Goal: Information Seeking & Learning: Learn about a topic

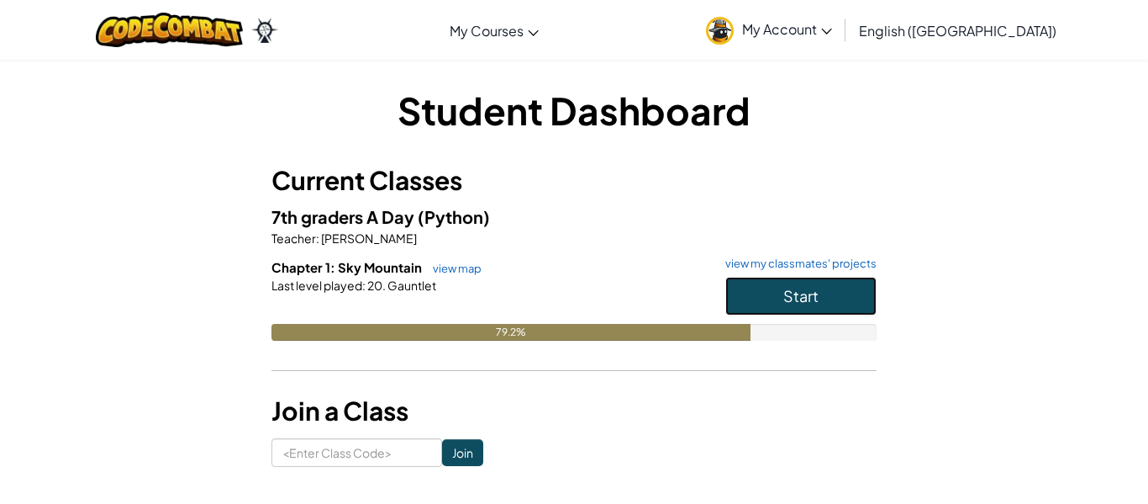
click at [833, 303] on button "Start" at bounding box center [801, 296] width 151 height 39
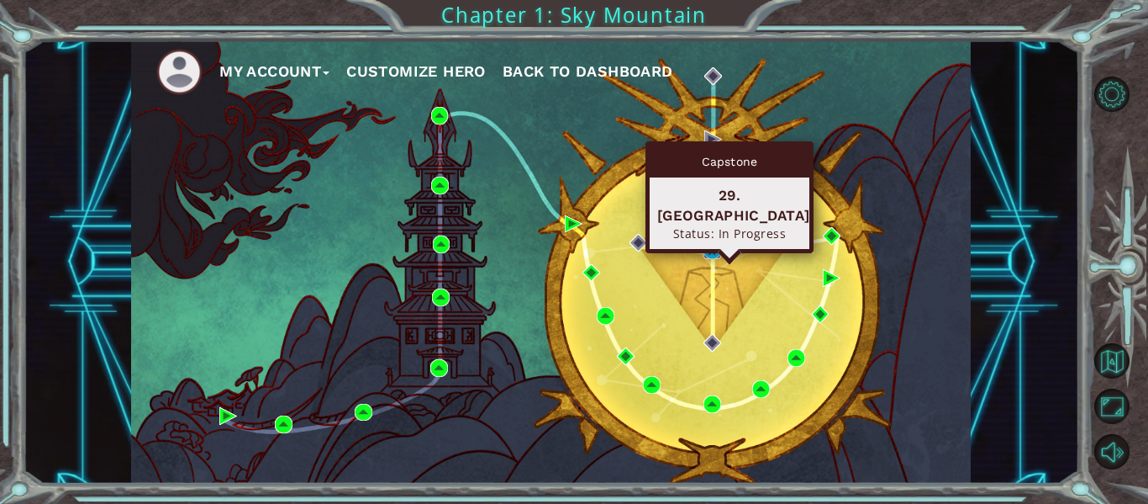
click at [715, 244] on img at bounding box center [713, 250] width 18 height 18
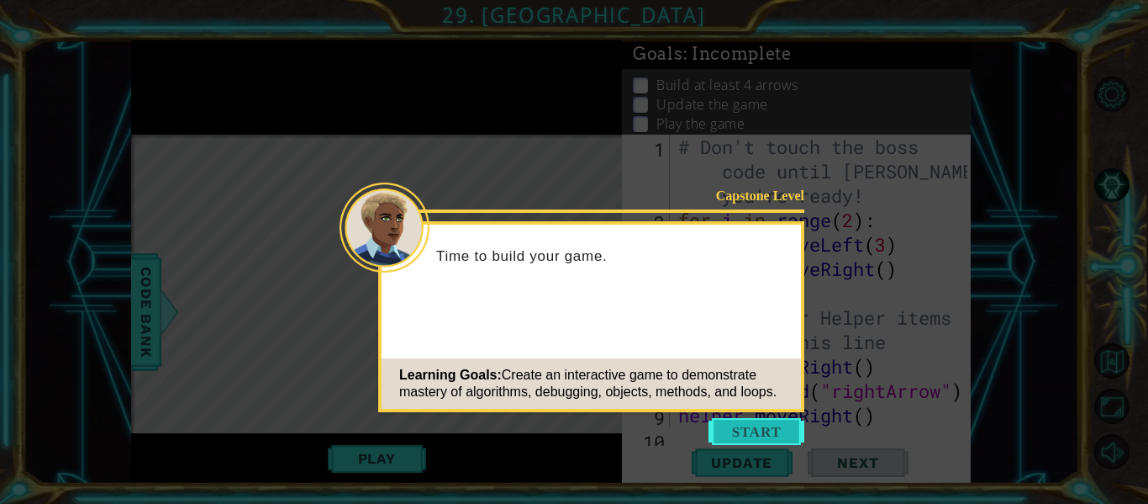
click at [763, 425] on button "Start" at bounding box center [757, 431] width 96 height 27
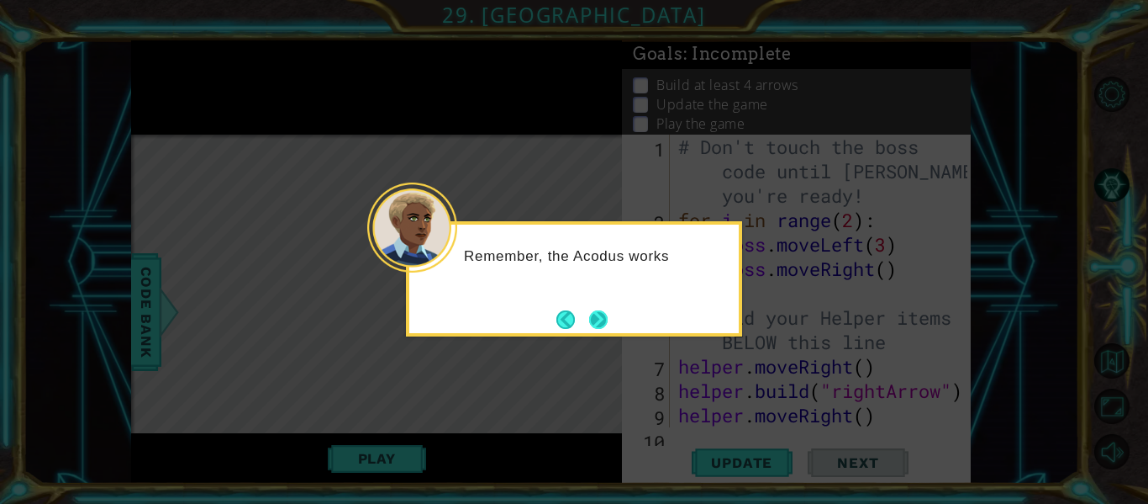
click at [599, 316] on button "Next" at bounding box center [598, 319] width 18 height 18
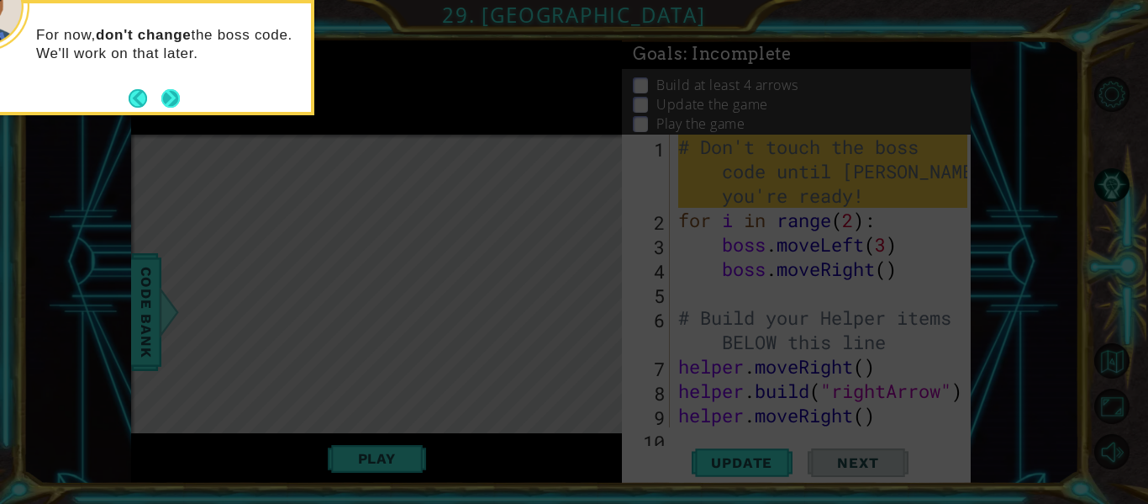
click at [164, 104] on button "Next" at bounding box center [170, 98] width 18 height 18
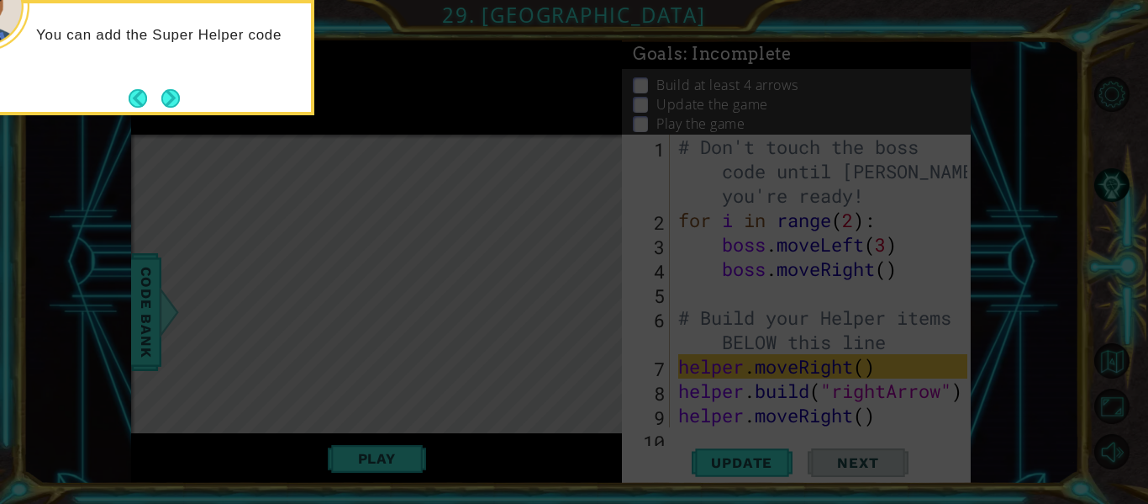
click at [164, 104] on button "Next" at bounding box center [170, 97] width 19 height 19
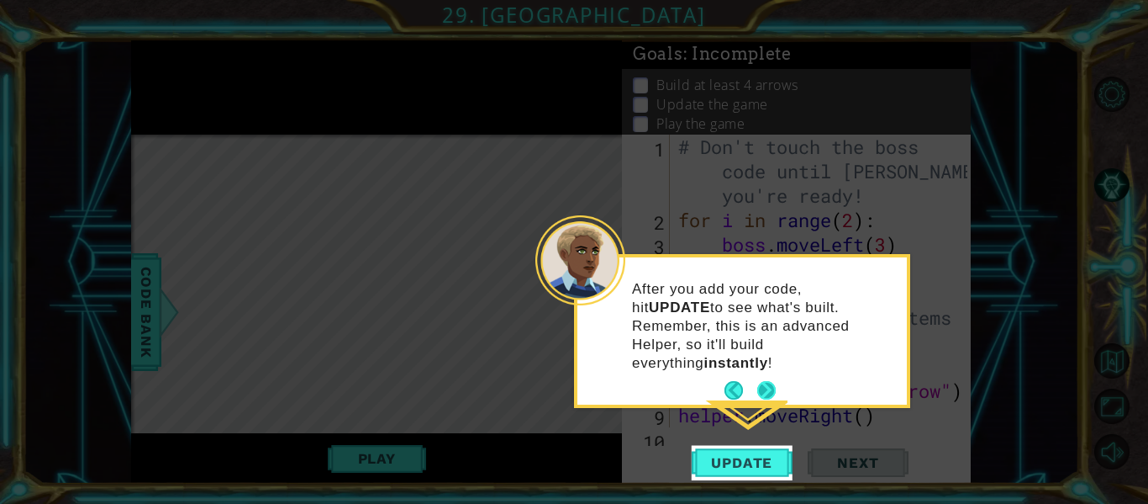
click at [763, 381] on button "Next" at bounding box center [766, 390] width 18 height 18
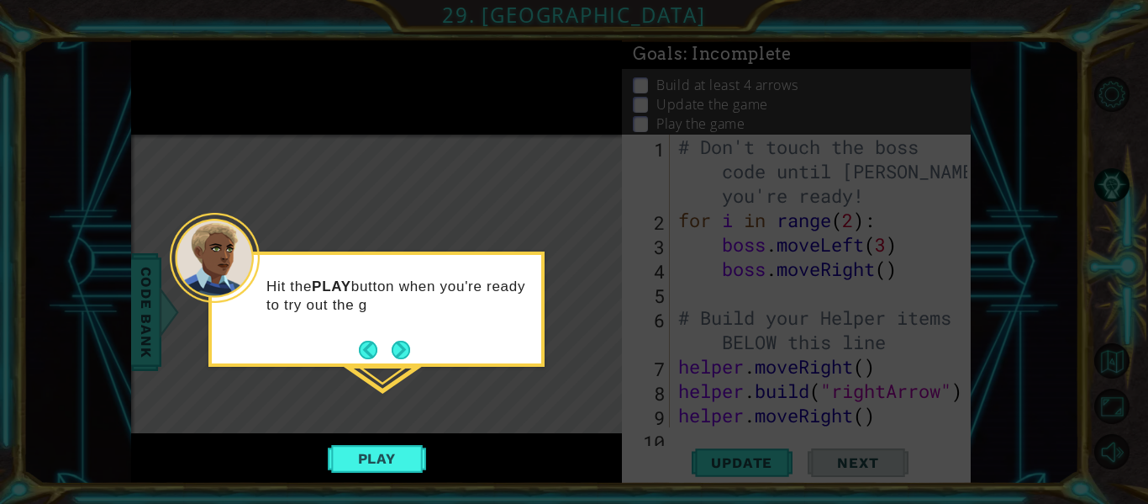
click at [399, 361] on footer at bounding box center [384, 349] width 51 height 25
click at [398, 355] on button "Next" at bounding box center [401, 349] width 18 height 18
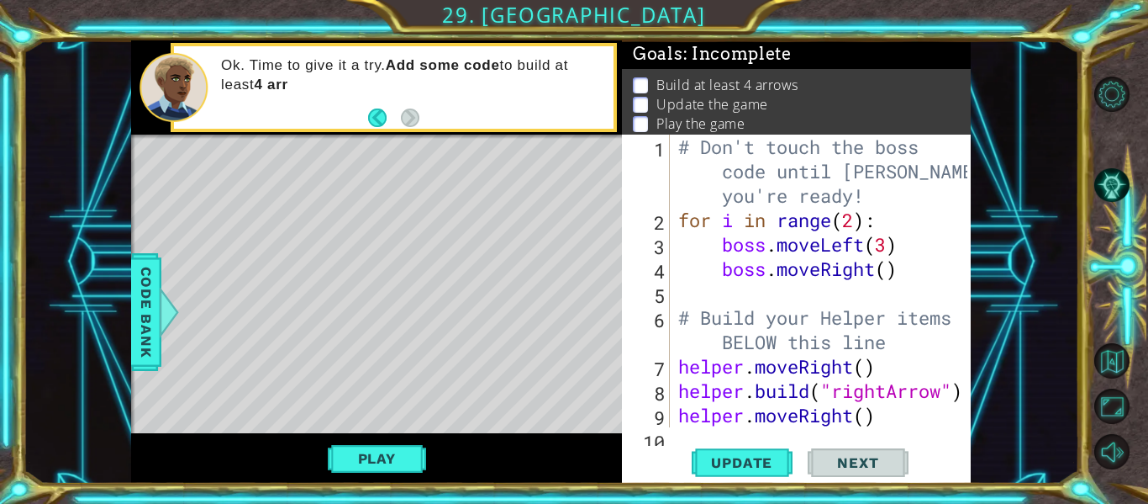
click at [392, 499] on div "1 ההההההההההההההההההההההההההההההההההההההההההההההההההההההההההההההההההההההההההההה…" at bounding box center [574, 252] width 1148 height 504
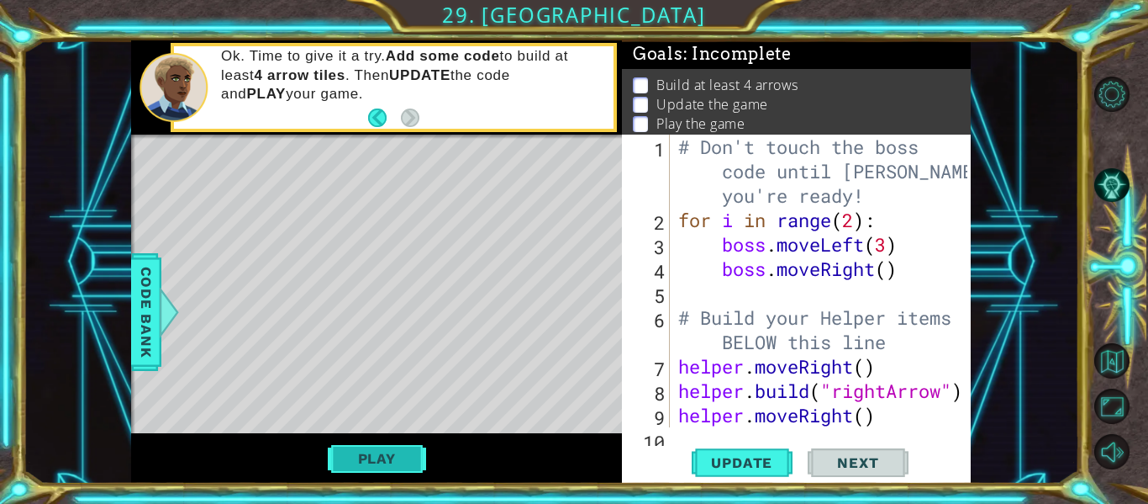
click at [388, 470] on button "Play" at bounding box center [377, 458] width 98 height 32
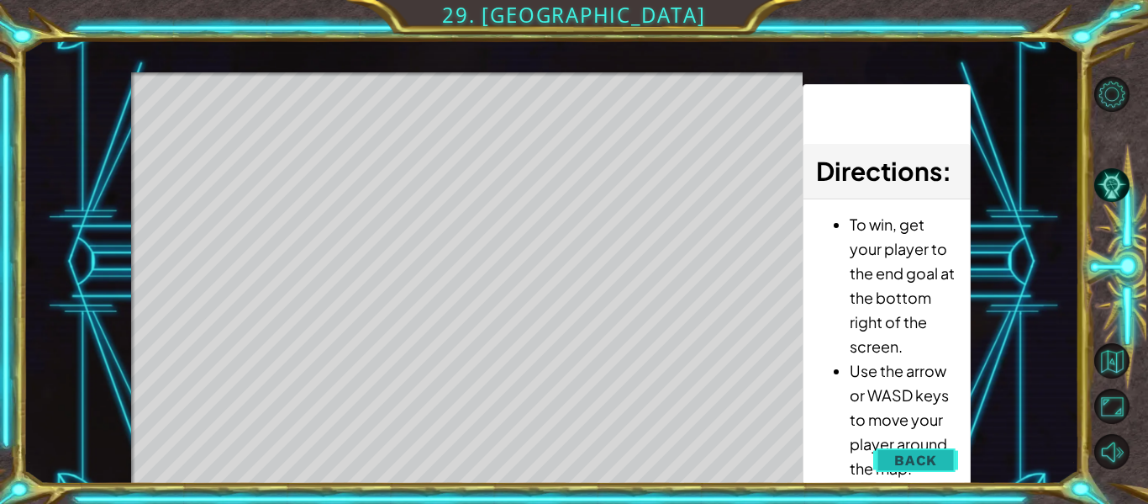
click at [900, 455] on span "Back" at bounding box center [915, 459] width 43 height 17
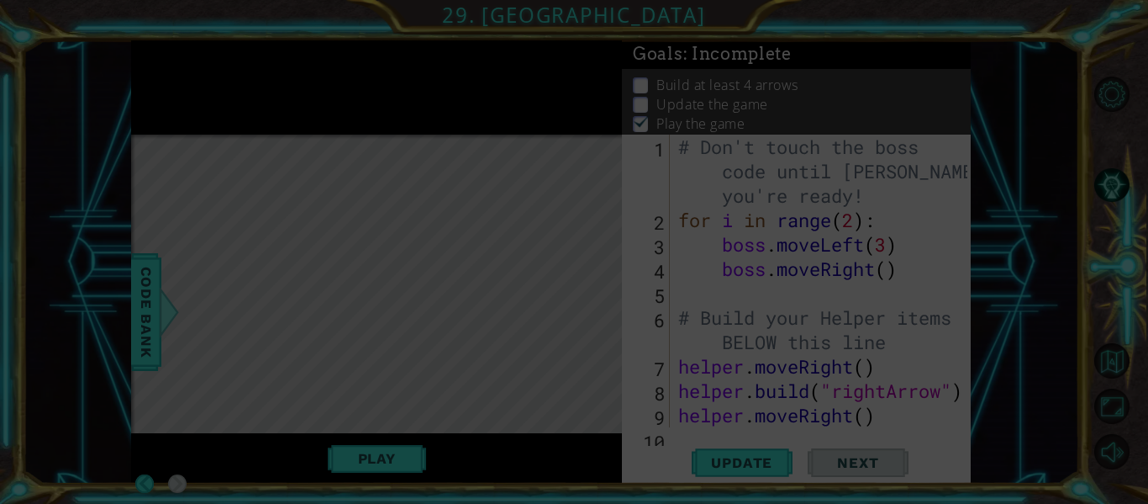
scroll to position [4, 0]
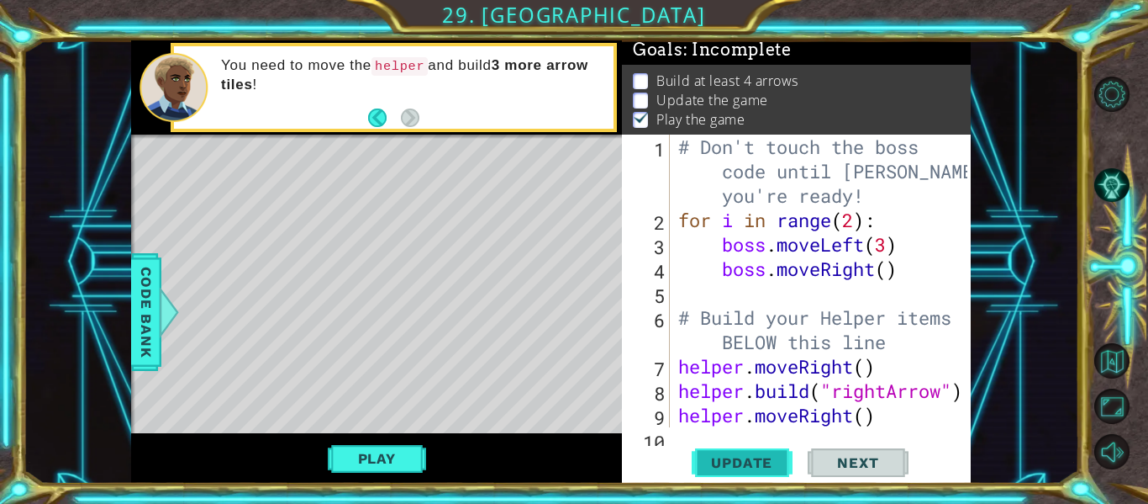
click at [767, 467] on span "Update" at bounding box center [741, 462] width 95 height 17
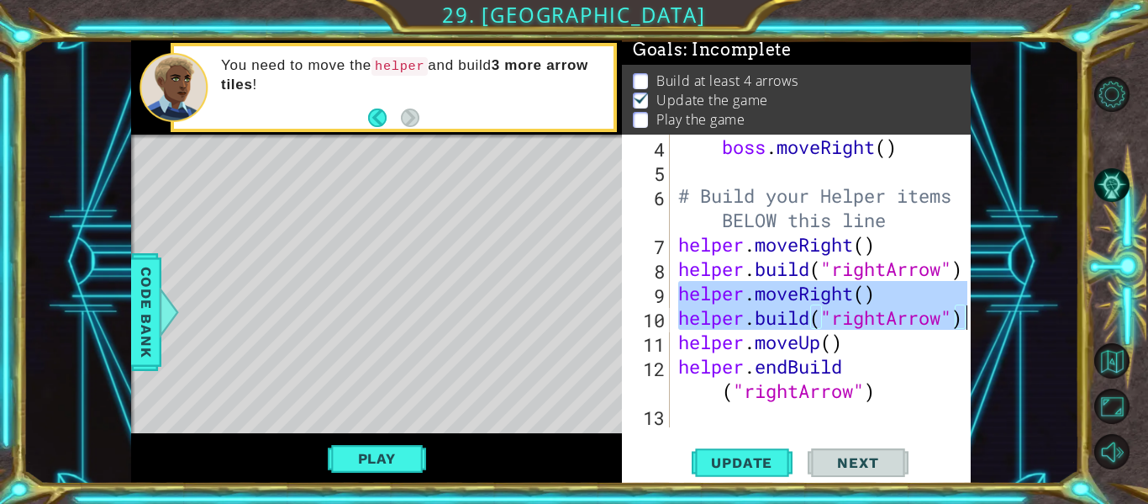
drag, startPoint x: 682, startPoint y: 293, endPoint x: 969, endPoint y: 325, distance: 289.3
click at [969, 325] on div "4 5 6 7 8 9 10 11 12 13 boss . moveRight ( ) # Build your Helper items BELOW th…" at bounding box center [796, 309] width 349 height 349
type textarea "helper.moveRight() helper.build("rightArrow")"
click at [846, 414] on div "boss . moveRight ( ) # Build your Helper items BELOW this line helper . moveRig…" at bounding box center [825, 305] width 301 height 341
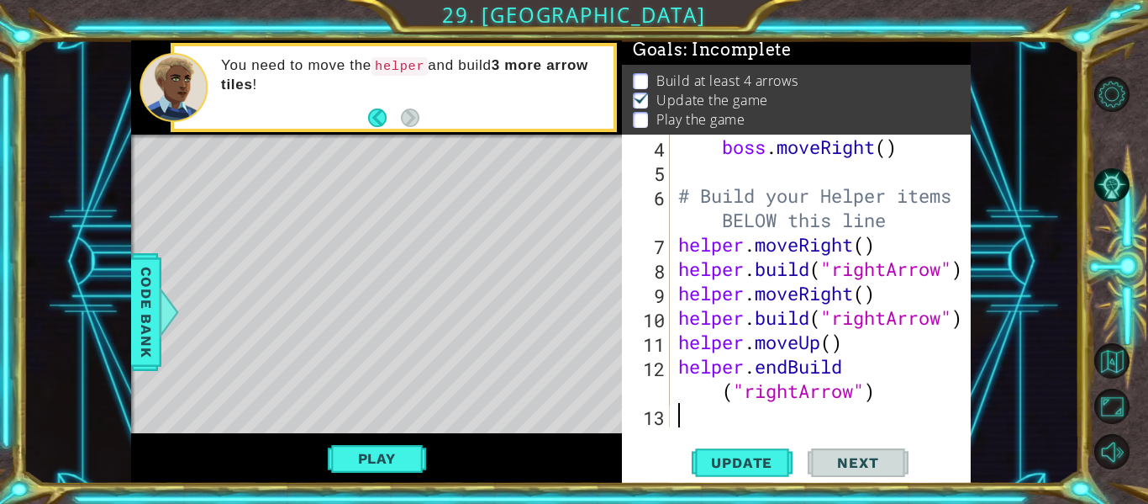
paste textarea "helper.build("rightArrow")"
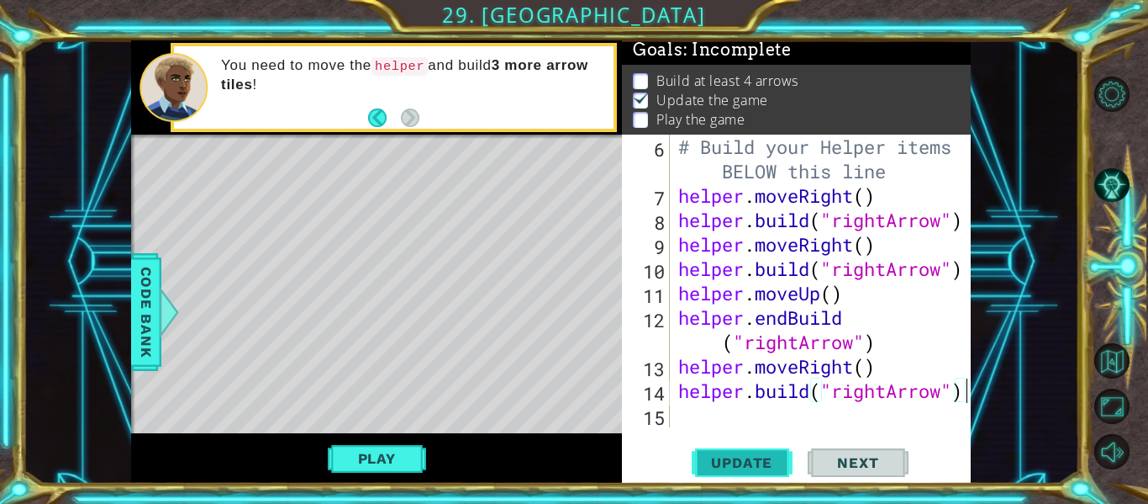
click at [754, 467] on span "Update" at bounding box center [741, 462] width 95 height 17
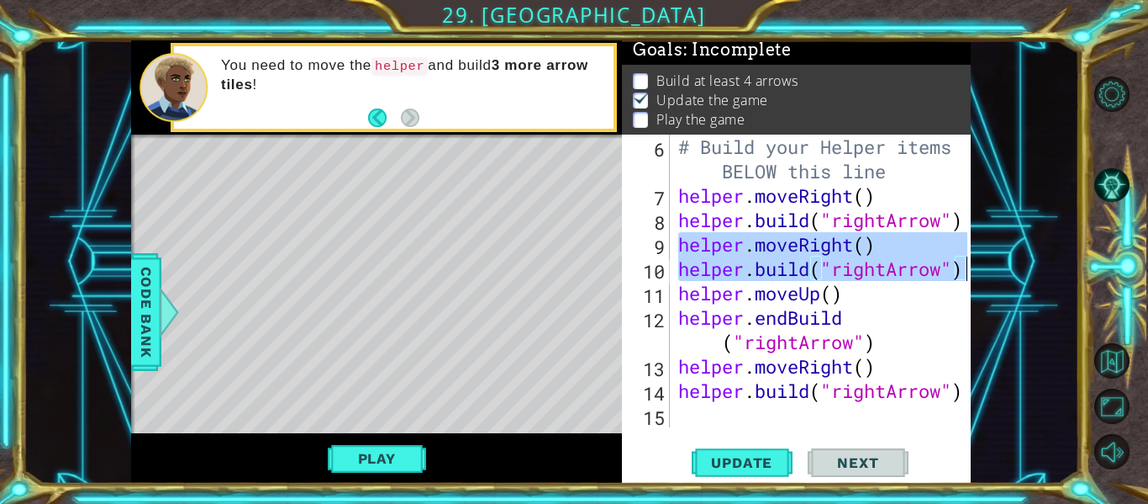
drag, startPoint x: 679, startPoint y: 240, endPoint x: 966, endPoint y: 273, distance: 288.5
click at [966, 273] on div "helper.build("rightArrow") 6 7 8 9 10 11 12 13 14 15 # Build your Helper items …" at bounding box center [795, 281] width 346 height 293
type textarea "helper.moveRight() helper.build("rightArrow")"
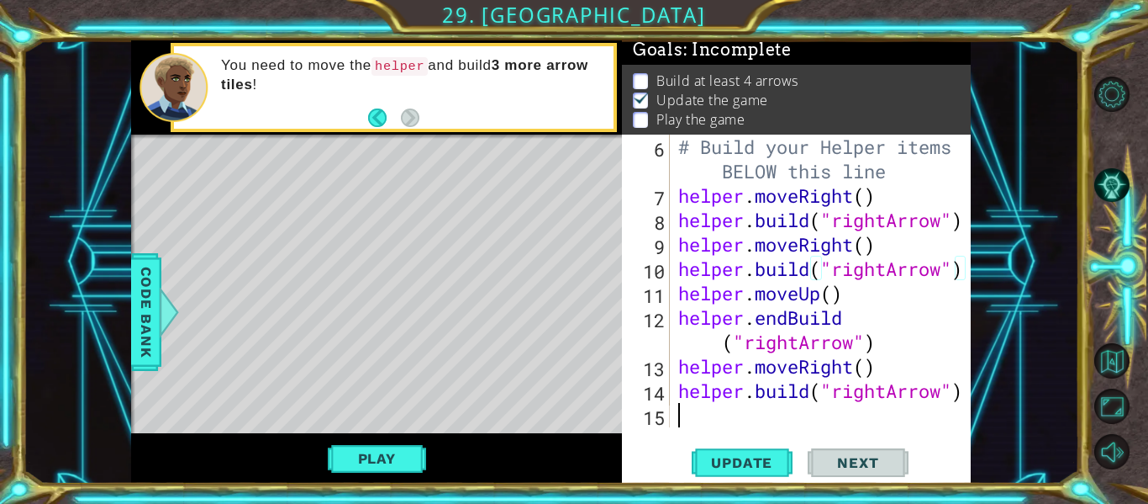
click at [803, 415] on div "# Build your Helper items BELOW this line helper . moveRight ( ) helper . build…" at bounding box center [825, 318] width 301 height 366
paste textarea "helper.build("rightArrow")"
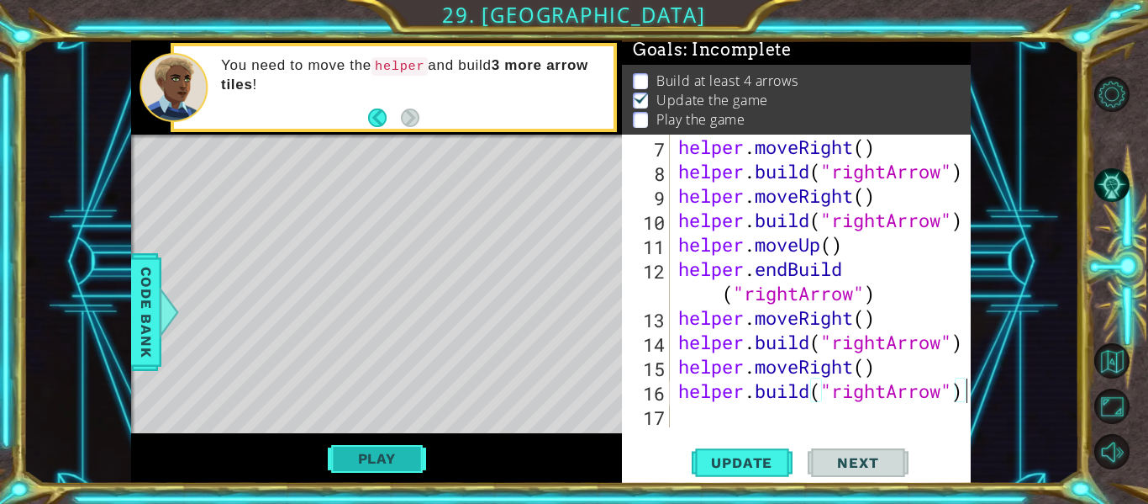
click at [371, 467] on button "Play" at bounding box center [377, 458] width 98 height 32
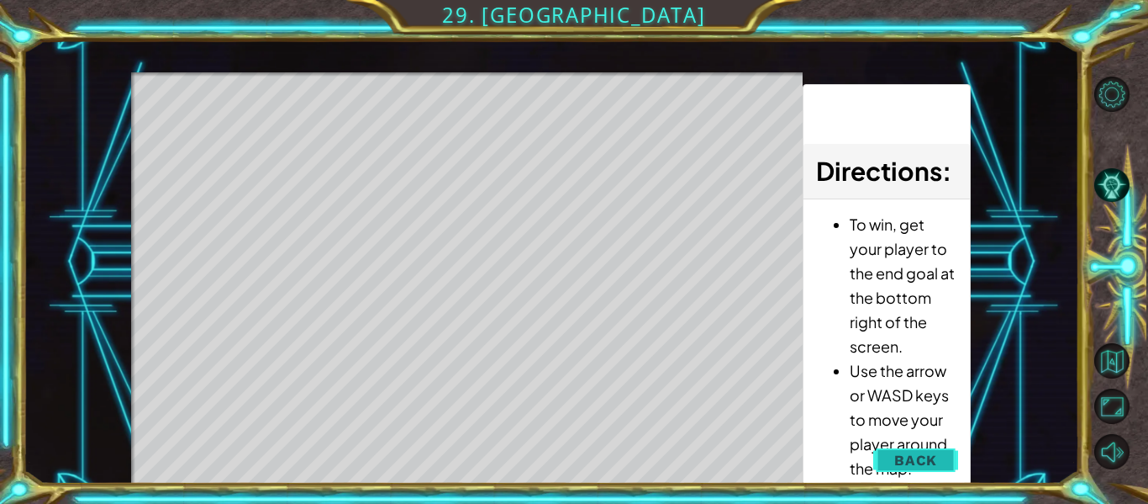
click at [902, 453] on span "Back" at bounding box center [915, 459] width 43 height 17
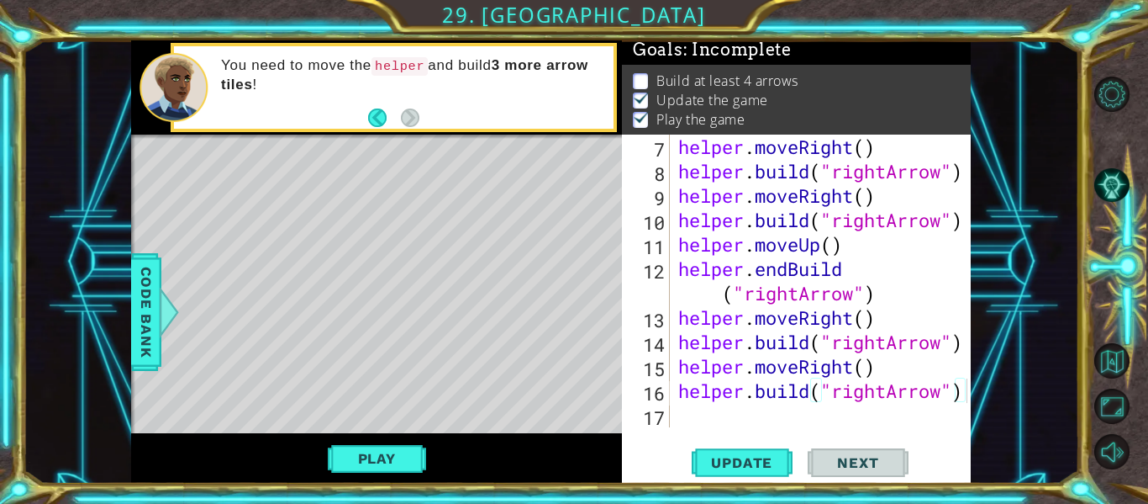
click at [720, 112] on p "Play the game" at bounding box center [701, 119] width 88 height 18
click at [722, 112] on p "Play the game" at bounding box center [701, 119] width 88 height 18
drag, startPoint x: 672, startPoint y: 217, endPoint x: 852, endPoint y: 237, distance: 181.9
click at [852, 237] on div "helper.build("rightArrow") 7 8 9 10 11 12 13 14 15 16 17 helper . moveRight ( )…" at bounding box center [795, 281] width 346 height 293
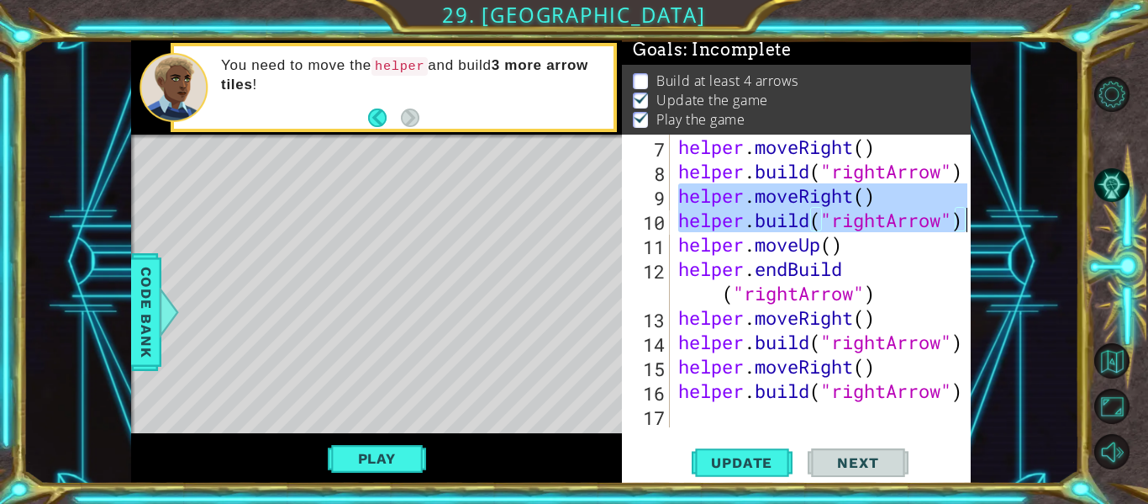
drag, startPoint x: 675, startPoint y: 197, endPoint x: 963, endPoint y: 228, distance: 290.0
click at [963, 228] on div "helper.build("rightArrow") 7 8 9 10 11 12 13 14 15 16 17 helper . moveRight ( )…" at bounding box center [795, 281] width 346 height 293
type textarea "helper.moveRight() helper.build("rightArrow")"
click at [679, 425] on div "helper . moveRight ( ) helper . build ( "rightArrow" ) helper . moveRight ( ) h…" at bounding box center [825, 305] width 301 height 341
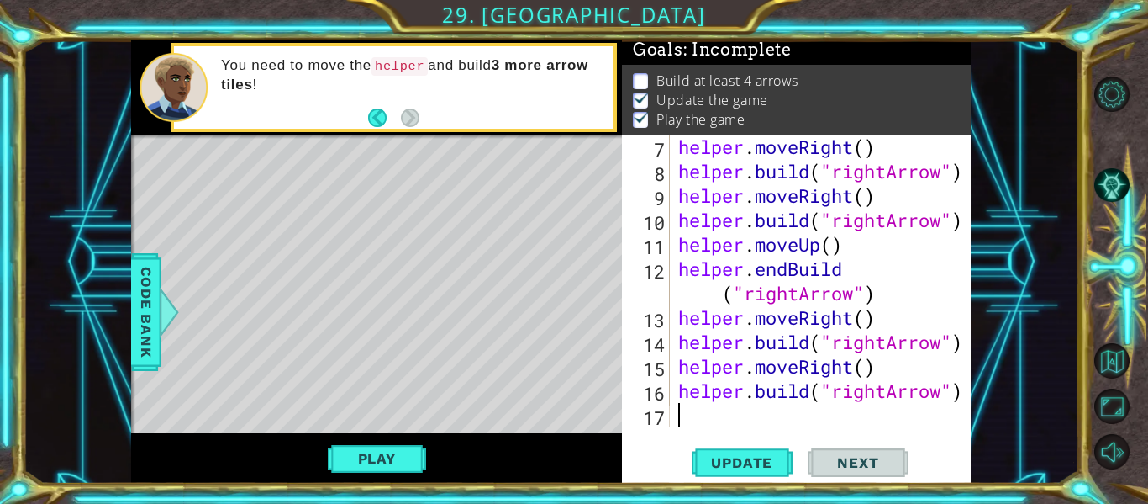
paste textarea "helper.build("rightArrow")"
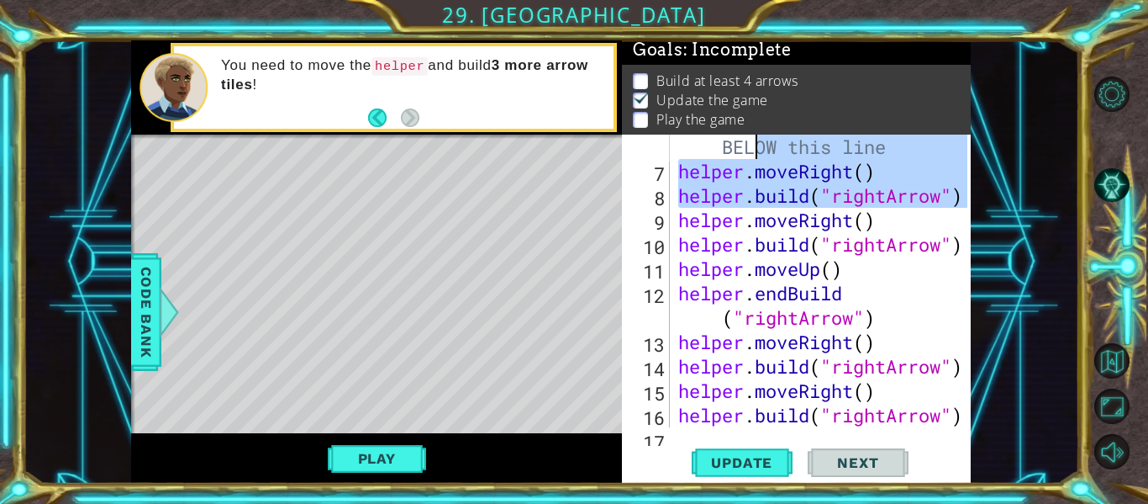
scroll to position [122, 0]
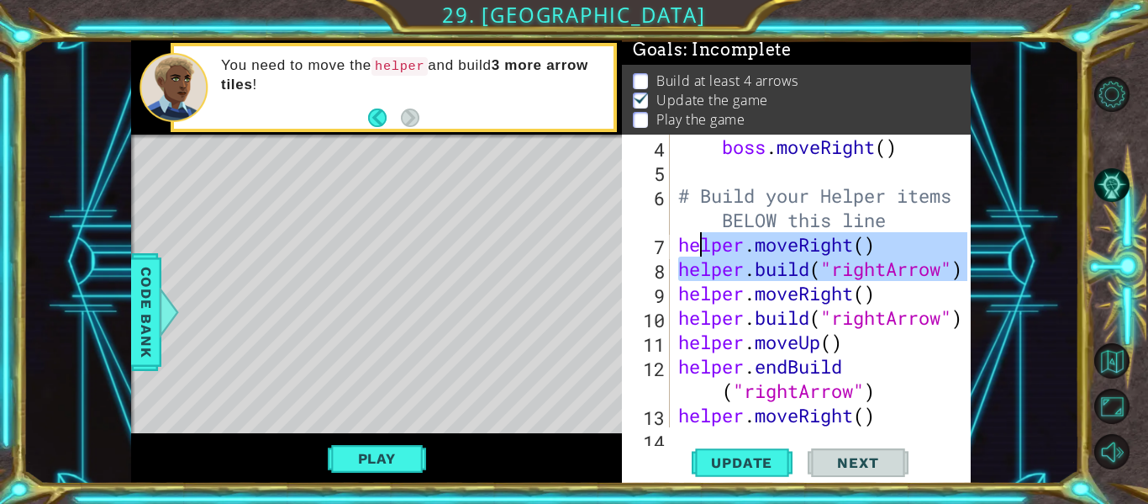
drag, startPoint x: 679, startPoint y: 151, endPoint x: 706, endPoint y: 248, distance: 100.4
click at [706, 248] on div "boss . moveRight ( ) # Build your Helper items BELOW this line helper . moveRig…" at bounding box center [825, 305] width 301 height 341
click at [689, 230] on div "boss . moveRight ( ) # Build your Helper items BELOW this line helper . moveRig…" at bounding box center [825, 305] width 301 height 341
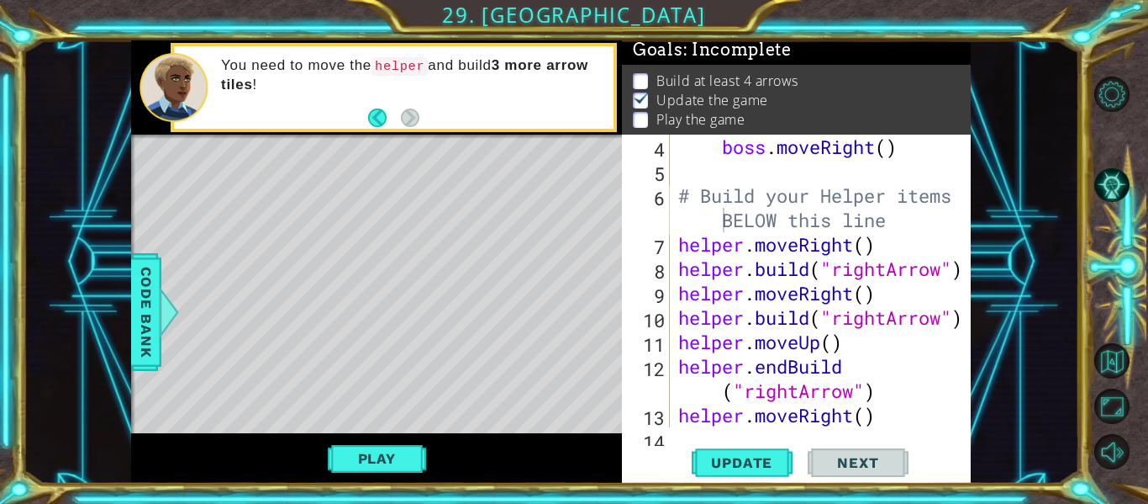
drag, startPoint x: 672, startPoint y: 243, endPoint x: 952, endPoint y: 275, distance: 281.8
click at [952, 275] on div "# Build your Helper items BELOW this line 4 5 6 7 8 9 10 11 12 13 14 boss . mov…" at bounding box center [795, 281] width 346 height 293
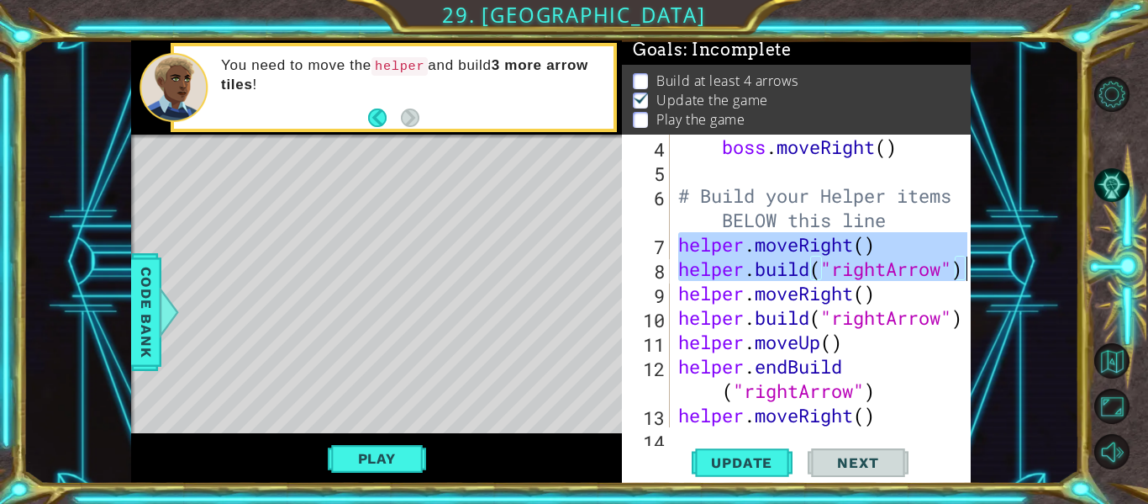
drag, startPoint x: 675, startPoint y: 242, endPoint x: 979, endPoint y: 272, distance: 305.8
click at [979, 272] on div "1 ההההההההההההההההההההההההההההההההההההההההההההההההההההההההההההההההההההההההההההה…" at bounding box center [551, 261] width 1057 height 443
type textarea "helper.moveRight() helper.build("rightArrow")"
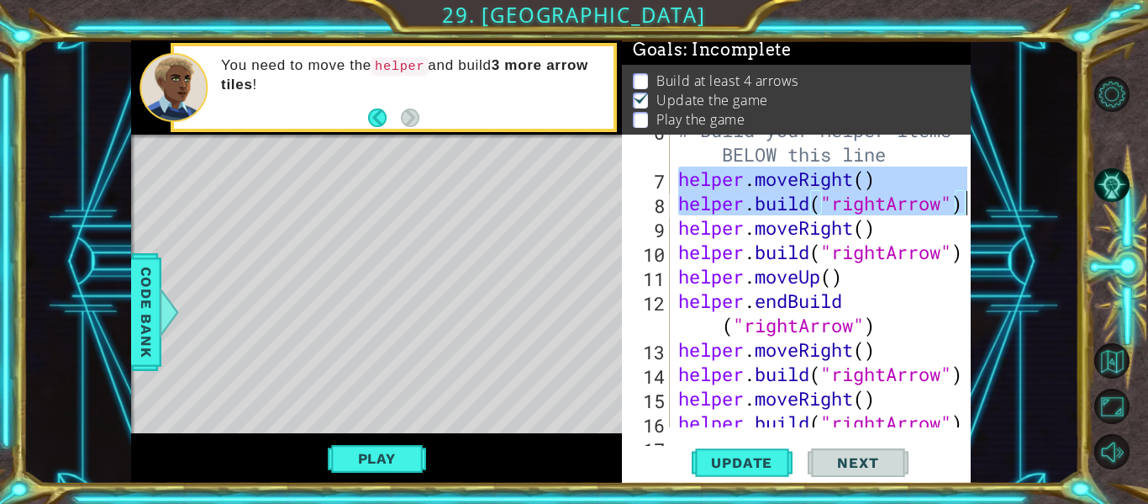
scroll to position [268, 0]
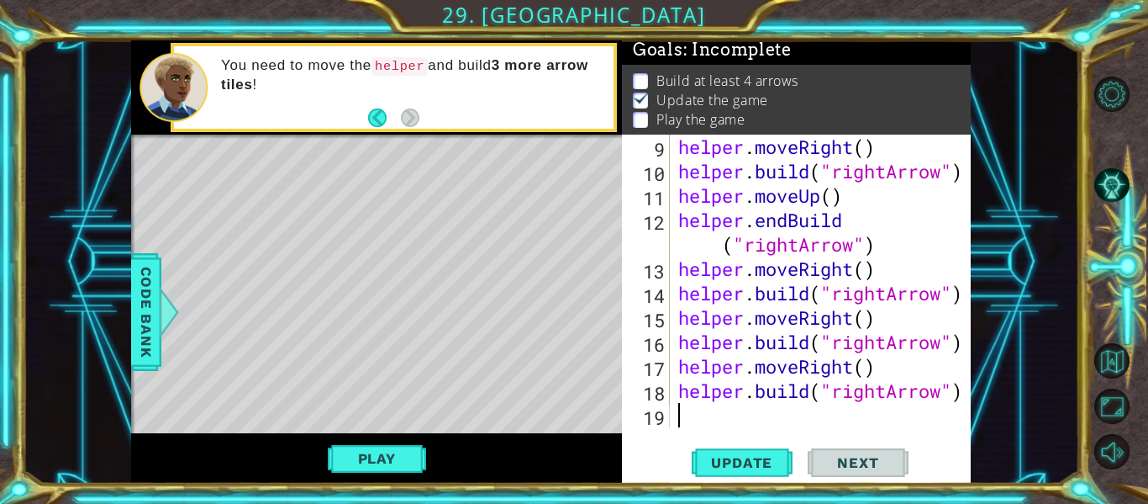
click at [681, 415] on div "helper . moveRight ( ) helper . build ( "rightArrow" ) helper . moveUp ( ) help…" at bounding box center [825, 305] width 301 height 341
paste textarea "helper.build("rightArrow")"
type textarea "helper.build("rightArrow")"
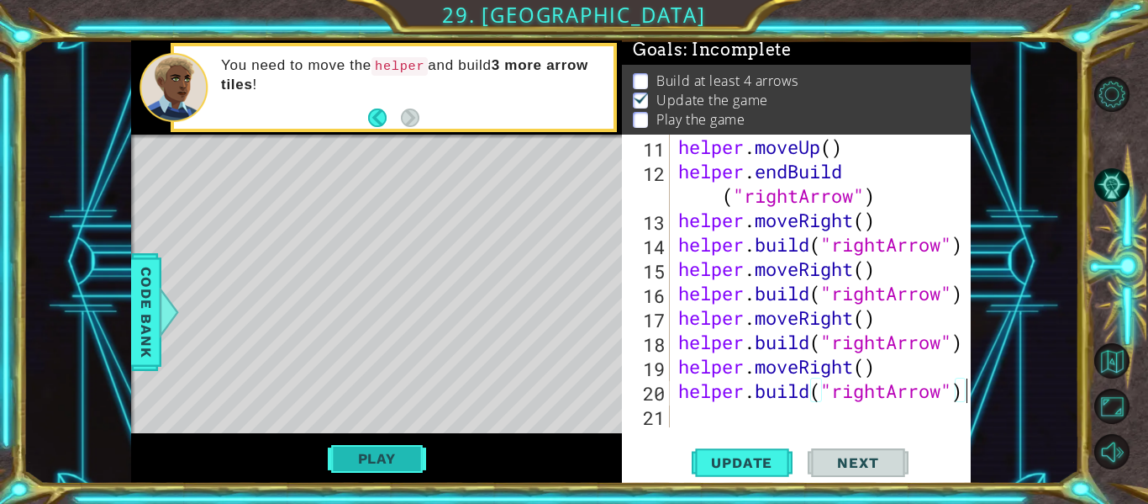
click at [388, 451] on button "Play" at bounding box center [377, 458] width 98 height 32
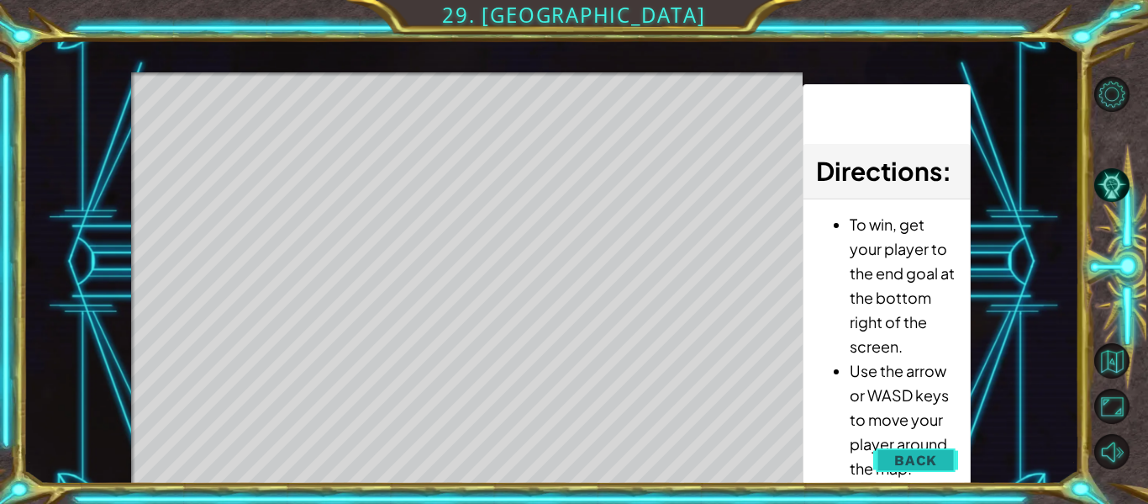
click at [897, 460] on span "Back" at bounding box center [915, 459] width 43 height 17
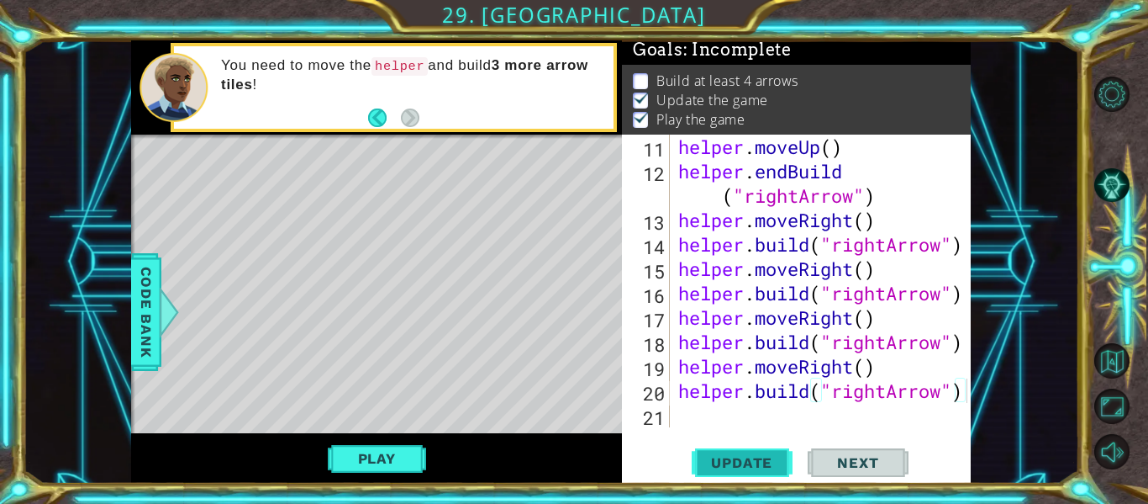
click at [773, 450] on button "Update" at bounding box center [742, 463] width 101 height 34
click at [375, 462] on button "Play" at bounding box center [377, 458] width 98 height 32
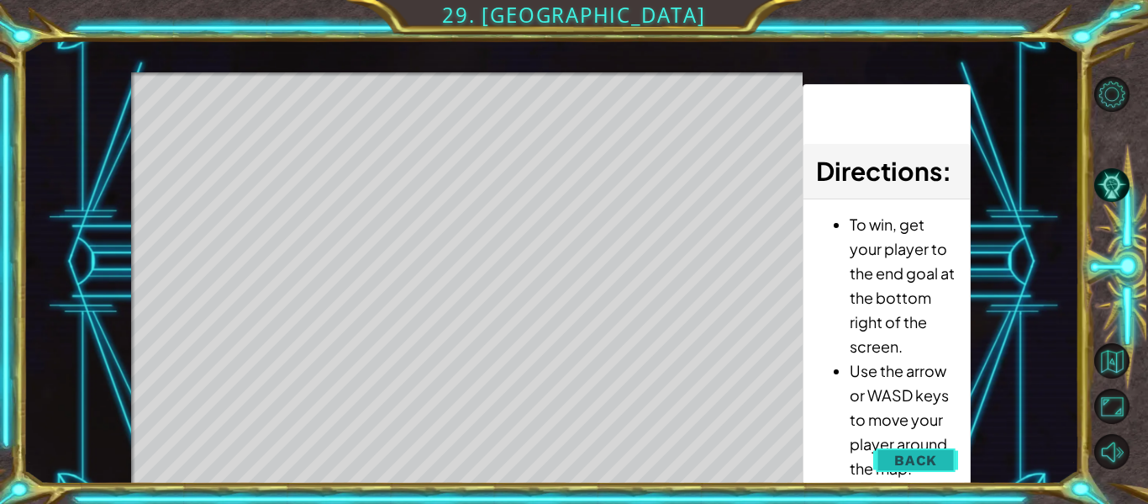
click at [947, 455] on button "Back" at bounding box center [915, 460] width 85 height 34
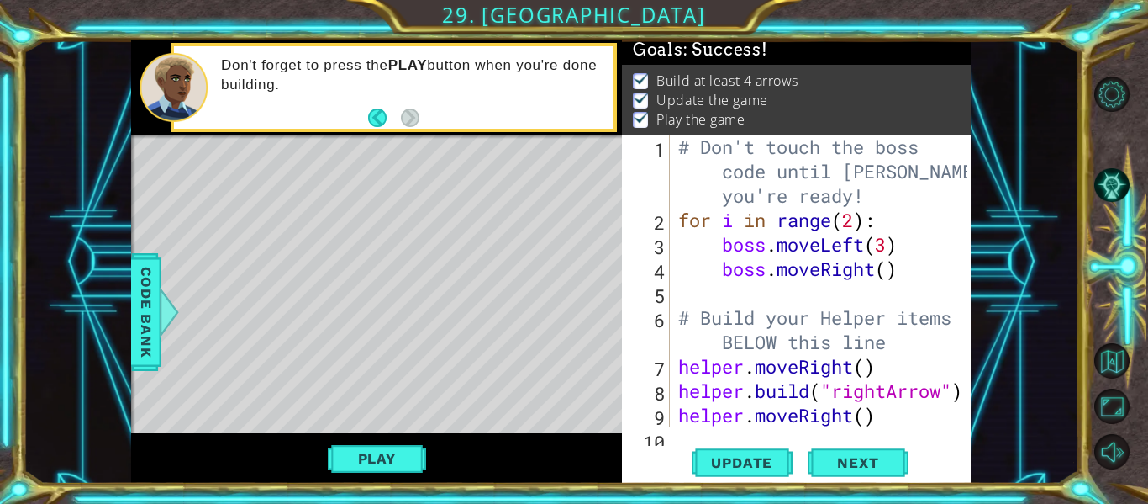
scroll to position [0, 0]
click at [852, 462] on span "Next" at bounding box center [858, 464] width 75 height 17
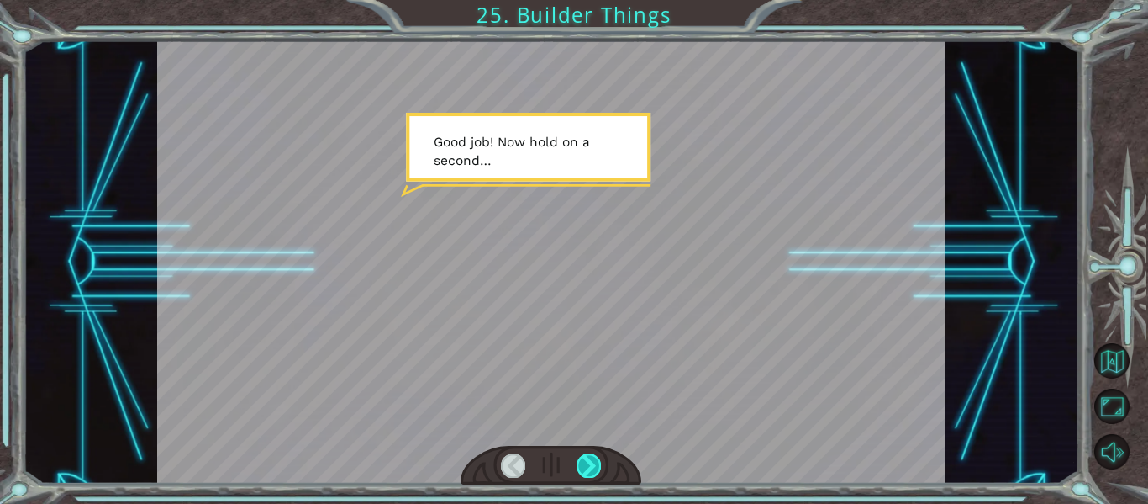
click at [599, 462] on div at bounding box center [589, 465] width 24 height 24
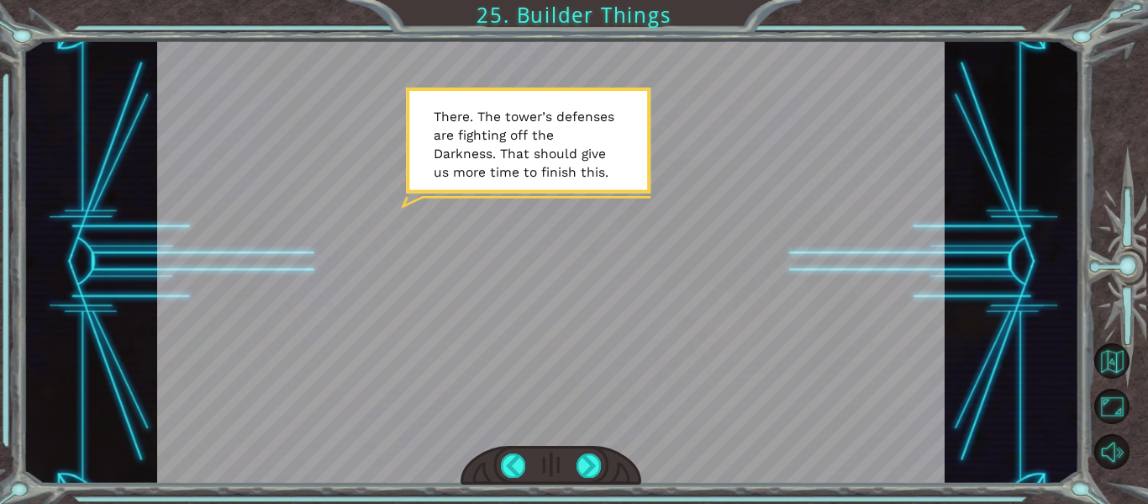
click at [582, 429] on div at bounding box center [551, 261] width 789 height 443
click at [596, 470] on div at bounding box center [589, 465] width 24 height 24
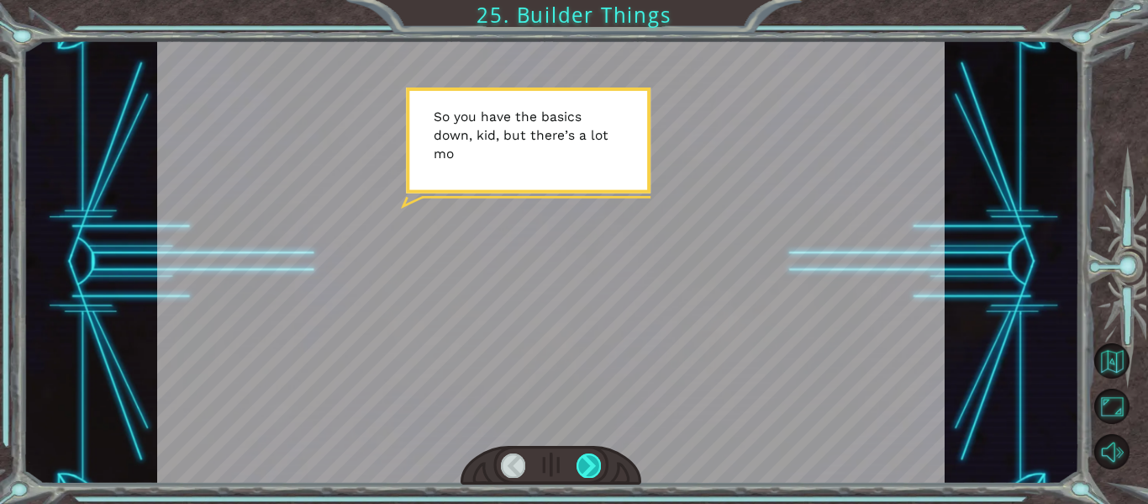
click at [596, 470] on div at bounding box center [589, 465] width 24 height 24
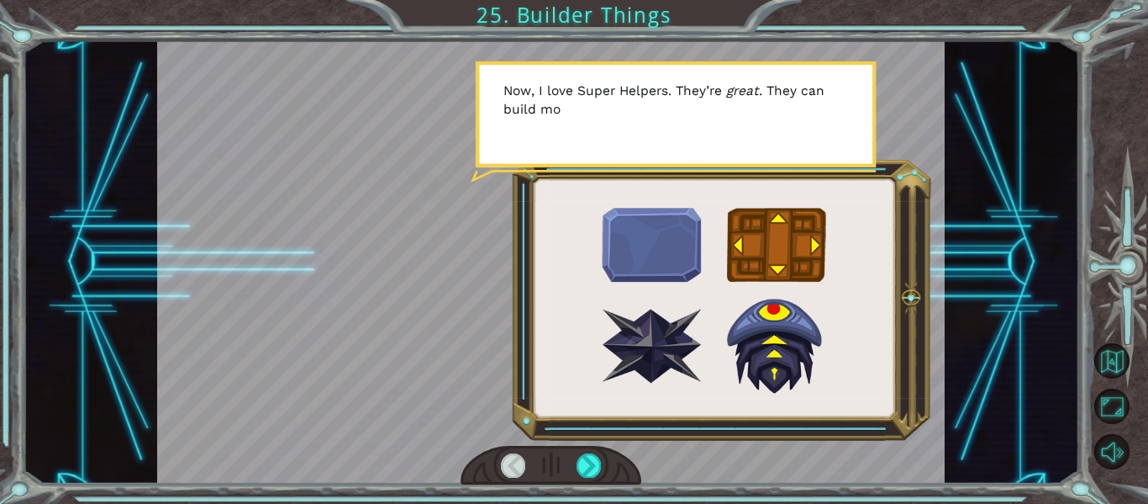
click at [752, 347] on div at bounding box center [551, 261] width 789 height 443
drag, startPoint x: 673, startPoint y: 353, endPoint x: 532, endPoint y: 330, distance: 143.0
click at [532, 330] on div at bounding box center [551, 261] width 789 height 443
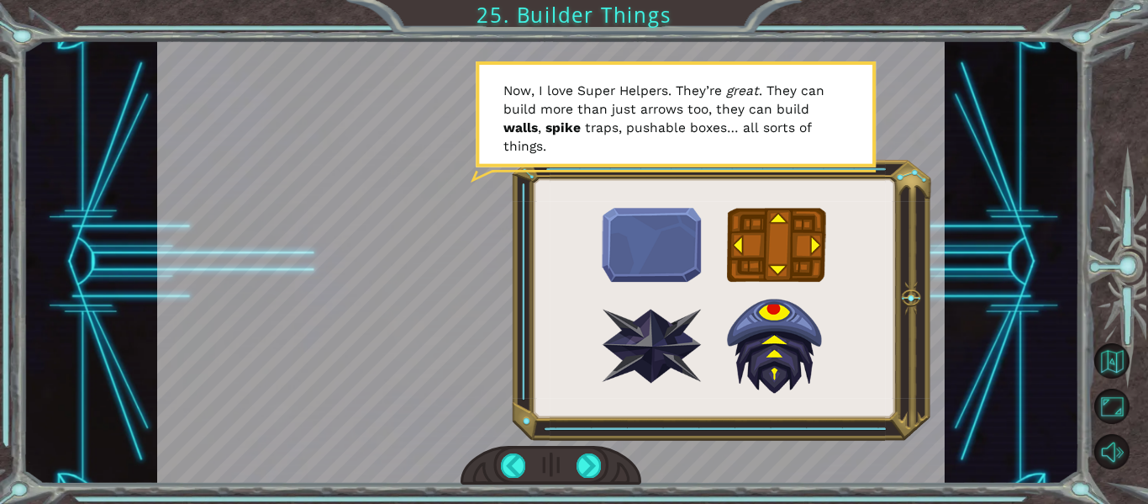
click at [666, 241] on div at bounding box center [551, 261] width 789 height 443
click at [594, 471] on div at bounding box center [589, 465] width 24 height 24
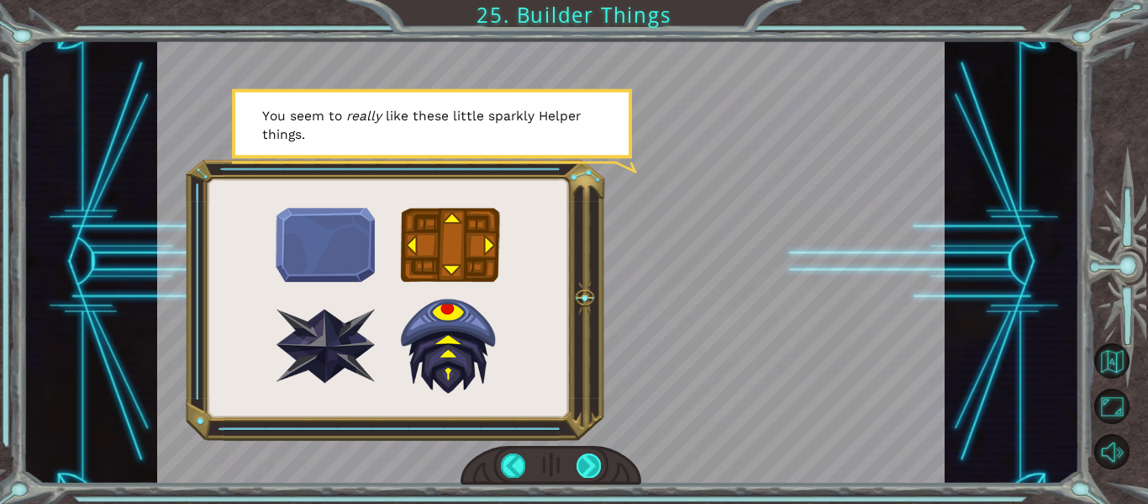
click at [598, 466] on div at bounding box center [589, 465] width 24 height 24
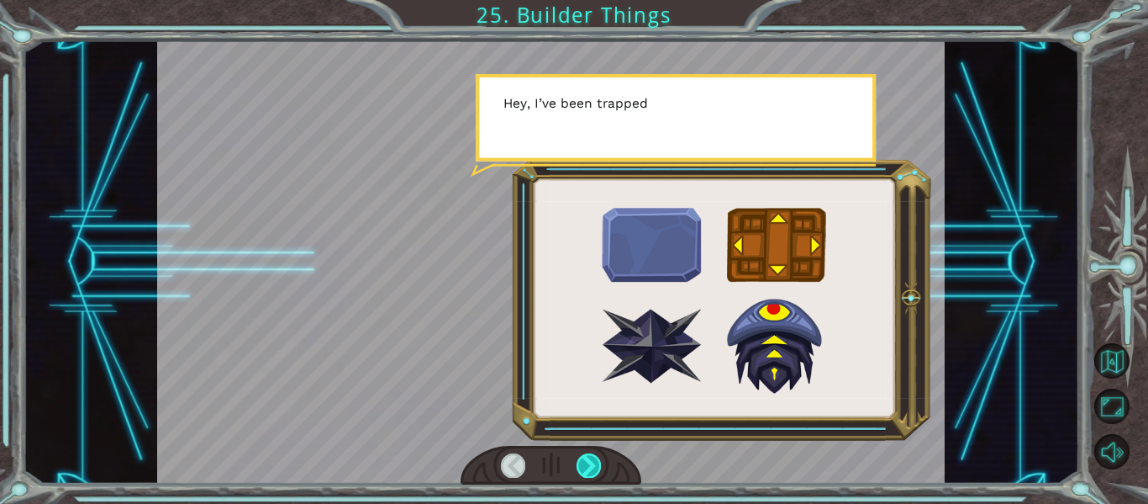
click at [600, 466] on div at bounding box center [589, 465] width 24 height 24
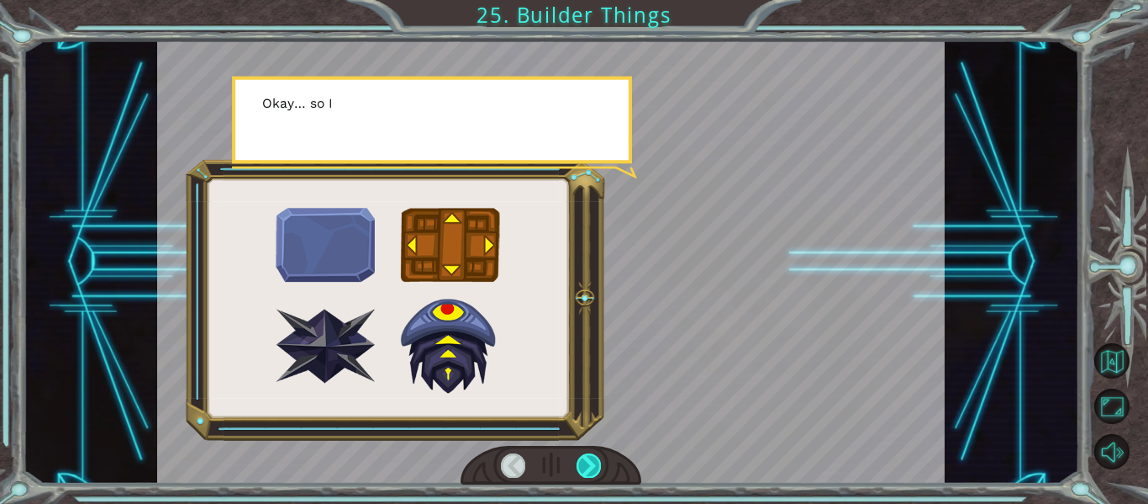
click at [596, 464] on div at bounding box center [589, 465] width 24 height 24
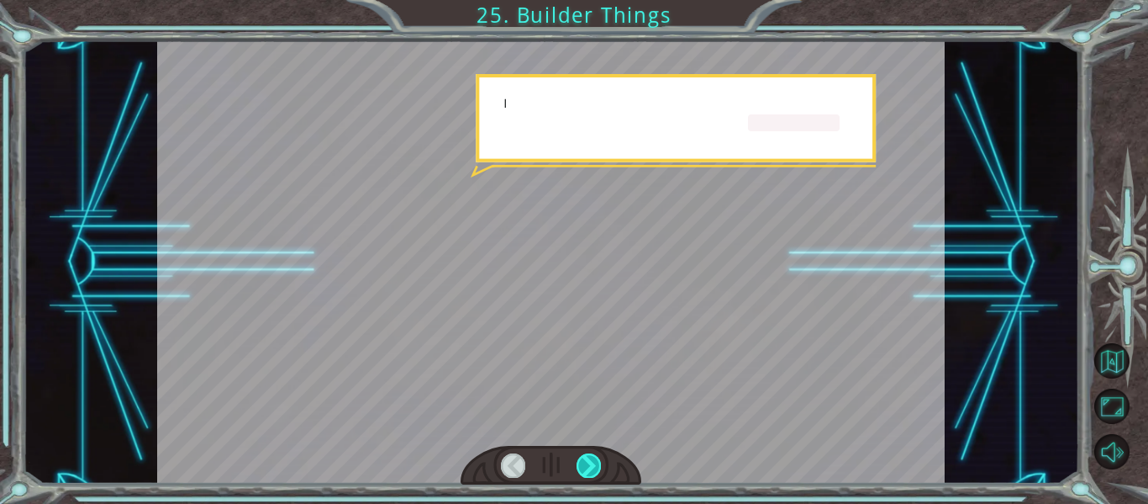
click at [596, 464] on div at bounding box center [589, 465] width 24 height 24
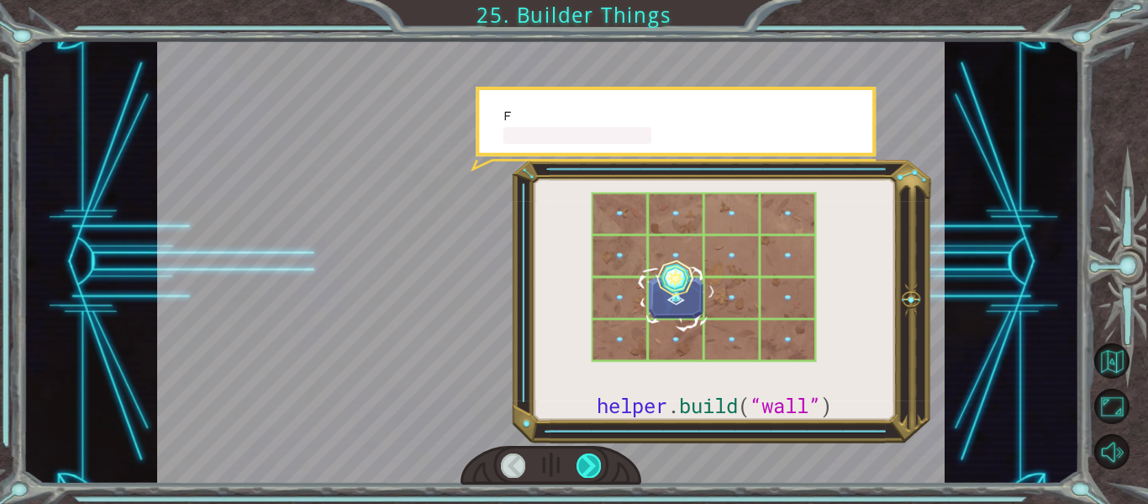
click at [596, 464] on div at bounding box center [589, 465] width 24 height 24
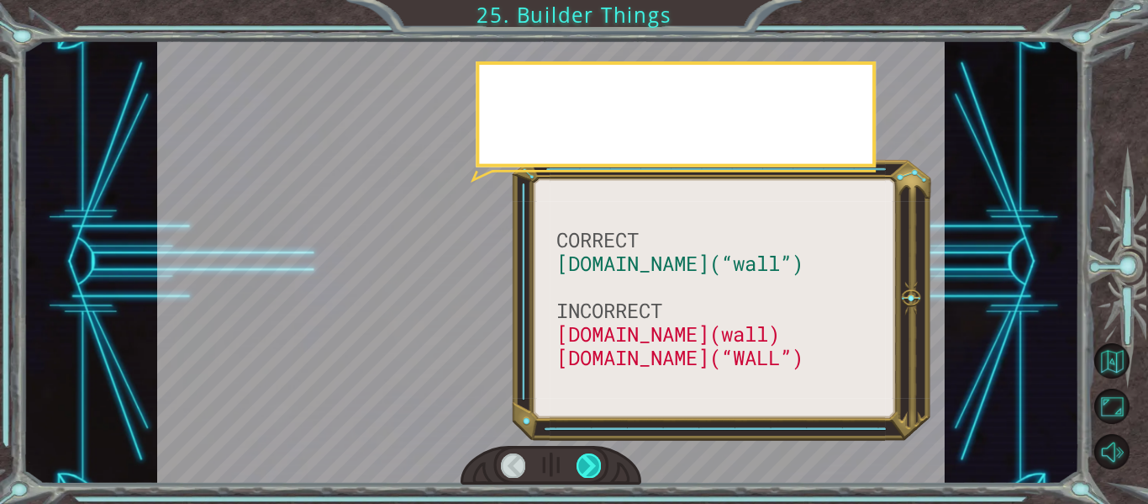
click at [596, 464] on div at bounding box center [589, 465] width 24 height 24
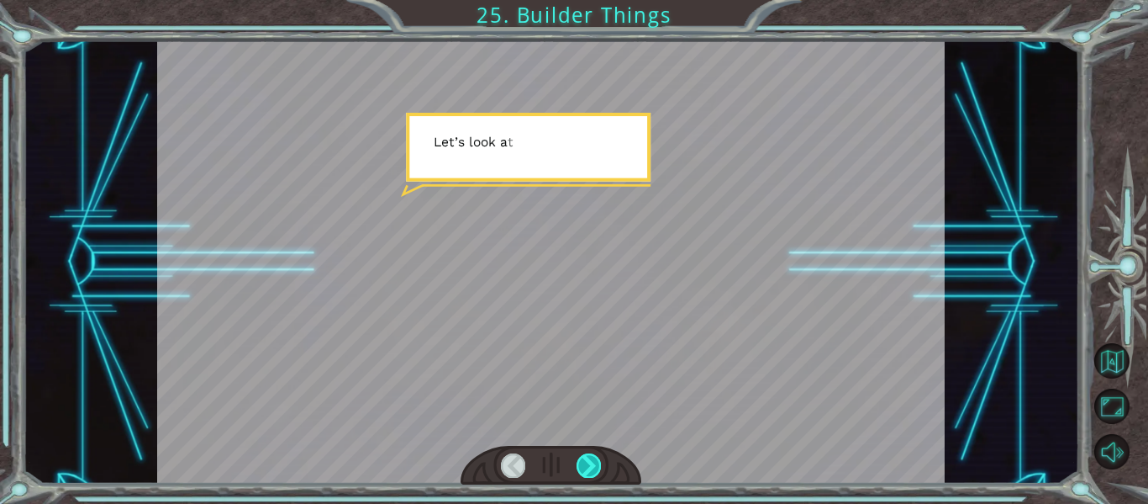
click at [596, 464] on div at bounding box center [589, 465] width 24 height 24
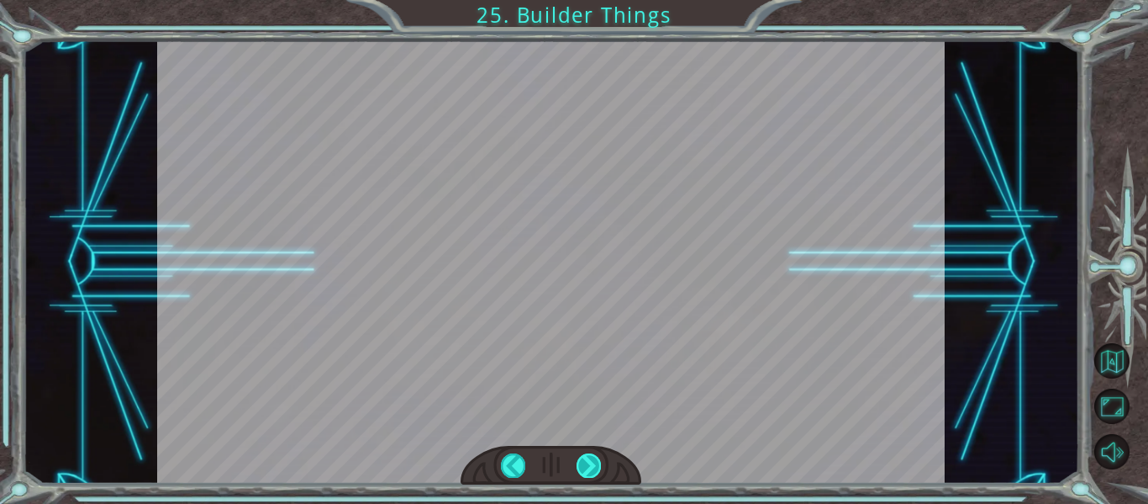
click at [596, 464] on div at bounding box center [589, 465] width 24 height 24
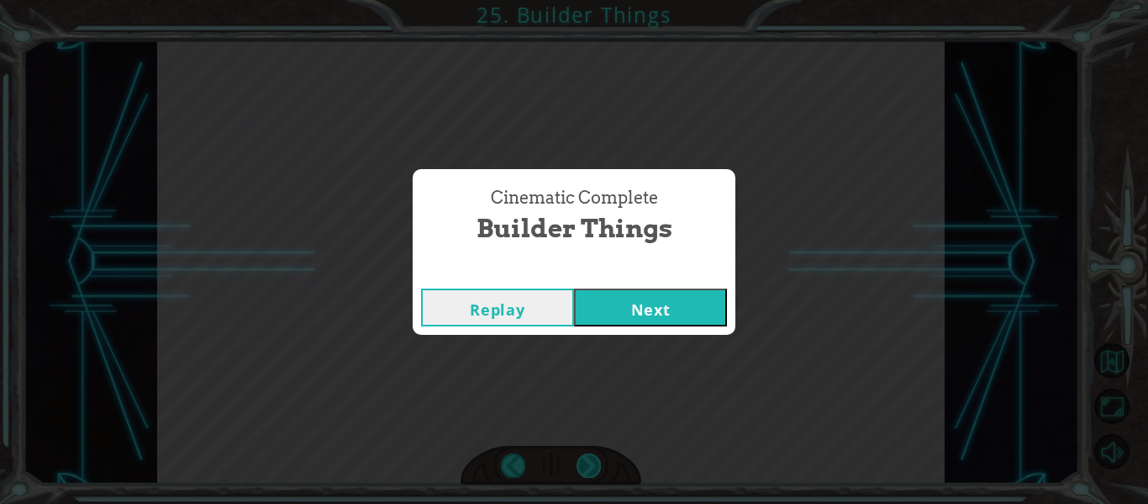
click at [596, 464] on div "Cinematic Complete Builder Things Replay Next" at bounding box center [574, 252] width 1148 height 504
click at [686, 299] on button "Next" at bounding box center [650, 307] width 153 height 38
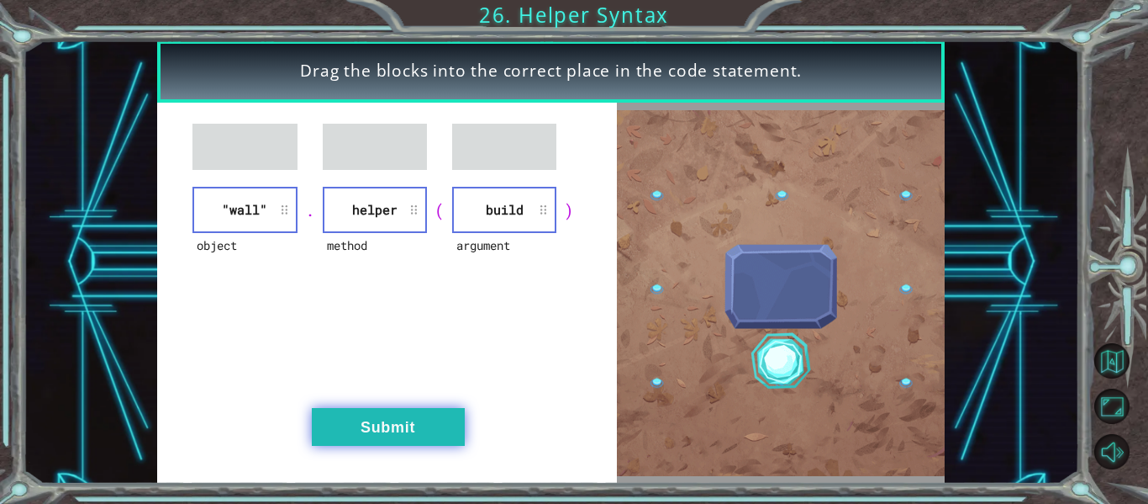
click at [404, 423] on button "Submit" at bounding box center [388, 427] width 153 height 38
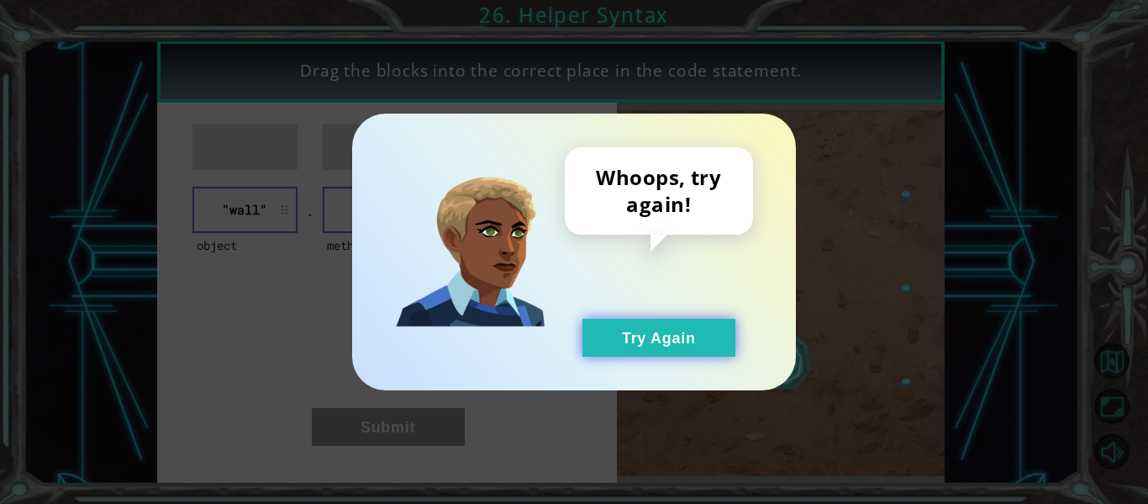
click at [687, 340] on button "Try Again" at bounding box center [659, 338] width 153 height 38
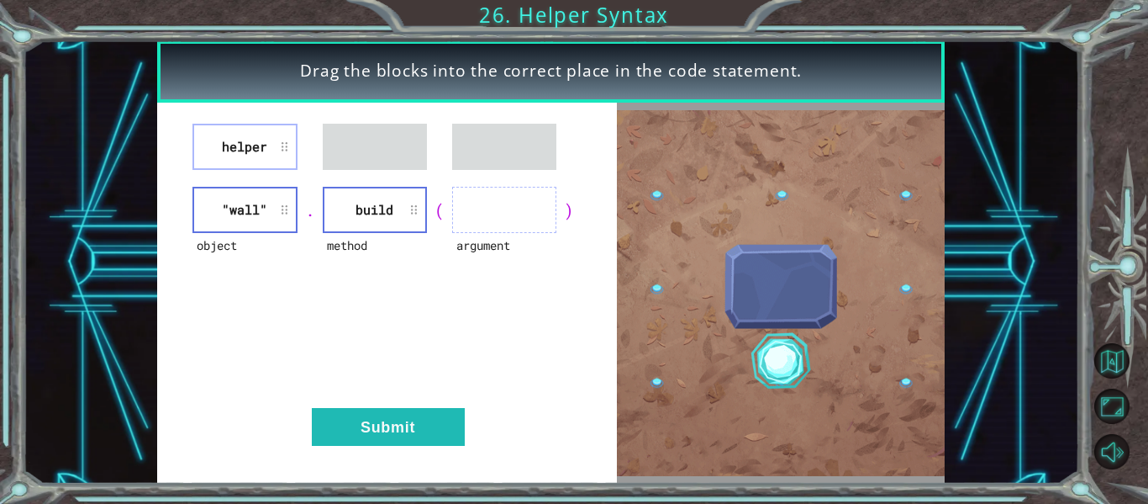
click at [256, 206] on li ""wall"" at bounding box center [245, 210] width 104 height 46
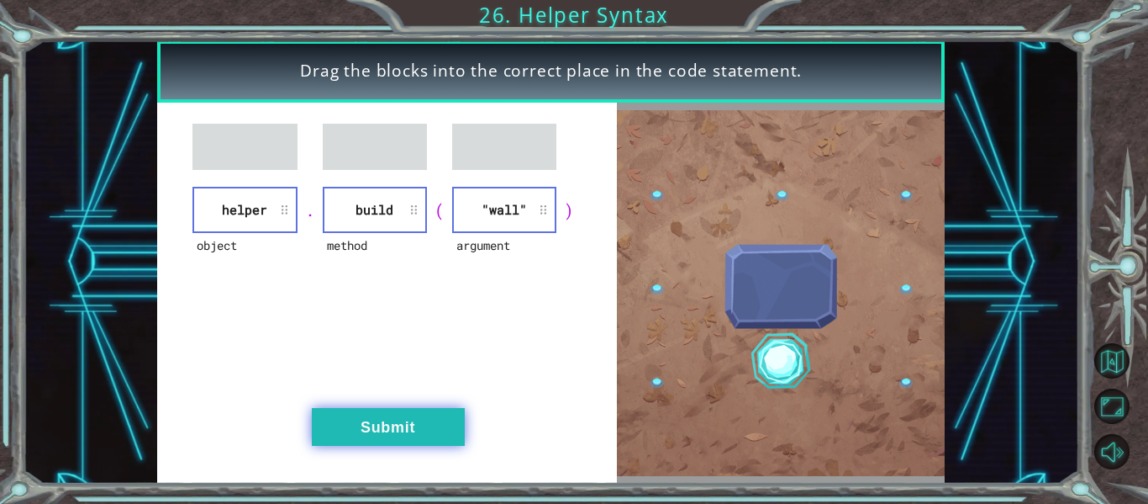
click at [425, 434] on button "Submit" at bounding box center [388, 427] width 153 height 38
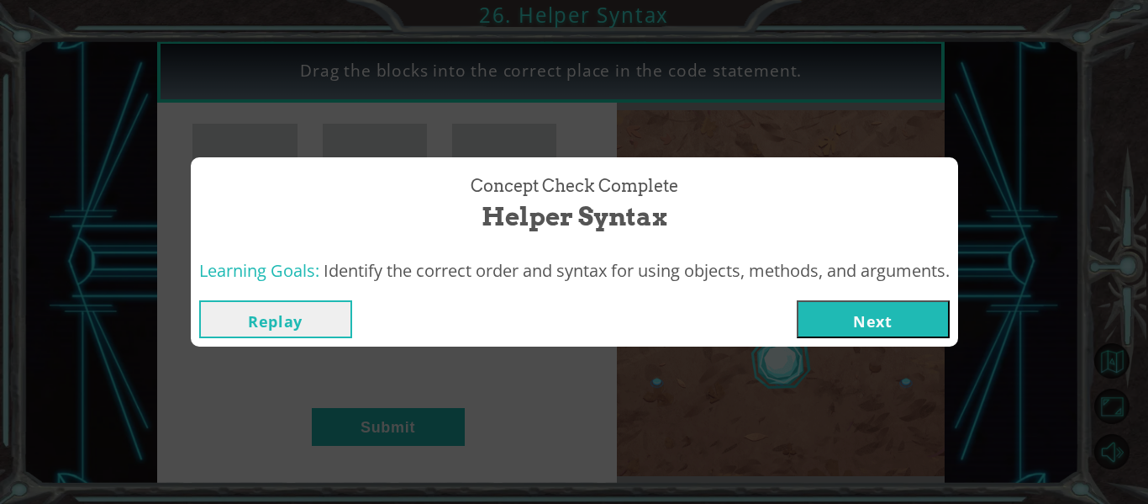
click at [862, 325] on button "Next" at bounding box center [873, 319] width 153 height 38
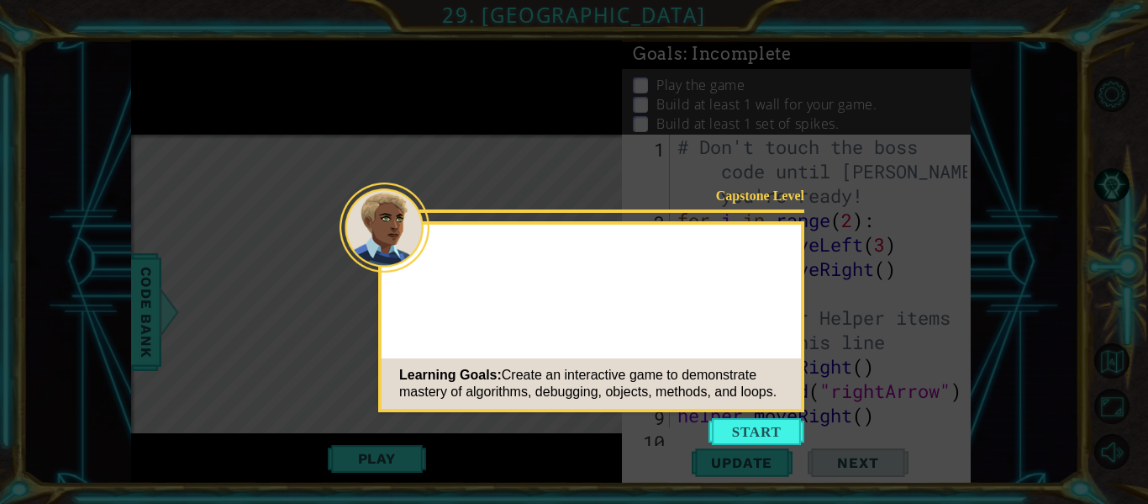
click at [736, 421] on button "Start" at bounding box center [757, 431] width 96 height 27
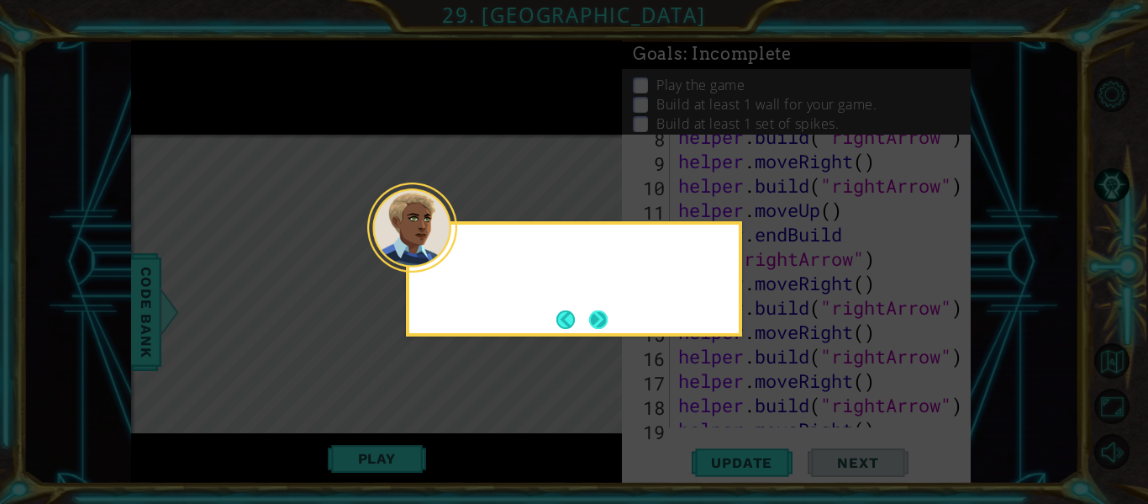
click at [599, 312] on button "Next" at bounding box center [598, 319] width 20 height 20
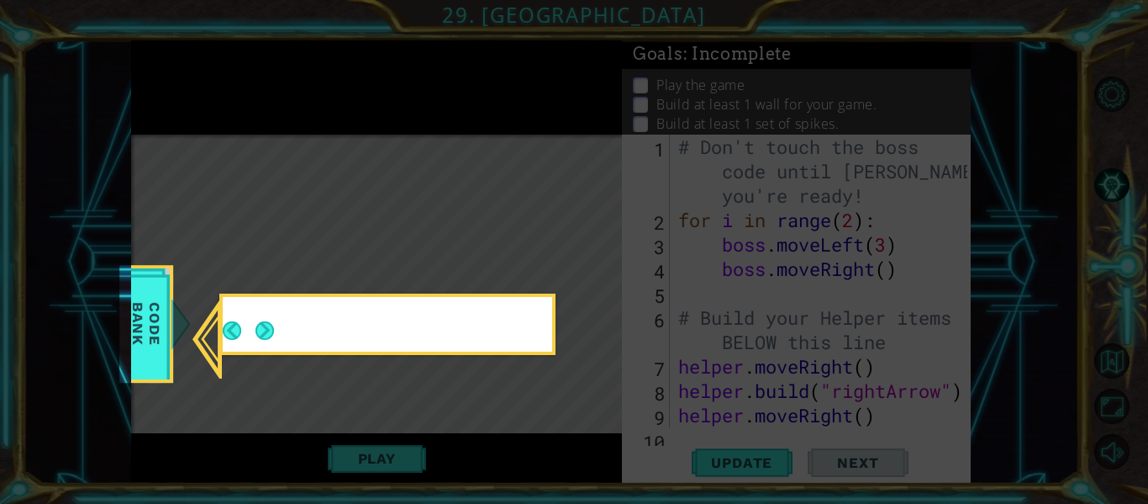
scroll to position [317, 0]
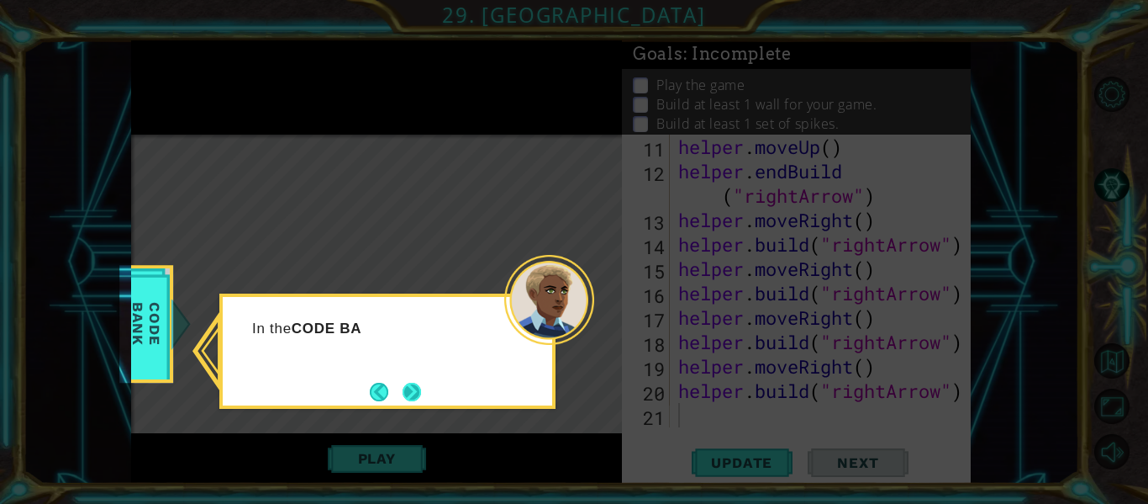
click at [413, 383] on button "Next" at bounding box center [412, 392] width 18 height 18
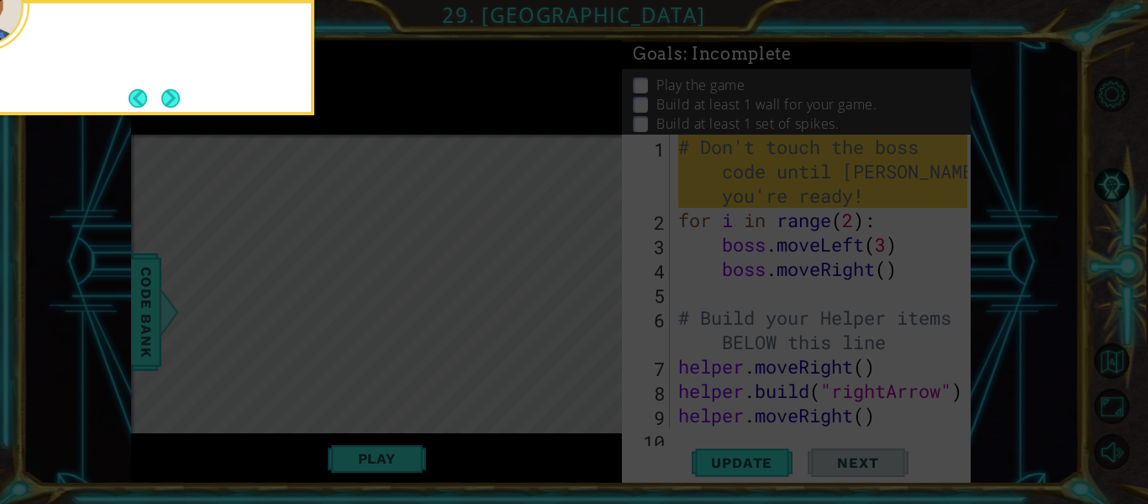
scroll to position [0, 0]
click at [413, 381] on icon at bounding box center [574, 75] width 1148 height 857
click at [168, 99] on button "Next" at bounding box center [170, 98] width 18 height 18
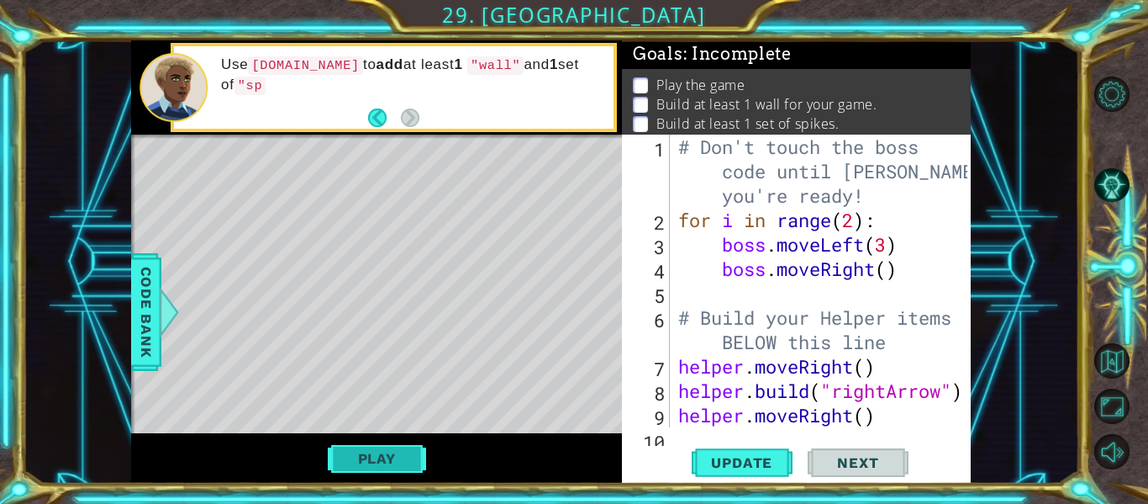
click at [398, 447] on button "Play" at bounding box center [377, 458] width 98 height 32
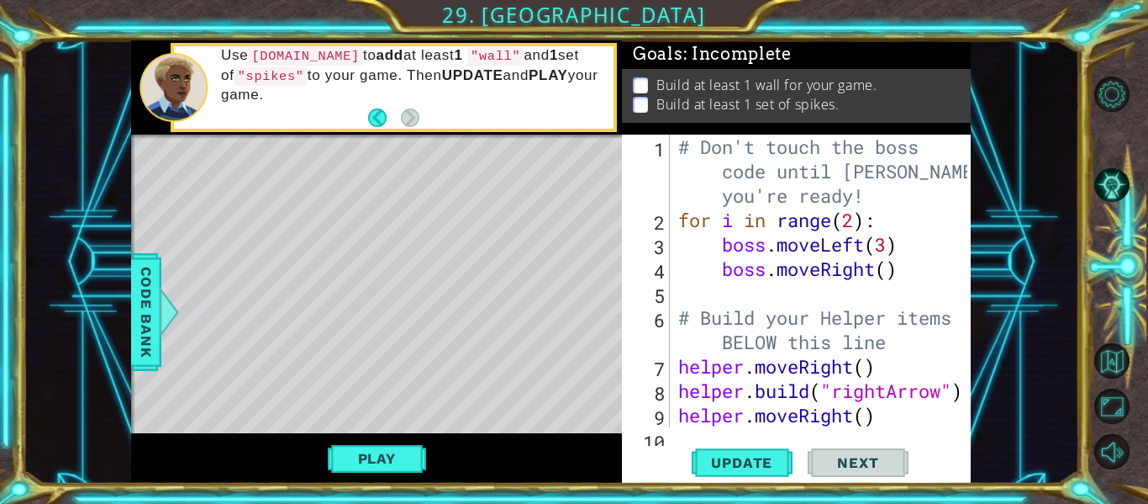
scroll to position [317, 0]
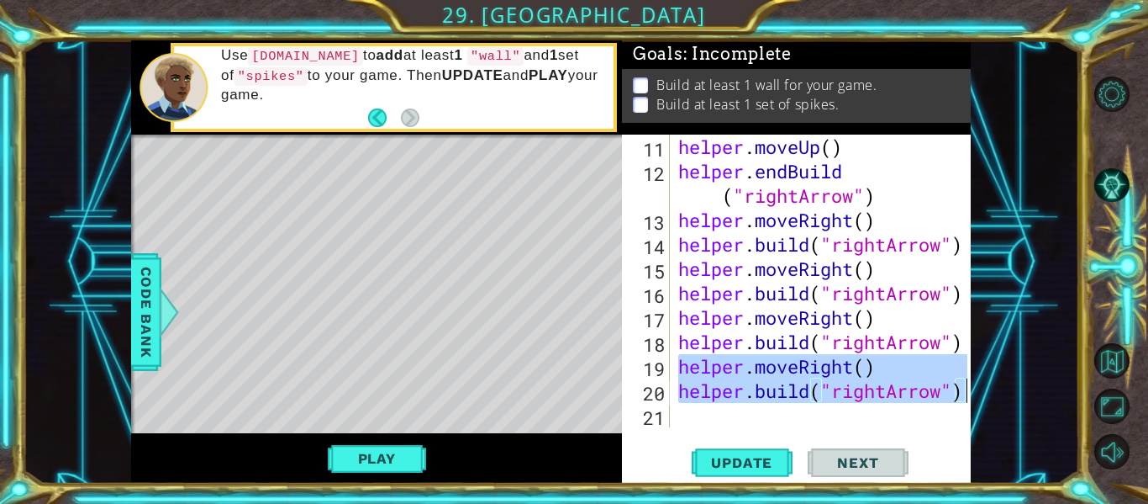
drag, startPoint x: 810, startPoint y: 372, endPoint x: 976, endPoint y: 403, distance: 169.2
click at [976, 403] on div "1 ההההההההההההההההההההההההההההההההההההההההההההההההההההההההההההההההההההההההההההה…" at bounding box center [551, 261] width 1057 height 443
click at [879, 375] on div "helper . moveUp ( ) helper . endBuild ( "rightArrow" ) helper . moveRight ( ) h…" at bounding box center [821, 281] width 293 height 293
drag, startPoint x: 678, startPoint y: 368, endPoint x: 986, endPoint y: 414, distance: 312.0
click at [986, 414] on div "1 ההההההההההההההההההההההההההההההההההההההההההההההההההההההההההההההההההההההההההההה…" at bounding box center [551, 261] width 1057 height 443
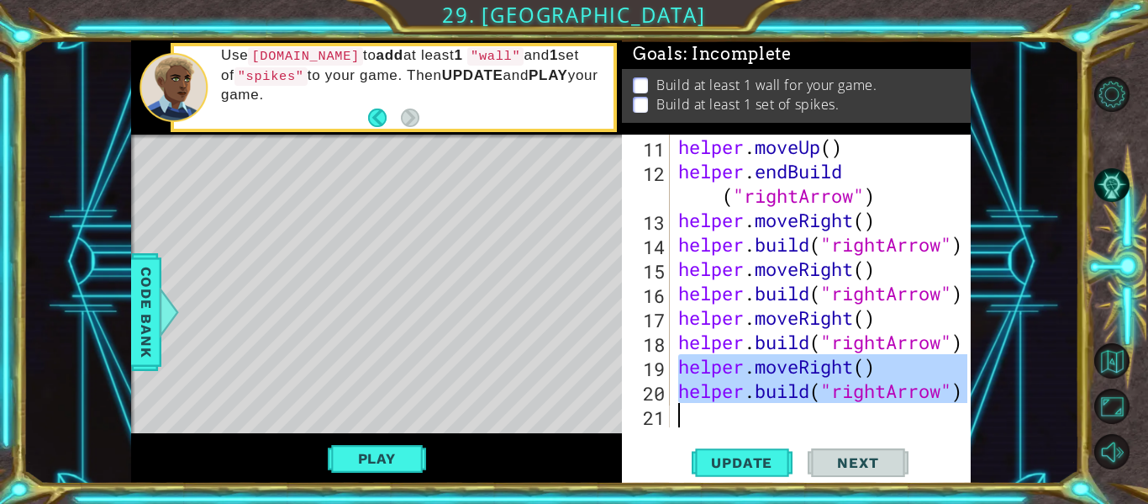
type textarea "helper.build("rightArrow")"
click at [689, 415] on div "helper . moveUp ( ) helper . endBuild ( "rightArrow" ) helper . moveRight ( ) h…" at bounding box center [821, 281] width 293 height 293
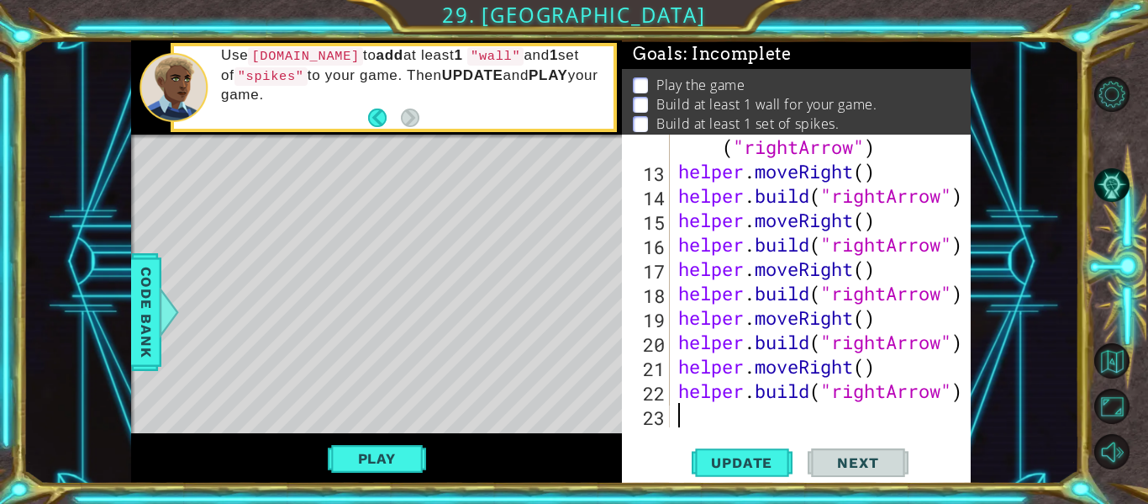
scroll to position [366, 0]
click at [349, 456] on button "Play" at bounding box center [377, 458] width 98 height 32
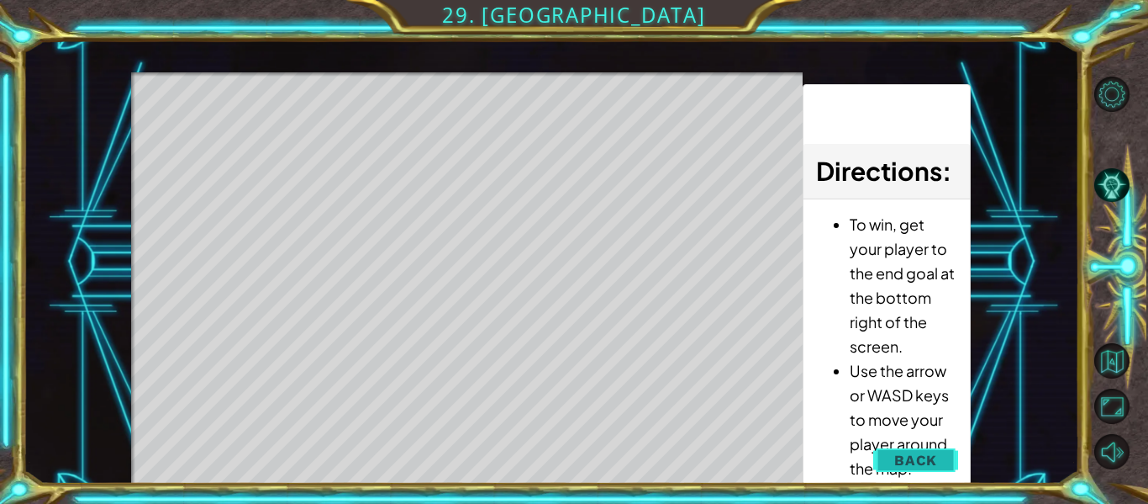
click at [913, 458] on span "Back" at bounding box center [915, 459] width 43 height 17
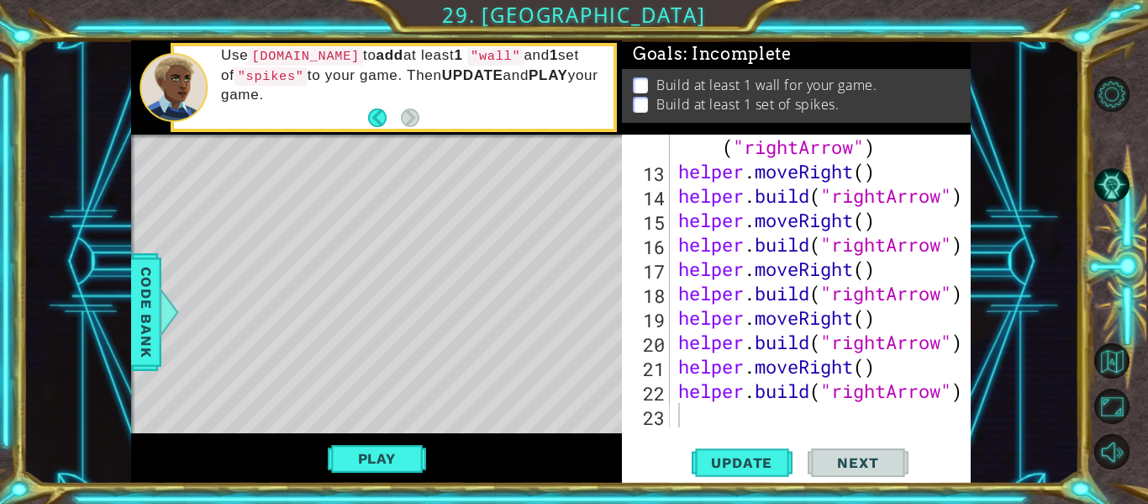
click at [636, 84] on p at bounding box center [640, 85] width 15 height 16
click at [644, 99] on p at bounding box center [640, 105] width 15 height 16
click at [646, 102] on p at bounding box center [640, 105] width 15 height 16
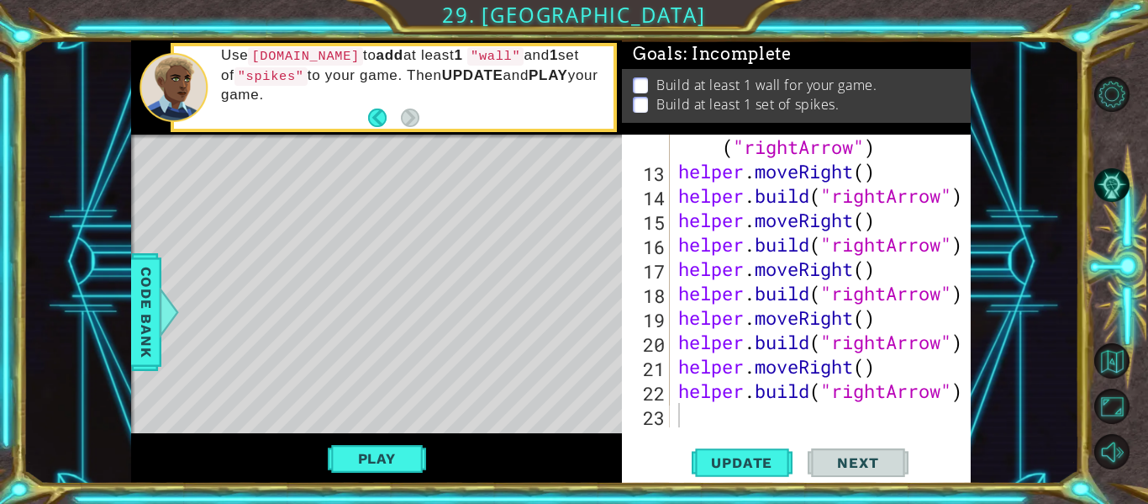
click at [646, 102] on p at bounding box center [640, 105] width 15 height 16
click at [646, 82] on p at bounding box center [640, 85] width 15 height 16
click at [809, 87] on p "Build at least 1 wall for your game." at bounding box center [767, 85] width 220 height 18
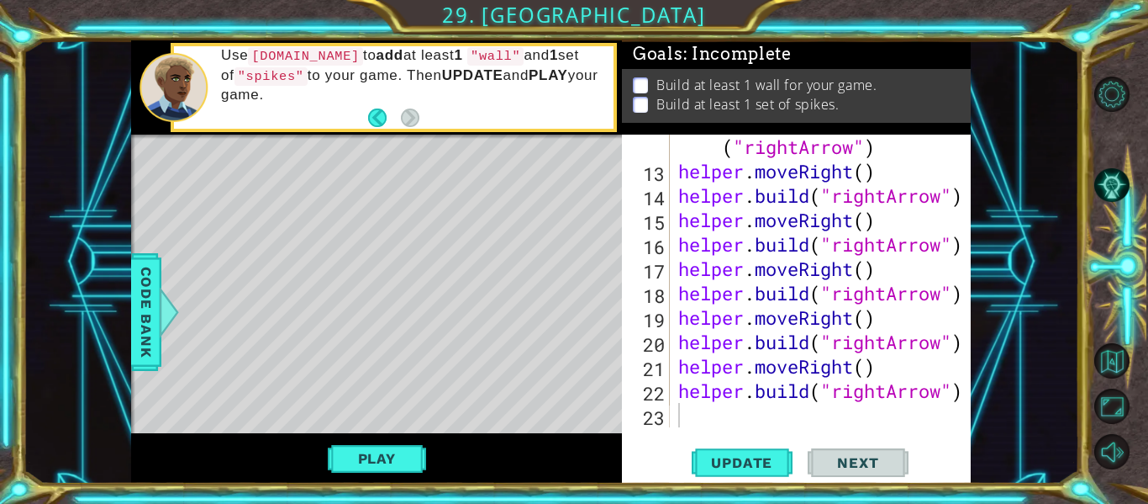
click at [809, 87] on p "Build at least 1 wall for your game." at bounding box center [767, 85] width 220 height 18
click at [967, 393] on div at bounding box center [959, 98] width 17 height 658
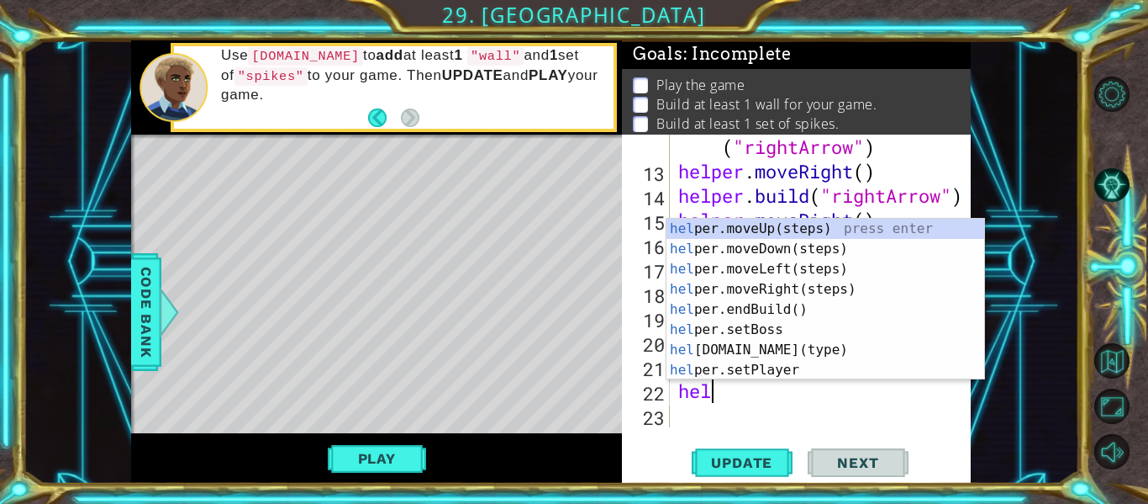
type textarea "h"
type textarea "helper.moveRight()"
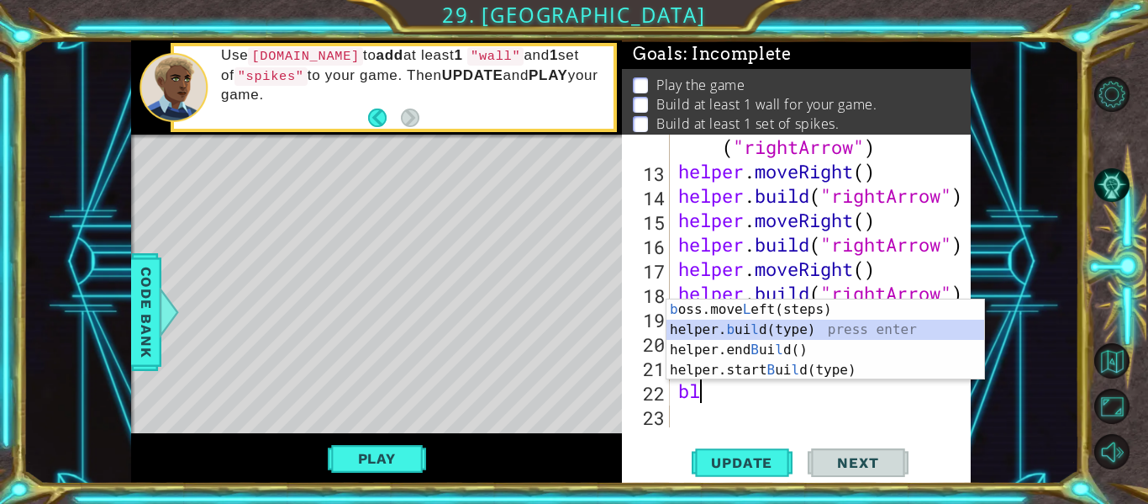
click at [845, 324] on div "b oss.move L eft(steps) press enter helper. b ui l d(type) press enter helper.e…" at bounding box center [826, 359] width 318 height 121
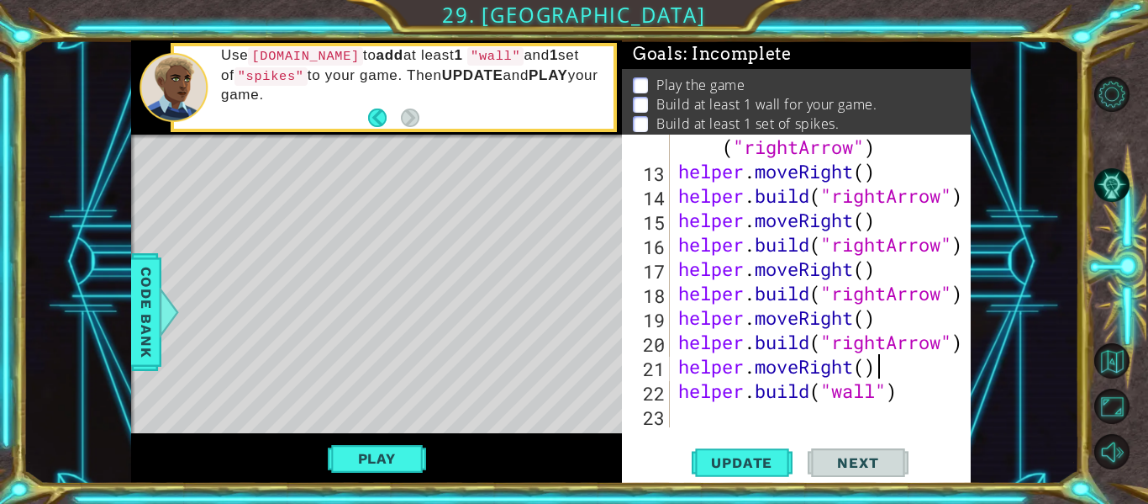
click at [955, 377] on div at bounding box center [959, 98] width 17 height 658
click at [745, 461] on span "Update" at bounding box center [741, 462] width 95 height 17
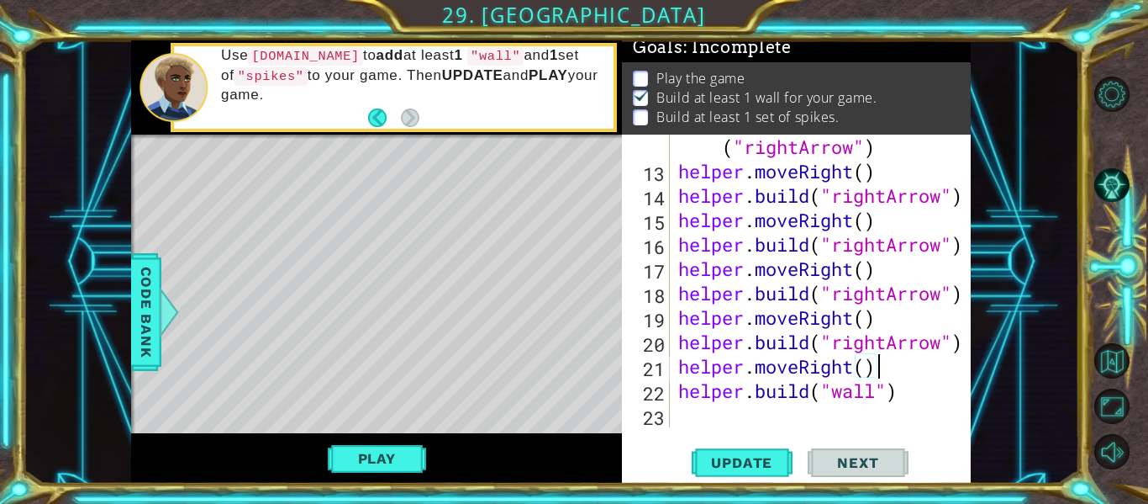
click at [897, 400] on div "helper . endBuild ( "rightArrow" ) helper . moveRight ( ) helper . build ( "rig…" at bounding box center [825, 293] width 301 height 366
type textarea "helper.build("wall")"
click at [902, 411] on div "helper . endBuild ( "rightArrow" ) helper . moveRight ( ) helper . build ( "rig…" at bounding box center [825, 293] width 301 height 366
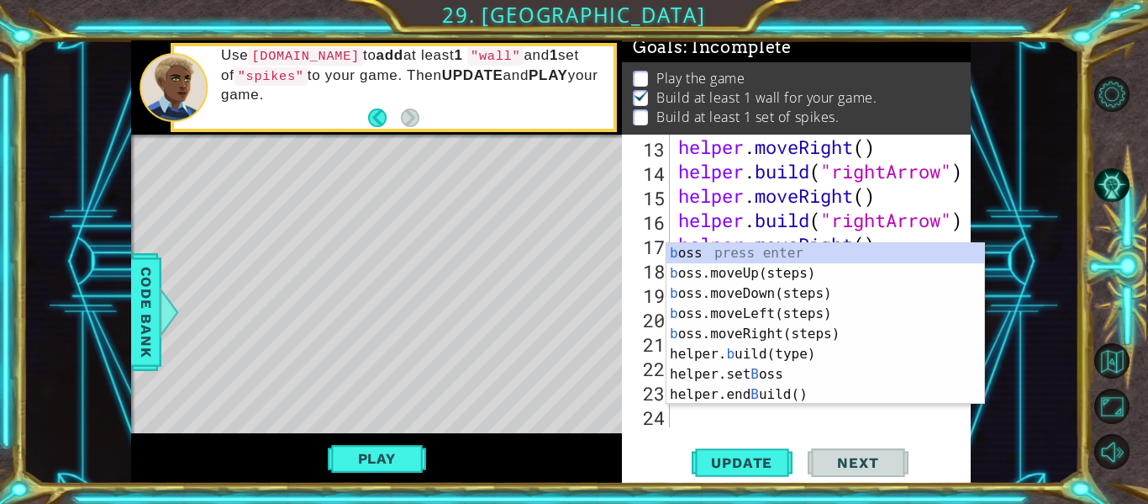
scroll to position [390, 0]
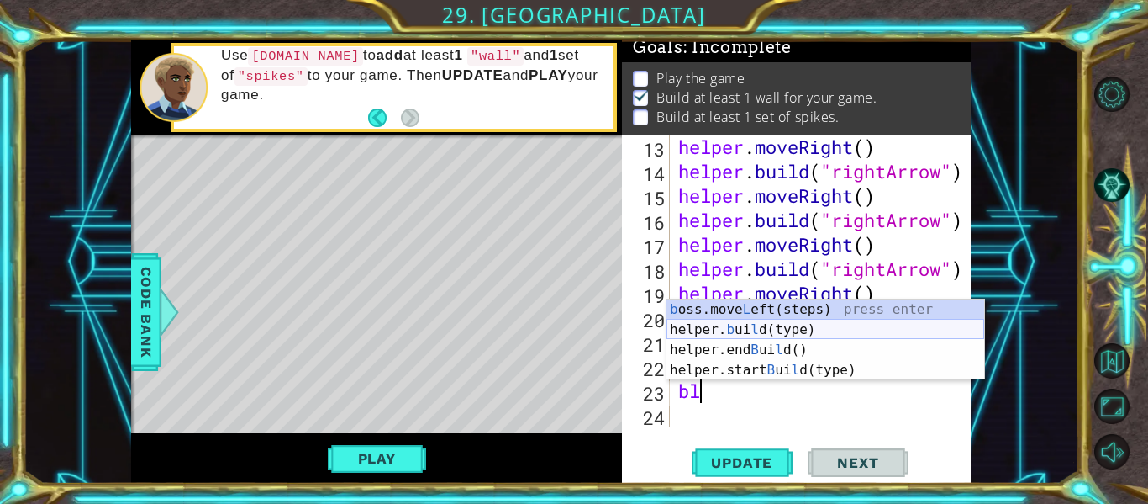
click at [810, 330] on div "b oss.move L eft(steps) press enter helper. b ui l d(type) press enter helper.e…" at bounding box center [826, 359] width 318 height 121
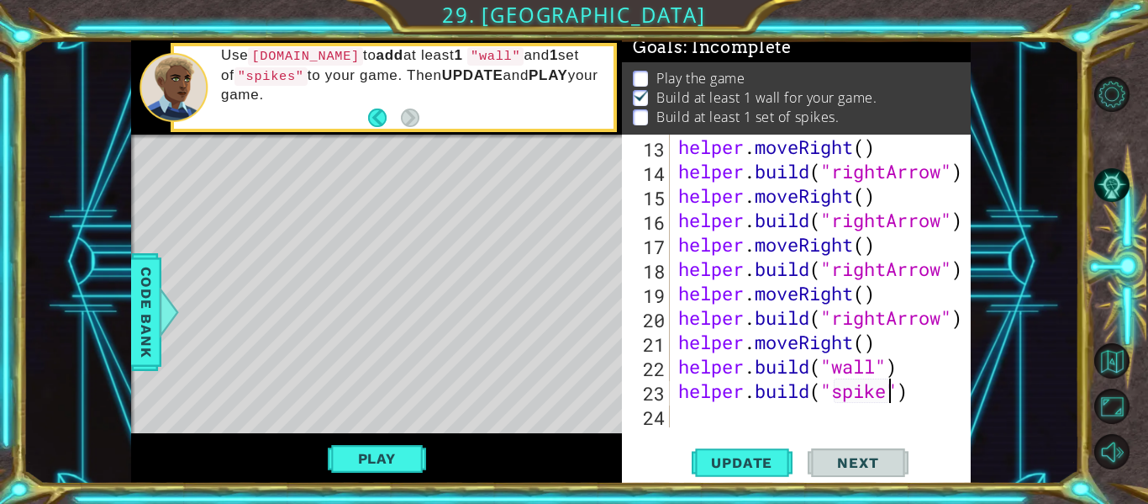
scroll to position [0, 10]
type textarea "helper.build("spikes")"
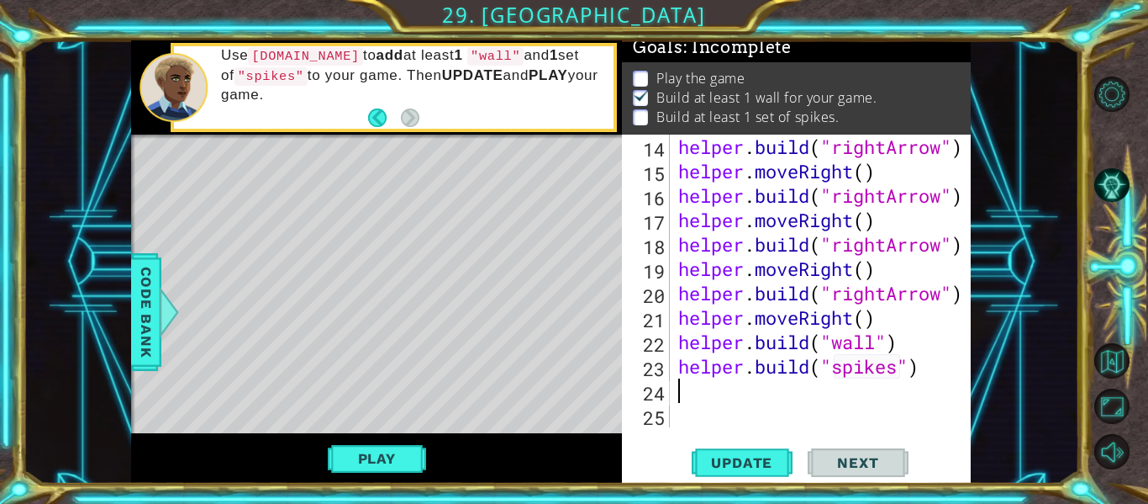
scroll to position [414, 0]
click at [776, 455] on span "Update" at bounding box center [741, 462] width 95 height 17
click at [768, 458] on span "Update" at bounding box center [741, 462] width 95 height 17
click at [409, 461] on button "Play" at bounding box center [377, 458] width 98 height 32
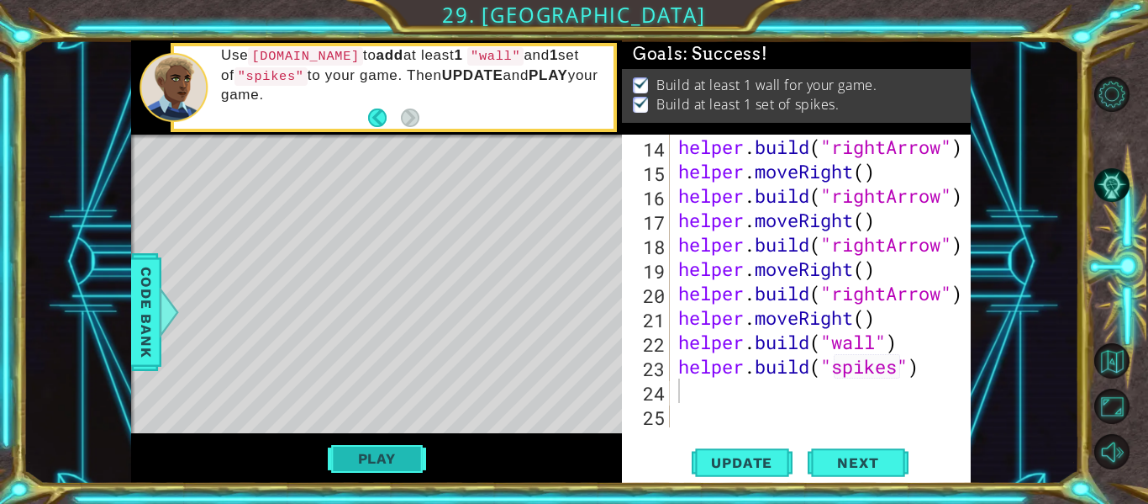
scroll to position [0, 0]
click at [878, 451] on button "Next" at bounding box center [858, 463] width 101 height 34
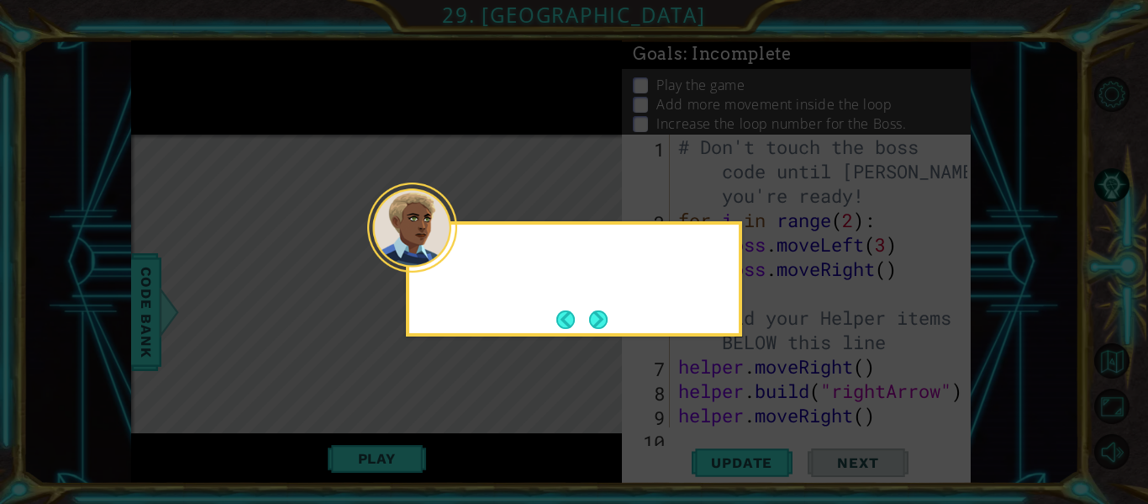
click at [462, 261] on div at bounding box center [574, 255] width 330 height 48
click at [604, 319] on button "Next" at bounding box center [598, 318] width 19 height 19
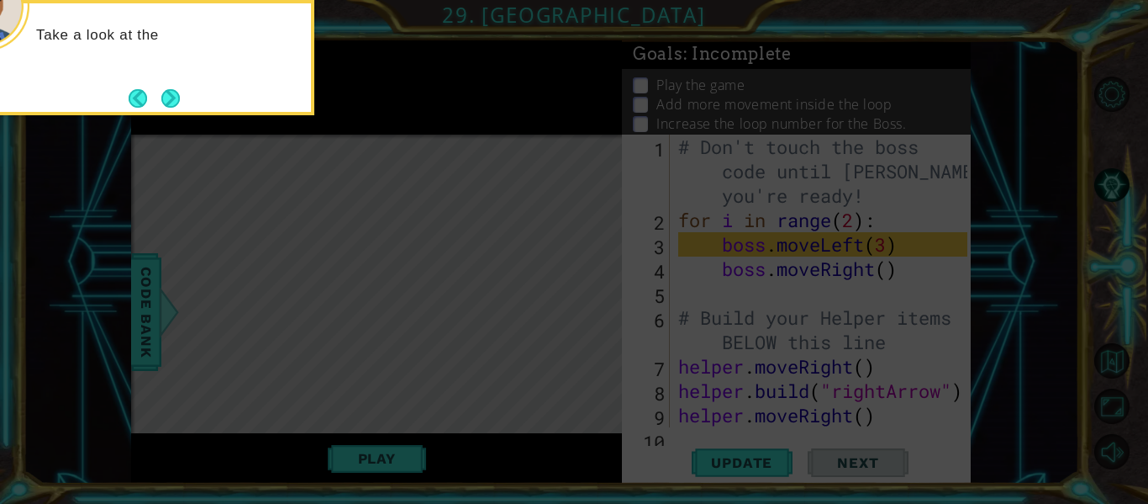
click at [171, 104] on button "Next" at bounding box center [170, 97] width 19 height 19
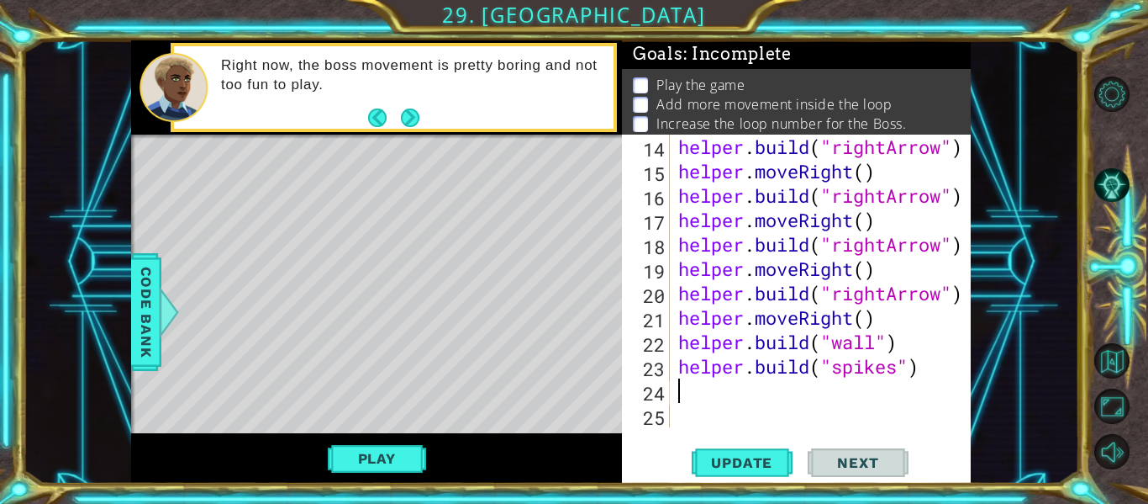
scroll to position [414, 0]
click at [821, 349] on div "helper . build ( "rightArrow" ) helper . moveRight ( ) helper . build ( "rightA…" at bounding box center [825, 305] width 301 height 341
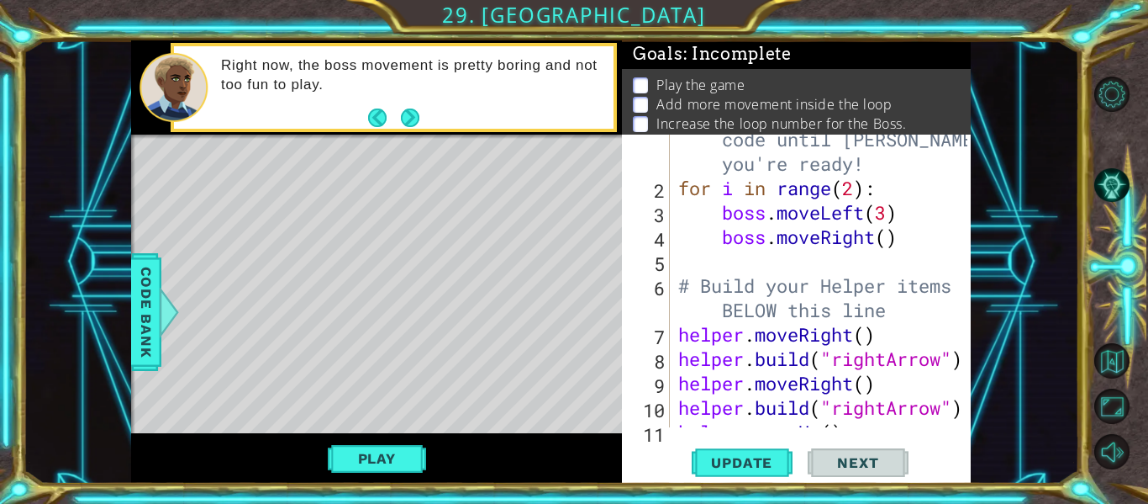
scroll to position [33, 0]
click at [889, 212] on div "# Don't touch the boss code until Vega says you're ready! for i in range ( 2 ) …" at bounding box center [825, 298] width 301 height 390
click at [770, 454] on span "Update" at bounding box center [741, 462] width 95 height 17
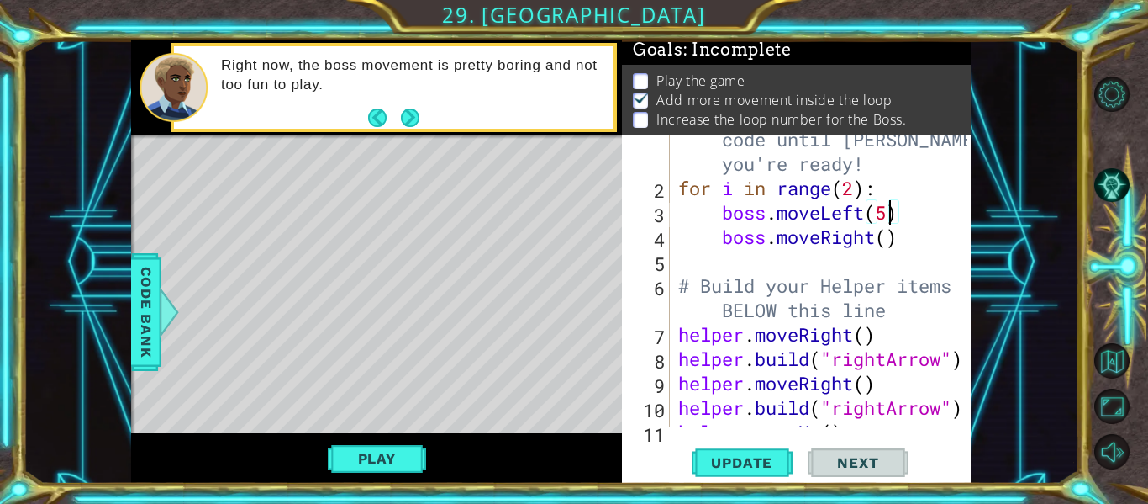
click at [893, 236] on div "# Don't touch the boss code until Vega says you're ready! for i in range ( 2 ) …" at bounding box center [825, 298] width 301 height 390
click at [735, 448] on button "Update" at bounding box center [742, 463] width 101 height 34
click at [852, 185] on div "# Don't touch the boss code until Vega says you're ready! for i in range ( 2 ) …" at bounding box center [825, 298] width 301 height 390
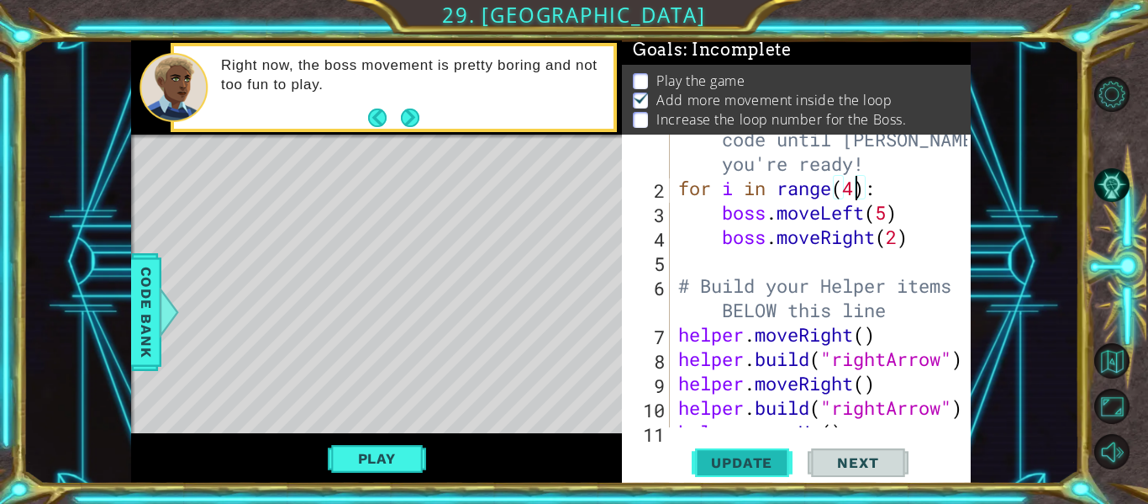
type textarea "for i in range(4):"
click at [770, 467] on span "Update" at bounding box center [741, 462] width 95 height 17
click at [397, 454] on button "Play" at bounding box center [377, 458] width 98 height 32
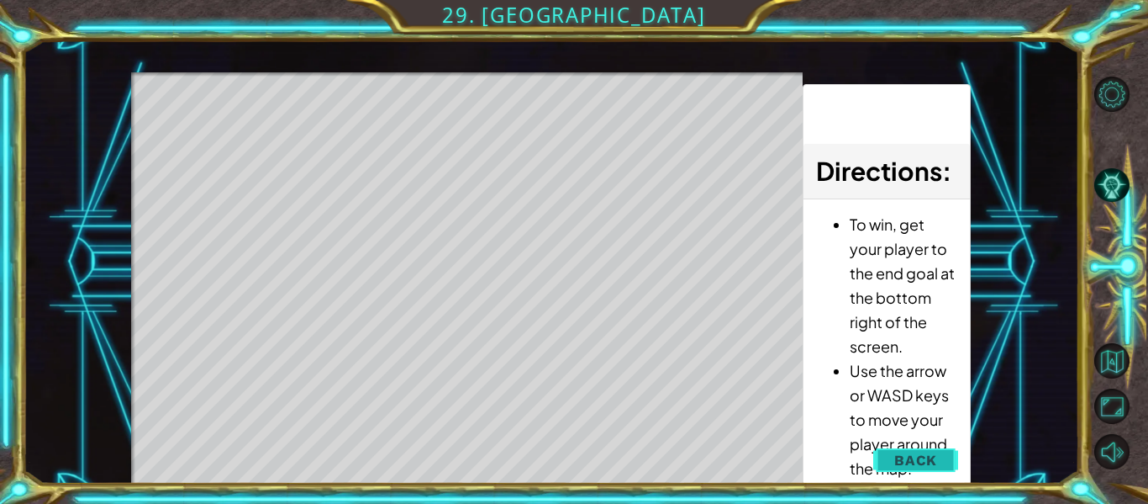
click at [931, 464] on span "Back" at bounding box center [915, 459] width 43 height 17
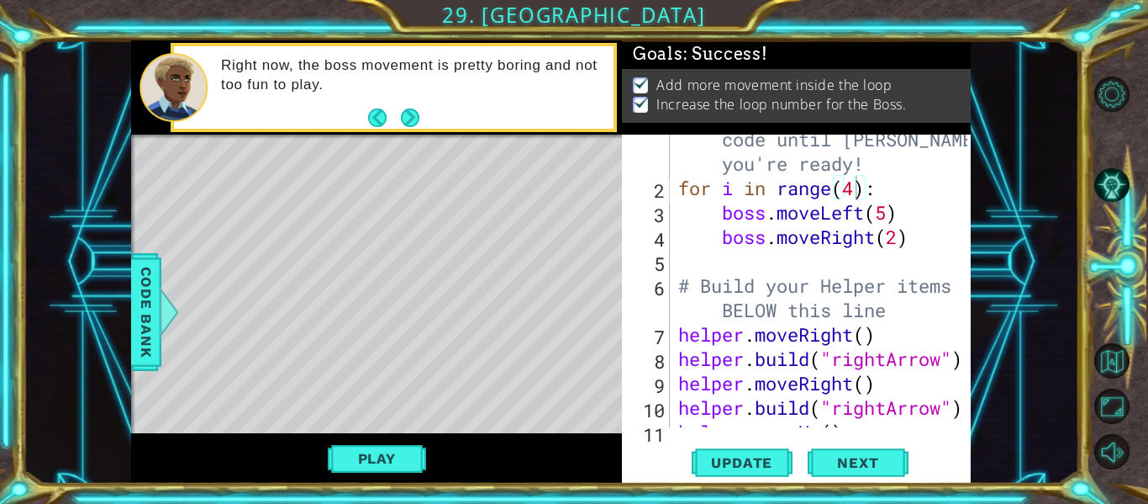
scroll to position [0, 0]
click at [879, 459] on span "Next" at bounding box center [858, 464] width 75 height 17
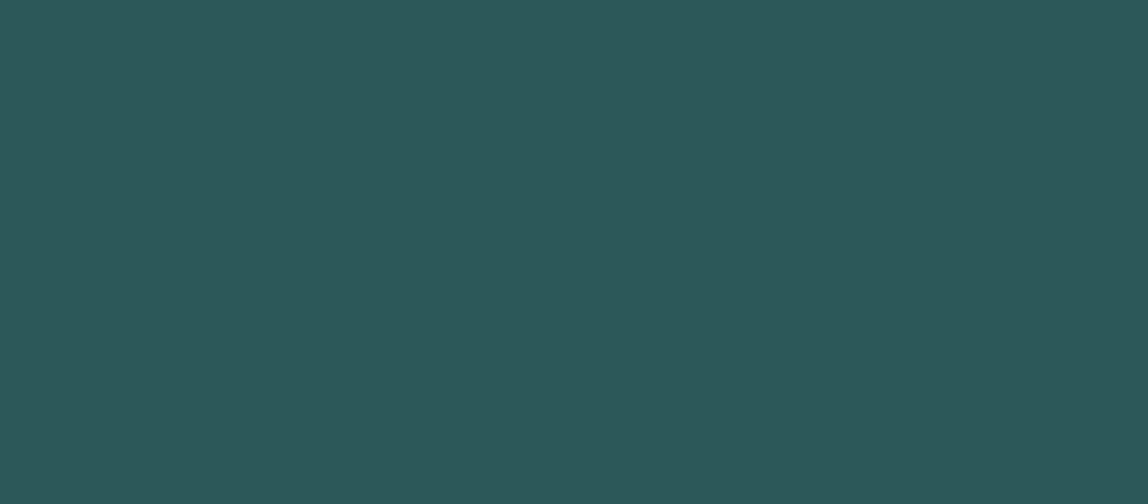
click at [879, 459] on body "Got it 1 2 3 4 5 6 7 8 9 " rightArrow" press enter הההההההההההההההההההההההההההה…" at bounding box center [574, 252] width 1148 height 504
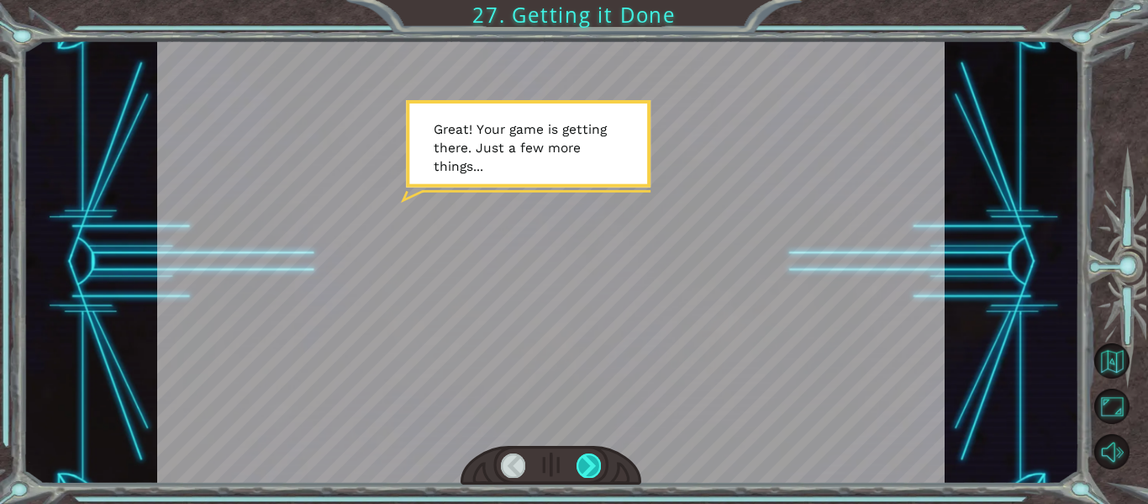
click at [595, 470] on div at bounding box center [589, 465] width 24 height 24
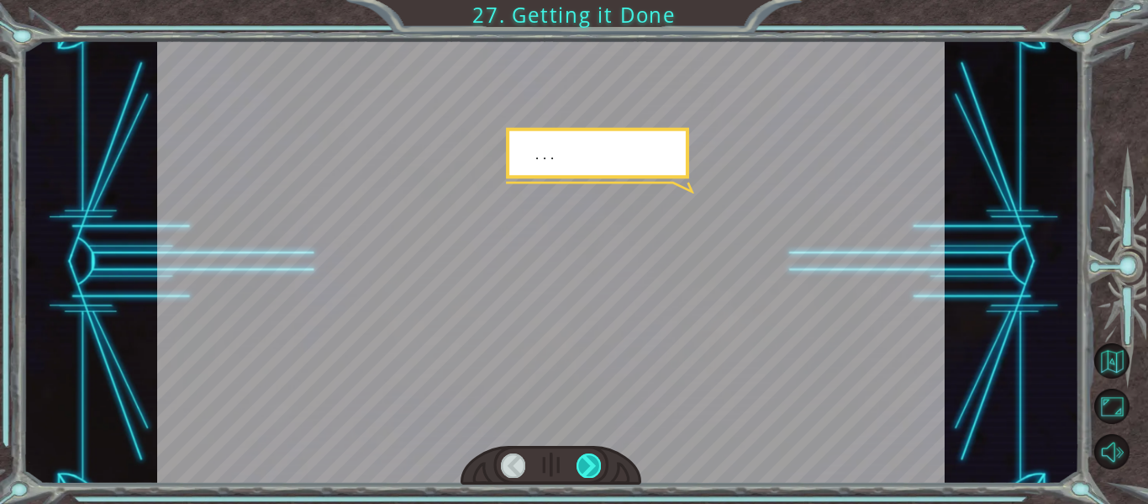
click at [595, 470] on div at bounding box center [589, 465] width 24 height 24
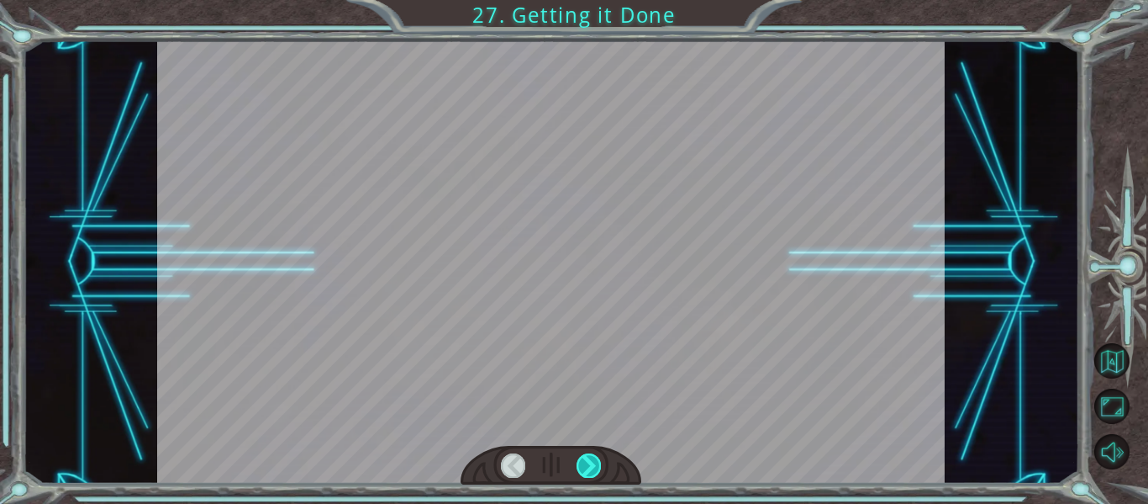
click at [595, 470] on div at bounding box center [589, 465] width 24 height 24
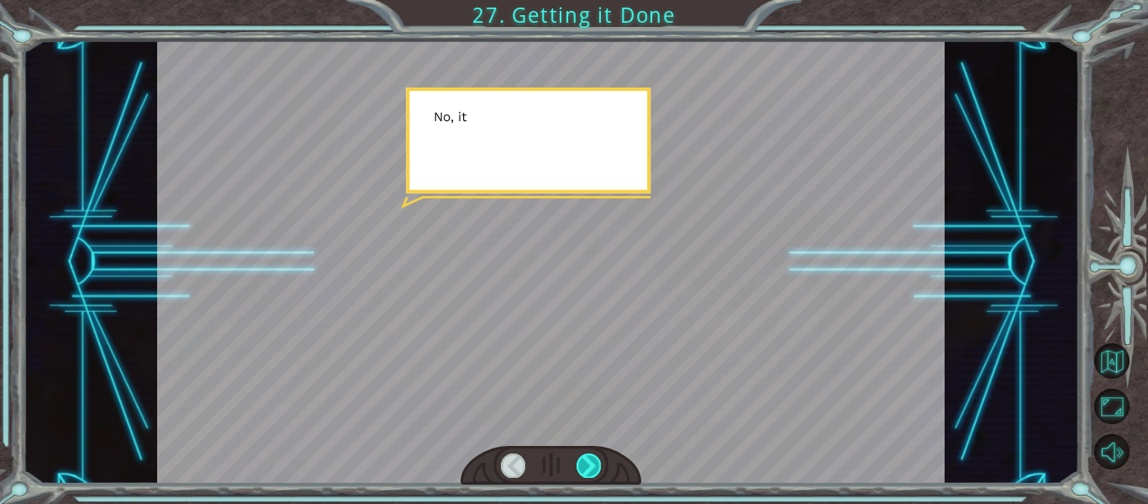
click at [595, 470] on div at bounding box center [589, 465] width 24 height 24
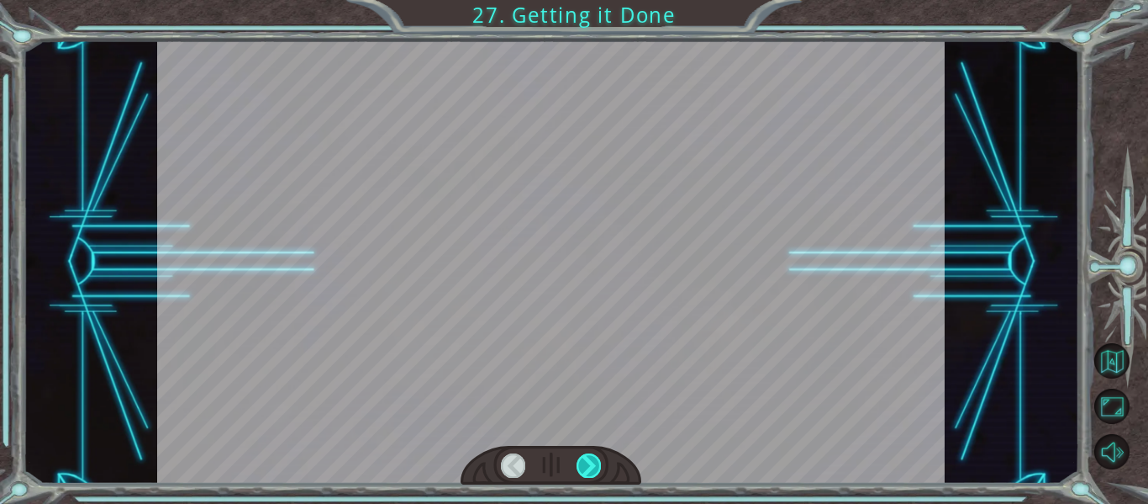
click at [595, 470] on div at bounding box center [589, 465] width 24 height 24
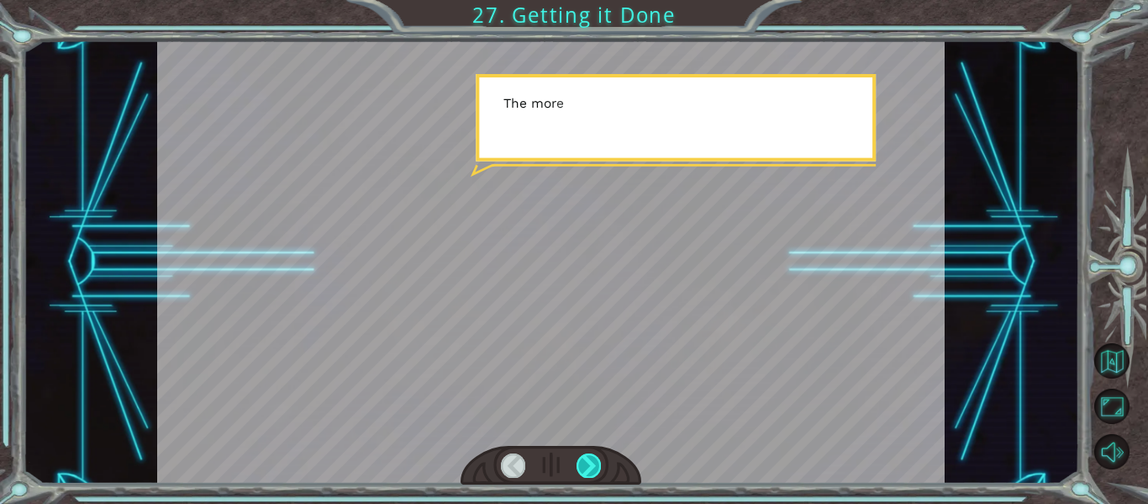
click at [595, 470] on div at bounding box center [589, 465] width 24 height 24
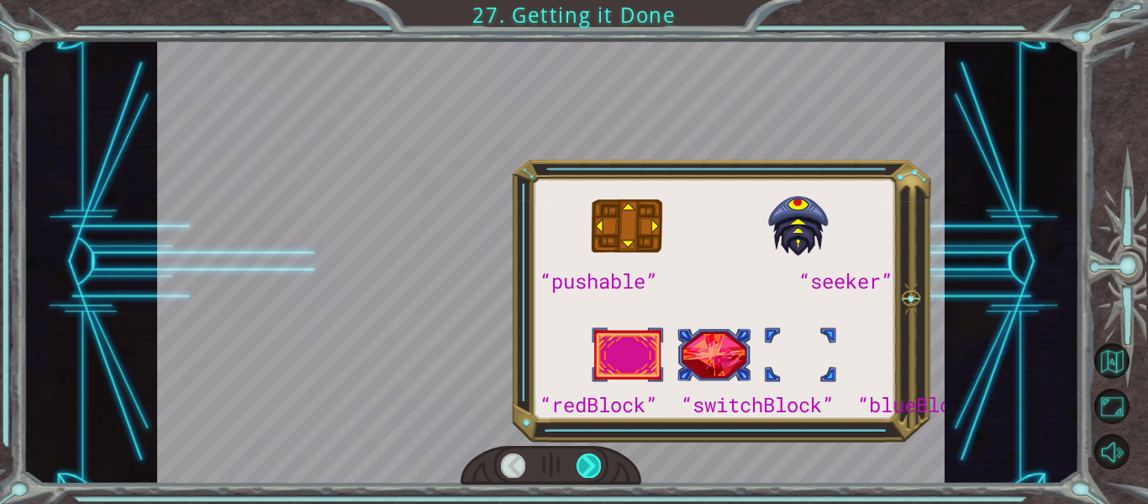
click at [595, 470] on div at bounding box center [589, 465] width 24 height 24
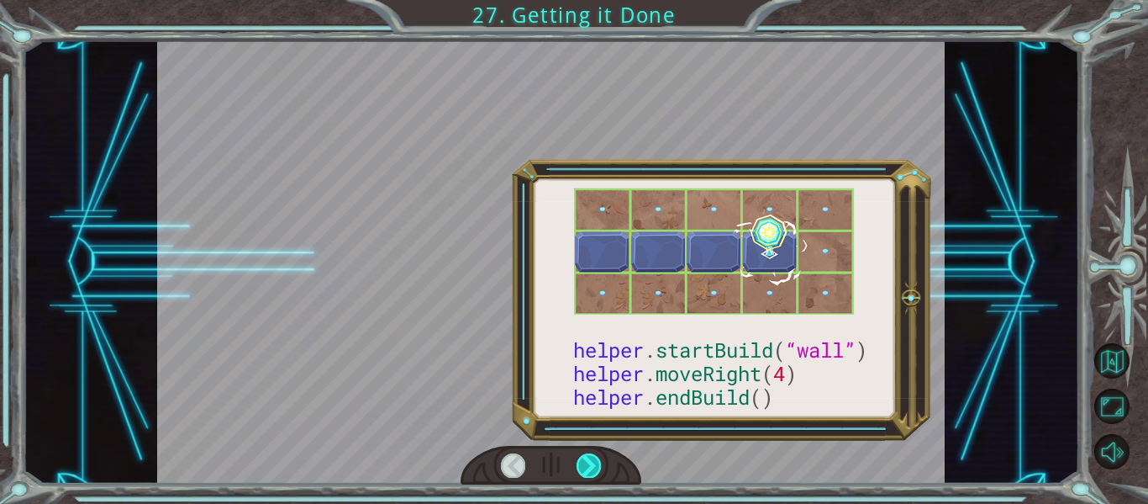
click at [595, 470] on div at bounding box center [589, 465] width 24 height 24
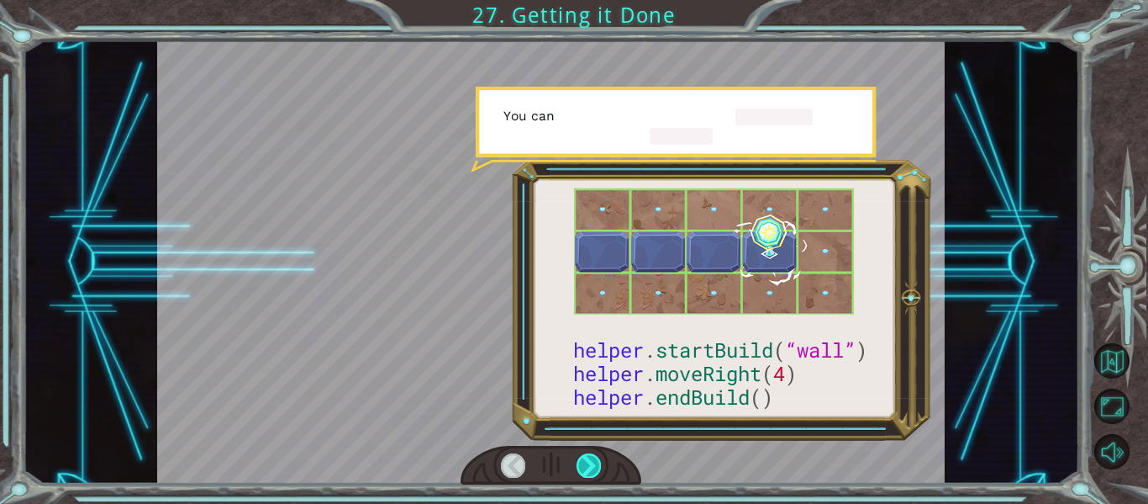
click at [595, 470] on div at bounding box center [589, 465] width 24 height 24
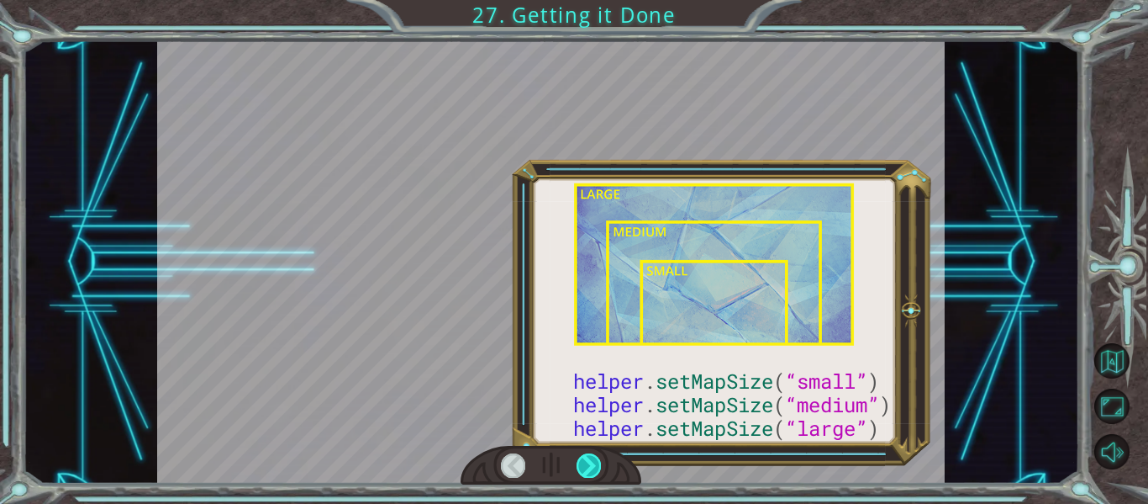
click at [595, 470] on div at bounding box center [589, 465] width 24 height 24
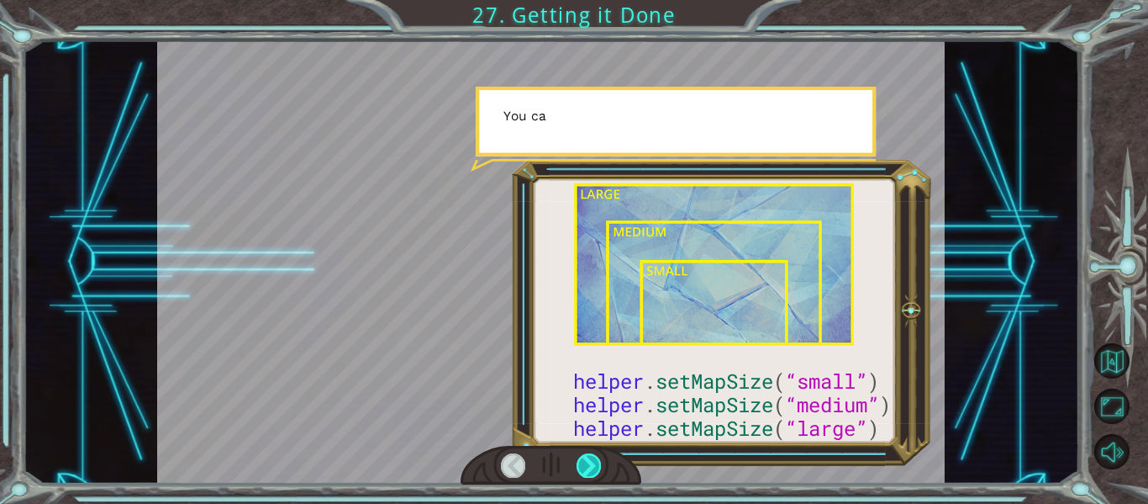
click at [595, 470] on div at bounding box center [589, 465] width 24 height 24
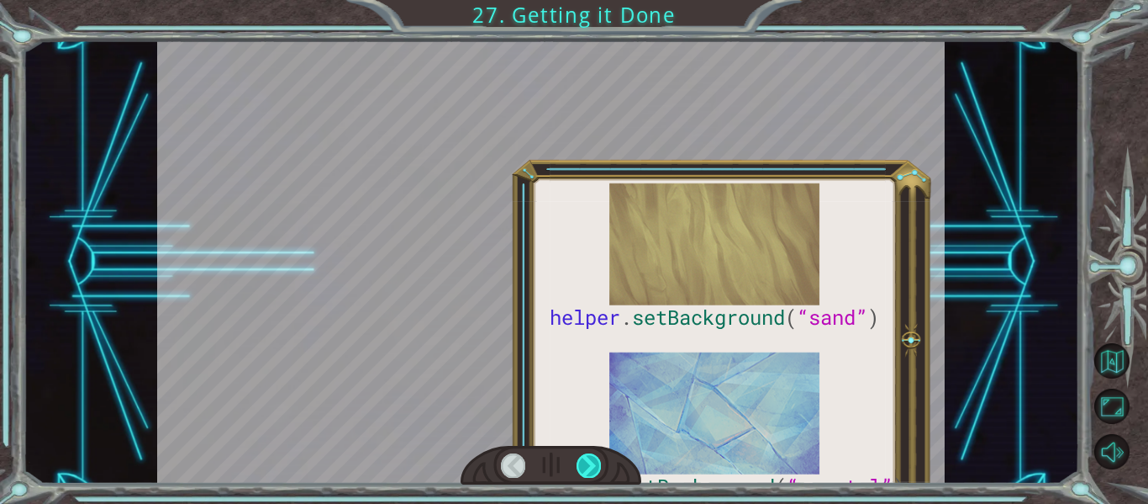
click at [595, 470] on div at bounding box center [589, 465] width 24 height 24
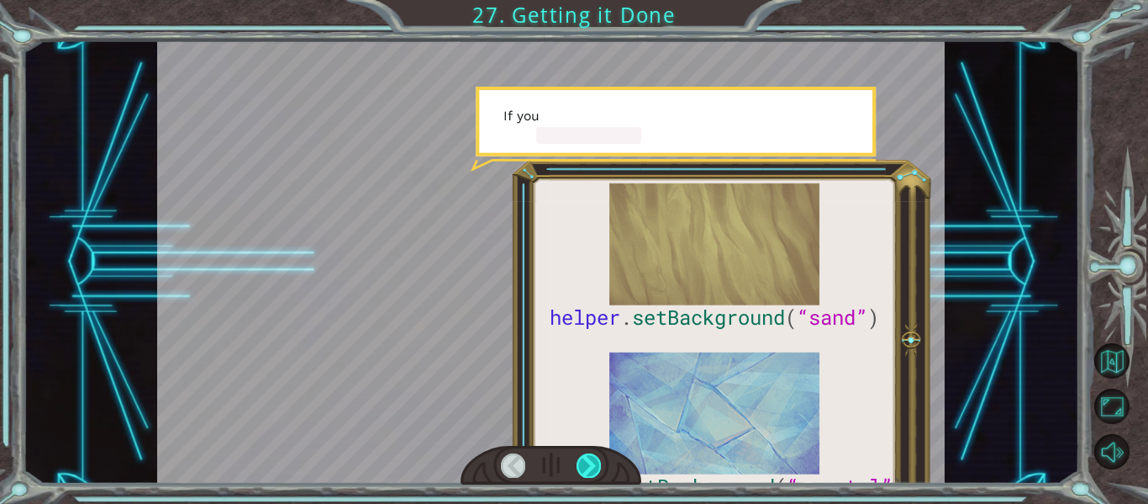
click at [595, 470] on div at bounding box center [589, 465] width 24 height 24
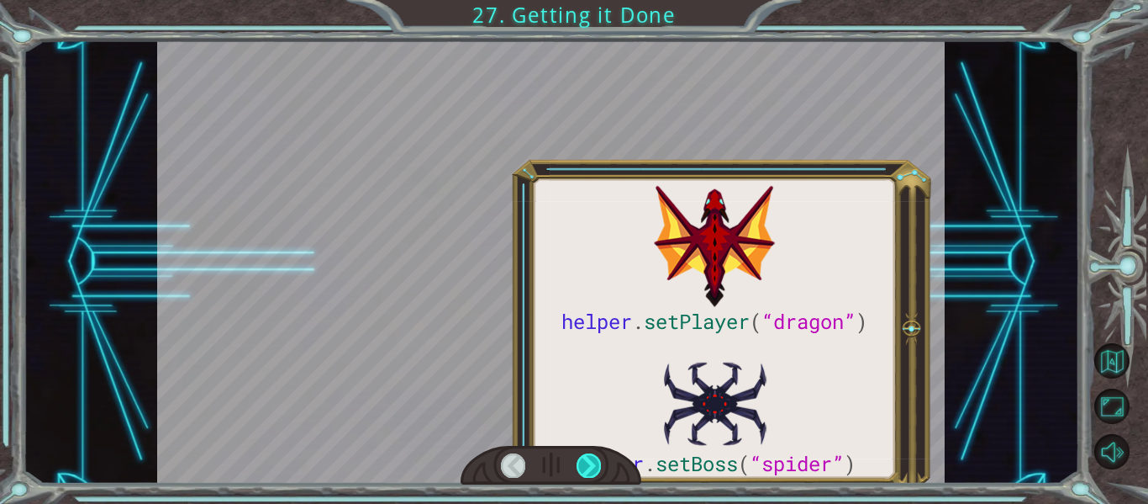
click at [595, 470] on div at bounding box center [589, 465] width 24 height 24
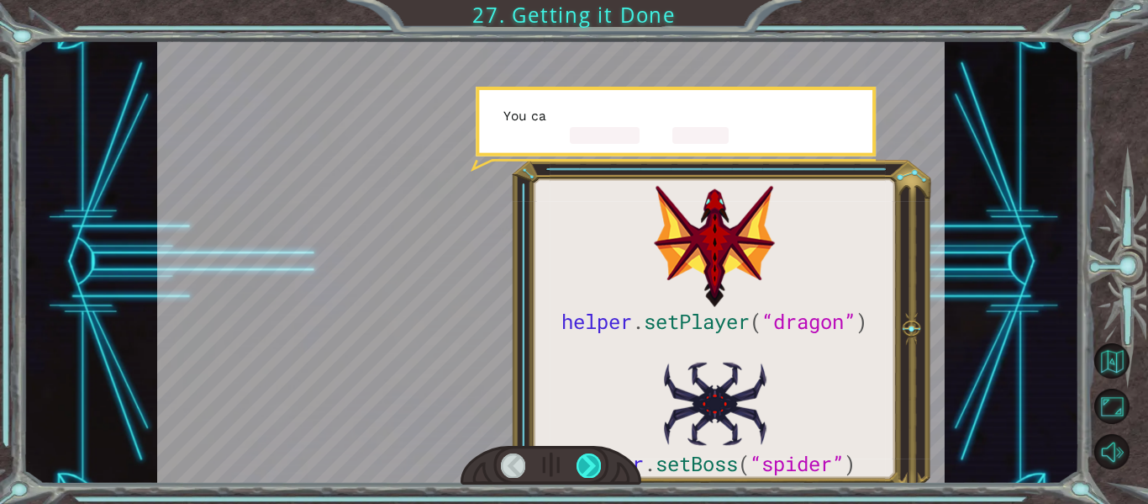
click at [595, 470] on div at bounding box center [589, 465] width 24 height 24
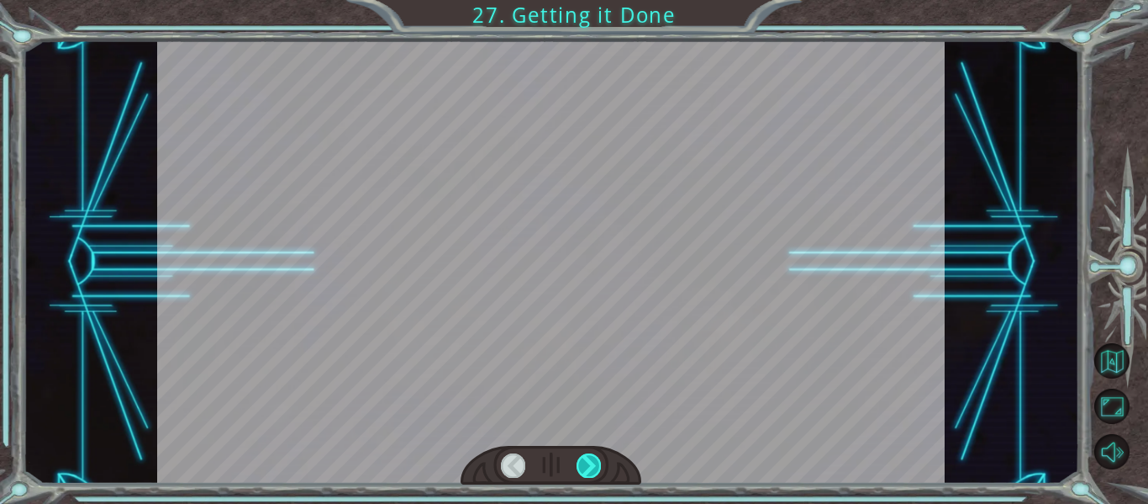
click at [595, 470] on div at bounding box center [589, 465] width 24 height 24
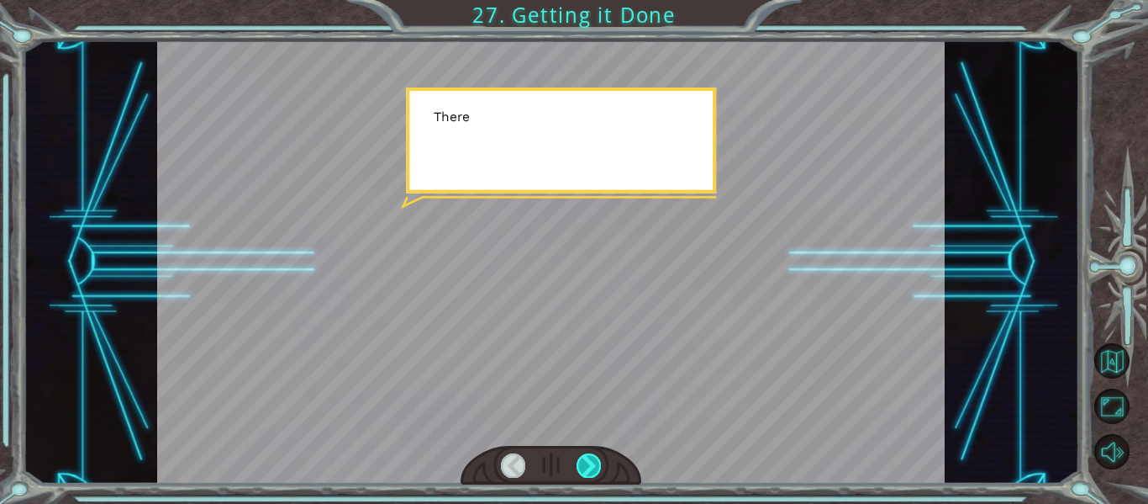
click at [595, 470] on div at bounding box center [589, 465] width 24 height 24
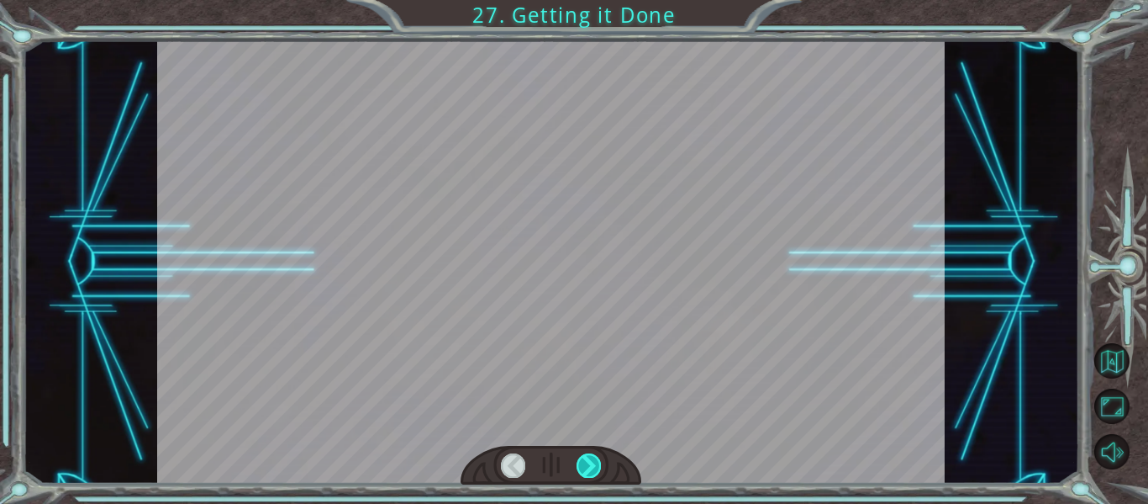
click at [595, 470] on div at bounding box center [589, 465] width 24 height 24
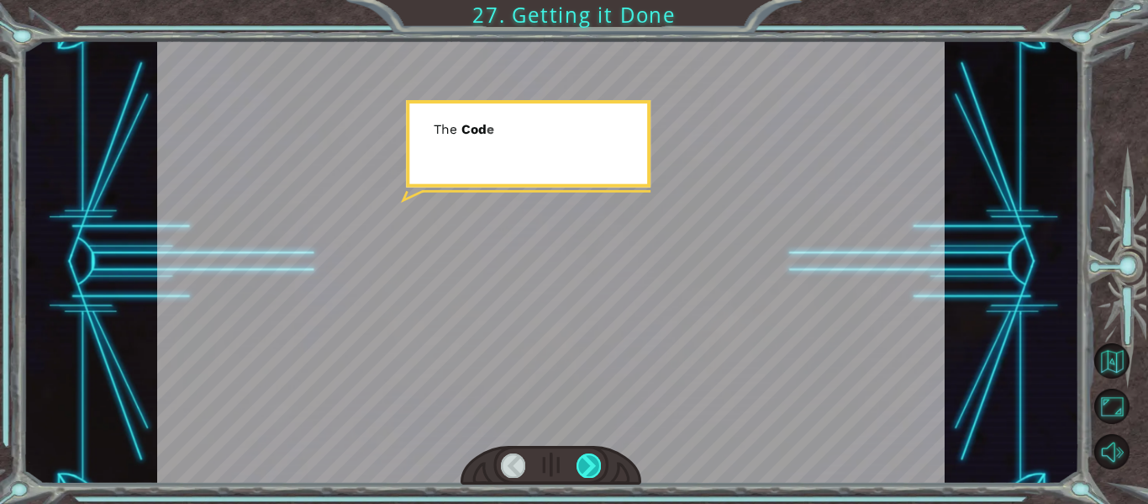
click at [595, 470] on div at bounding box center [589, 465] width 24 height 24
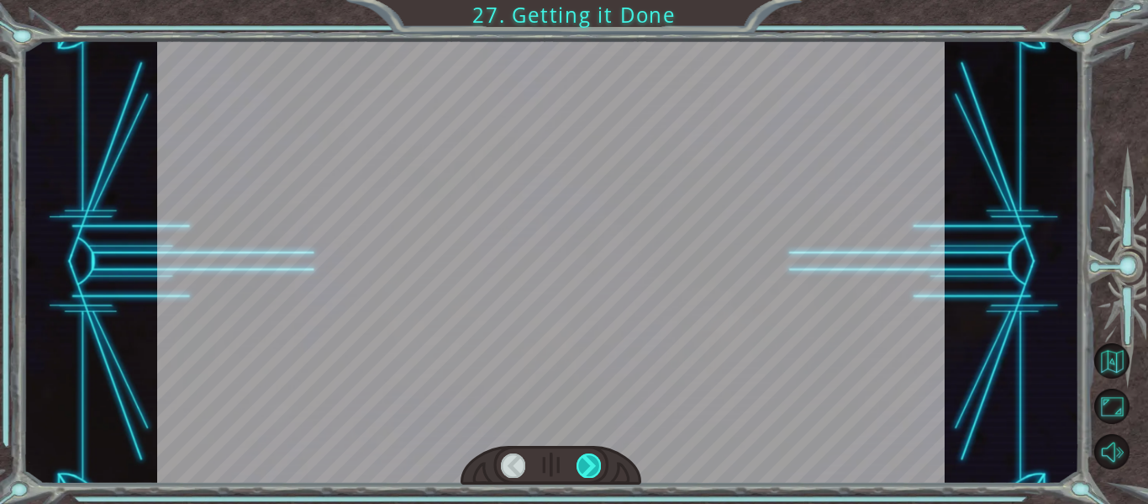
click at [595, 470] on div at bounding box center [589, 465] width 24 height 24
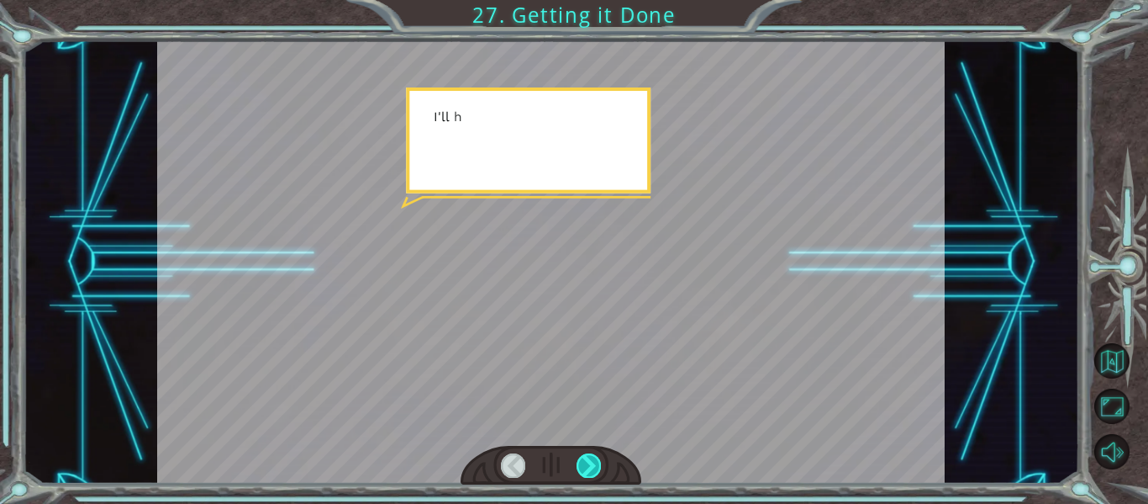
click at [595, 470] on div at bounding box center [589, 465] width 24 height 24
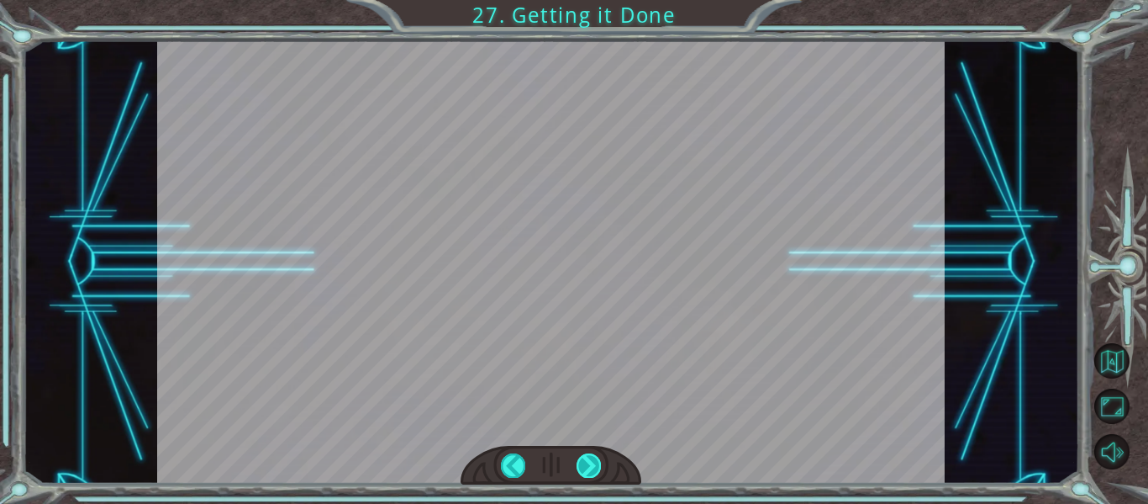
click at [595, 470] on div at bounding box center [589, 465] width 24 height 24
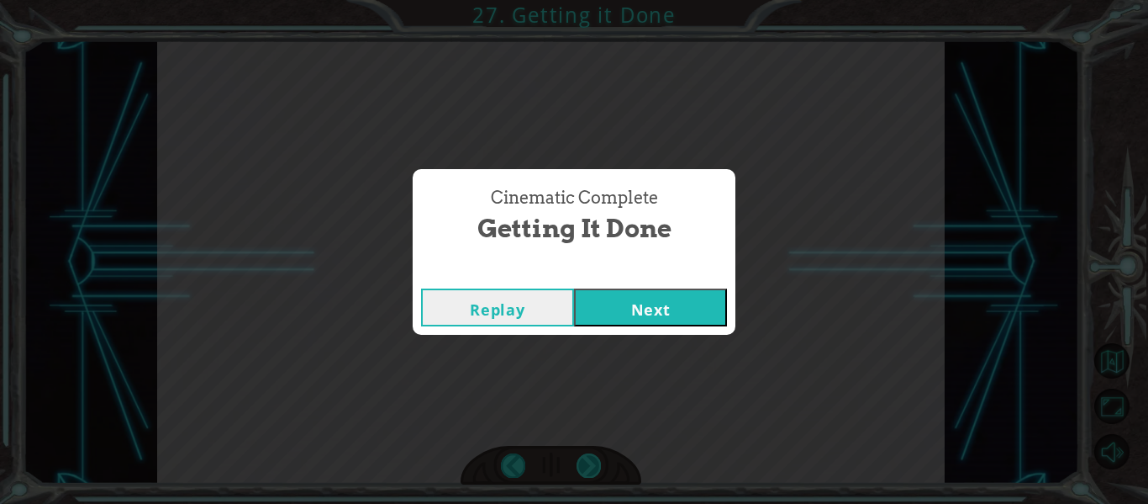
click at [595, 470] on div "Cinematic Complete Getting it Done Replay Next" at bounding box center [574, 252] width 1148 height 504
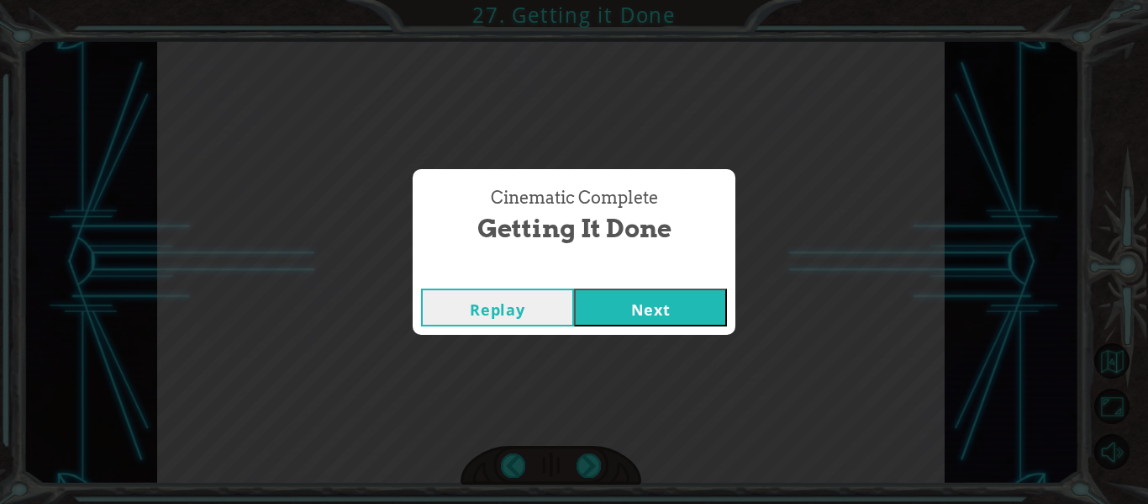
click at [650, 321] on button "Next" at bounding box center [650, 307] width 153 height 38
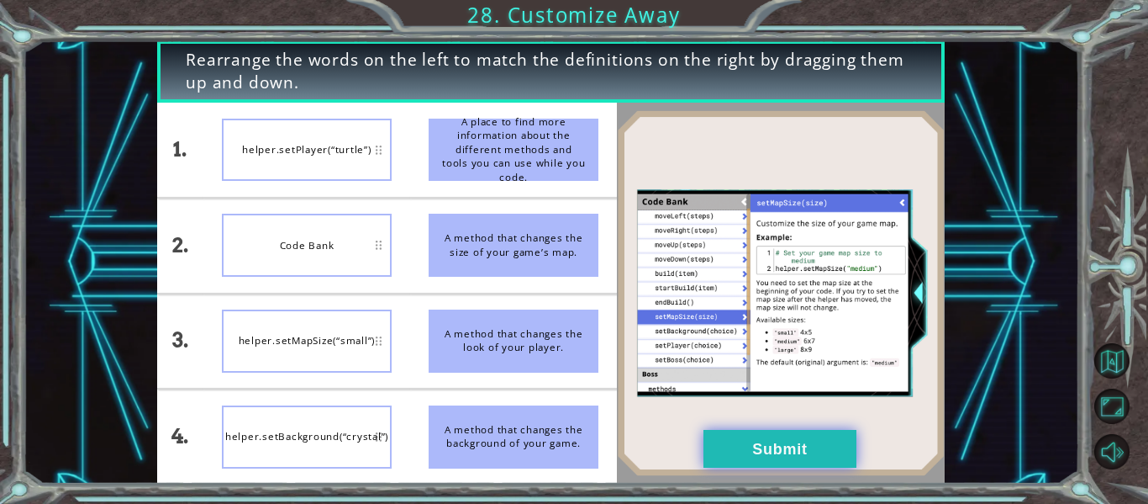
click at [721, 446] on button "Submit" at bounding box center [780, 449] width 153 height 38
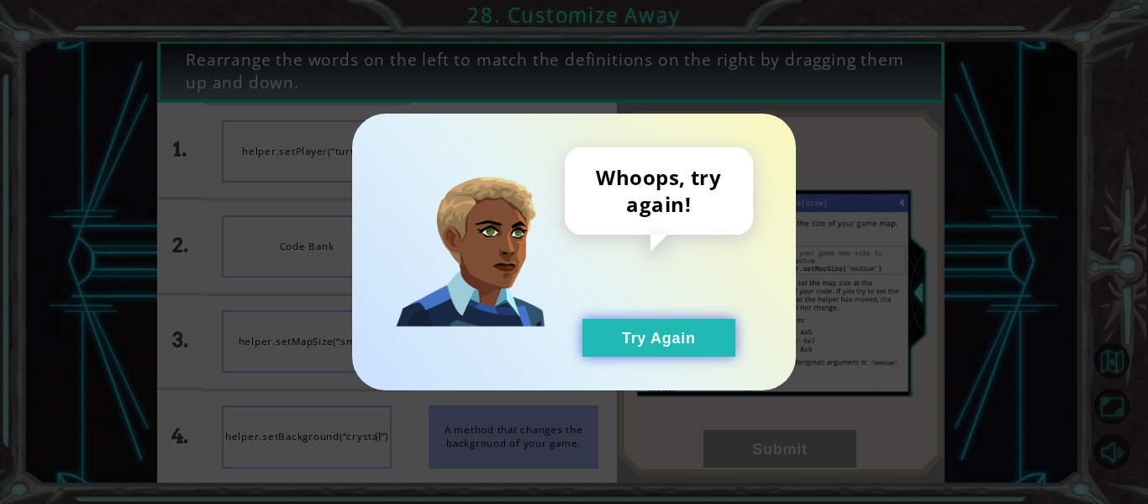
click at [654, 347] on button "Try Again" at bounding box center [659, 338] width 153 height 38
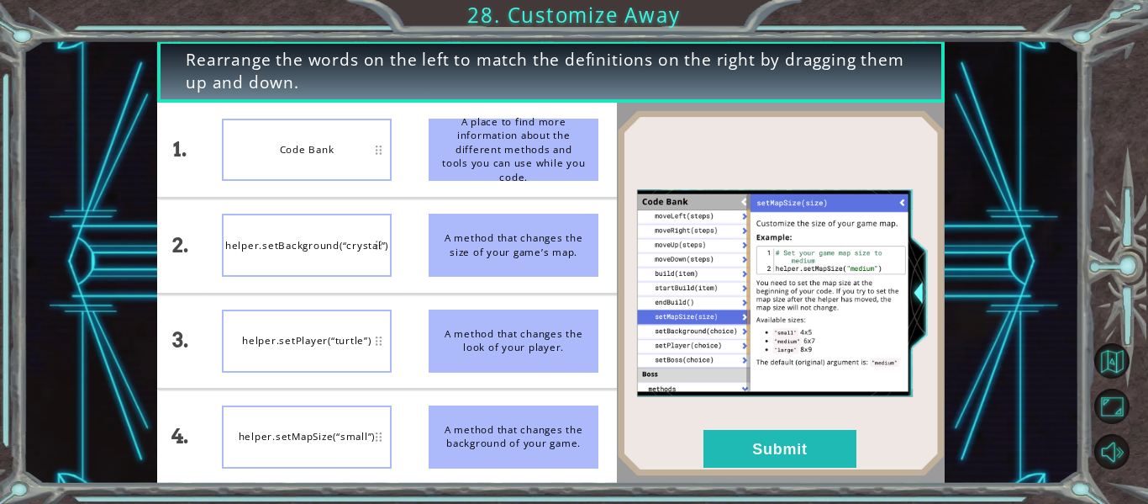
click at [327, 337] on div "helper.setPlayer(“turtle”)" at bounding box center [307, 340] width 170 height 63
drag, startPoint x: 323, startPoint y: 424, endPoint x: 303, endPoint y: 395, distance: 35.0
click at [303, 395] on li "helper.setMapSize(“small”)" at bounding box center [306, 436] width 207 height 94
click at [793, 440] on button "Submit" at bounding box center [780, 449] width 153 height 38
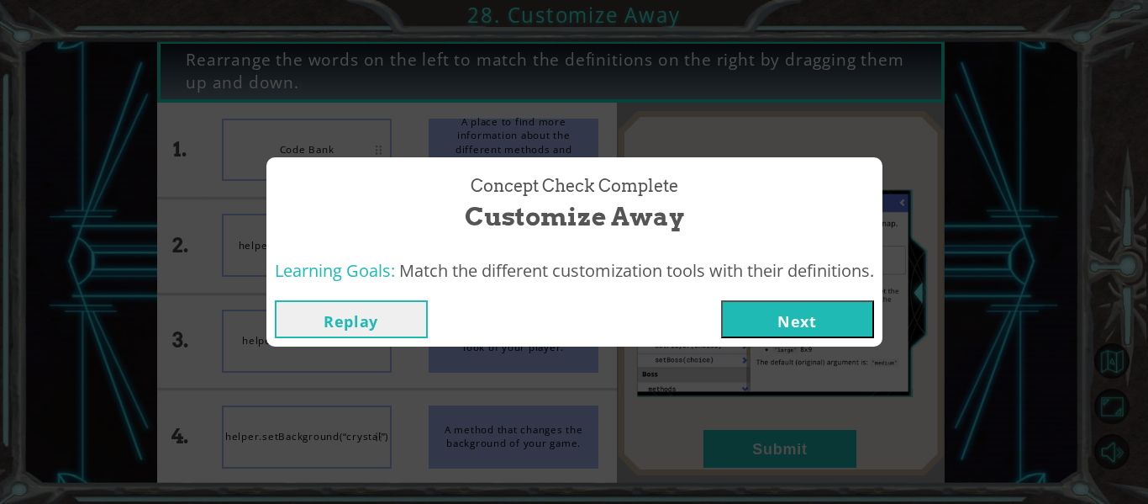
click at [752, 332] on button "Next" at bounding box center [797, 319] width 153 height 38
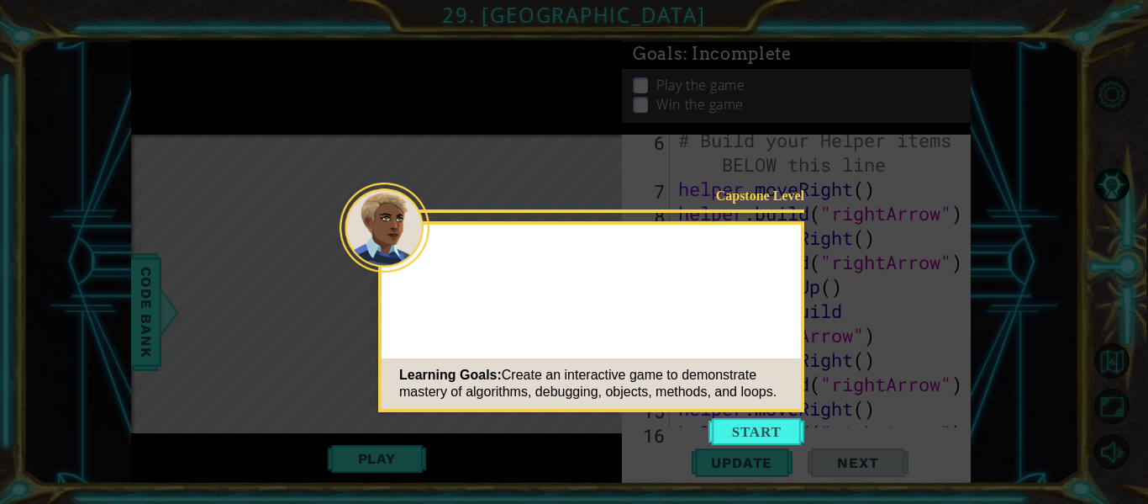
click at [741, 446] on icon at bounding box center [574, 252] width 1148 height 504
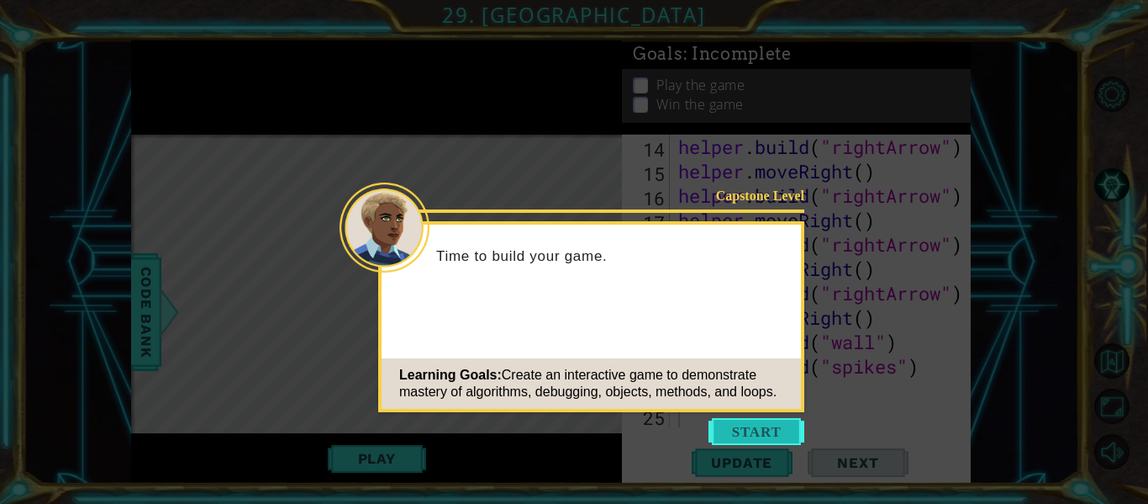
scroll to position [414, 0]
click at [741, 434] on button "Start" at bounding box center [757, 431] width 96 height 27
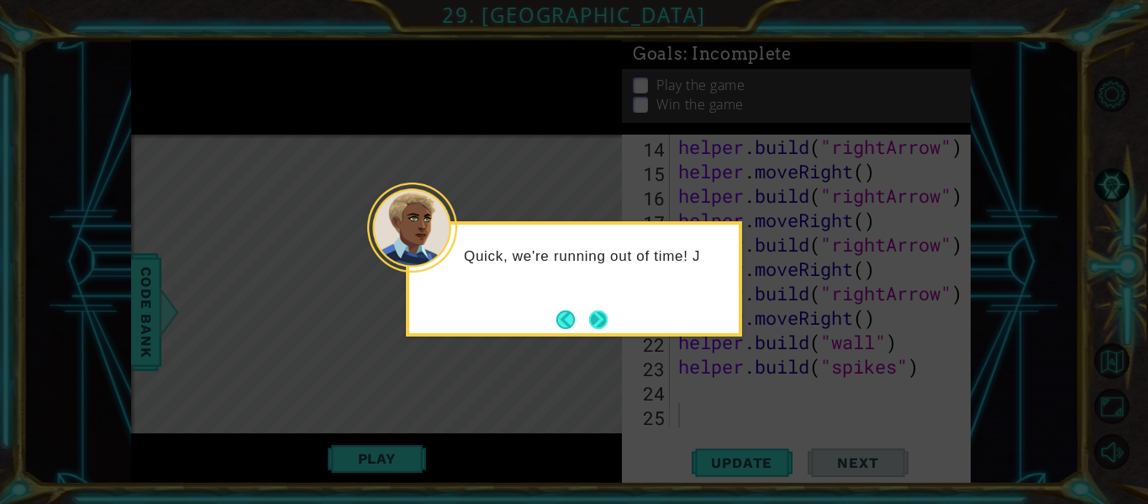
click at [597, 310] on button "Next" at bounding box center [598, 319] width 18 height 18
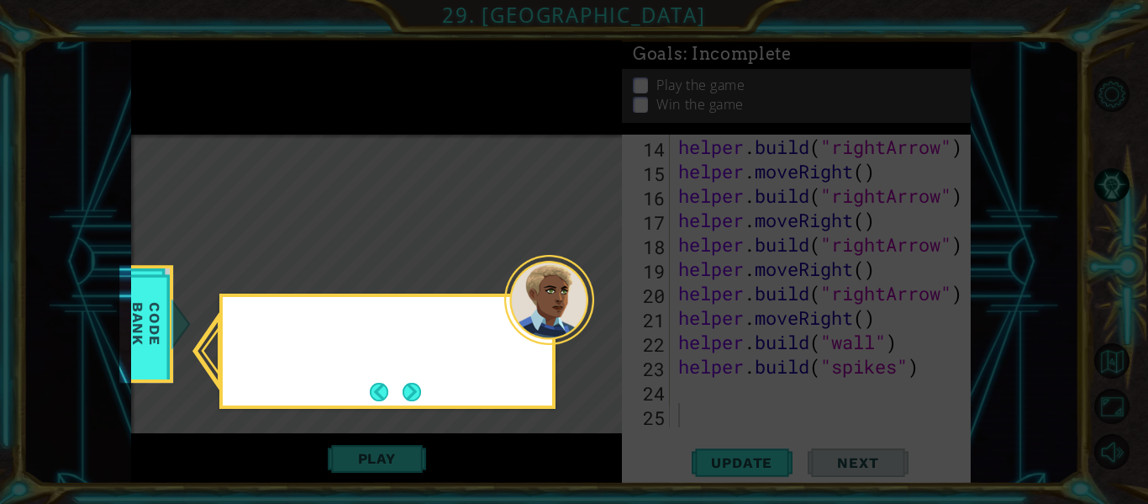
click at [597, 307] on icon at bounding box center [574, 252] width 1148 height 504
click at [420, 388] on button "Next" at bounding box center [412, 392] width 18 height 18
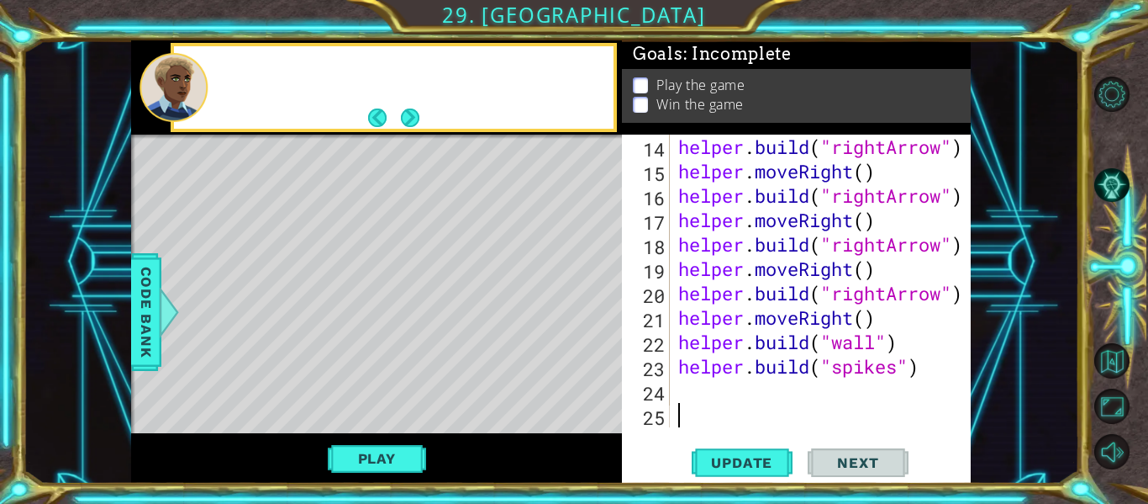
click at [420, 388] on div "Level Map" at bounding box center [519, 382] width 777 height 495
click at [401, 451] on button "Play" at bounding box center [377, 458] width 98 height 32
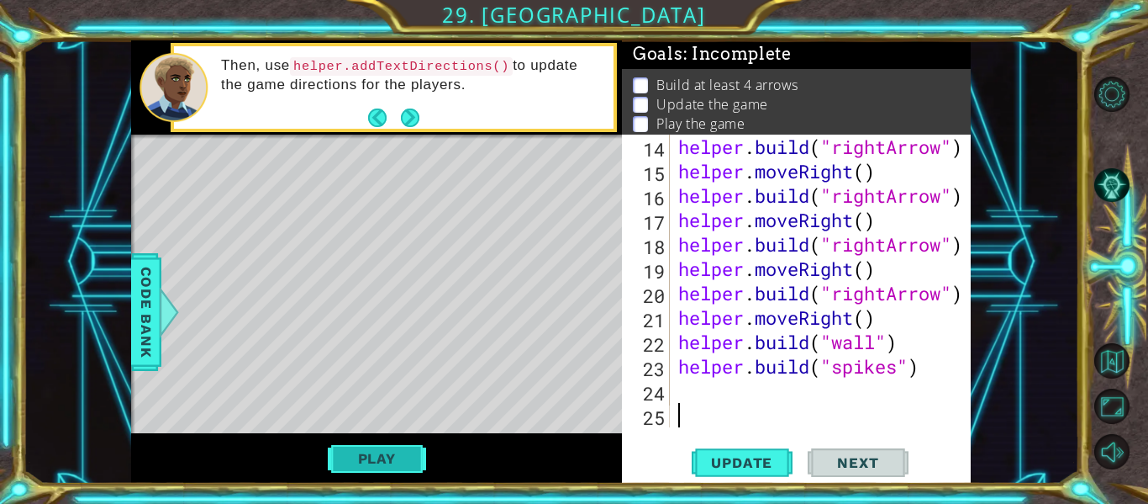
click at [403, 455] on body "1 ההההההההההההההההההההההההההההההההההההההההההההההההההההההההההההההההההההההההההההה…" at bounding box center [574, 252] width 1148 height 504
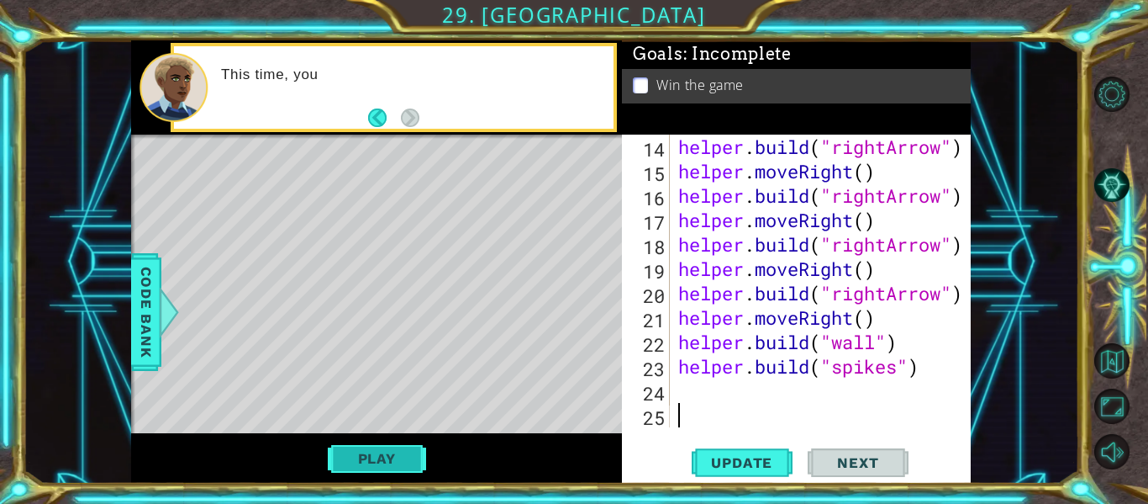
click at [403, 455] on button "Play" at bounding box center [377, 458] width 98 height 32
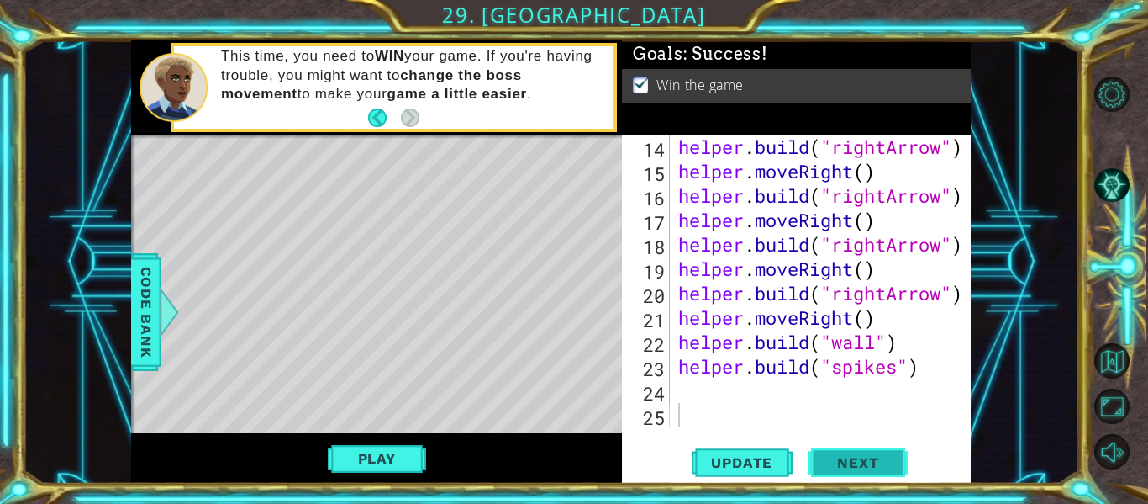
click at [873, 452] on button "Next" at bounding box center [858, 463] width 101 height 34
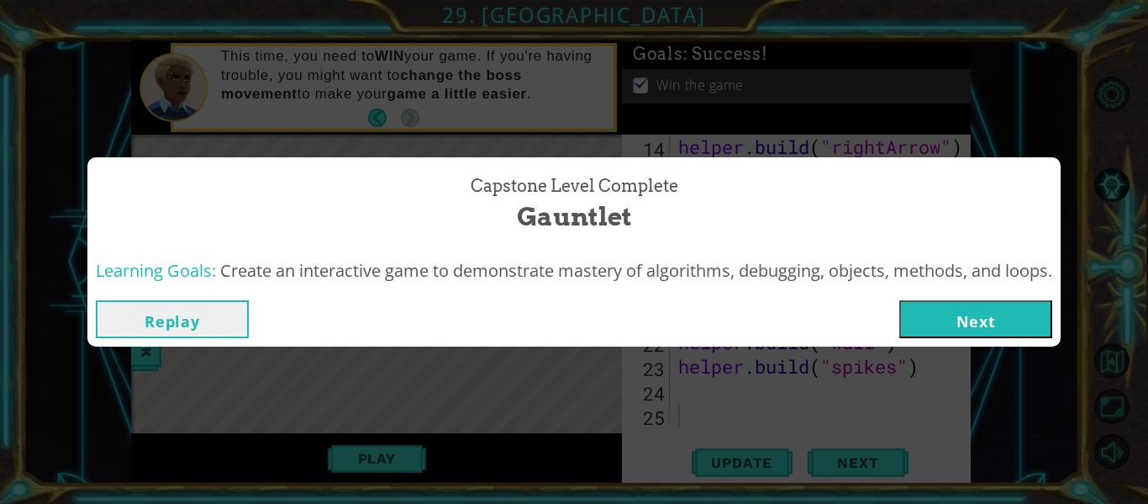
click at [989, 308] on button "Next" at bounding box center [976, 319] width 153 height 38
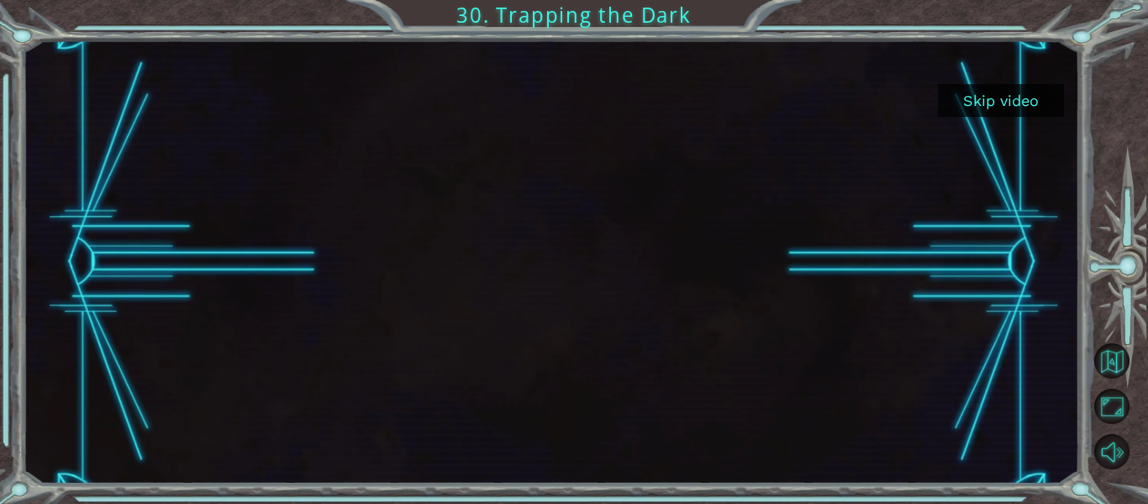
click at [1037, 88] on button "Skip video" at bounding box center [1001, 100] width 126 height 33
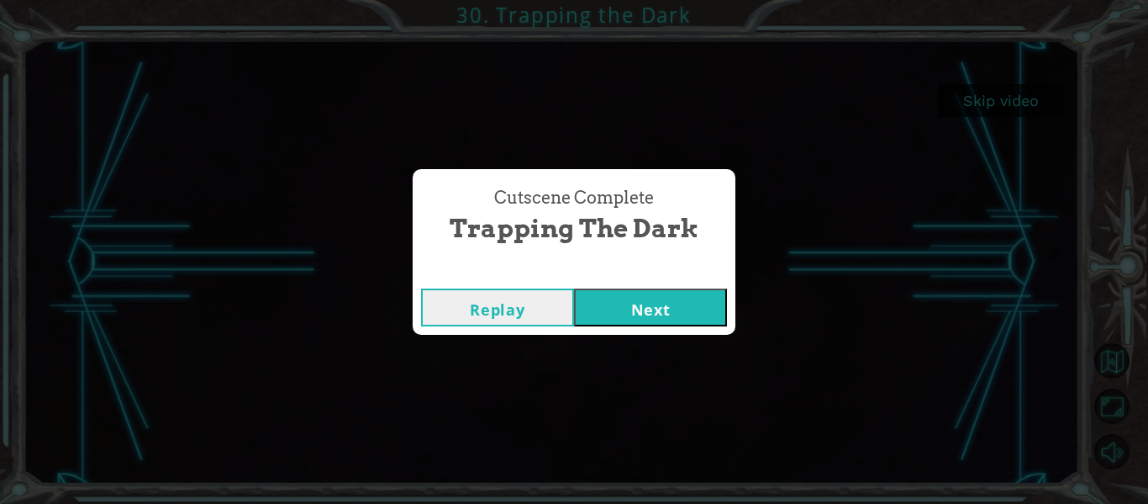
click at [662, 304] on button "Next" at bounding box center [650, 307] width 153 height 38
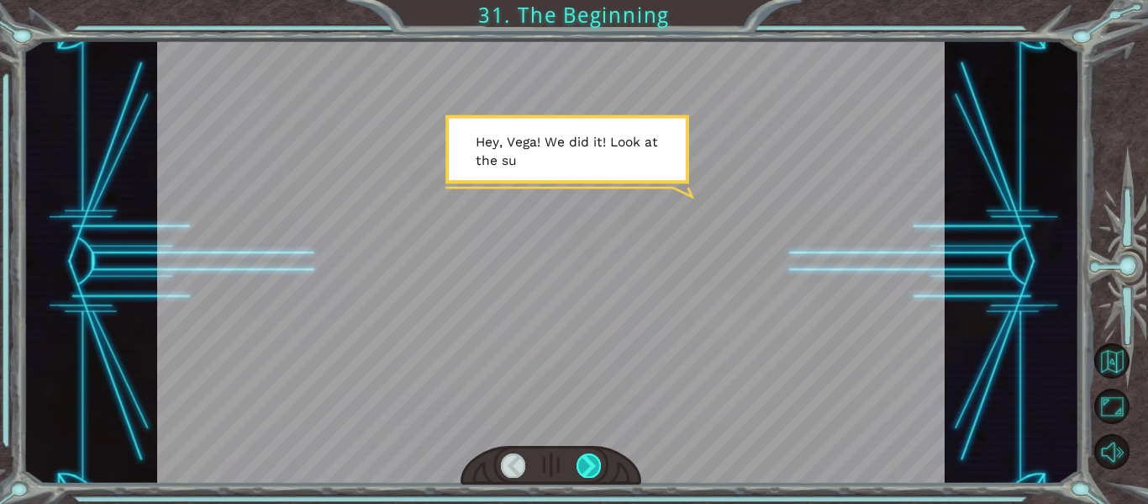
click at [588, 461] on div at bounding box center [589, 465] width 24 height 24
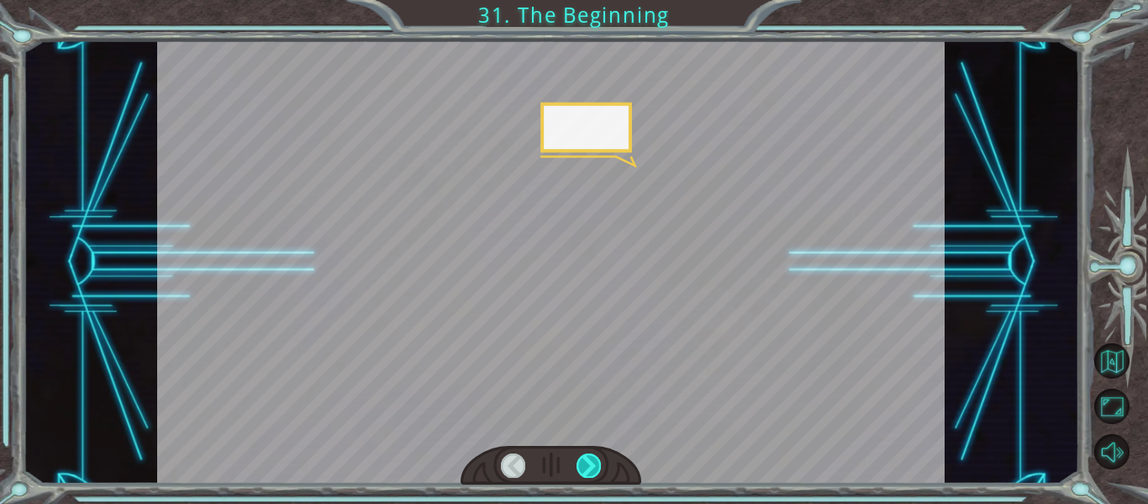
click at [588, 461] on div at bounding box center [589, 465] width 24 height 24
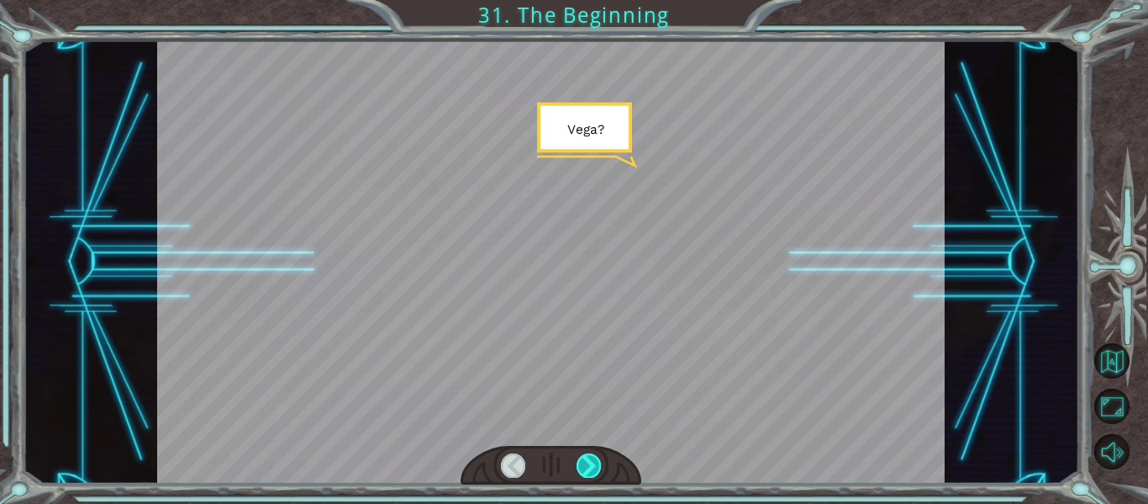
click at [588, 461] on div at bounding box center [589, 465] width 24 height 24
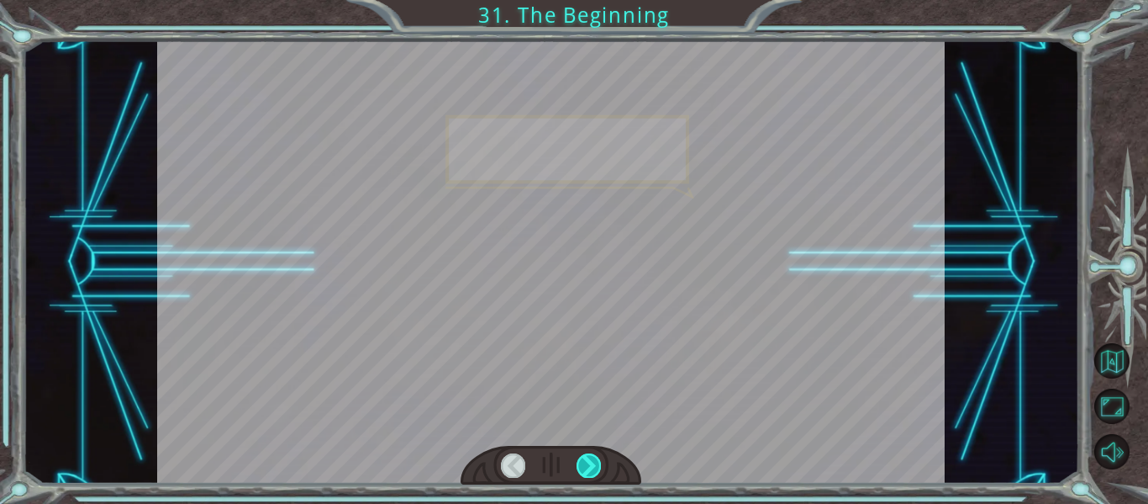
click at [588, 461] on div at bounding box center [589, 465] width 24 height 24
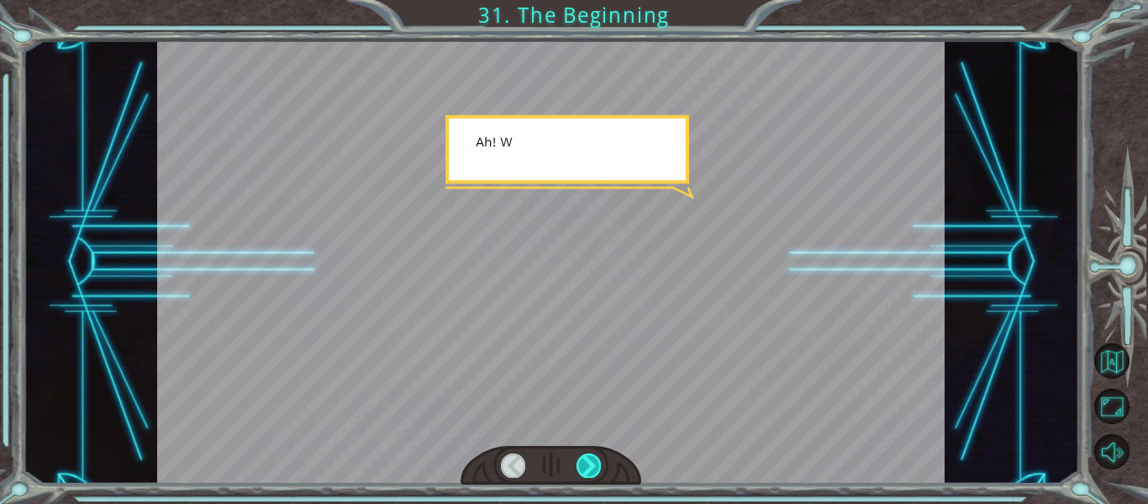
click at [588, 461] on div at bounding box center [589, 465] width 24 height 24
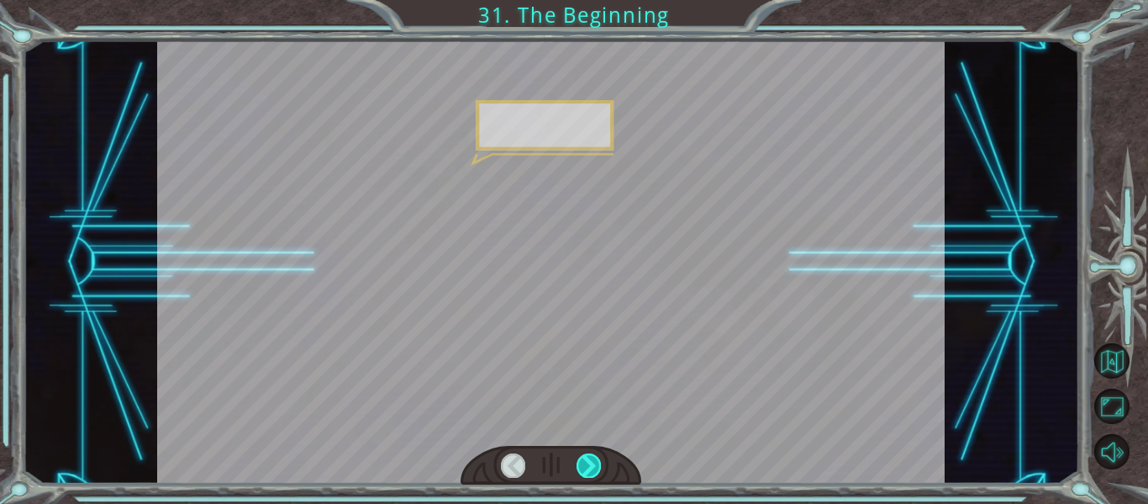
click at [588, 461] on div at bounding box center [589, 465] width 24 height 24
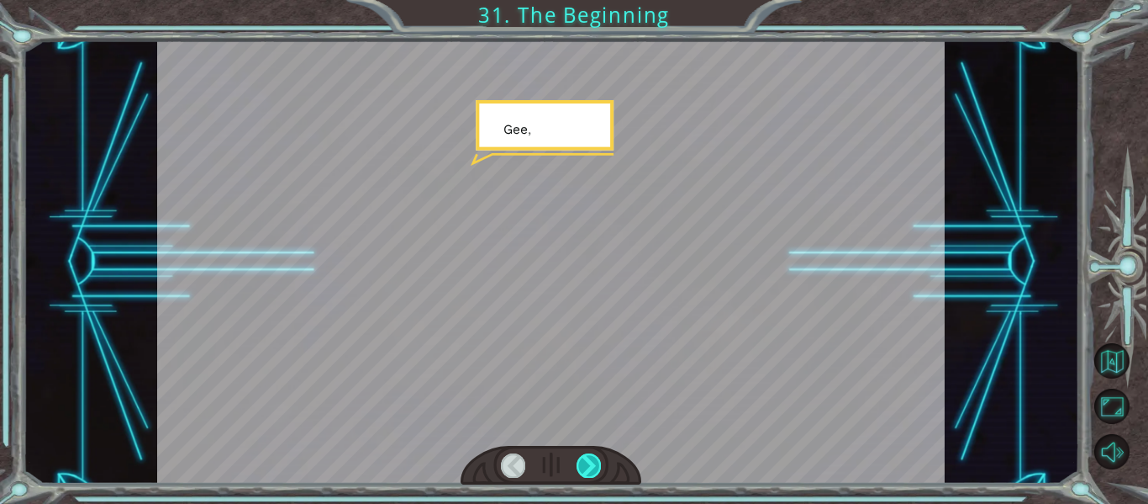
click at [588, 461] on div at bounding box center [589, 465] width 24 height 24
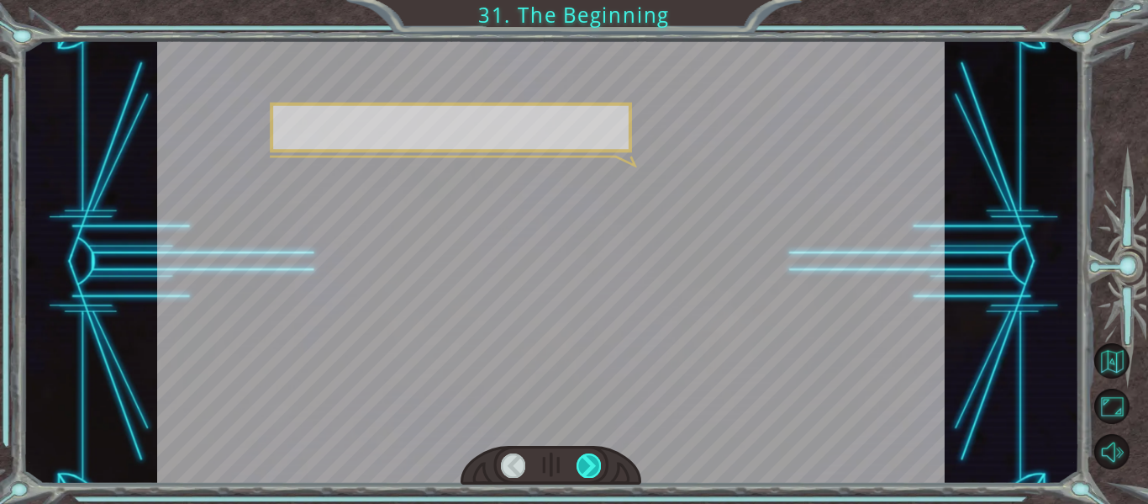
click at [588, 461] on div at bounding box center [589, 465] width 24 height 24
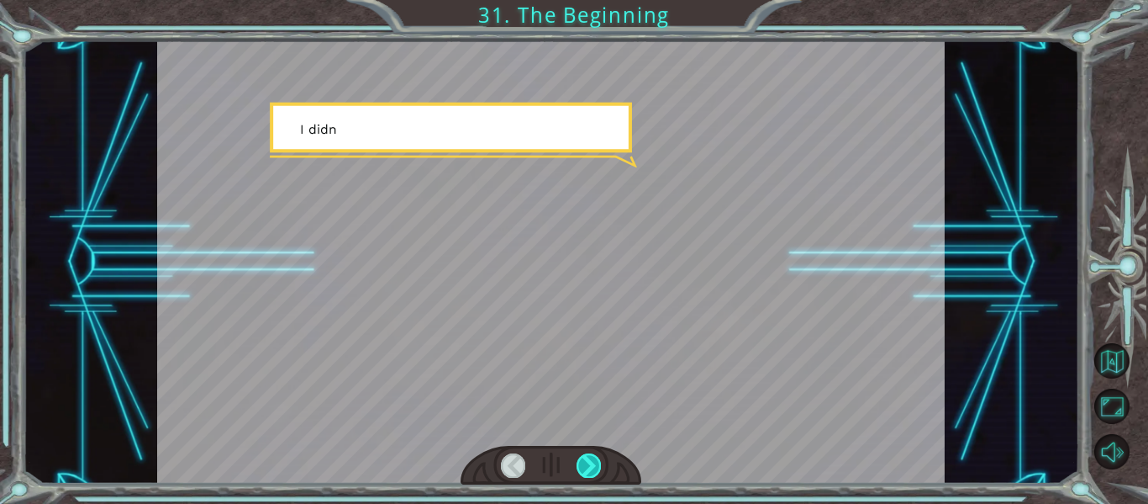
click at [588, 461] on div at bounding box center [589, 465] width 24 height 24
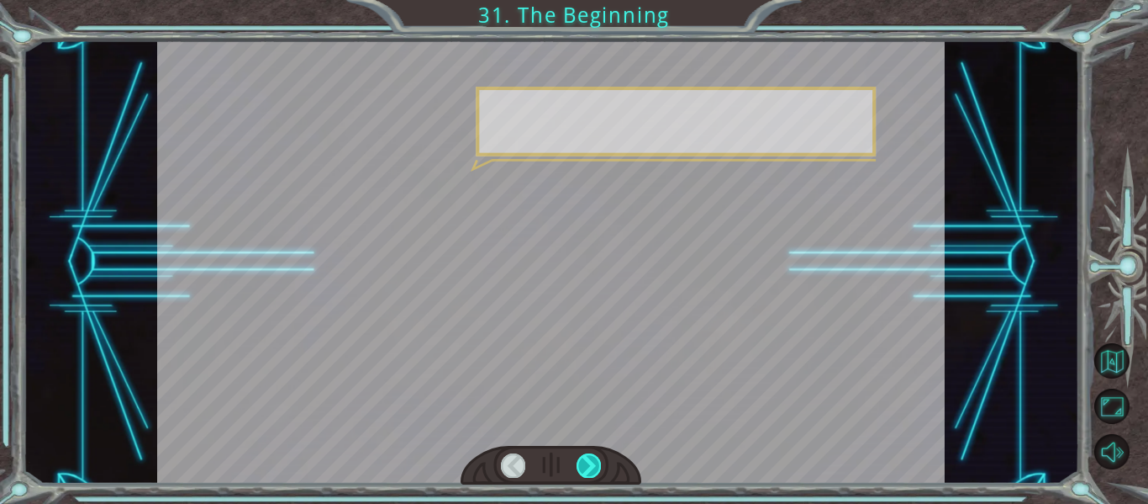
click at [588, 461] on div at bounding box center [589, 465] width 24 height 24
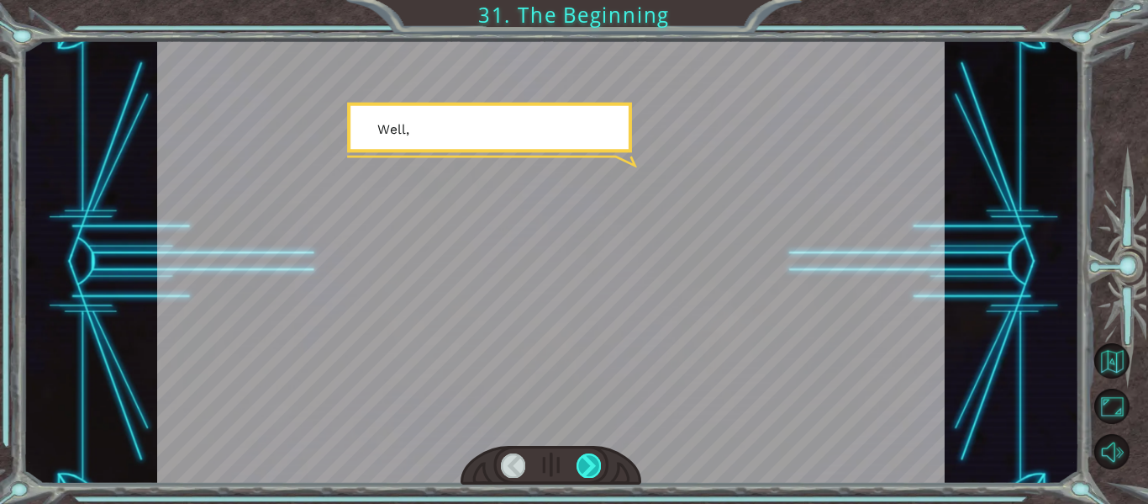
click at [588, 461] on div at bounding box center [589, 465] width 24 height 24
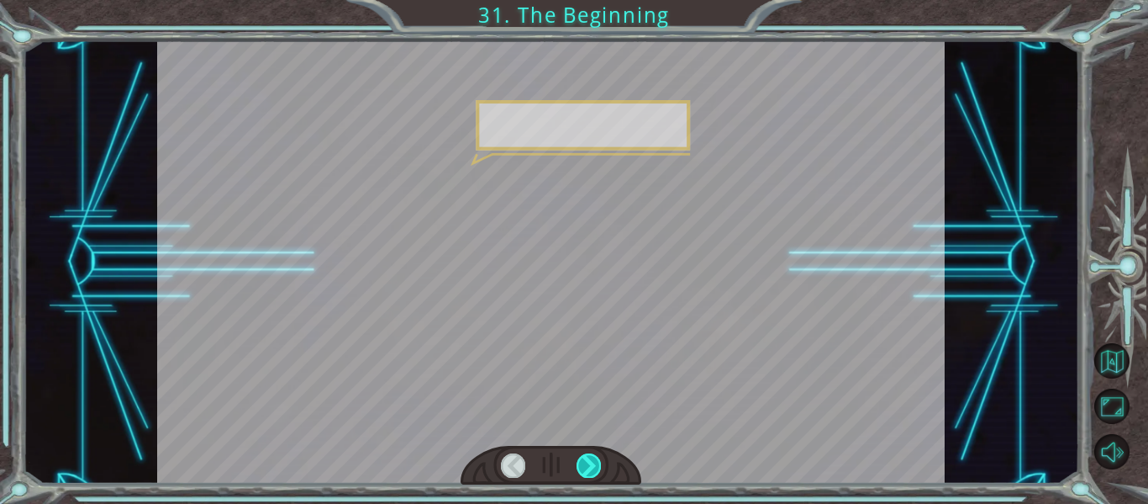
click at [588, 461] on div at bounding box center [589, 465] width 24 height 24
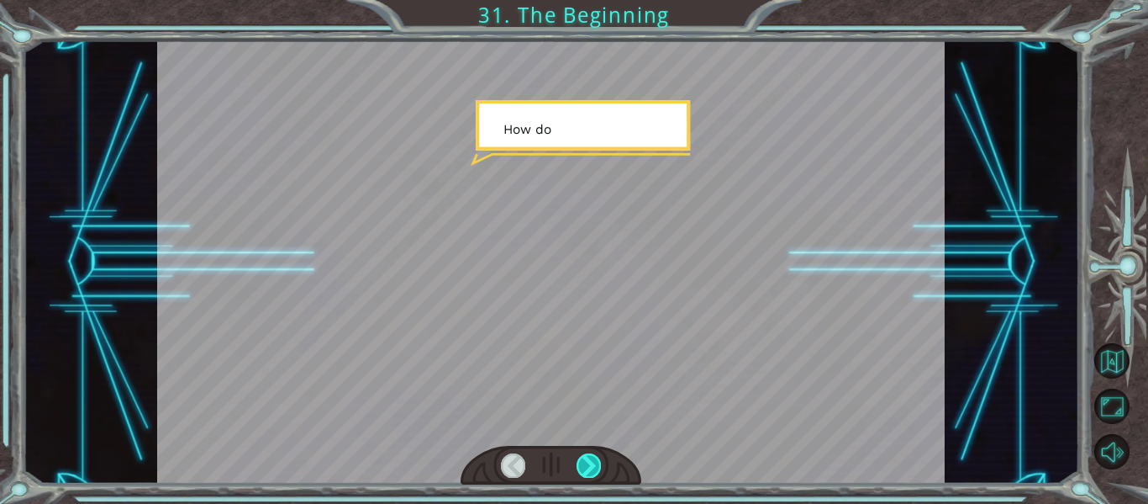
click at [588, 461] on div at bounding box center [589, 465] width 24 height 24
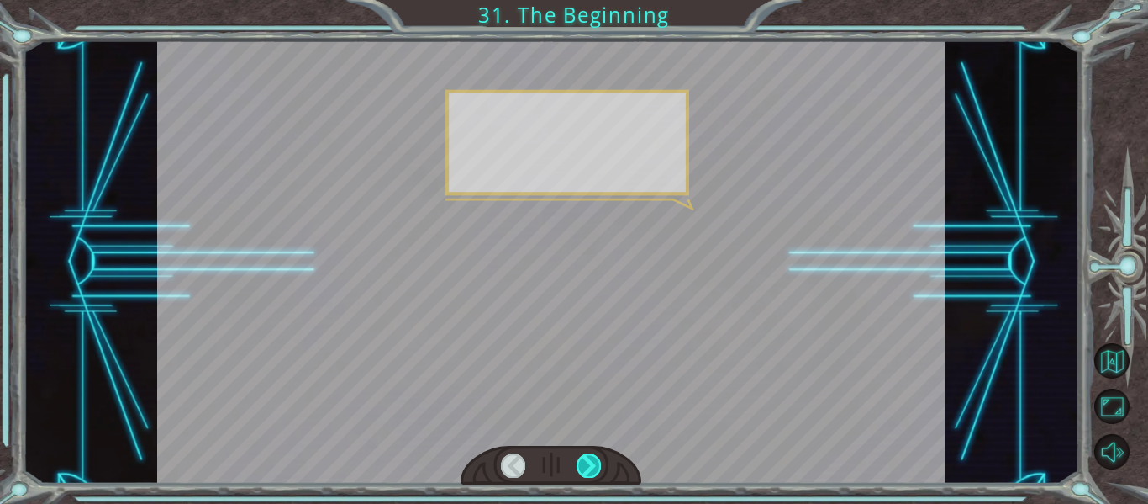
click at [588, 461] on div at bounding box center [589, 465] width 24 height 24
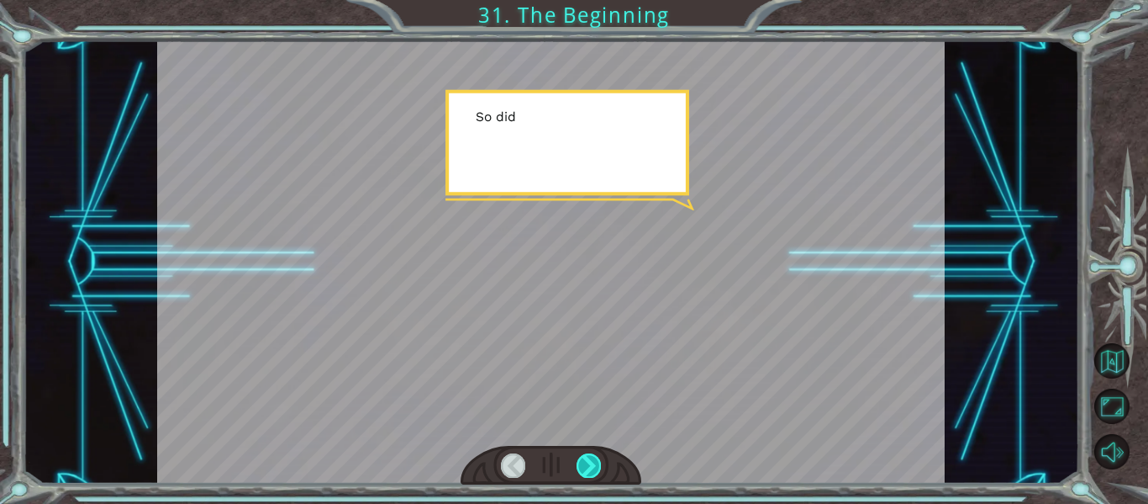
click at [588, 461] on div at bounding box center [589, 465] width 24 height 24
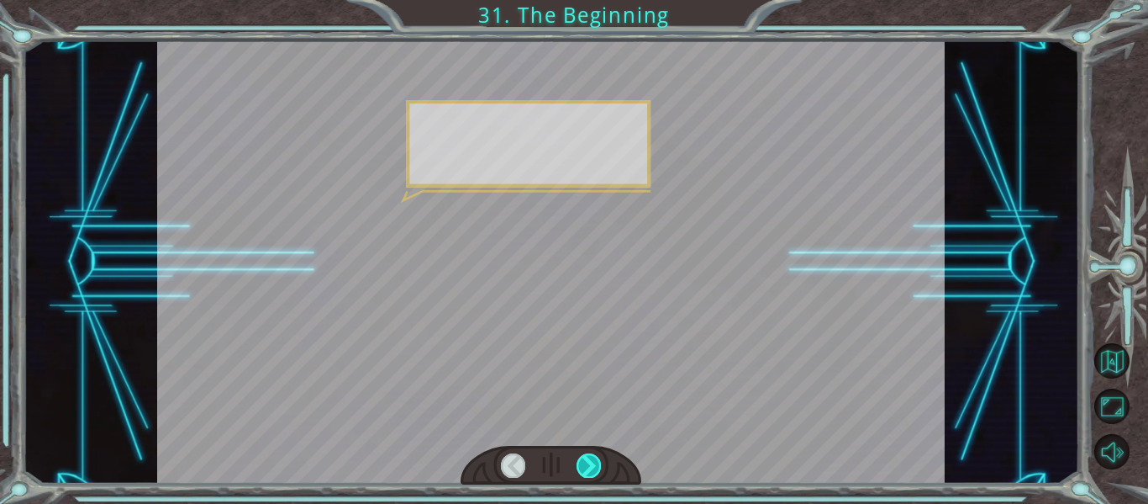
click at [588, 461] on div at bounding box center [589, 465] width 24 height 24
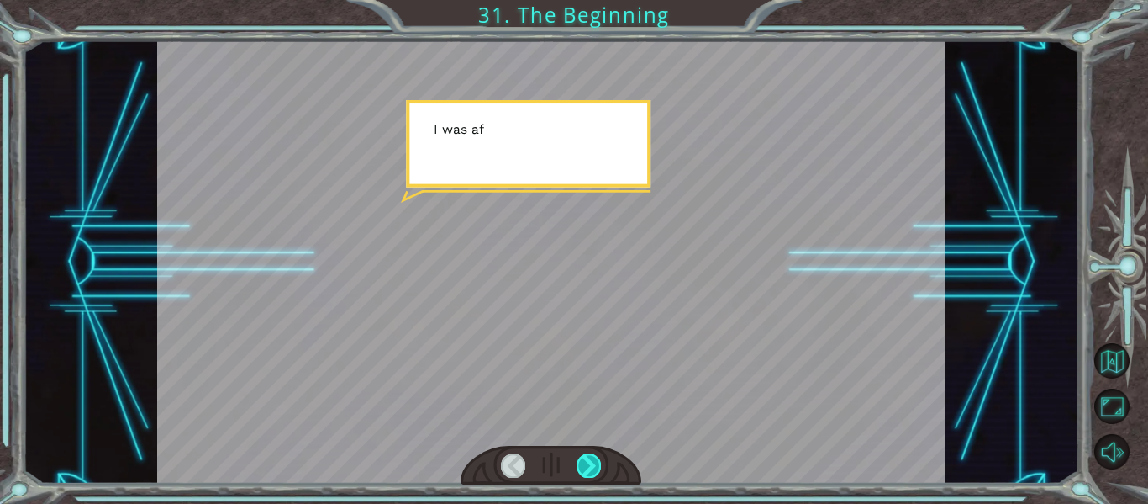
click at [588, 461] on div at bounding box center [589, 465] width 24 height 24
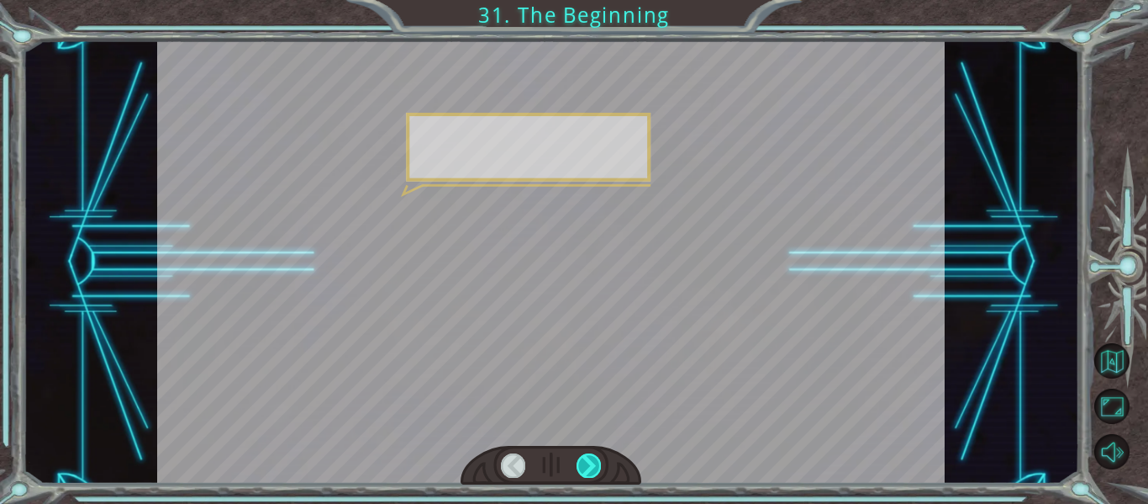
click at [588, 461] on div at bounding box center [589, 465] width 24 height 24
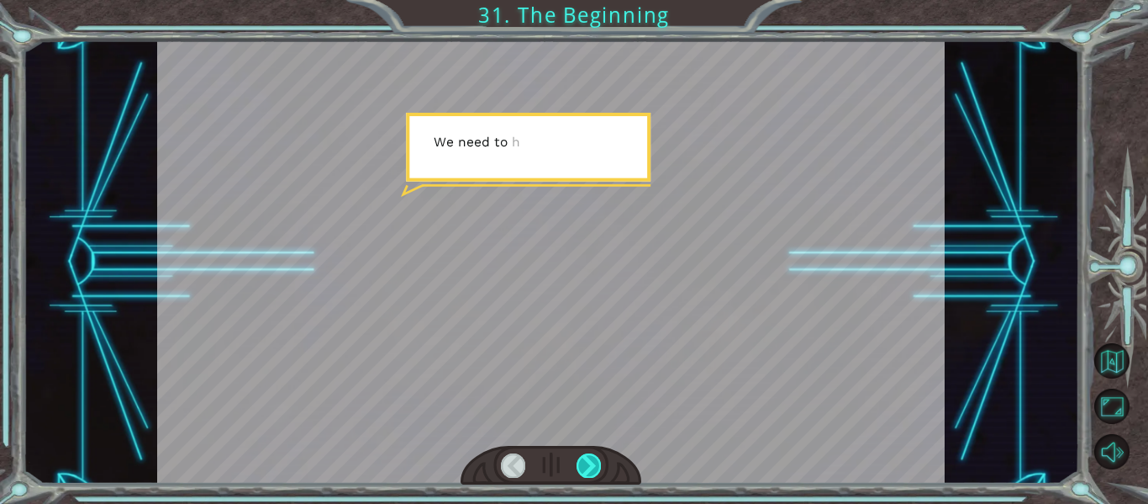
click at [588, 461] on div at bounding box center [589, 465] width 24 height 24
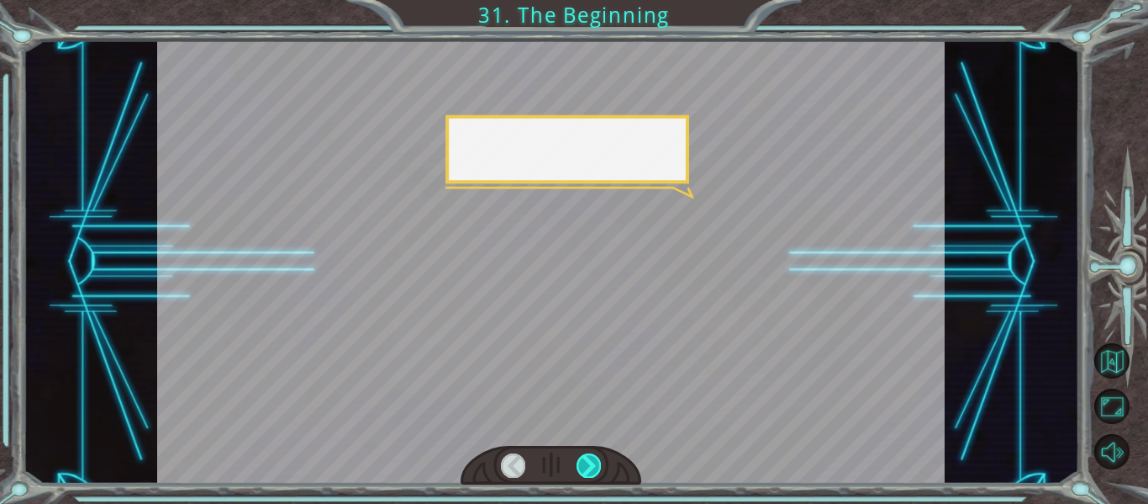
click at [588, 461] on div at bounding box center [589, 465] width 24 height 24
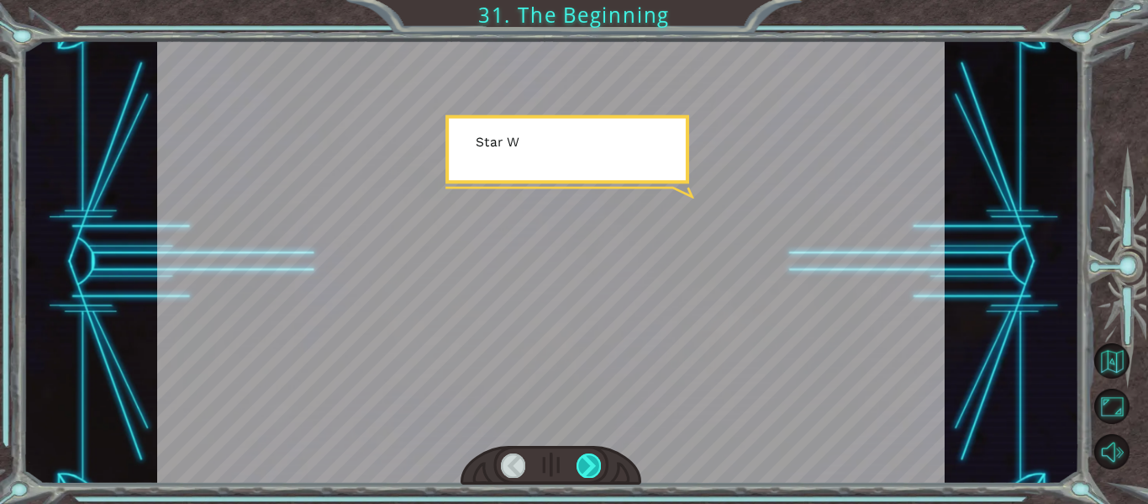
click at [588, 461] on div at bounding box center [589, 465] width 24 height 24
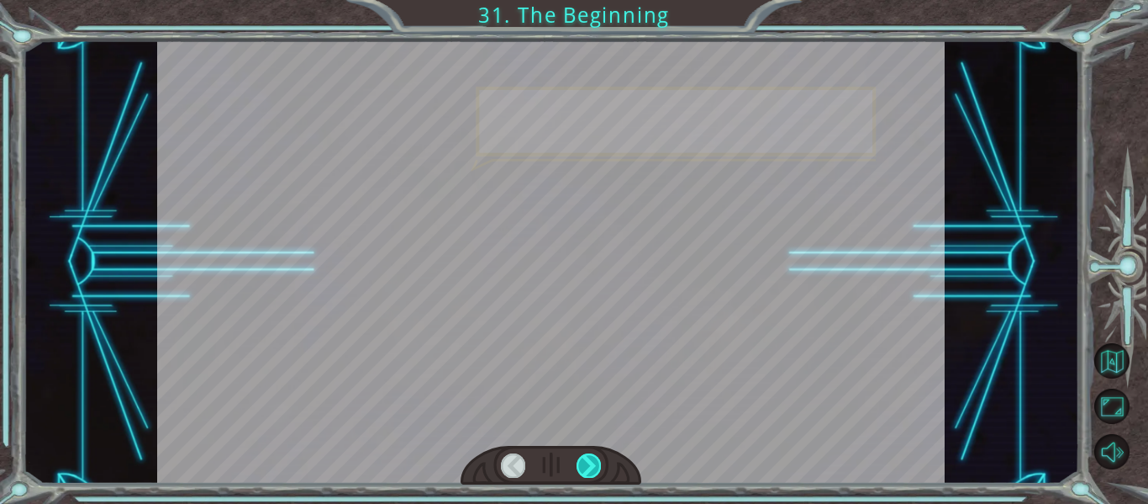
click at [588, 461] on div at bounding box center [589, 465] width 24 height 24
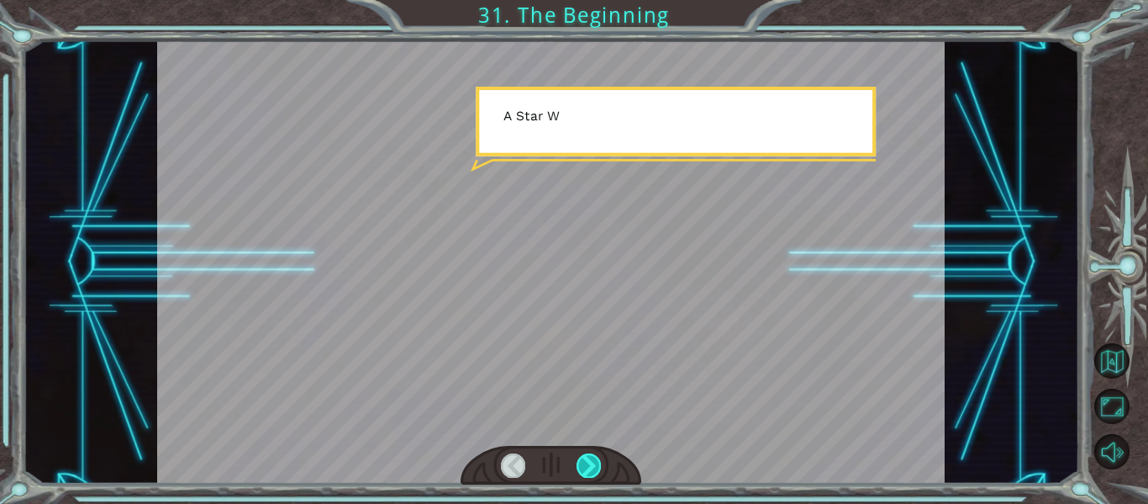
click at [588, 461] on div at bounding box center [589, 465] width 24 height 24
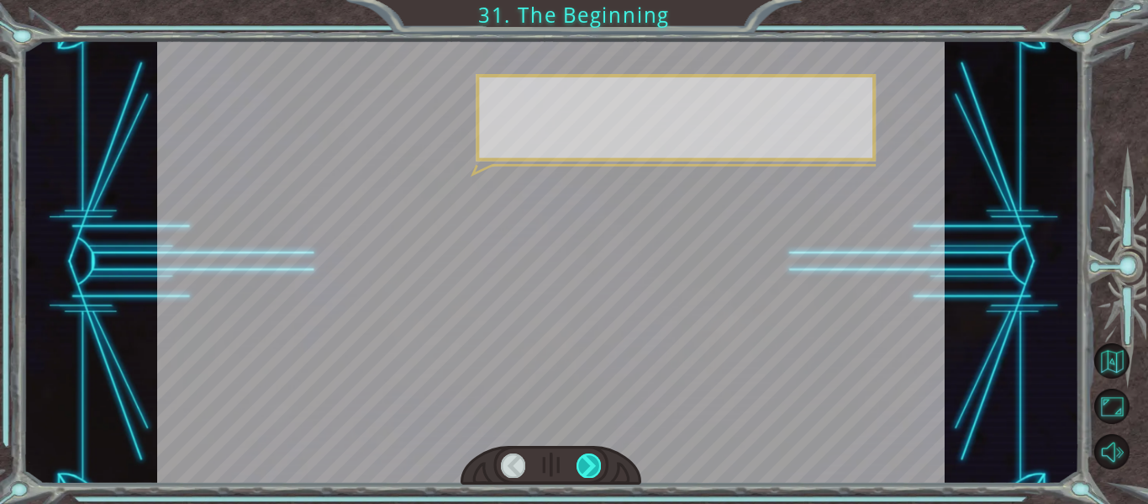
click at [588, 461] on div at bounding box center [589, 465] width 24 height 24
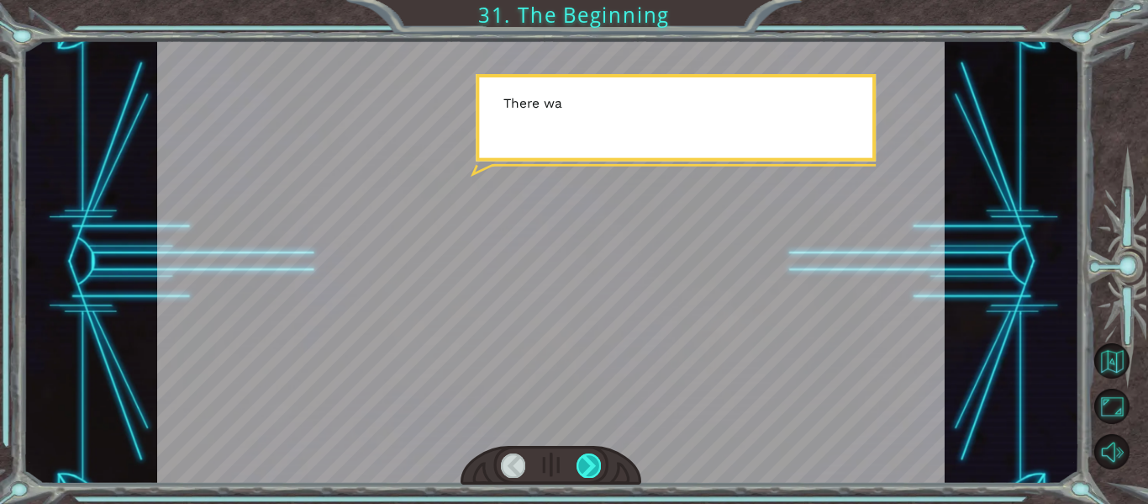
click at [588, 461] on div at bounding box center [589, 465] width 24 height 24
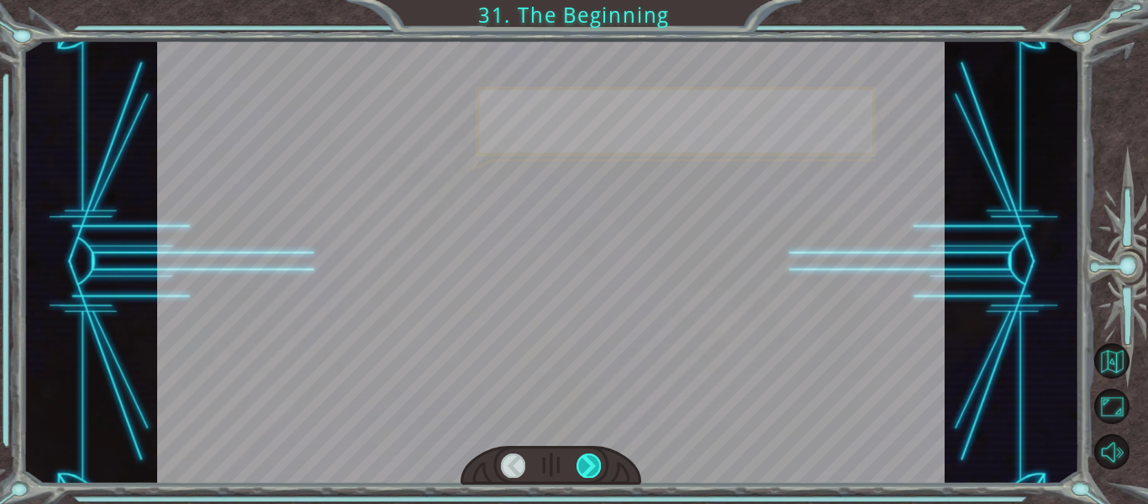
click at [588, 461] on div at bounding box center [589, 465] width 24 height 24
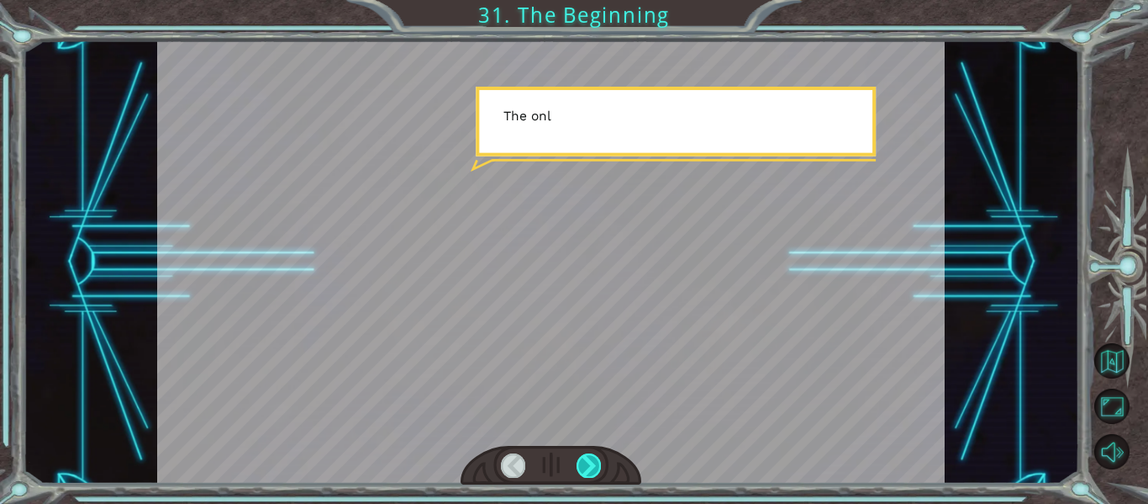
click at [588, 461] on div at bounding box center [589, 465] width 24 height 24
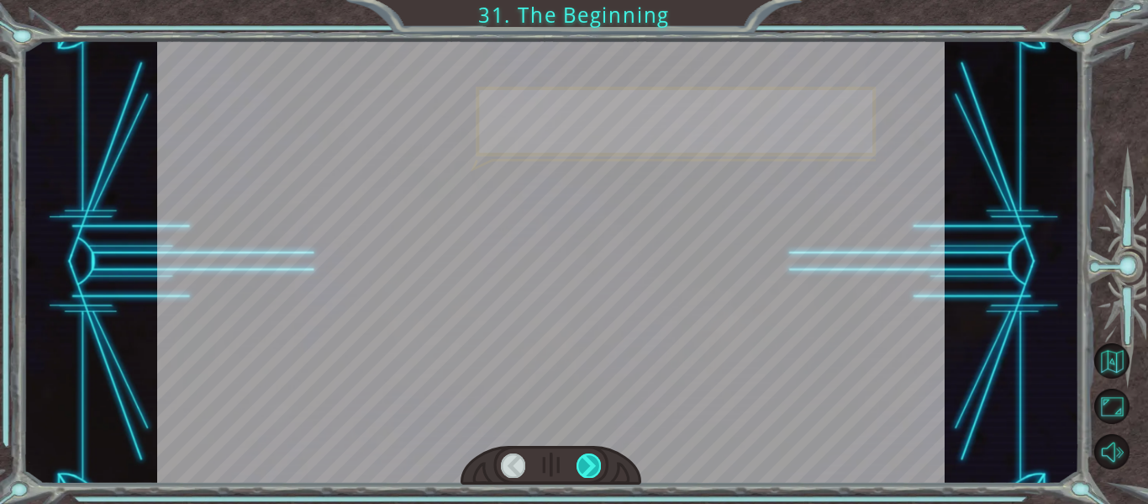
click at [588, 461] on div at bounding box center [589, 465] width 24 height 24
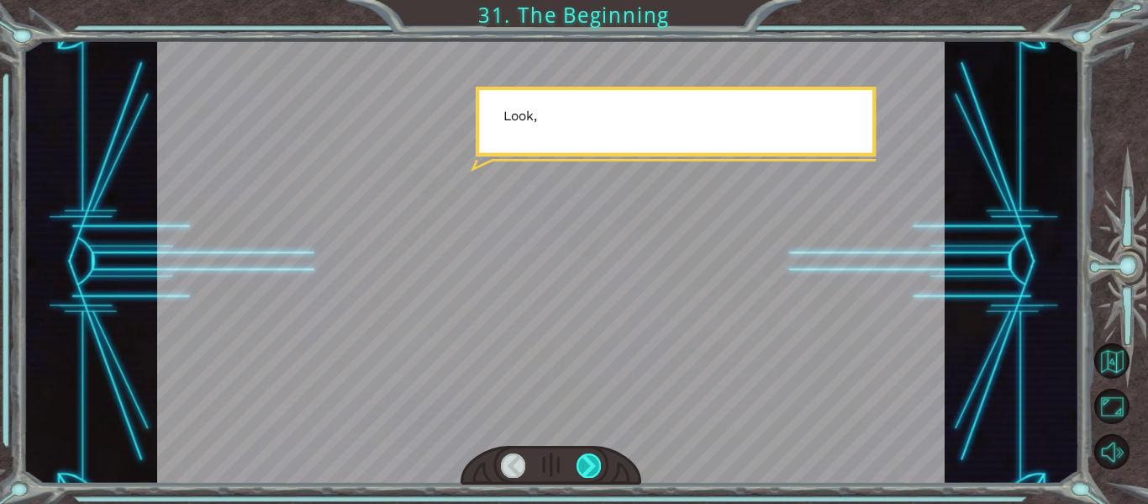
click at [588, 461] on div at bounding box center [589, 465] width 24 height 24
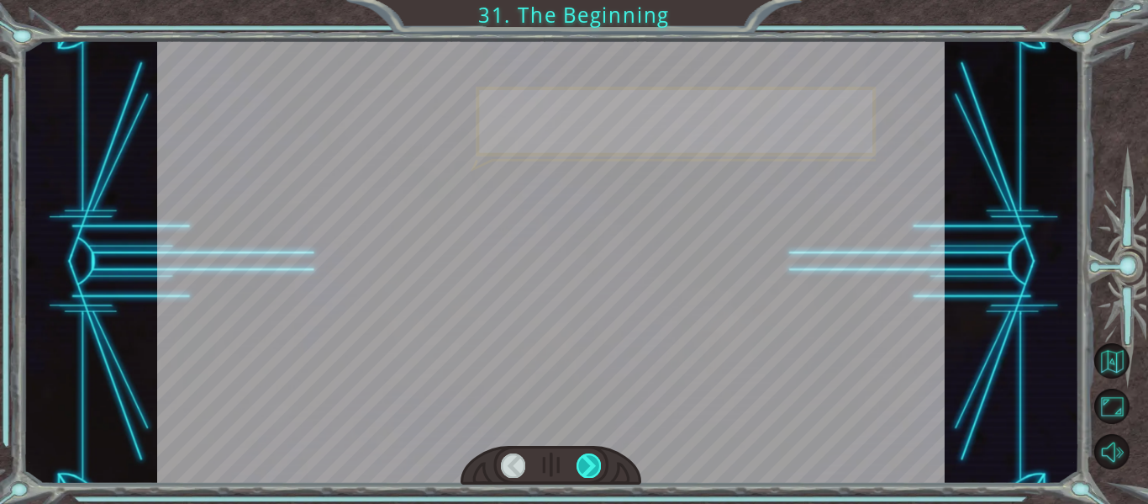
click at [588, 461] on div at bounding box center [589, 465] width 24 height 24
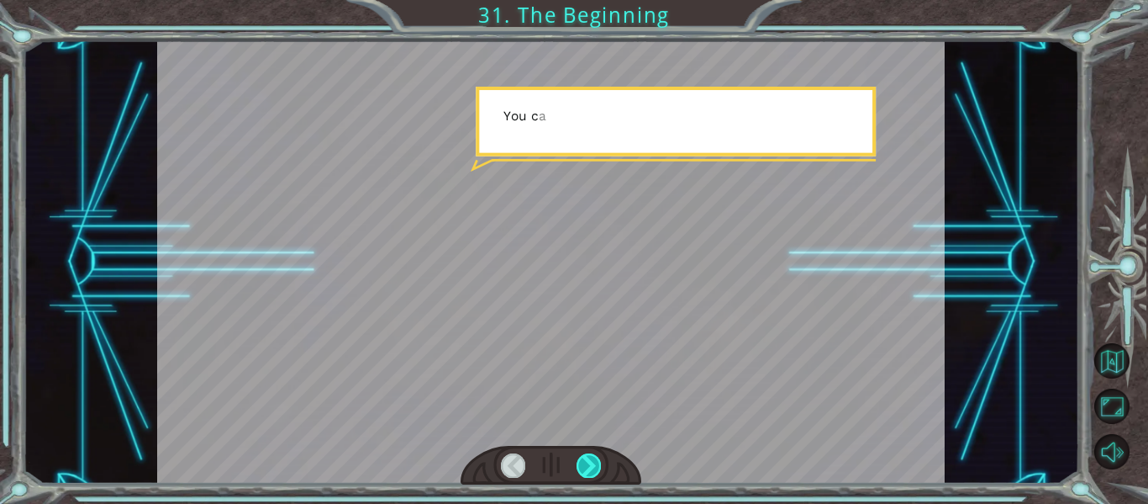
click at [588, 461] on div at bounding box center [589, 465] width 24 height 24
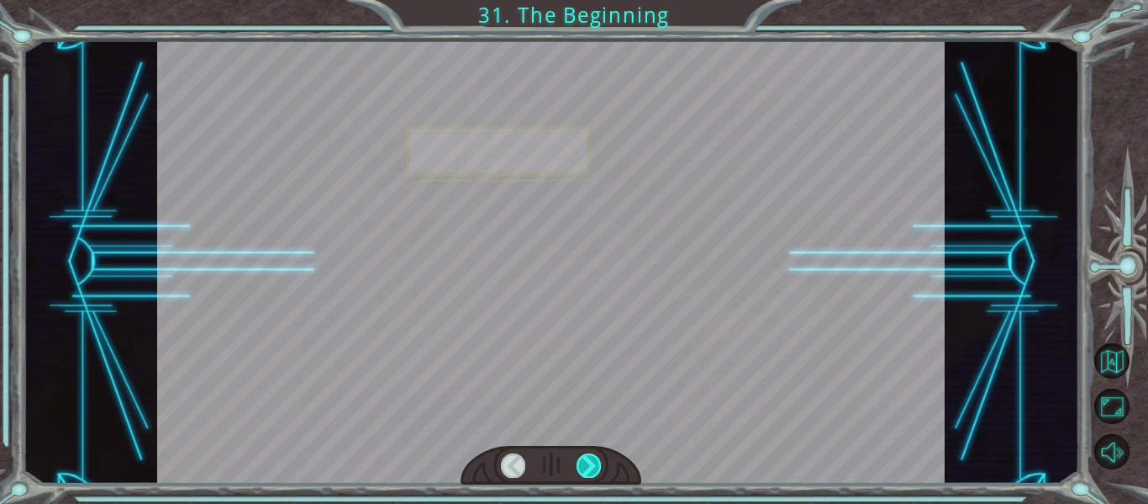
click at [588, 461] on div at bounding box center [589, 465] width 24 height 24
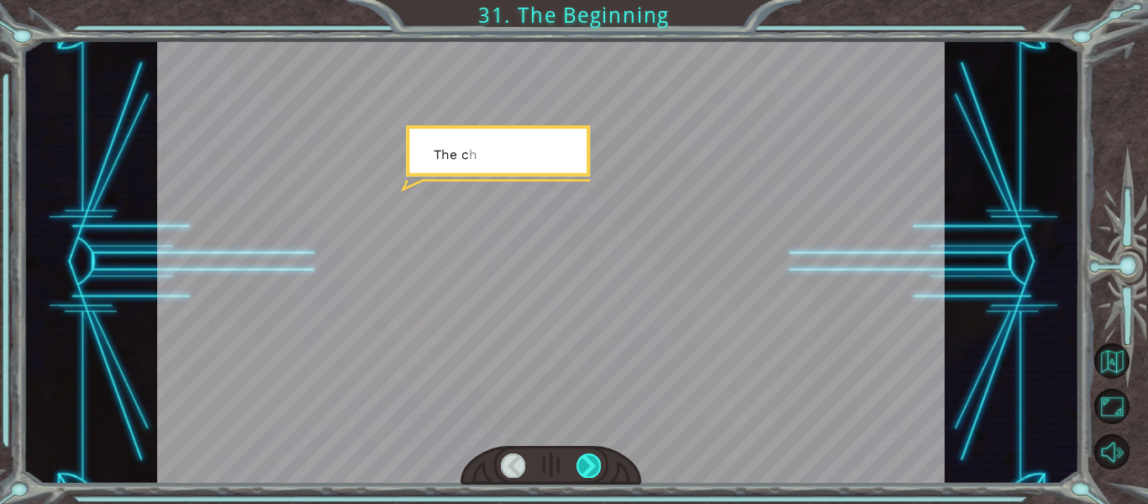
click at [588, 461] on div at bounding box center [589, 465] width 24 height 24
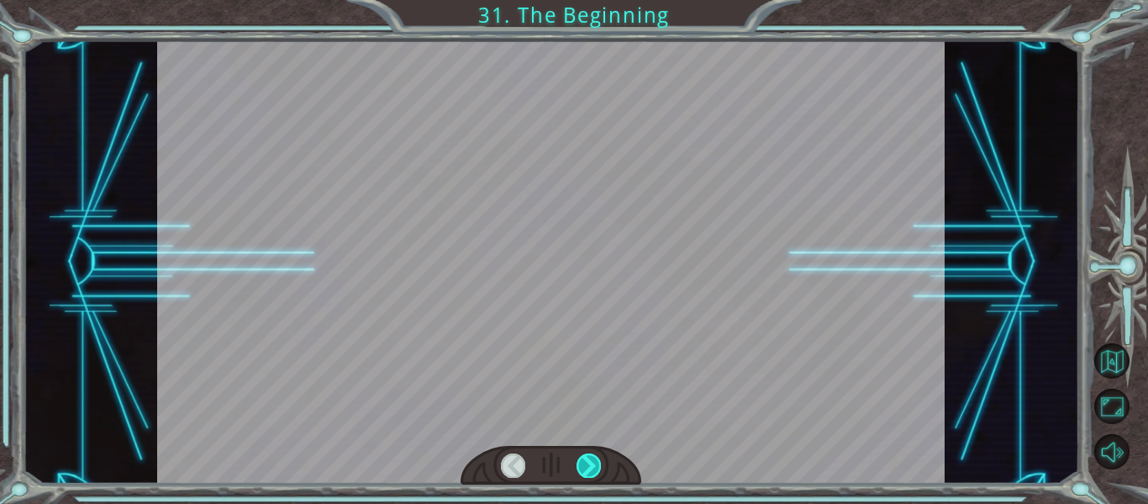
click at [588, 461] on div at bounding box center [589, 465] width 24 height 24
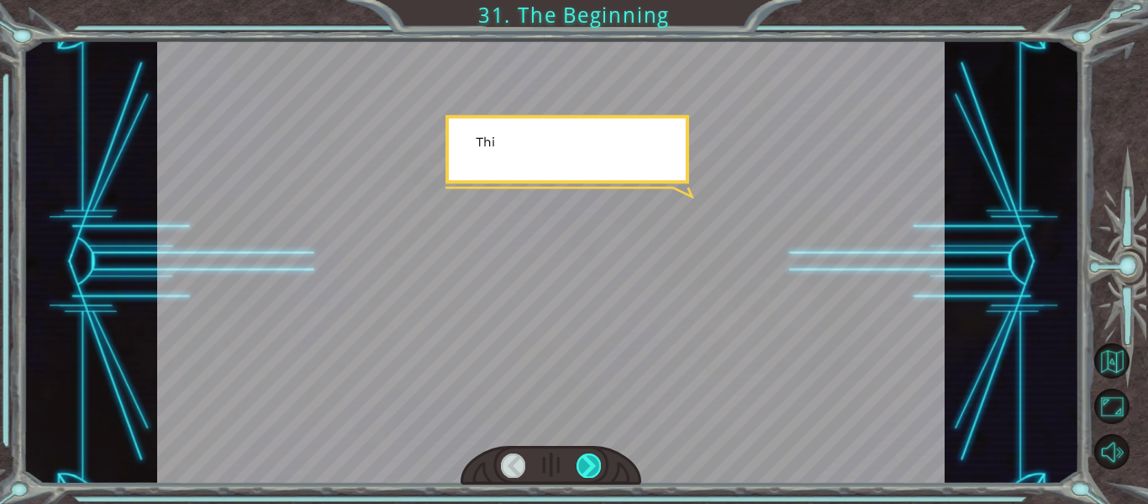
click at [588, 461] on div at bounding box center [589, 465] width 24 height 24
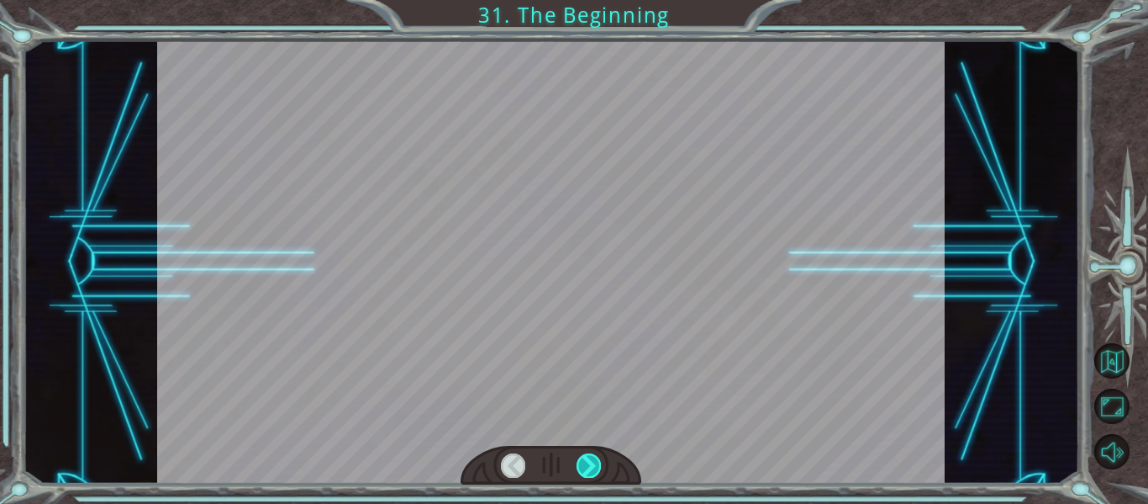
click at [588, 461] on div at bounding box center [589, 465] width 24 height 24
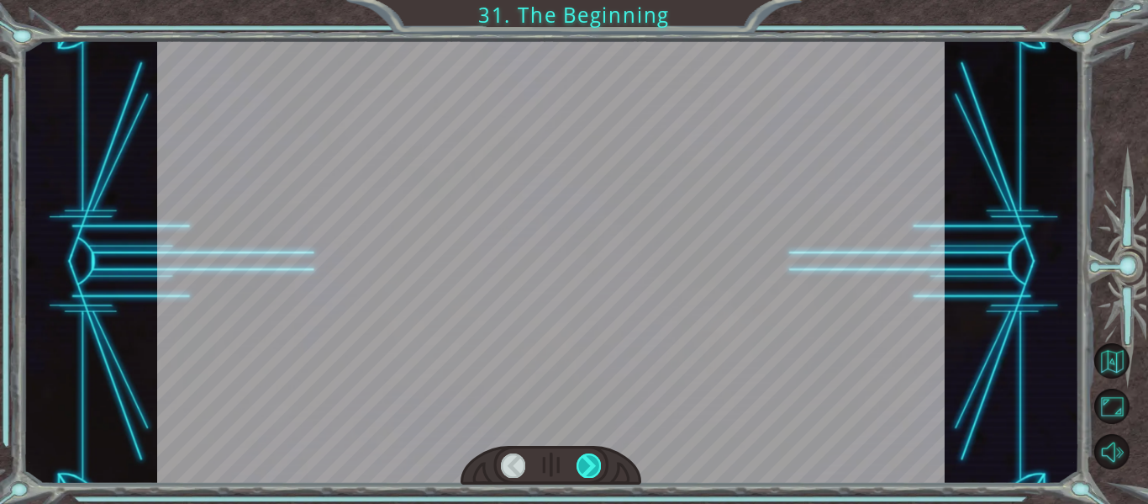
click at [588, 461] on div at bounding box center [589, 465] width 24 height 24
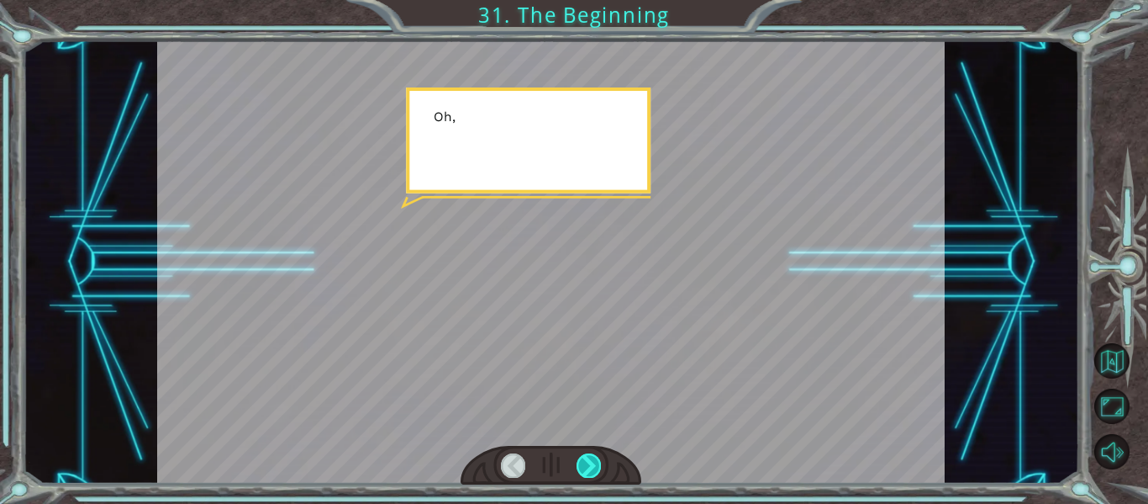
click at [588, 461] on div at bounding box center [589, 465] width 24 height 24
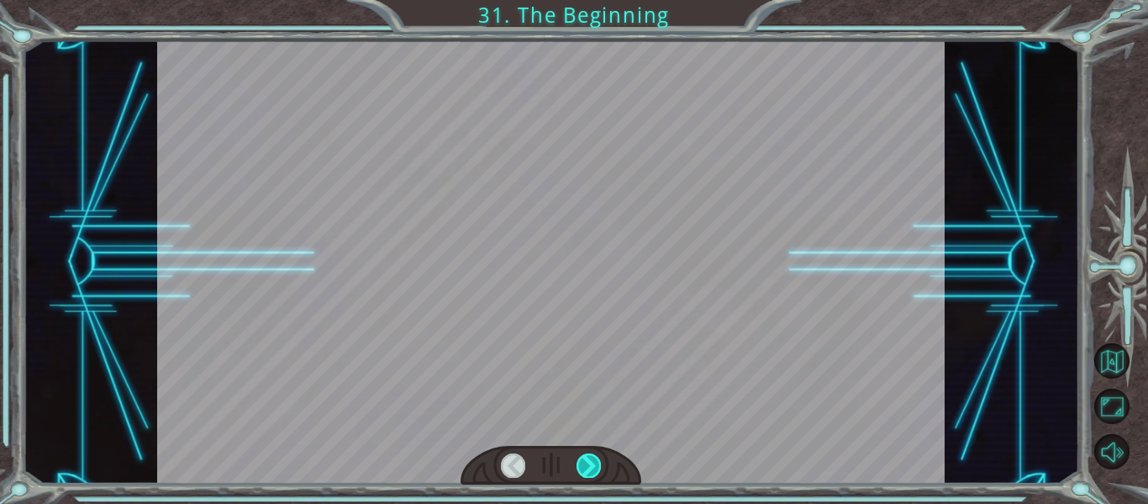
click at [588, 461] on div at bounding box center [589, 465] width 24 height 24
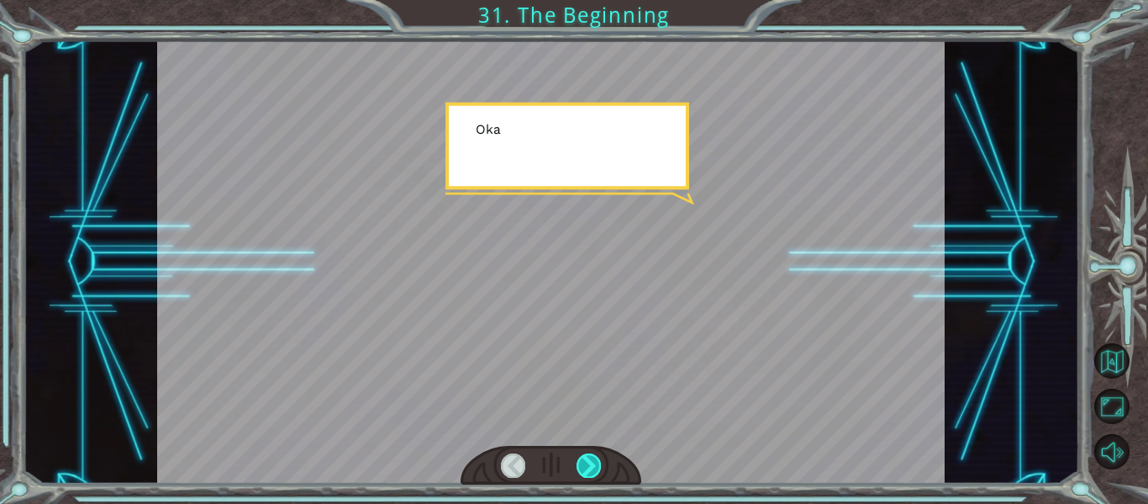
click at [588, 461] on div at bounding box center [589, 465] width 24 height 24
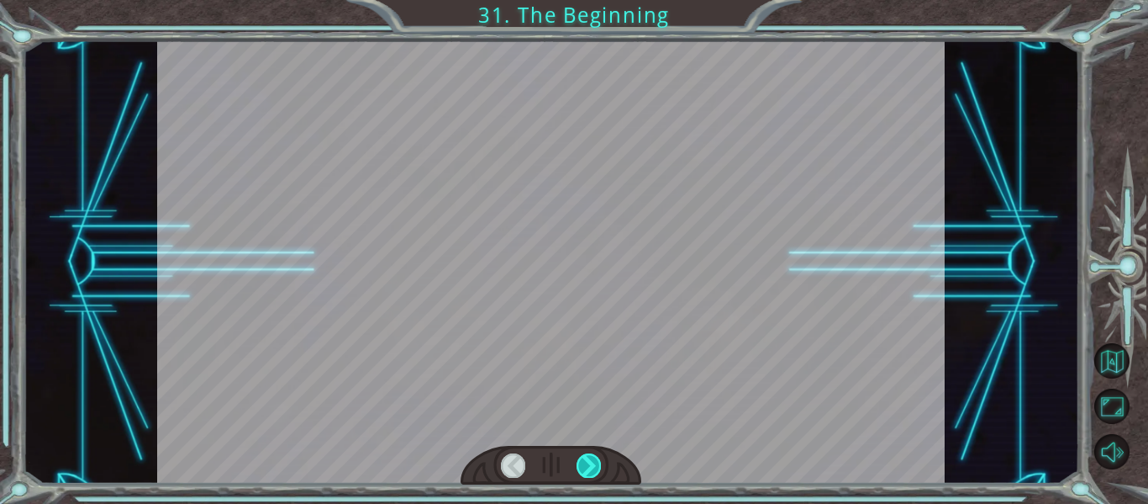
click at [588, 461] on div at bounding box center [589, 465] width 24 height 24
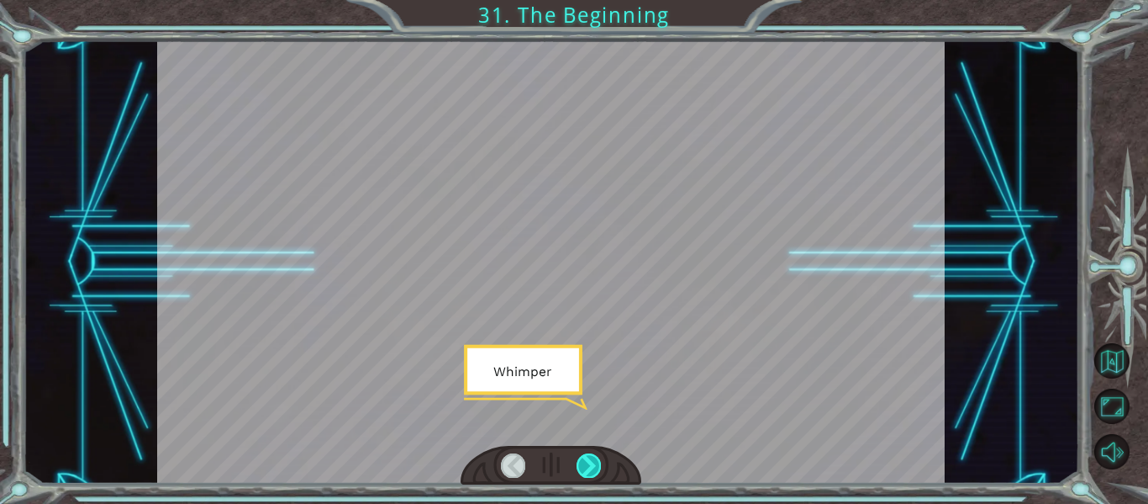
click at [588, 461] on div at bounding box center [589, 465] width 24 height 24
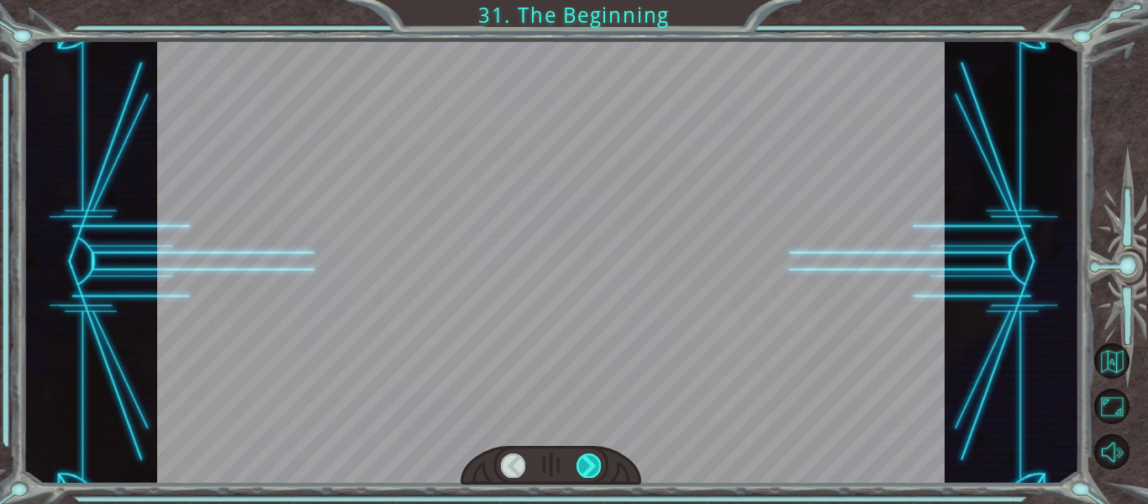
click at [588, 461] on div at bounding box center [589, 465] width 24 height 24
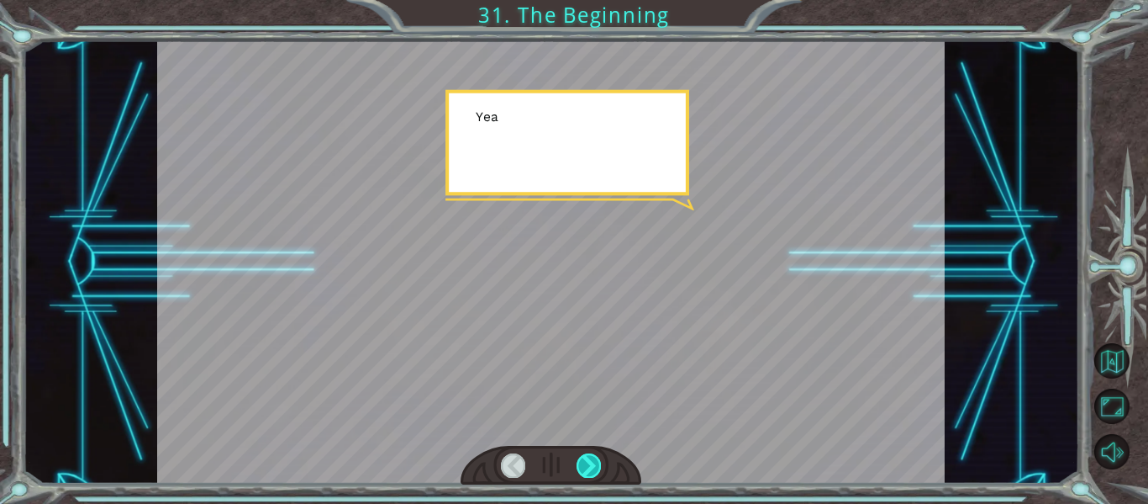
click at [588, 461] on div at bounding box center [589, 465] width 24 height 24
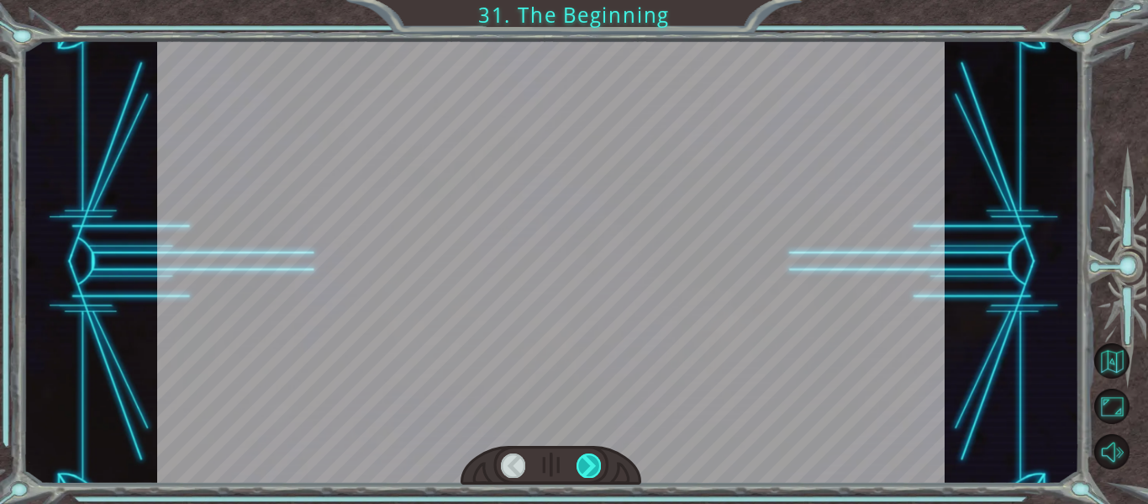
click at [588, 461] on div at bounding box center [589, 465] width 24 height 24
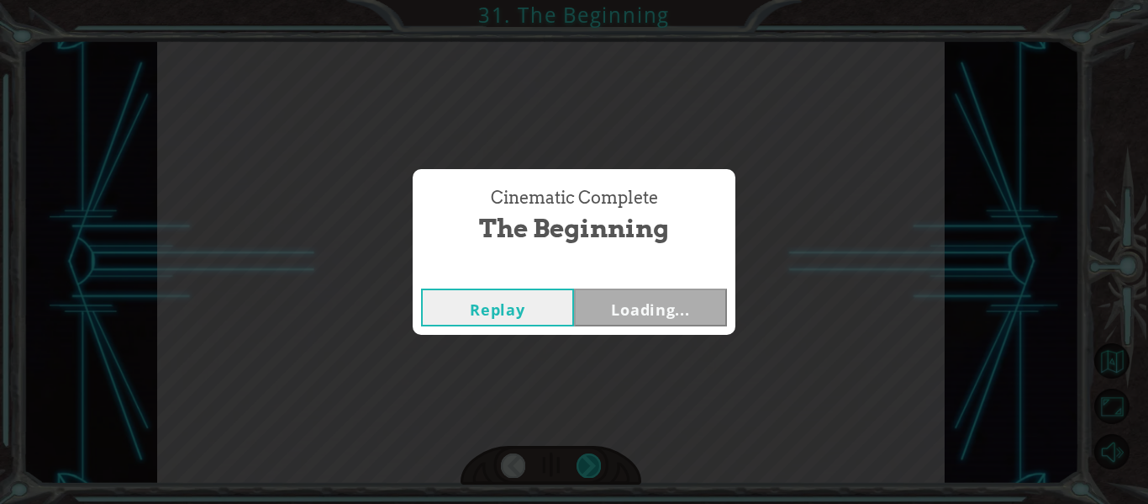
click at [588, 461] on div "Cinematic Complete The Beginning Replay Loading..." at bounding box center [574, 252] width 1148 height 504
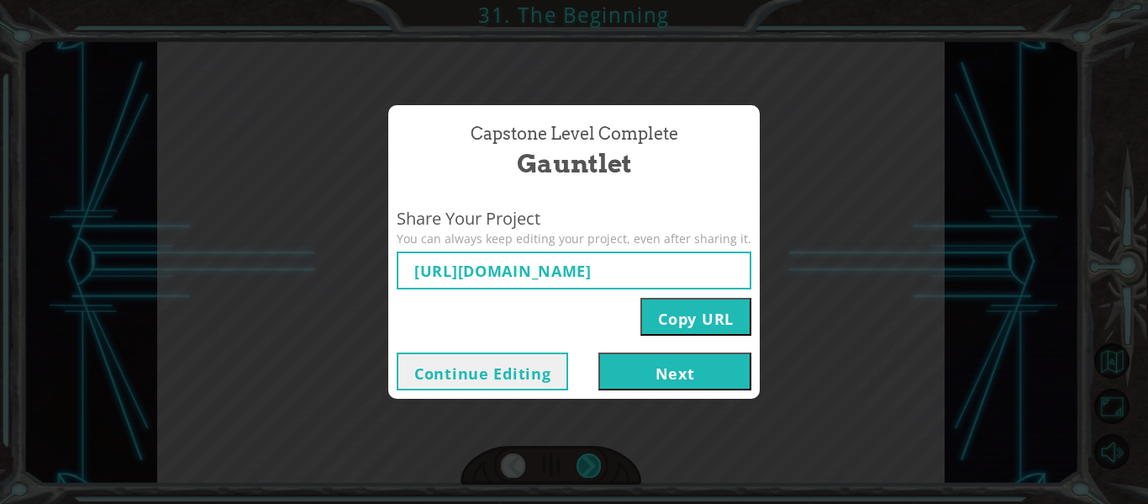
type input "https://www.ozaria.com/play/game-dev-level/1fhcapstoneb/68a770f890203f36c89bdd2…"
click at [588, 461] on div "Capstone Level Complete Gauntlet Share Your Project You can always keep editing…" at bounding box center [574, 252] width 1148 height 504
click at [630, 379] on button "Next" at bounding box center [675, 371] width 153 height 38
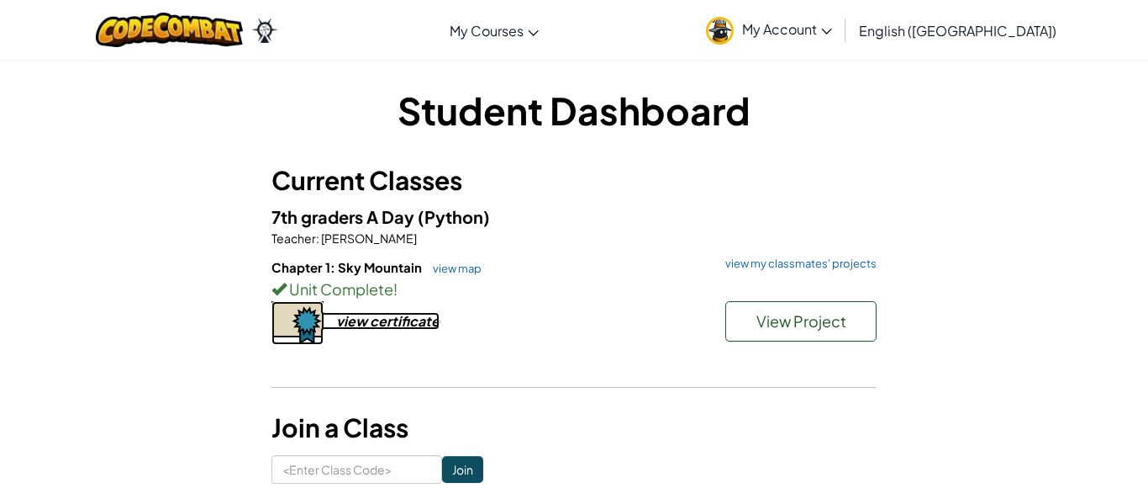
click at [357, 322] on div "view certificate" at bounding box center [387, 321] width 103 height 18
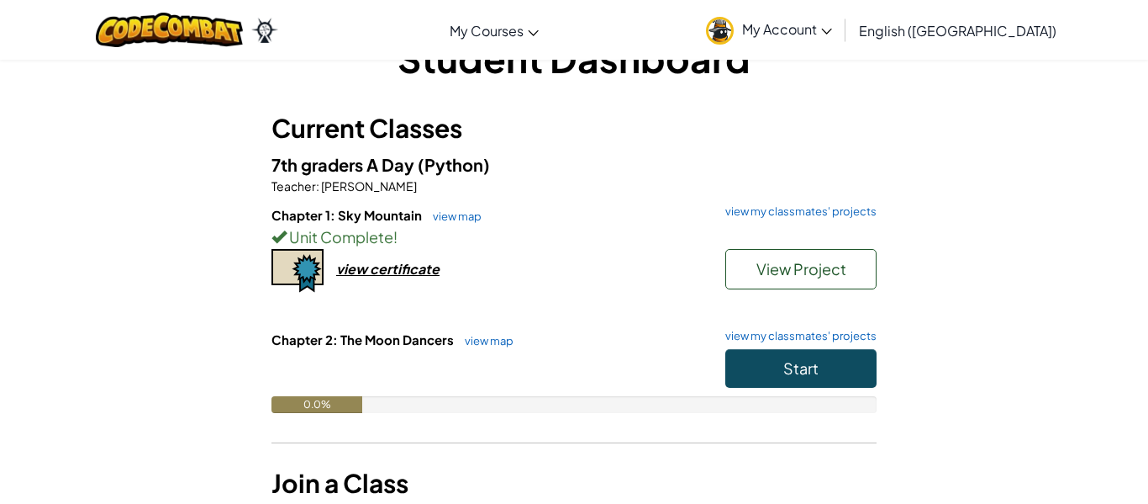
scroll to position [52, 0]
click at [765, 364] on button "Start" at bounding box center [801, 368] width 151 height 39
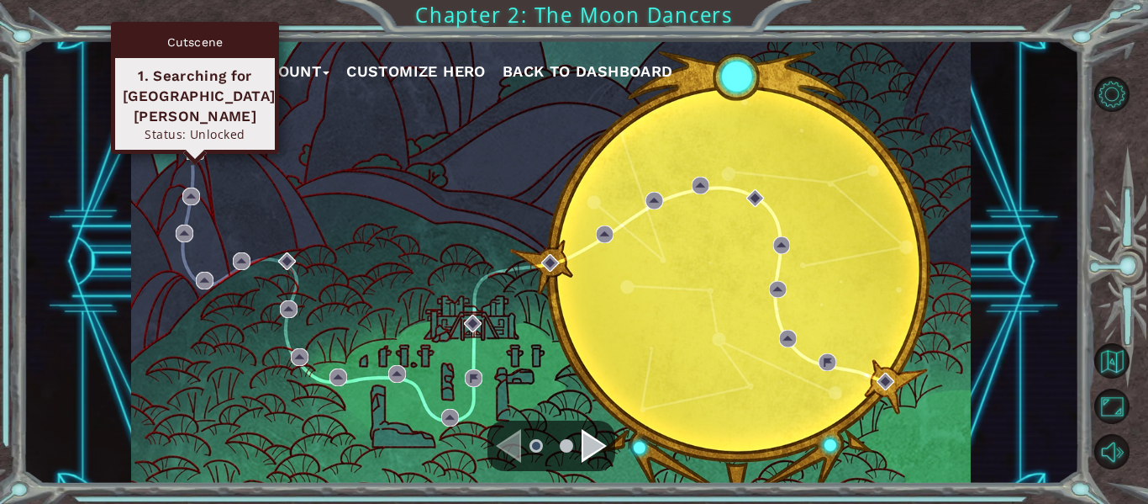
click at [187, 150] on img at bounding box center [196, 151] width 18 height 18
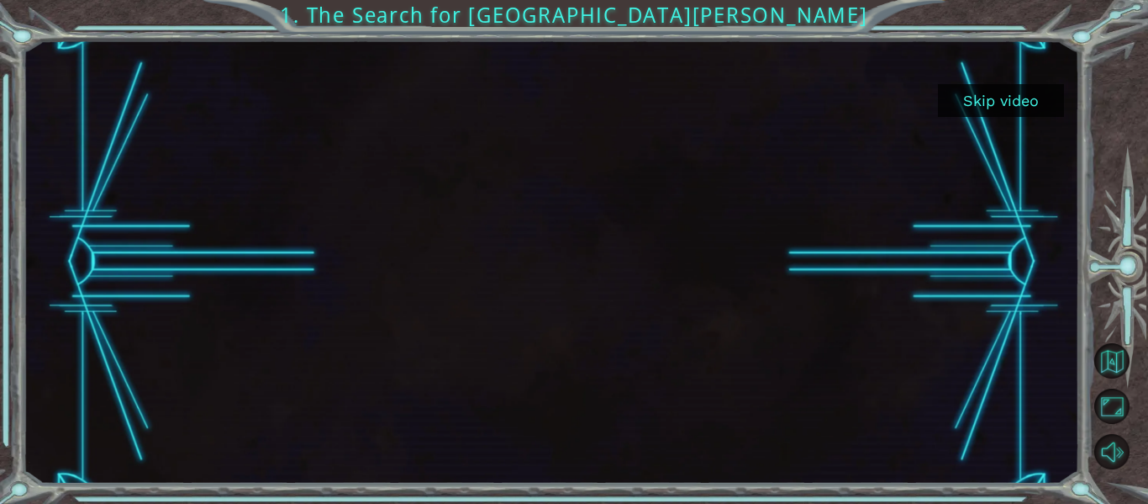
click at [1002, 98] on button "Skip video" at bounding box center [1001, 100] width 126 height 33
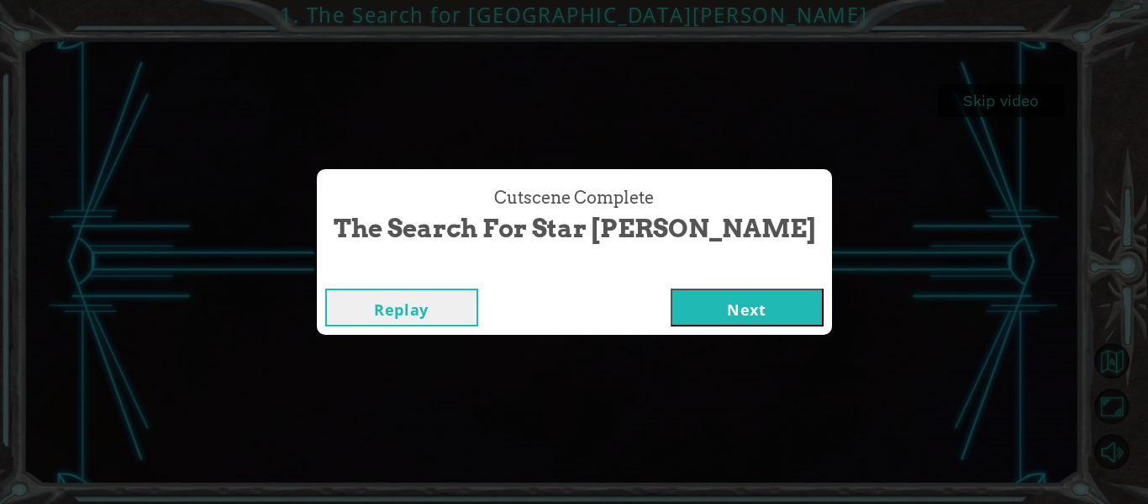
click at [681, 307] on button "Next" at bounding box center [747, 307] width 153 height 38
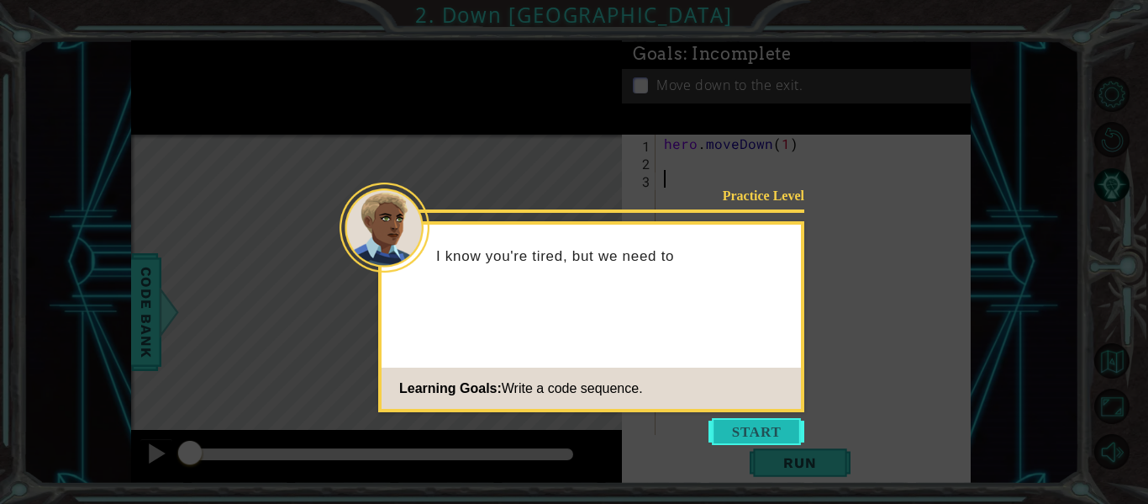
click at [741, 432] on button "Start" at bounding box center [757, 431] width 96 height 27
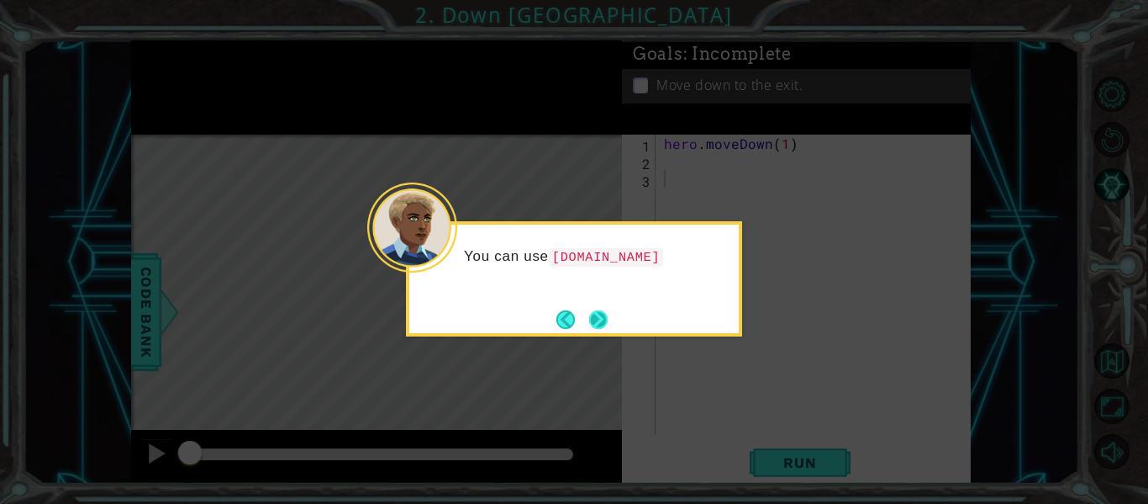
click at [589, 313] on button "Next" at bounding box center [598, 319] width 18 height 18
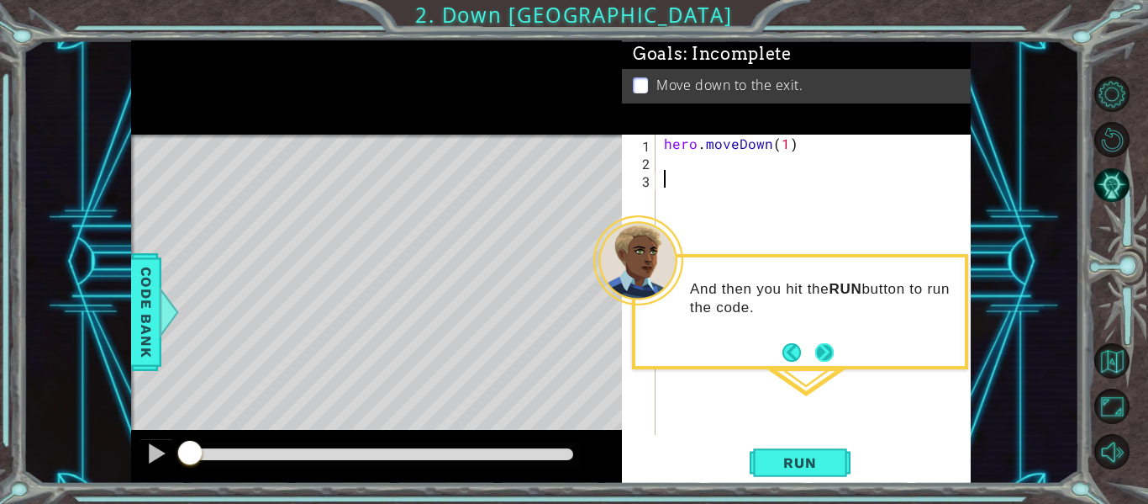
click at [820, 361] on button "Next" at bounding box center [824, 352] width 18 height 18
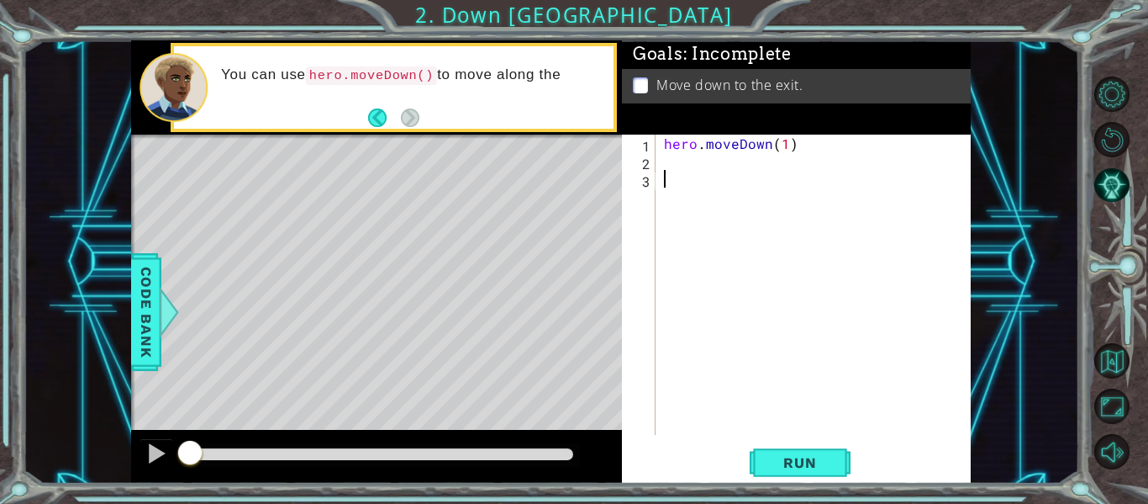
type textarea "h"
click at [779, 140] on div "hero . moveDown ( 1 )" at bounding box center [818, 302] width 315 height 335
click at [784, 141] on div "hero . moveDown ( 1 )" at bounding box center [818, 302] width 315 height 335
type textarea "hero.moveDown(2)"
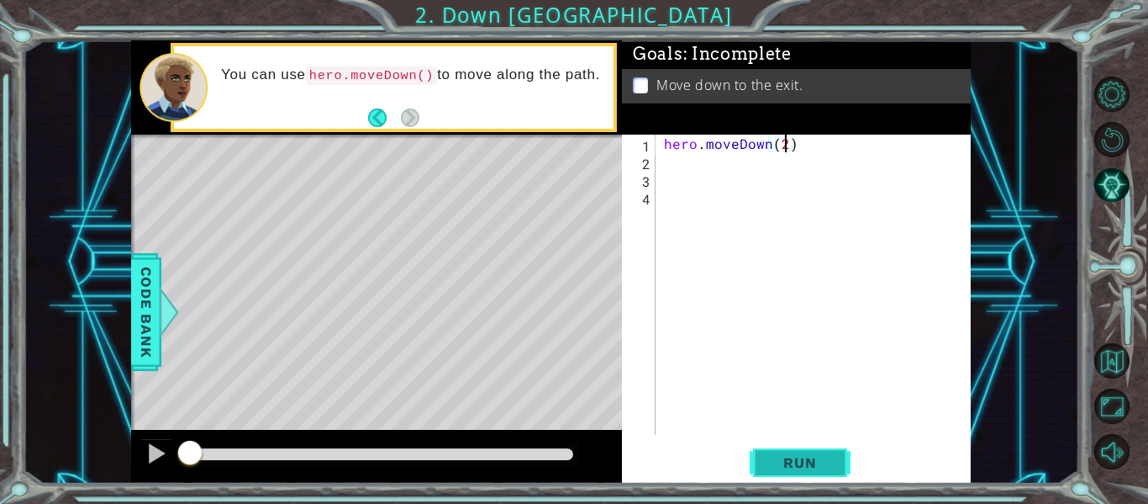
click at [835, 455] on button "Run" at bounding box center [800, 463] width 101 height 34
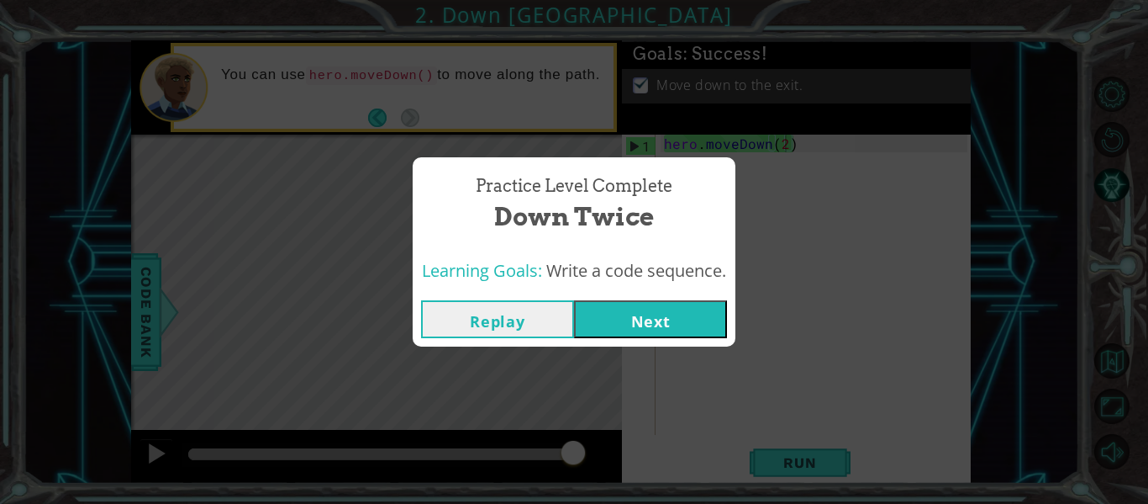
click at [660, 324] on button "Next" at bounding box center [650, 319] width 153 height 38
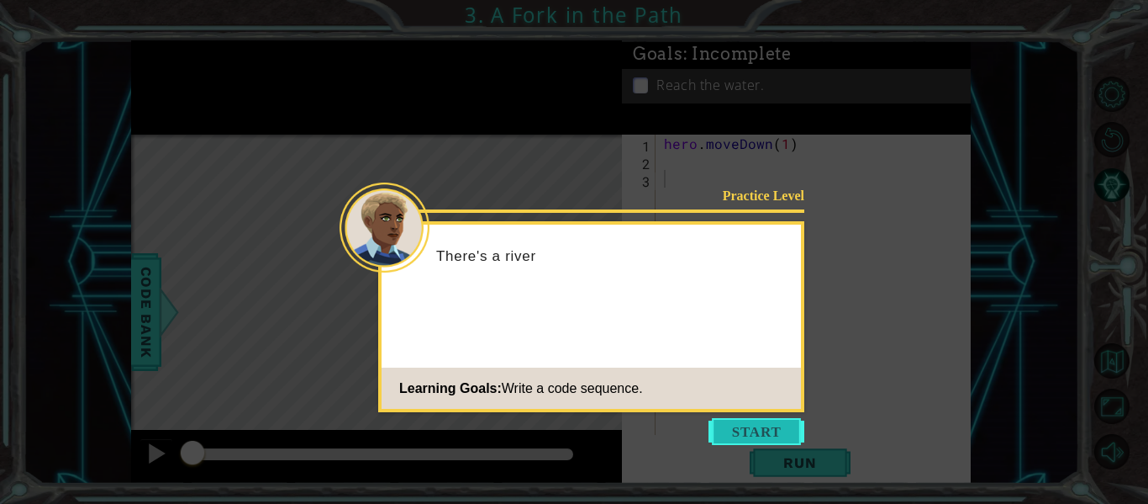
click at [767, 424] on button "Start" at bounding box center [757, 431] width 96 height 27
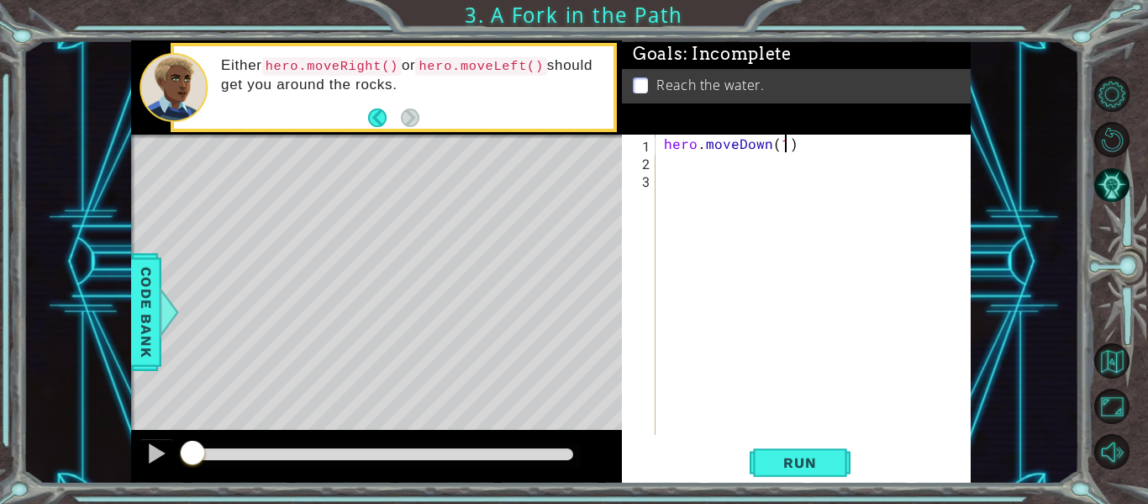
click at [784, 150] on div "hero . moveDown ( 1 )" at bounding box center [818, 302] width 315 height 335
type textarea "hero.moveDown(2)"
click at [672, 180] on div "hero . moveDown ( 2 )" at bounding box center [818, 302] width 315 height 335
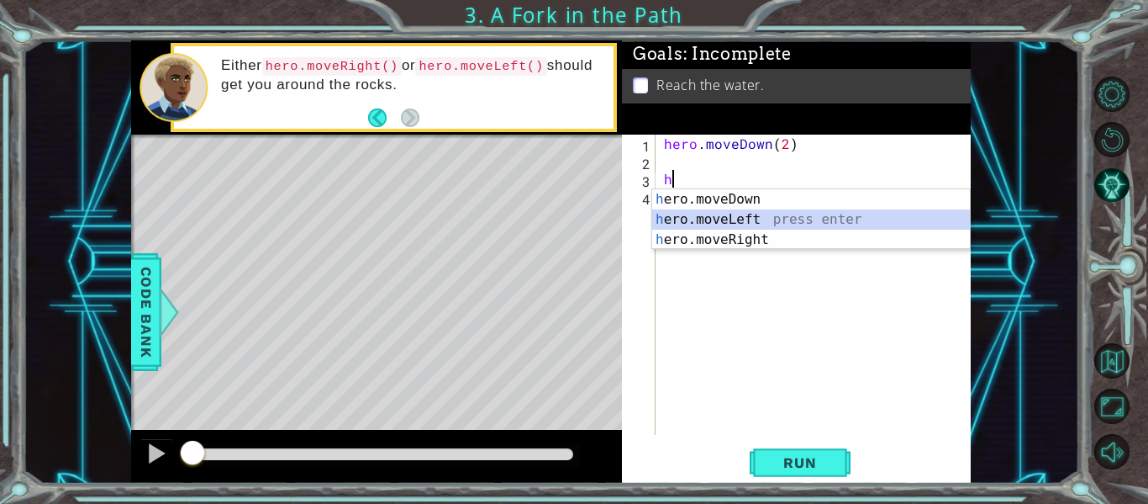
click at [719, 214] on div "h ero.moveDown press enter h ero.moveLeft press enter h ero.moveRight press ent…" at bounding box center [811, 239] width 318 height 101
type textarea "hero.moveLeft(1)"
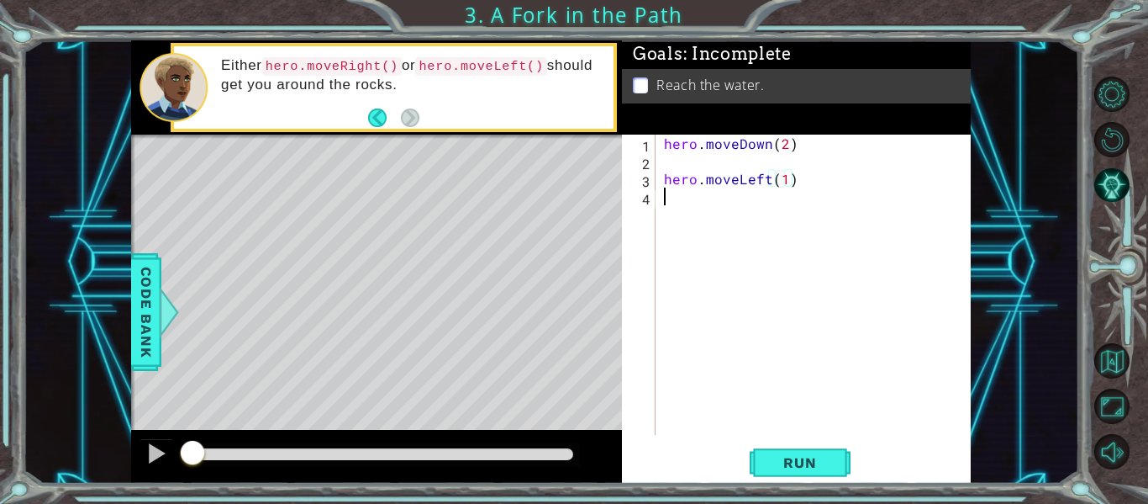
click at [683, 205] on div "hero . moveDown ( 2 ) hero . moveLeft ( 1 )" at bounding box center [818, 302] width 315 height 335
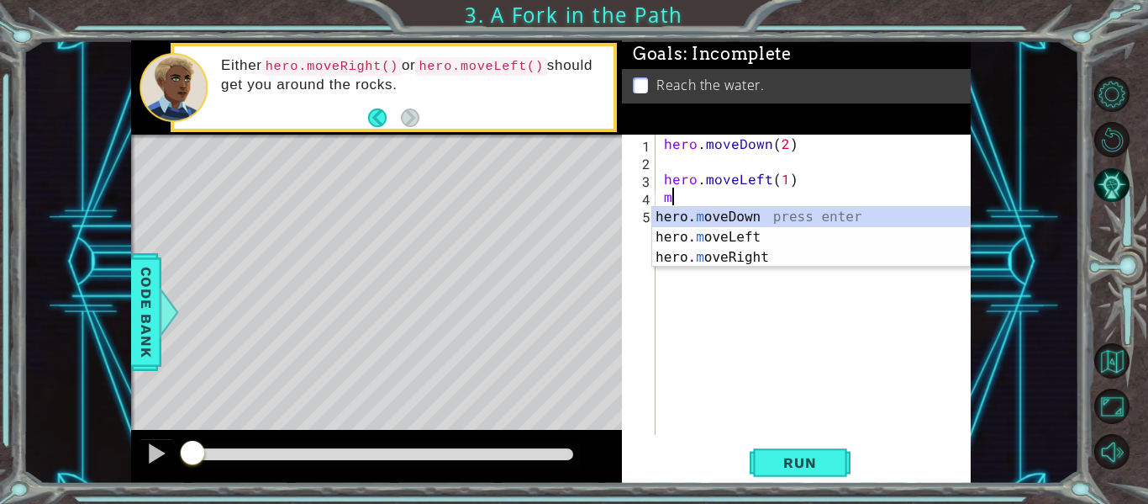
type textarea "mo"
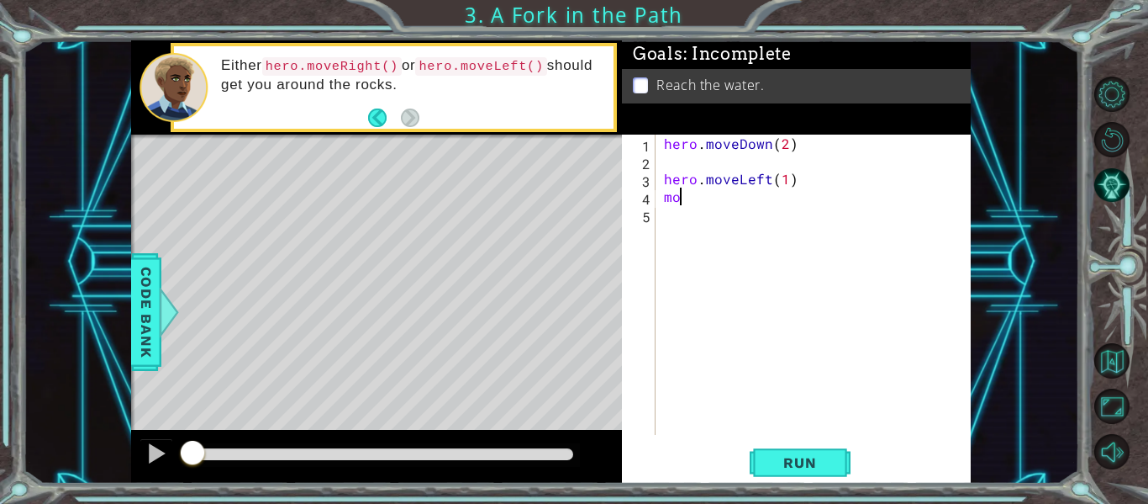
click at [715, 205] on div "hero . moveDown ( 2 ) hero . moveLeft ( 1 ) mo" at bounding box center [818, 302] width 315 height 335
click at [714, 208] on div "hero . moveDown ( 2 ) hero . moveLeft ( 1 ) mo" at bounding box center [818, 302] width 315 height 335
click at [715, 206] on div "hero . moveDown ( 2 ) hero . moveLeft ( 1 ) mo" at bounding box center [818, 302] width 315 height 335
type textarea "v"
click at [720, 207] on div "hero . moveDown ( 2 ) hero . moveLeft ( 1 ) mo" at bounding box center [818, 302] width 315 height 335
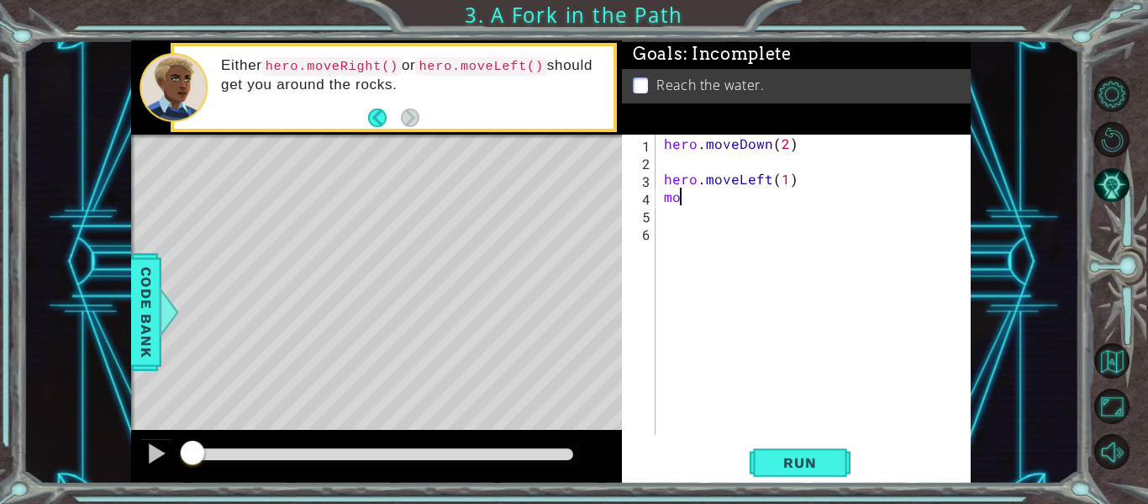
click at [704, 201] on div "hero . moveDown ( 2 ) hero . moveLeft ( 1 ) mo" at bounding box center [818, 302] width 315 height 335
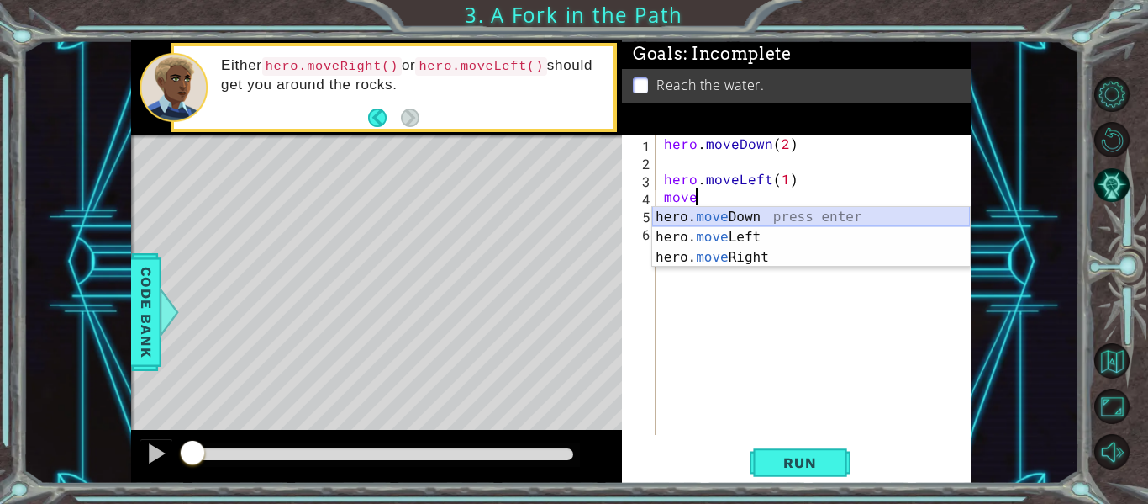
click at [729, 217] on div "hero. move Down press enter hero. move Left press enter hero. move Right press …" at bounding box center [811, 257] width 318 height 101
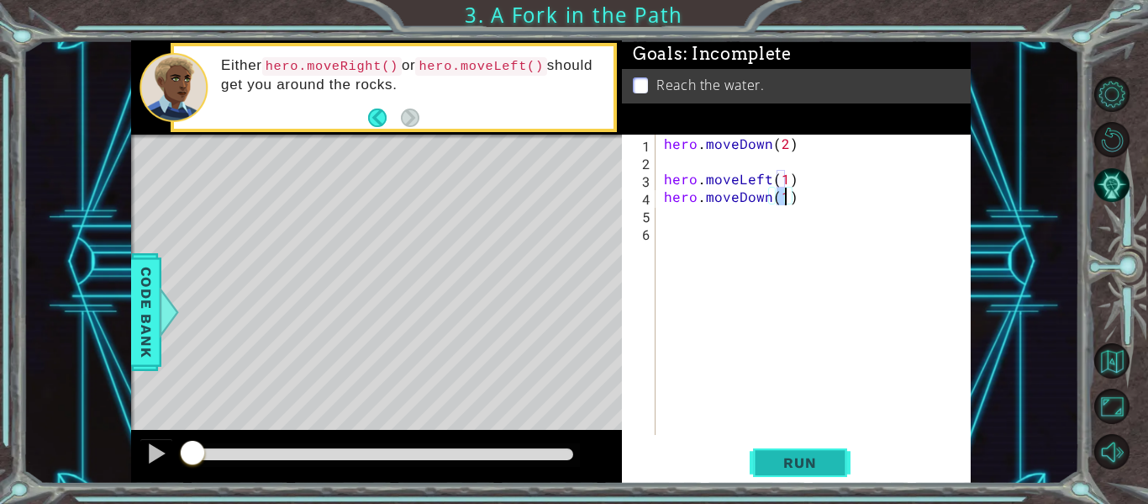
type textarea "hero.moveDown(1)"
click at [802, 450] on button "Run" at bounding box center [800, 463] width 101 height 34
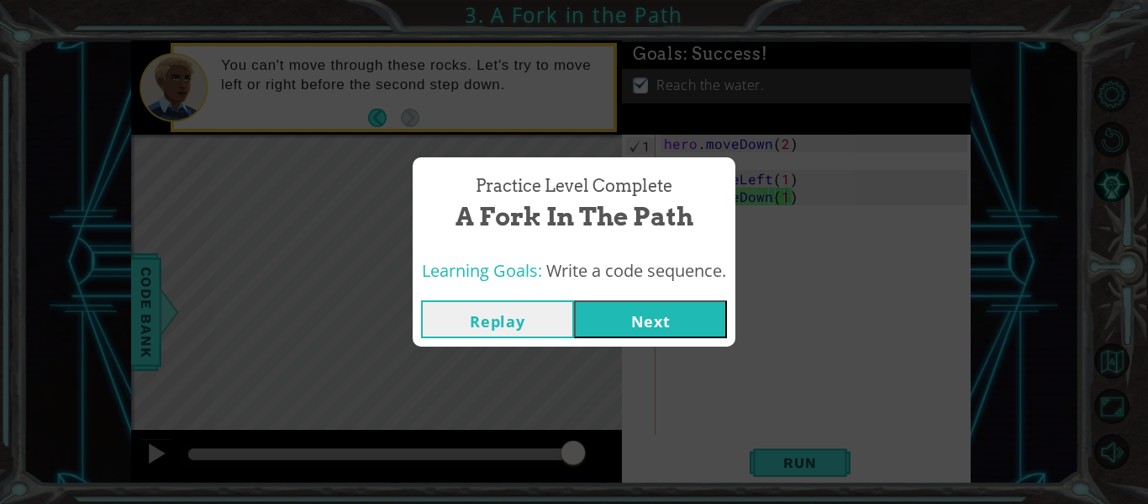
click at [674, 332] on button "Next" at bounding box center [650, 319] width 153 height 38
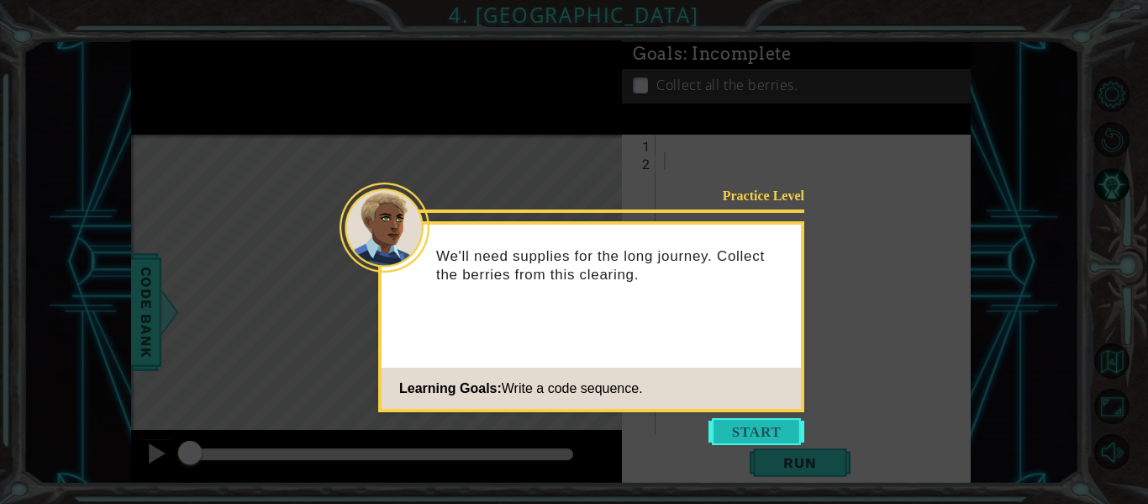
click at [712, 435] on button "Start" at bounding box center [757, 431] width 96 height 27
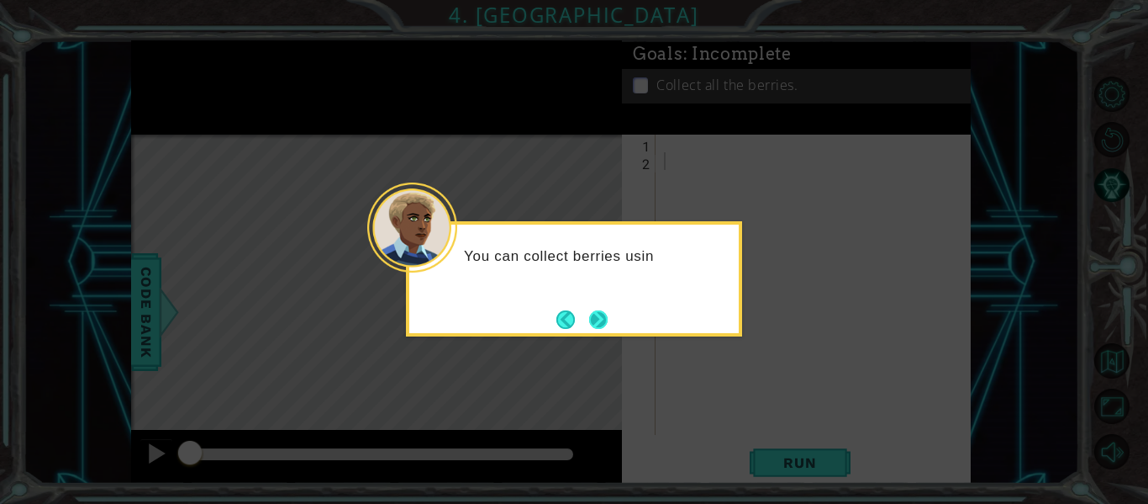
click at [594, 323] on button "Next" at bounding box center [598, 319] width 18 height 18
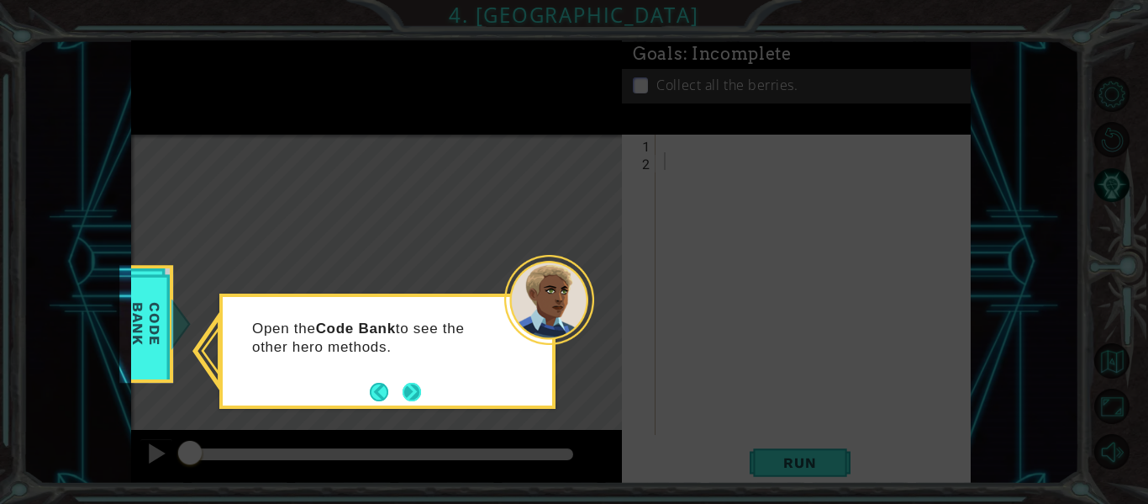
click at [414, 383] on button "Next" at bounding box center [412, 392] width 18 height 18
click at [415, 385] on button "Next" at bounding box center [412, 392] width 18 height 18
click at [415, 385] on div "Level Map" at bounding box center [519, 382] width 777 height 495
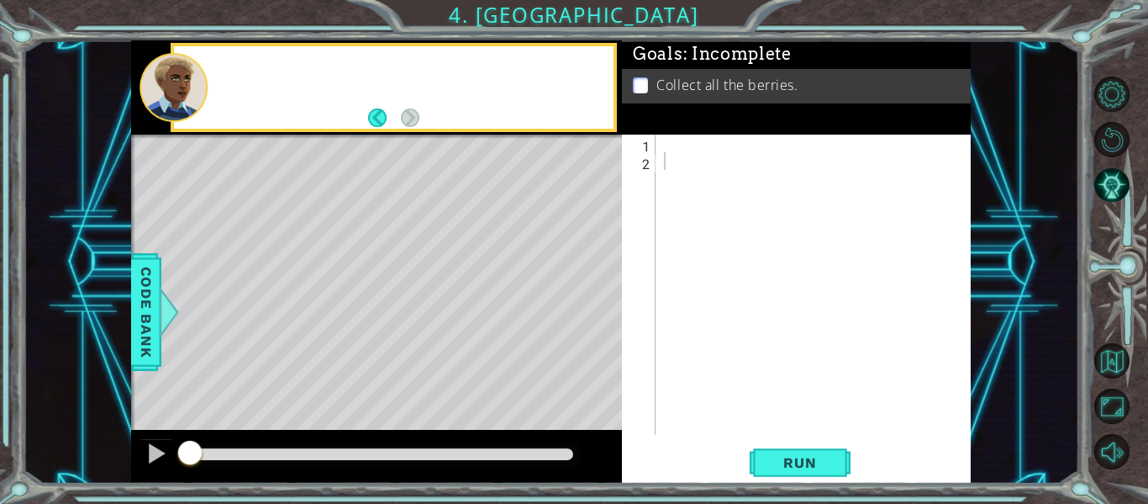
click at [415, 385] on div "Level Map" at bounding box center [519, 382] width 777 height 495
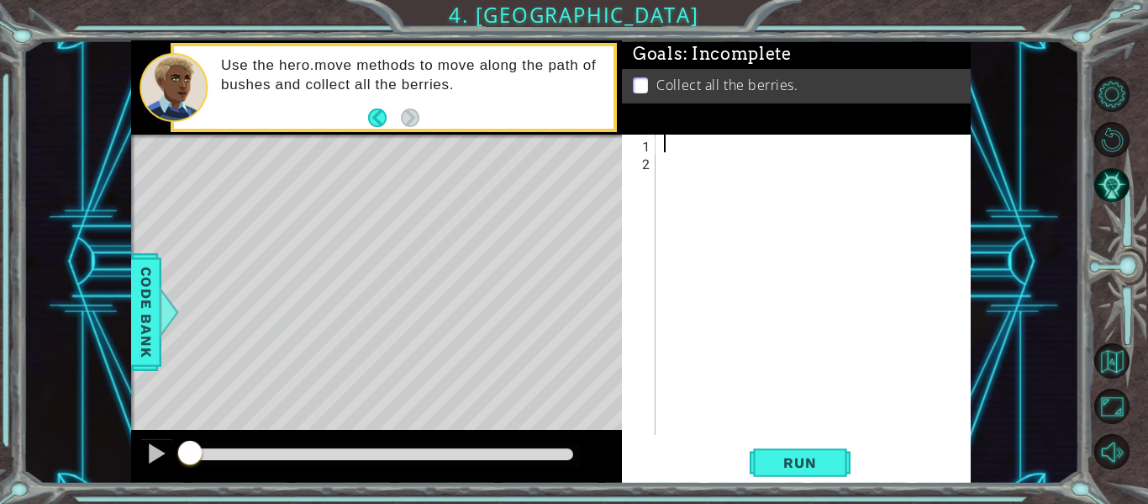
click at [805, 136] on div at bounding box center [818, 302] width 315 height 335
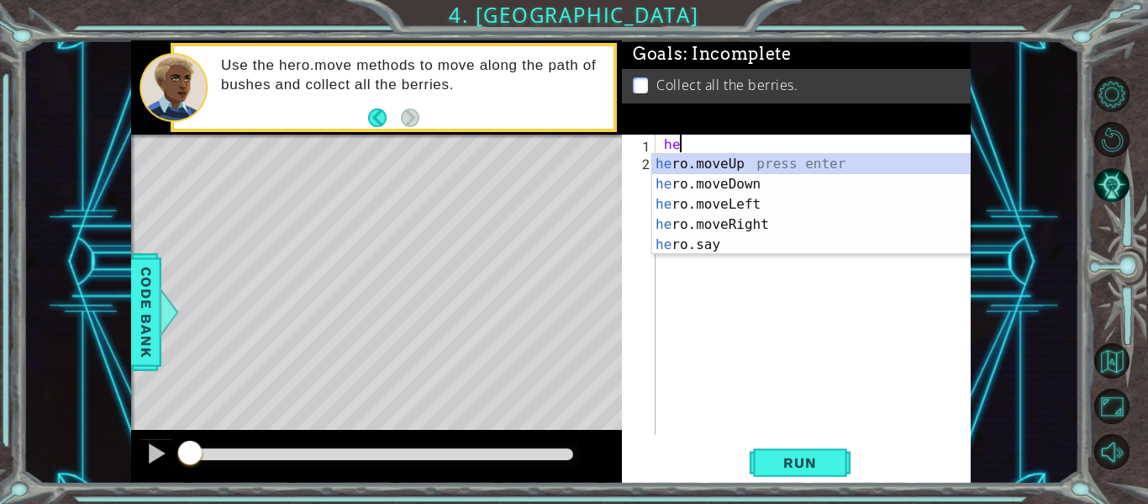
scroll to position [0, 1]
click at [794, 186] on div "hero .moveUp press enter hero .moveDown press enter hero .moveLeft press enter …" at bounding box center [811, 224] width 318 height 141
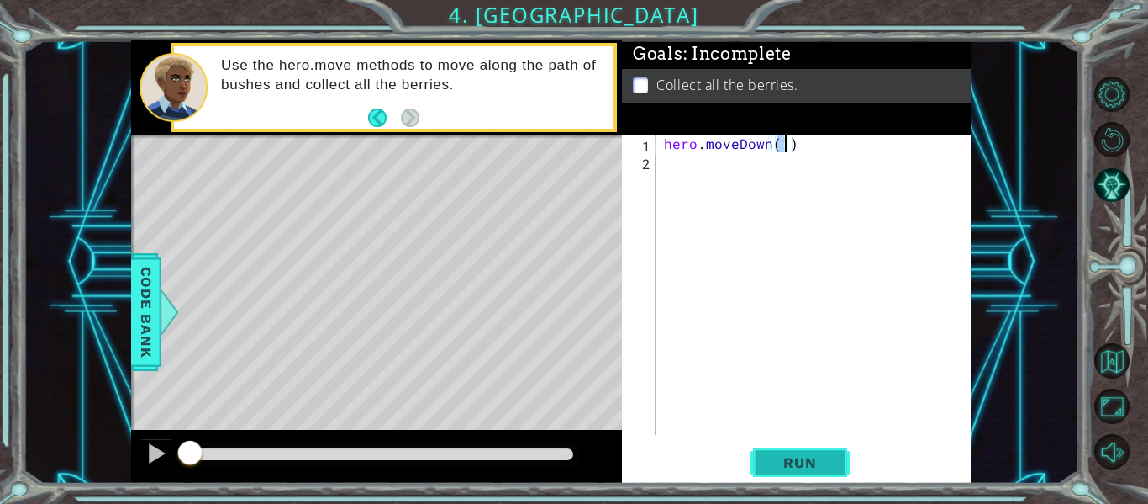
click at [772, 464] on span "Run" at bounding box center [800, 462] width 66 height 17
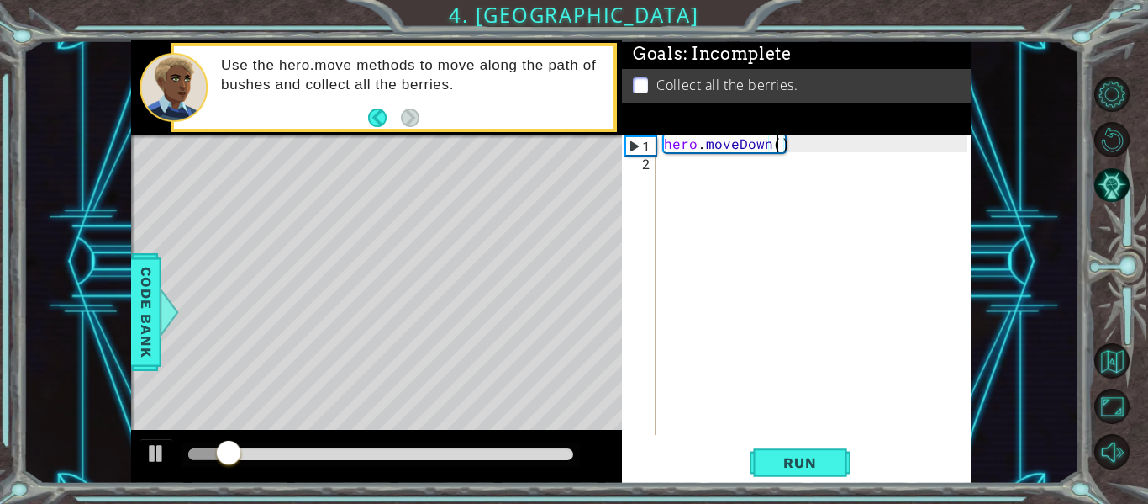
type textarea "hero.moveDown(2)"
click at [783, 454] on span "Run" at bounding box center [800, 462] width 66 height 17
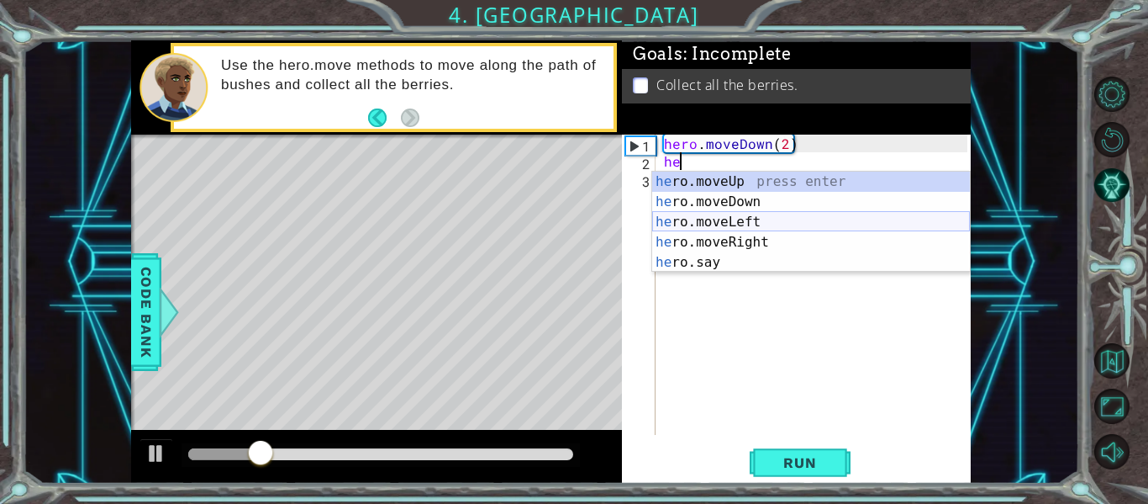
click at [786, 225] on div "he ro.moveUp press enter he ro.moveDown press enter he ro.moveLeft press enter …" at bounding box center [811, 242] width 318 height 141
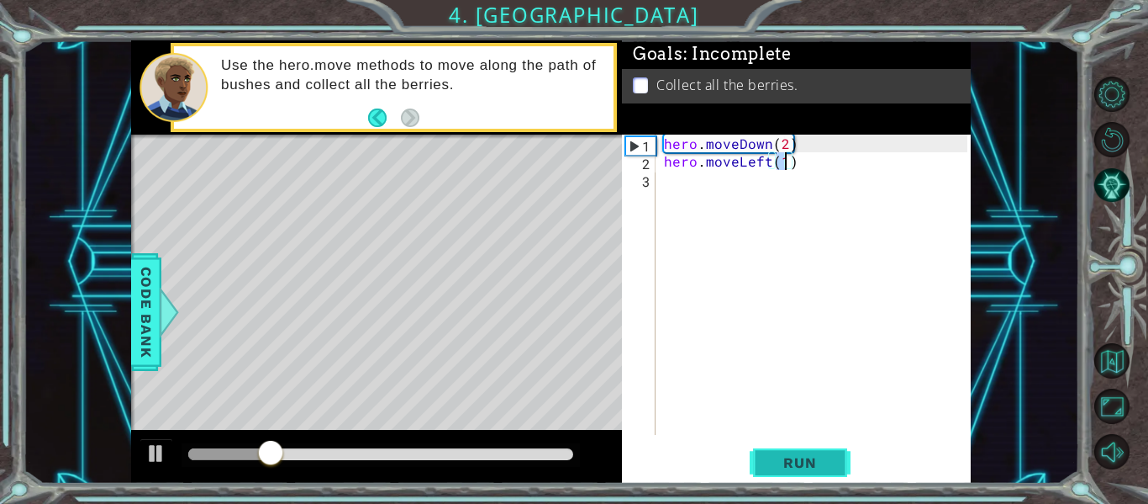
click at [808, 456] on span "Run" at bounding box center [800, 462] width 66 height 17
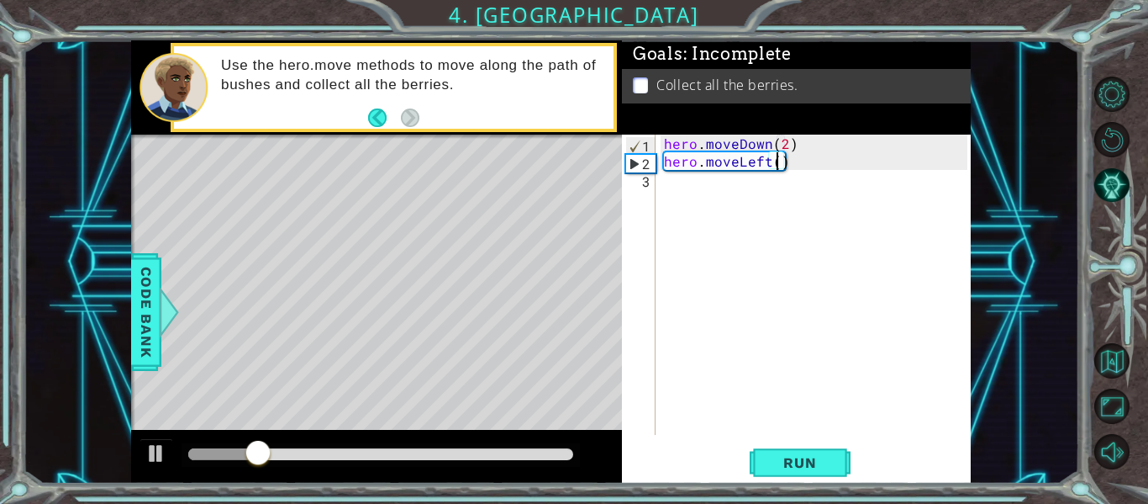
type textarea "hero.moveLeft(2)"
click at [796, 454] on span "Run" at bounding box center [800, 462] width 66 height 17
click at [715, 196] on div "hero . moveDown ( 2 ) hero . moveLeft ( 2 )" at bounding box center [818, 302] width 315 height 335
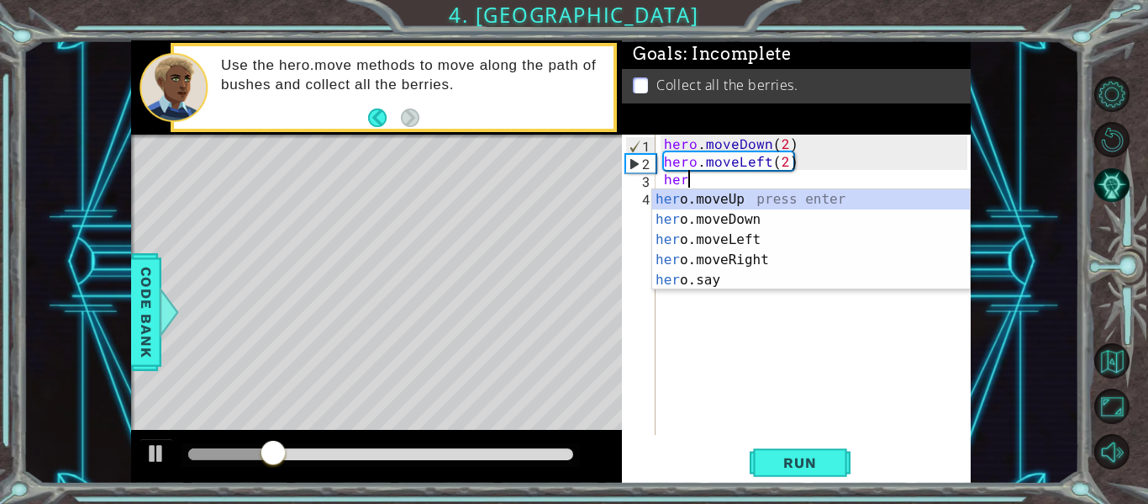
scroll to position [0, 1]
click at [712, 197] on div "her o.moveUp press enter her o.moveDown press enter her o.moveLeft press enter …" at bounding box center [811, 259] width 318 height 141
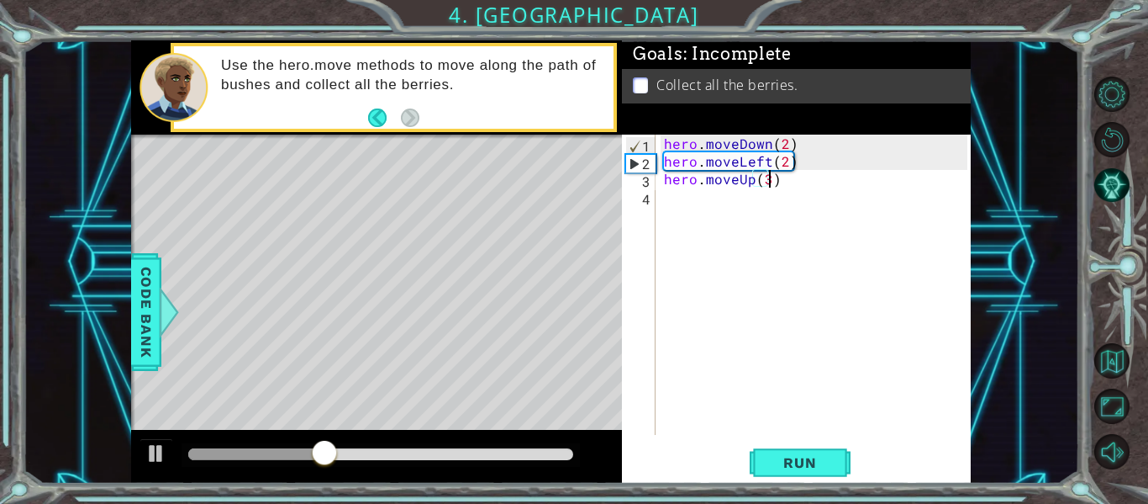
scroll to position [0, 6]
type textarea "hero.moveUp(3)"
click at [780, 465] on span "Run" at bounding box center [800, 462] width 66 height 17
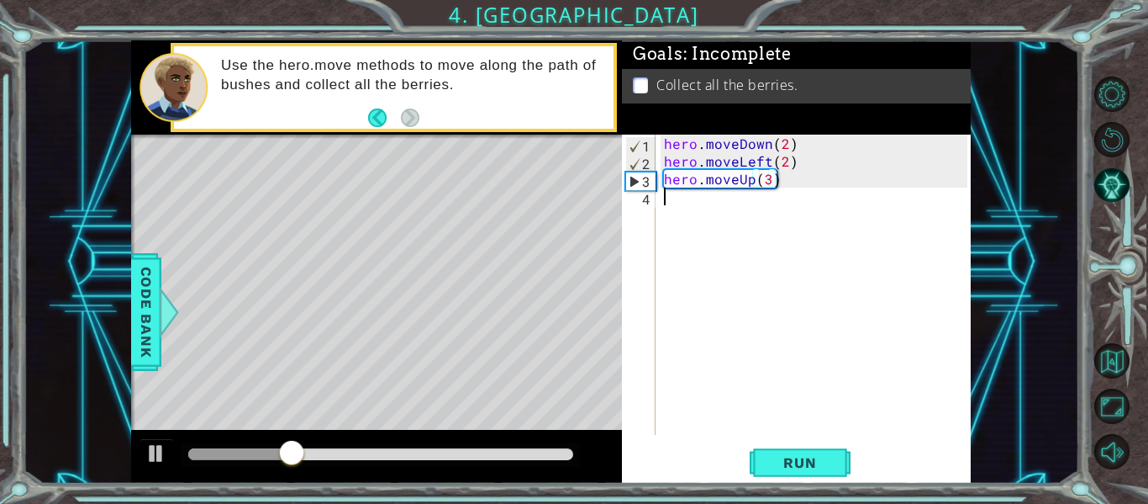
click at [687, 215] on div "hero . moveDown ( 2 ) hero . moveLeft ( 2 ) hero . moveUp ( 3 )" at bounding box center [818, 302] width 315 height 335
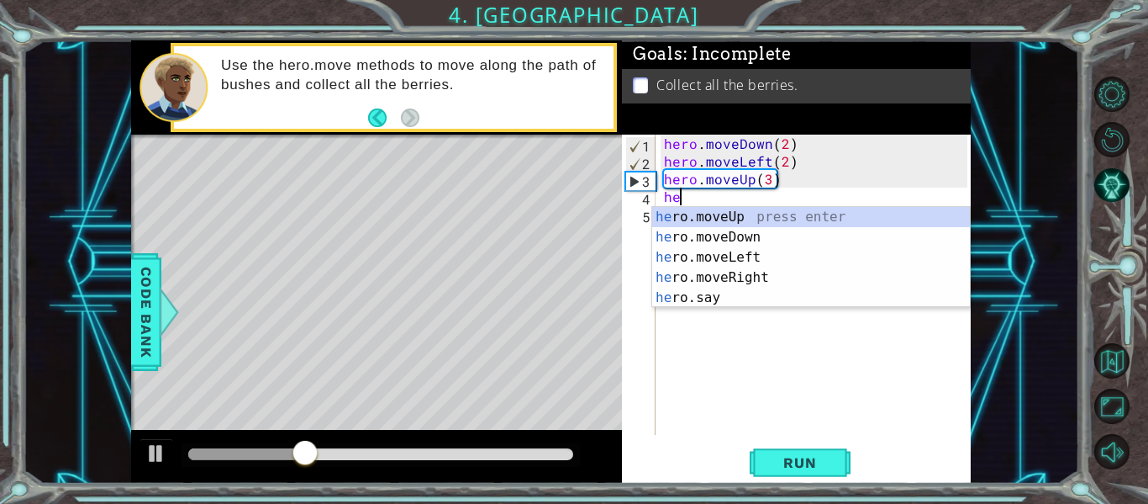
scroll to position [0, 1]
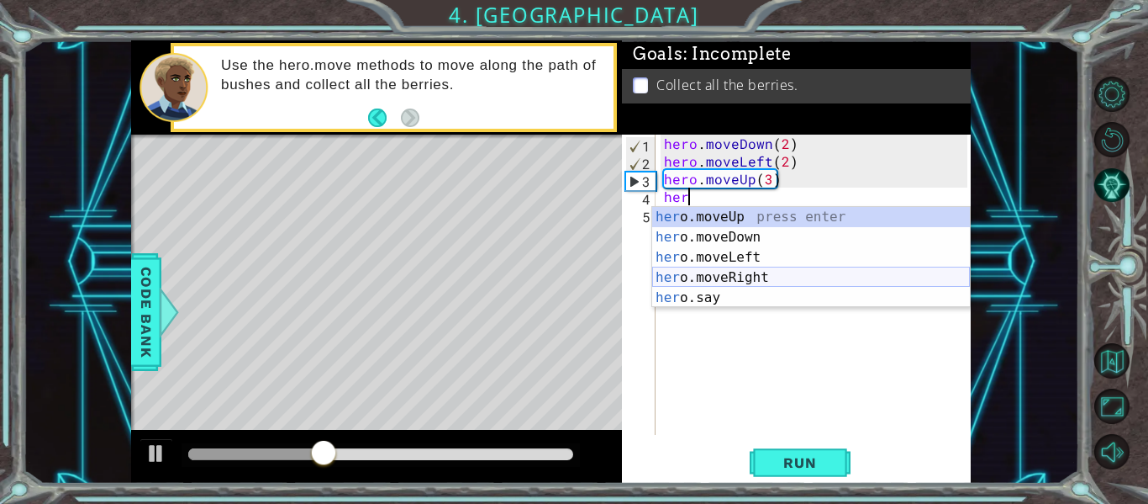
click at [717, 278] on div "her o.moveUp press enter her o.moveDown press enter her o.moveLeft press enter …" at bounding box center [811, 277] width 318 height 141
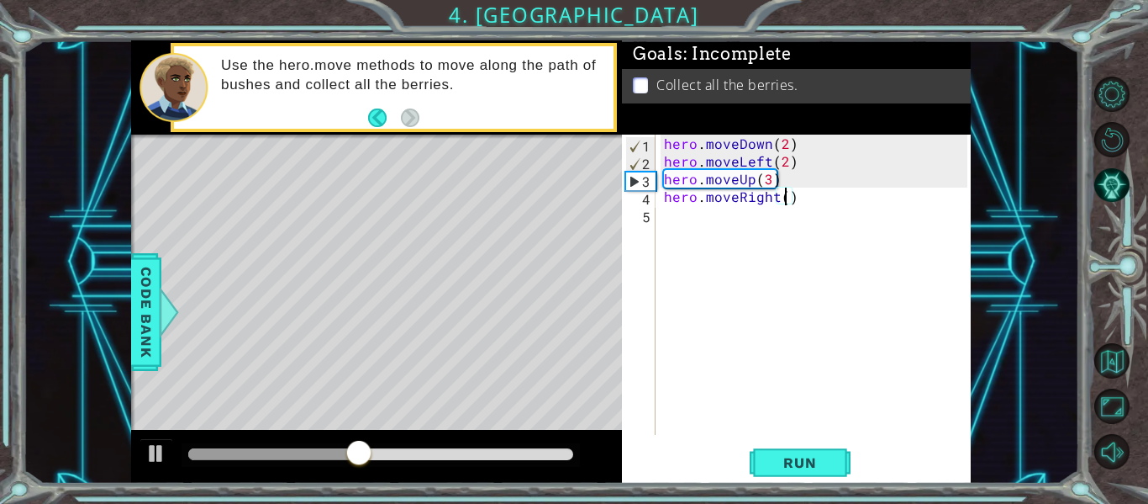
scroll to position [0, 8]
type textarea "hero.moveRight(2)"
click at [784, 448] on button "Run" at bounding box center [800, 463] width 101 height 34
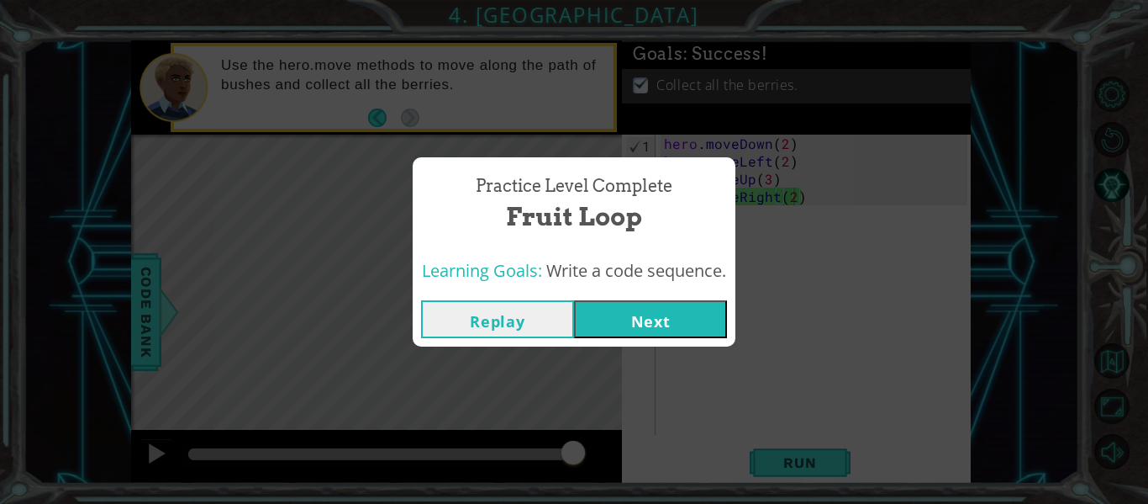
click at [642, 309] on button "Next" at bounding box center [650, 319] width 153 height 38
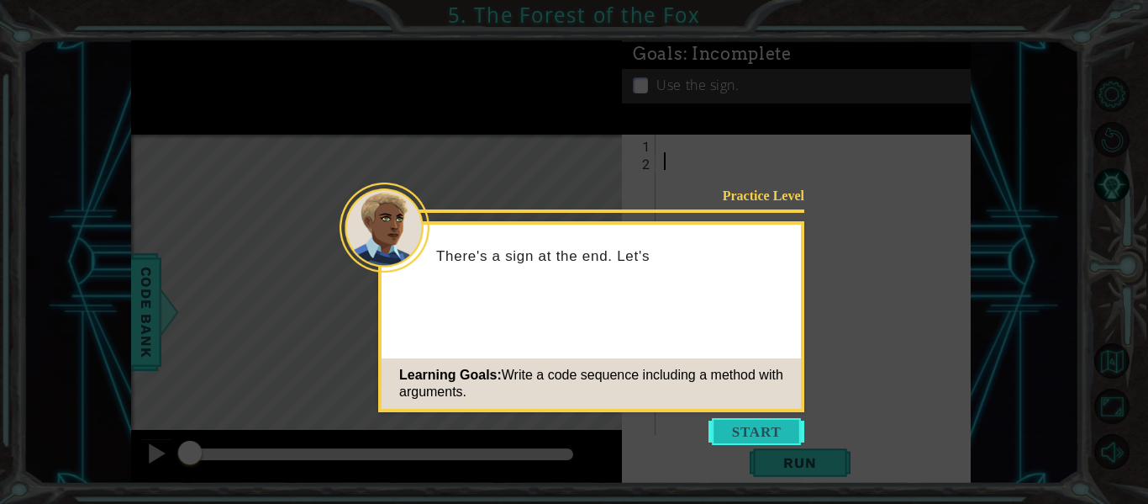
click at [746, 432] on button "Start" at bounding box center [757, 431] width 96 height 27
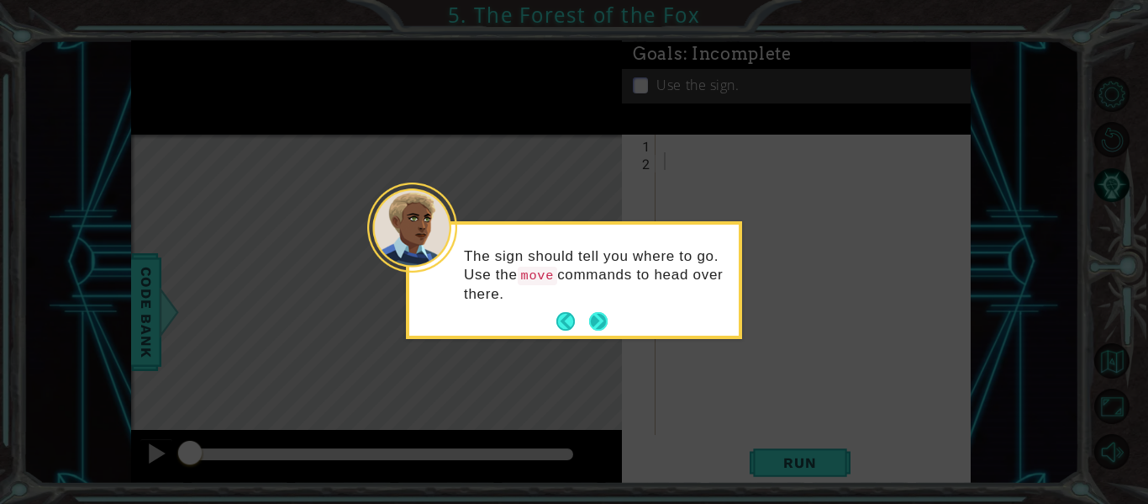
click at [591, 325] on button "Next" at bounding box center [598, 321] width 18 height 18
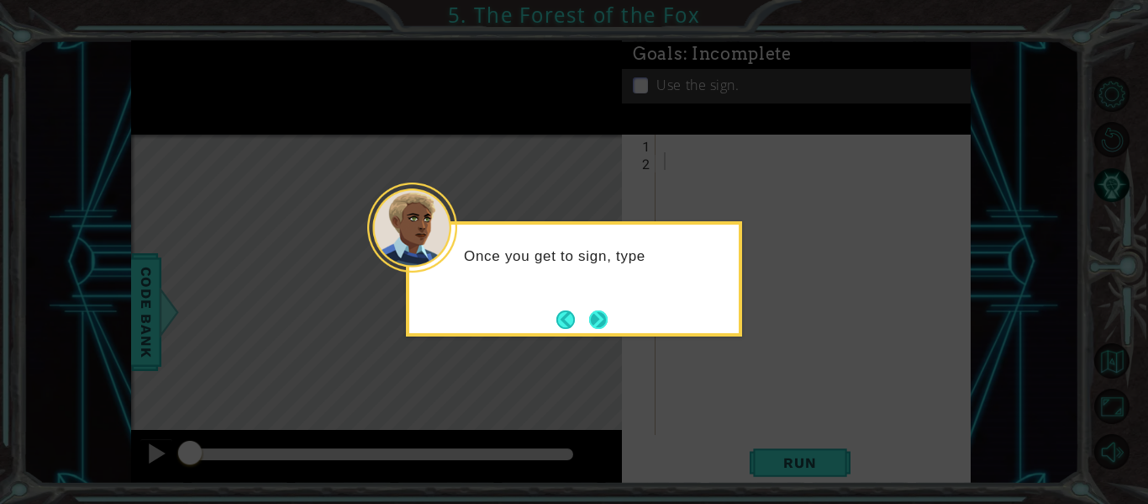
click at [603, 310] on button "Next" at bounding box center [598, 319] width 18 height 18
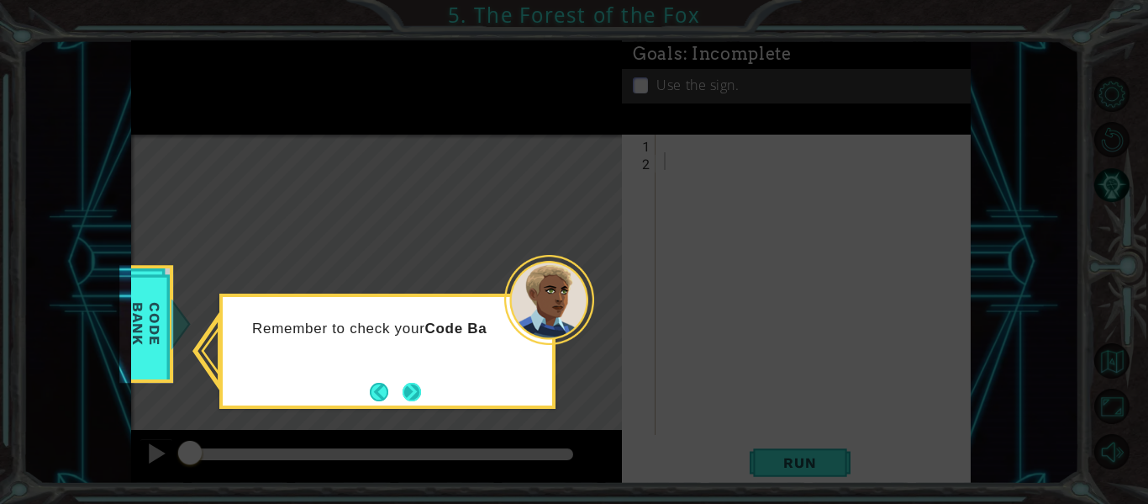
click at [406, 391] on button "Next" at bounding box center [412, 392] width 18 height 18
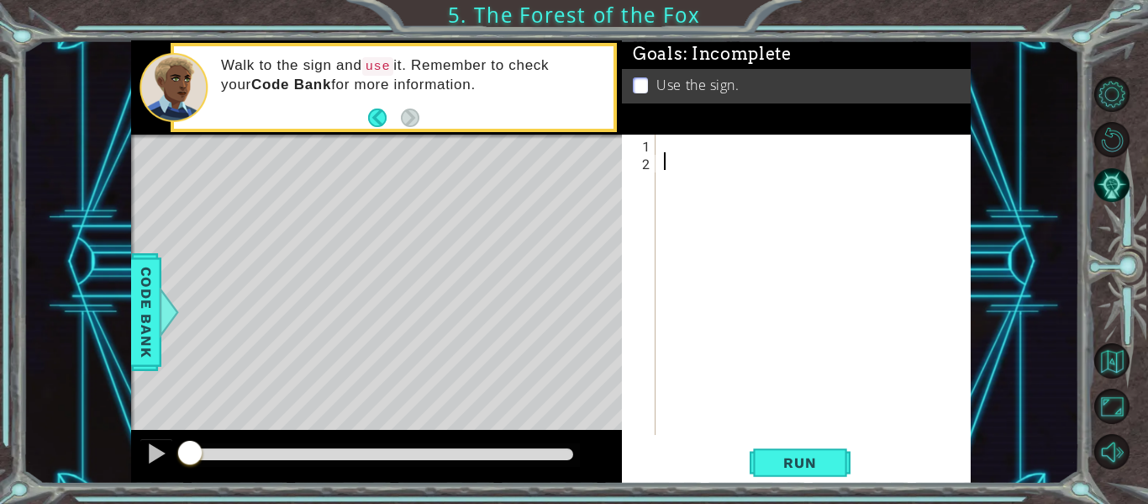
click at [758, 158] on div at bounding box center [818, 302] width 315 height 335
click at [747, 147] on div at bounding box center [818, 302] width 315 height 335
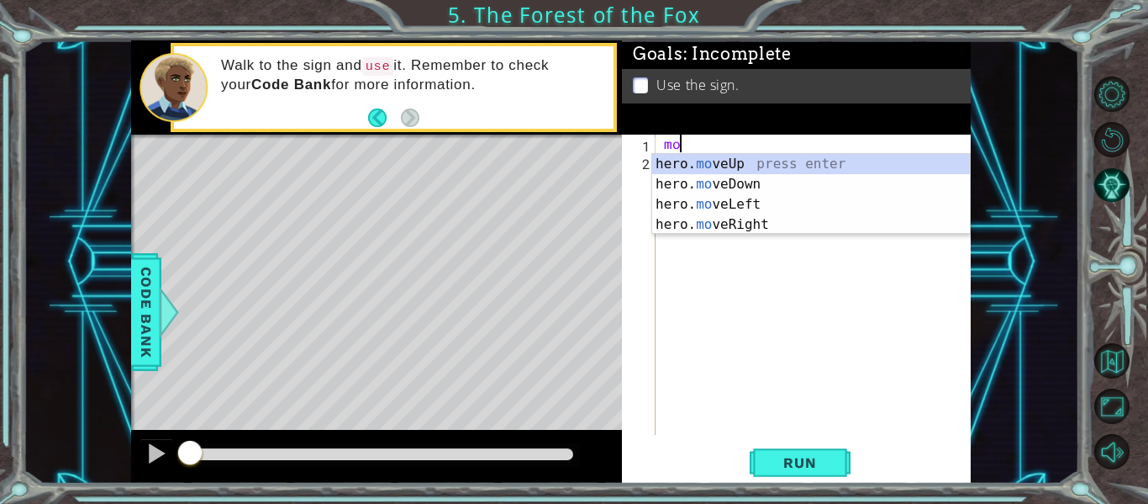
scroll to position [0, 1]
click at [767, 222] on div "hero. mov eUp press enter hero. mov eDown press enter hero. mov eLeft press ent…" at bounding box center [811, 214] width 318 height 121
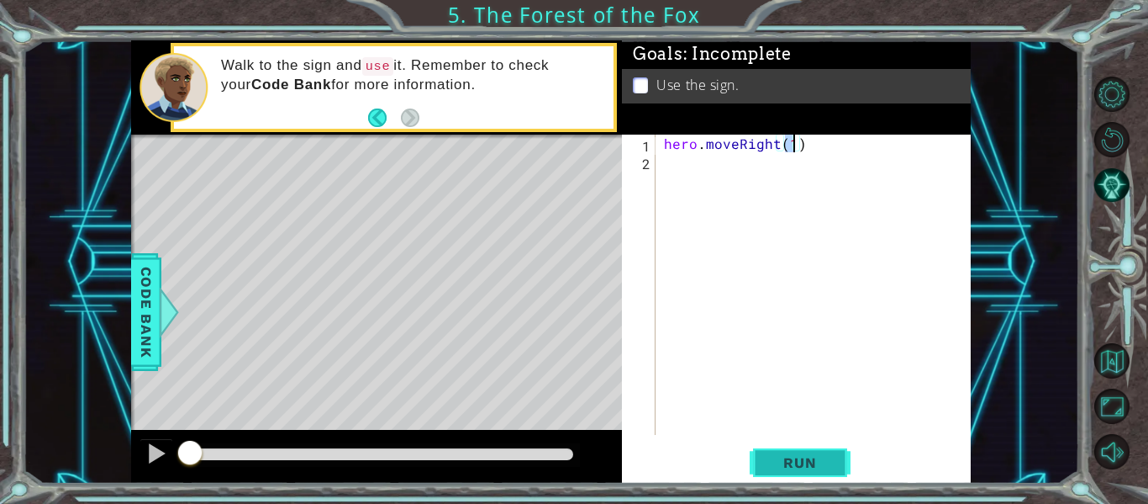
type textarea "hero.moveRight(1)"
click at [809, 454] on span "Run" at bounding box center [800, 462] width 66 height 17
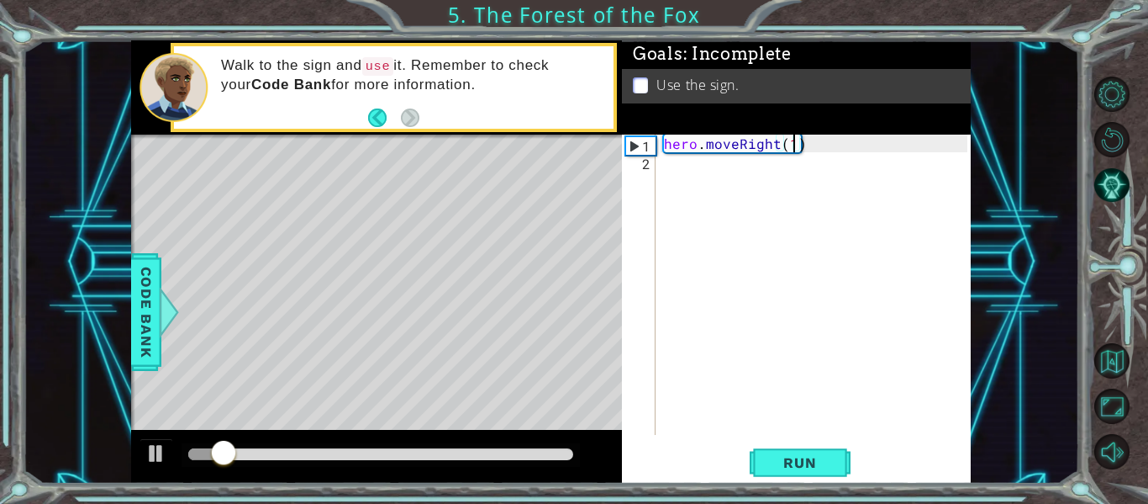
click at [674, 170] on div "hero . moveRight ( 1 )" at bounding box center [818, 302] width 315 height 335
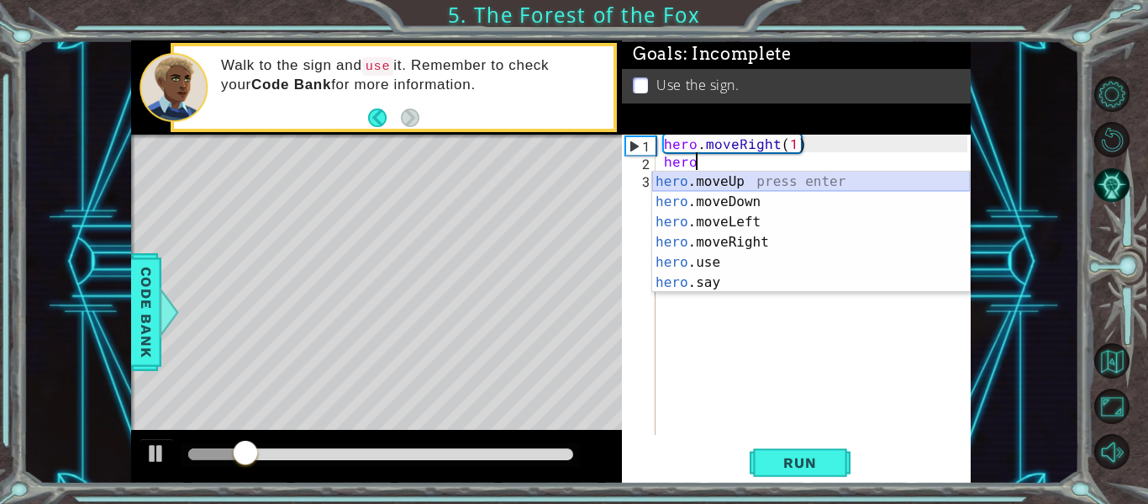
click at [672, 180] on div "hero .moveUp press enter hero .moveDown press enter hero .moveLeft press enter …" at bounding box center [811, 252] width 318 height 161
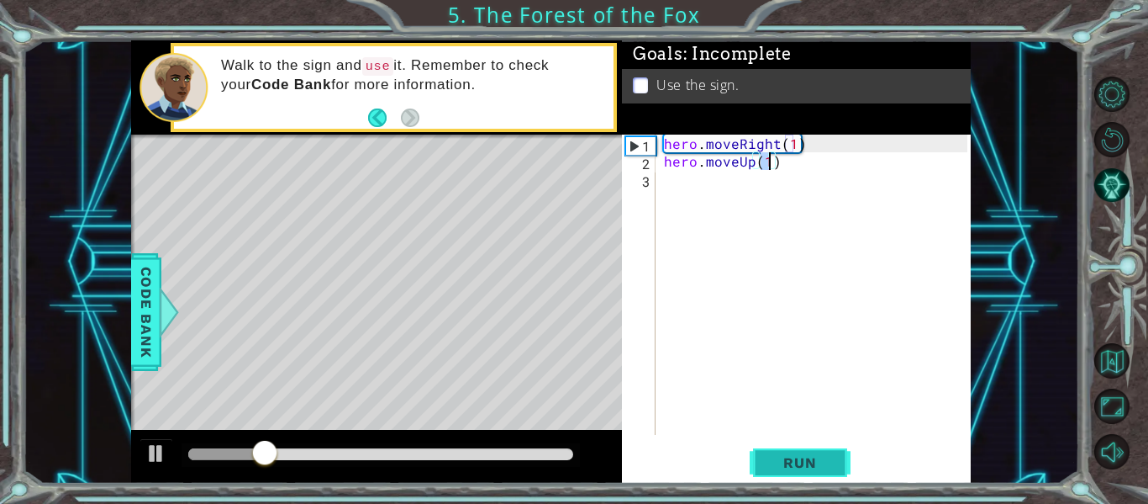
type textarea "hero.moveUp(1)"
click at [825, 465] on span "Run" at bounding box center [800, 462] width 66 height 17
click at [669, 186] on div "hero . moveRight ( 1 ) hero . moveUp ( 1 )" at bounding box center [818, 302] width 315 height 335
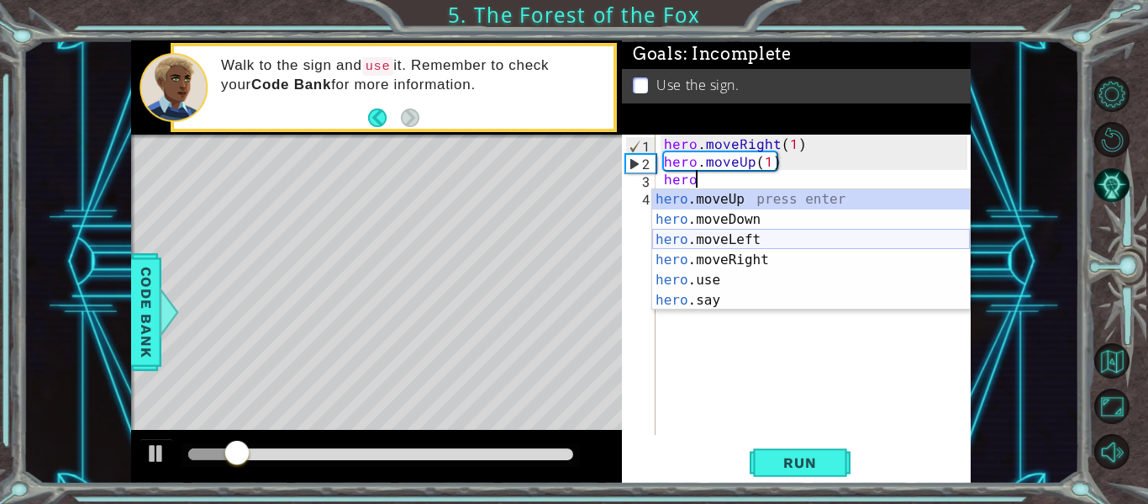
click at [720, 236] on div "hero .moveUp press enter hero .moveDown press enter hero .moveLeft press enter …" at bounding box center [811, 269] width 318 height 161
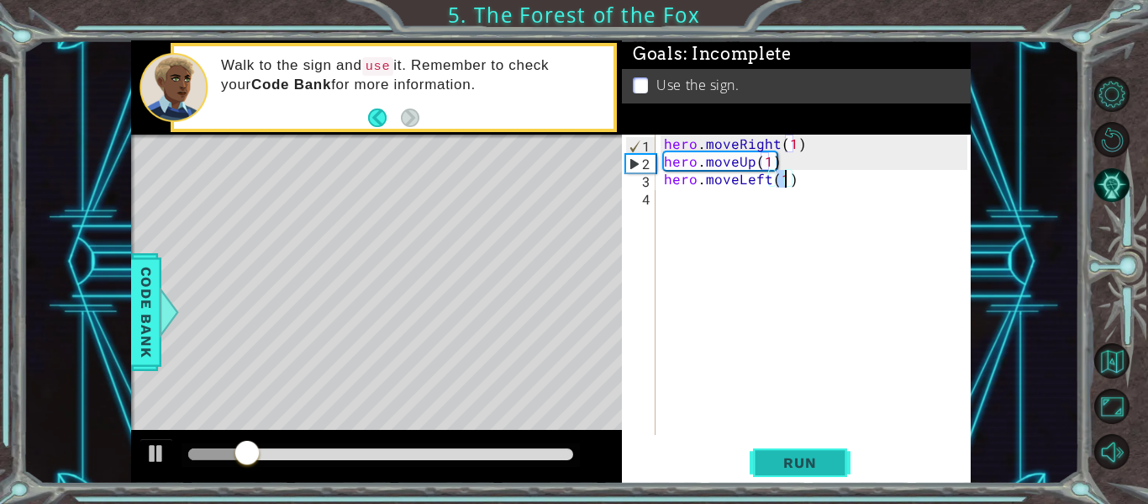
type textarea "hero.moveLeft(1)"
click at [827, 467] on span "Run" at bounding box center [800, 462] width 66 height 17
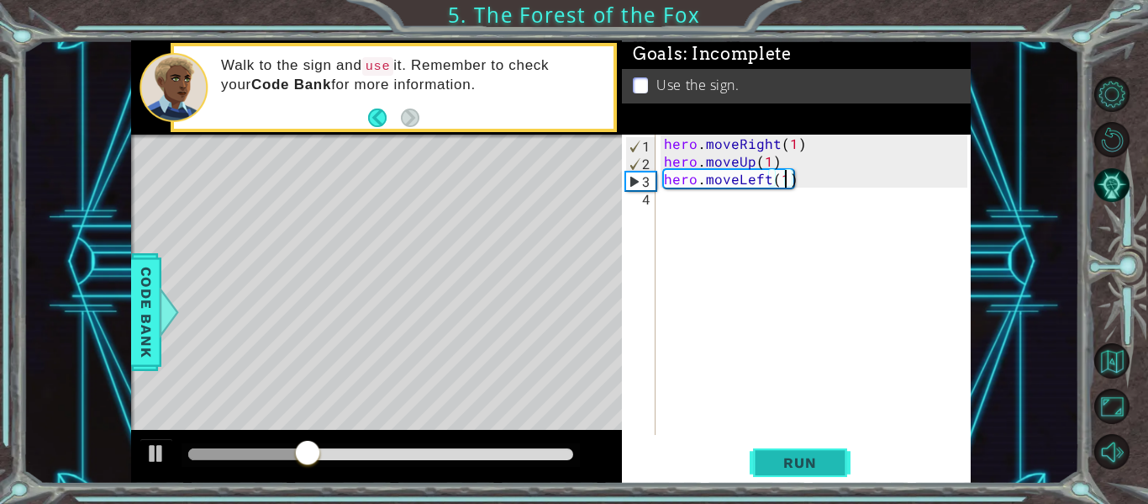
click at [802, 463] on span "Run" at bounding box center [800, 462] width 66 height 17
click at [709, 229] on div "hero . moveRight ( 1 ) hero . moveUp ( 1 ) hero . moveLeft ( 1 )" at bounding box center [818, 302] width 315 height 335
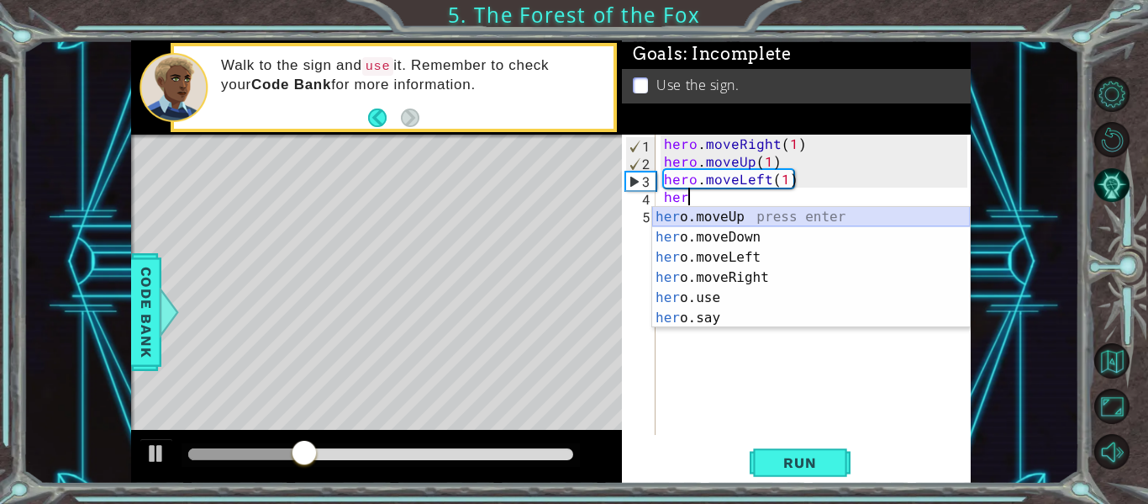
click at [710, 215] on div "her o.moveUp press enter her o.moveDown press enter her o.moveLeft press enter …" at bounding box center [811, 287] width 318 height 161
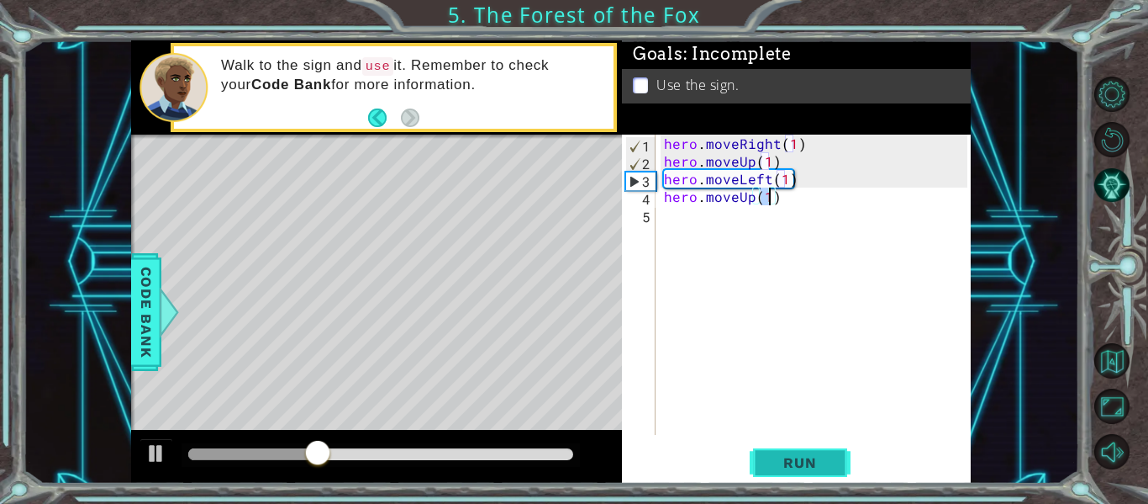
type textarea "hero.moveUp(1)"
click at [823, 446] on button "Run" at bounding box center [800, 463] width 101 height 34
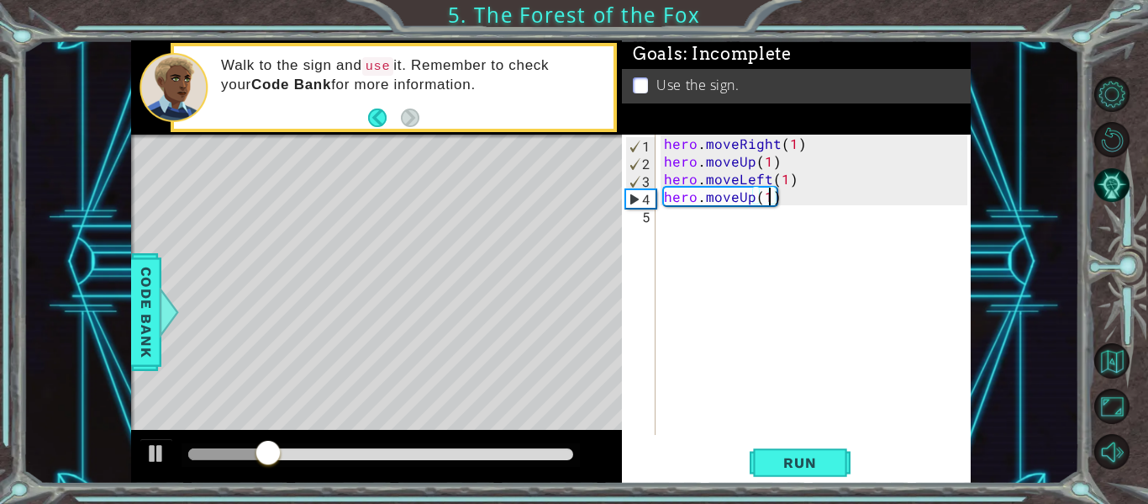
click at [702, 230] on div "hero . moveRight ( 1 ) hero . moveUp ( 1 ) hero . moveLeft ( 1 ) hero . moveUp …" at bounding box center [818, 302] width 315 height 335
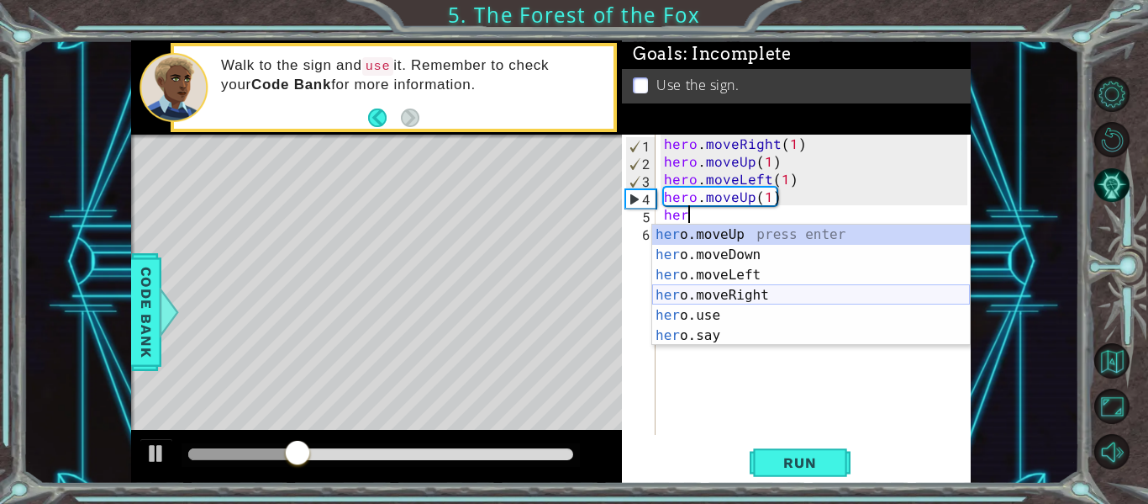
click at [713, 288] on div "her o.moveUp press enter her o.moveDown press enter her o.moveLeft press enter …" at bounding box center [811, 304] width 318 height 161
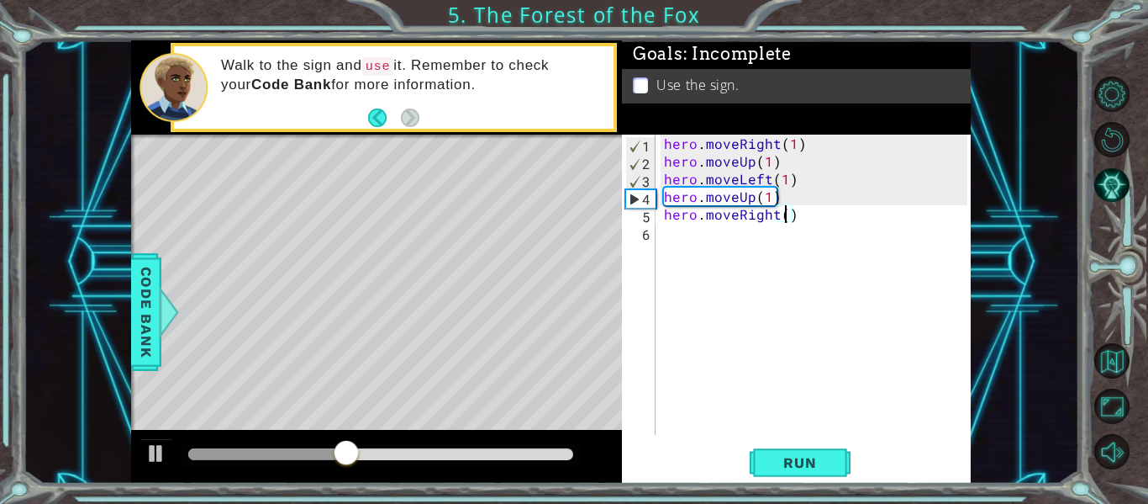
scroll to position [0, 8]
type textarea "hero.moveRight(2)"
click at [816, 457] on span "Run" at bounding box center [800, 462] width 66 height 17
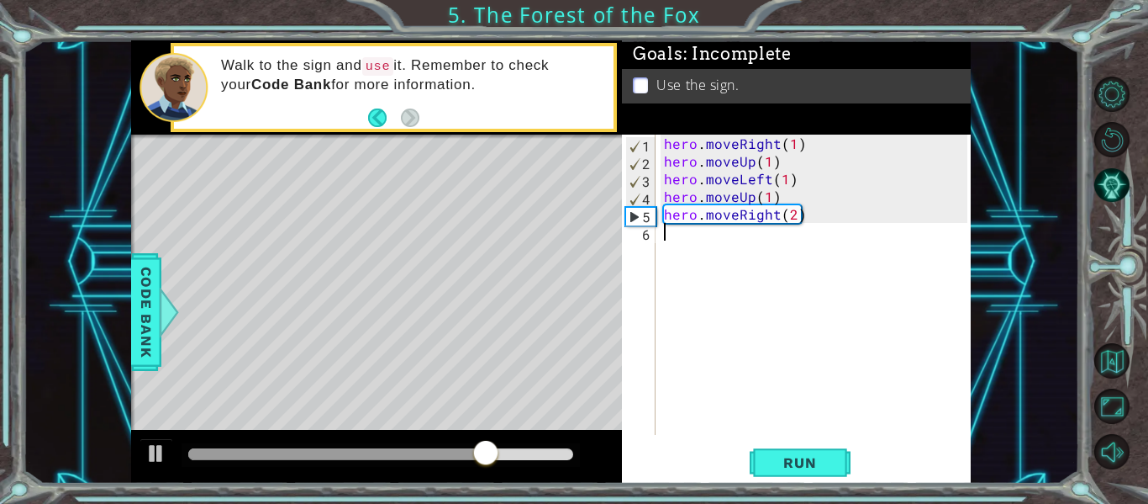
click at [680, 245] on div "hero . moveRight ( 1 ) hero . moveUp ( 1 ) hero . moveLeft ( 1 ) hero . moveUp …" at bounding box center [818, 302] width 315 height 335
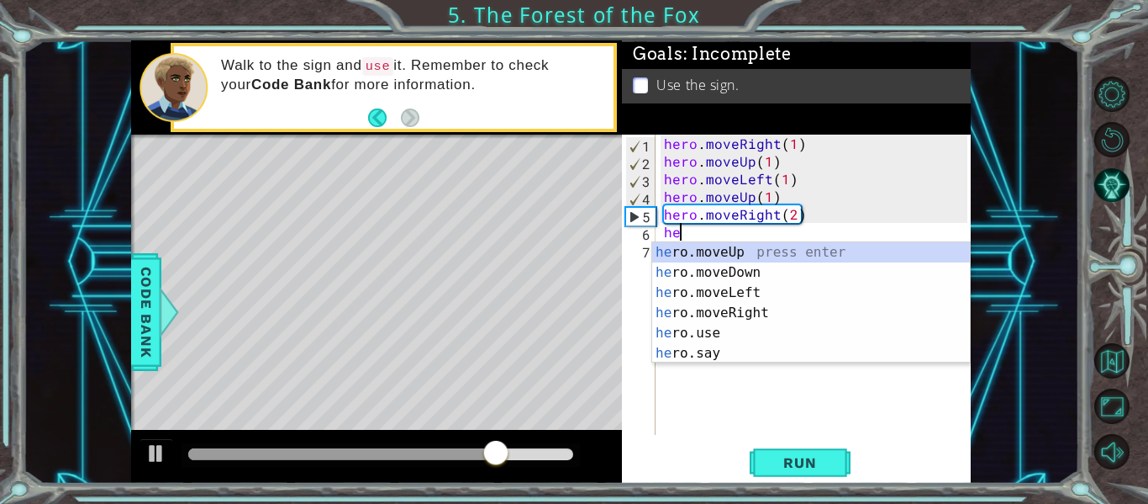
scroll to position [0, 1]
click at [696, 266] on div "her o.moveUp press enter her o.moveDown press enter her o.moveLeft press enter …" at bounding box center [811, 322] width 318 height 161
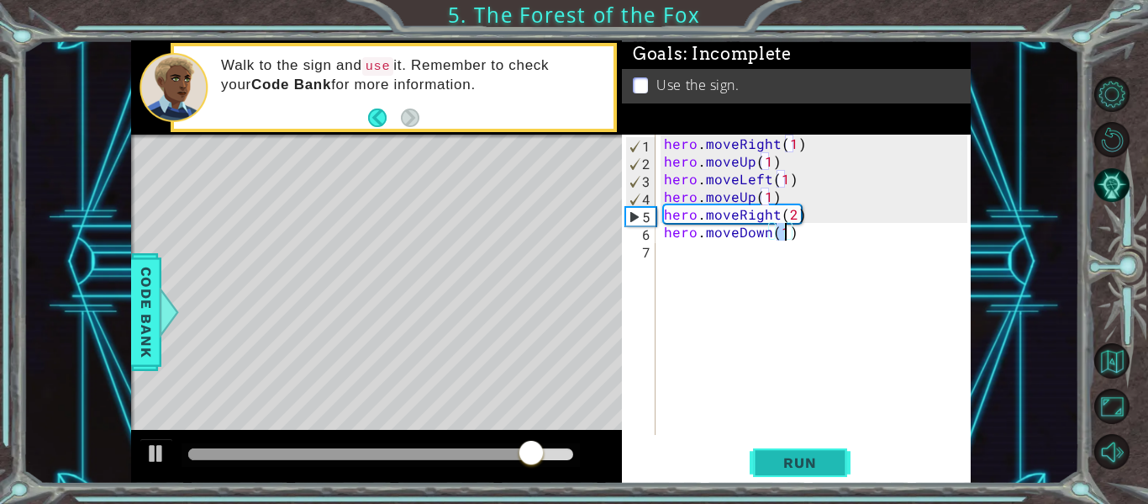
type textarea "hero.moveDown(1)"
click at [765, 451] on button "Run" at bounding box center [800, 463] width 101 height 34
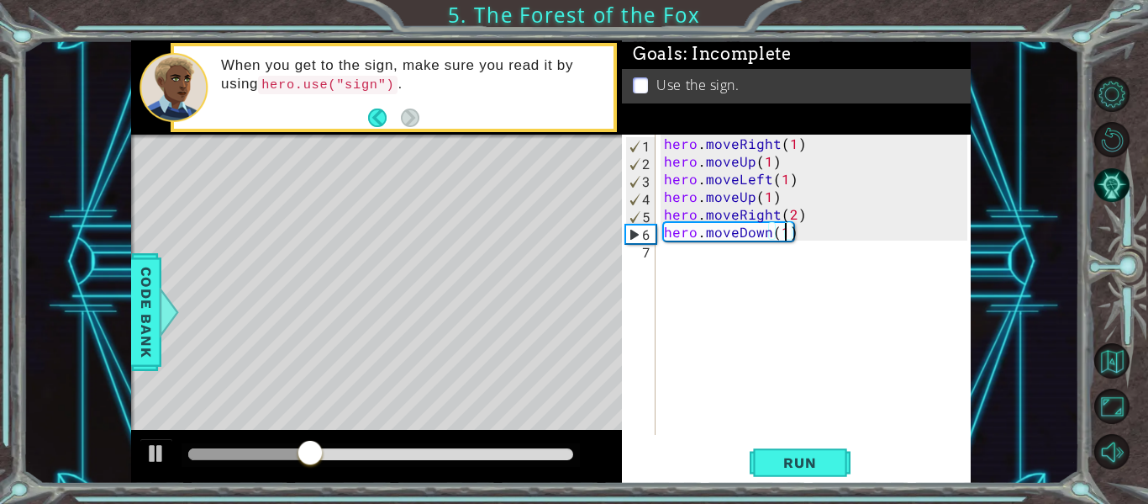
click at [684, 263] on div "hero . moveRight ( 1 ) hero . moveUp ( 1 ) hero . moveLeft ( 1 ) hero . moveUp …" at bounding box center [818, 302] width 315 height 335
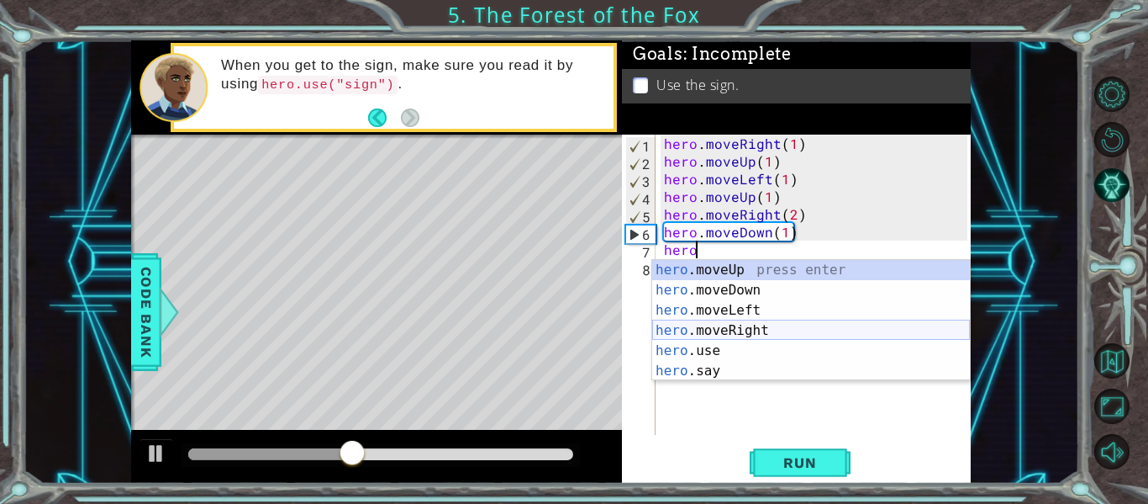
click at [746, 325] on div "hero .moveUp press enter hero .moveDown press enter hero .moveLeft press enter …" at bounding box center [811, 340] width 318 height 161
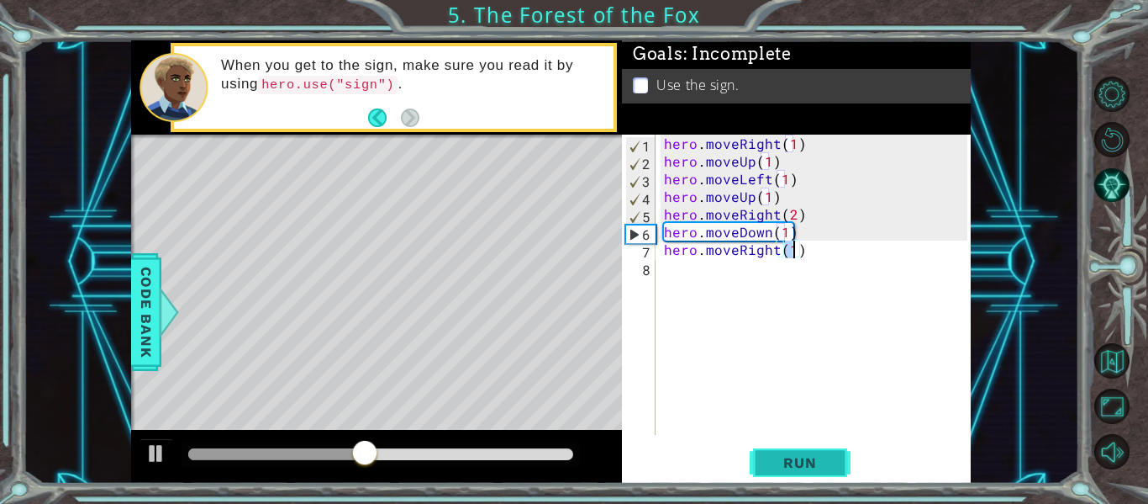
click at [784, 456] on span "Run" at bounding box center [800, 462] width 66 height 17
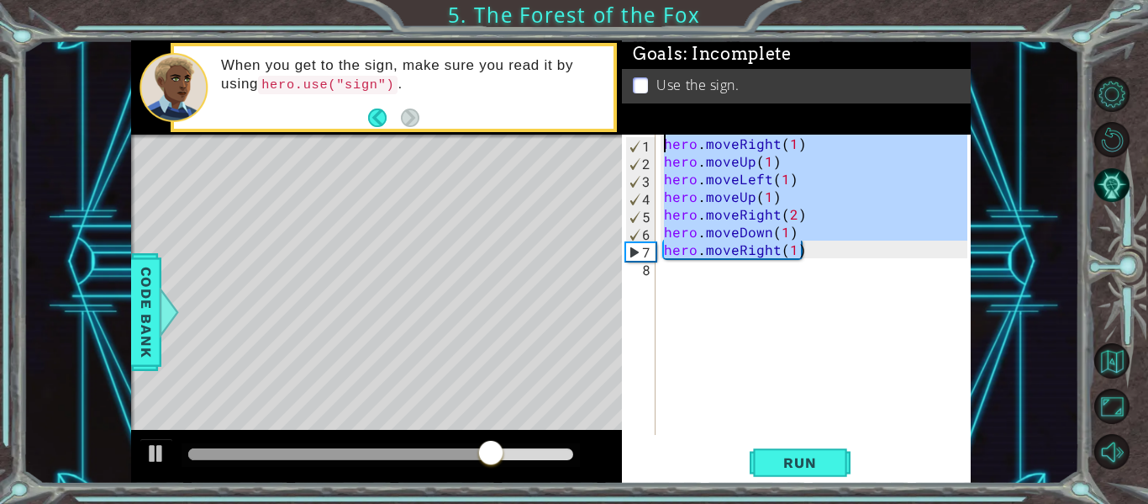
drag, startPoint x: 826, startPoint y: 249, endPoint x: 530, endPoint y: 114, distance: 325.8
click at [530, 114] on div "1 ההההההההההההההההההההההההההההההההההההההההההההההההההההההההההההההההההההההההההההה…" at bounding box center [551, 261] width 840 height 443
type textarea "hero.moveRight(1) hero.moveUp(1)"
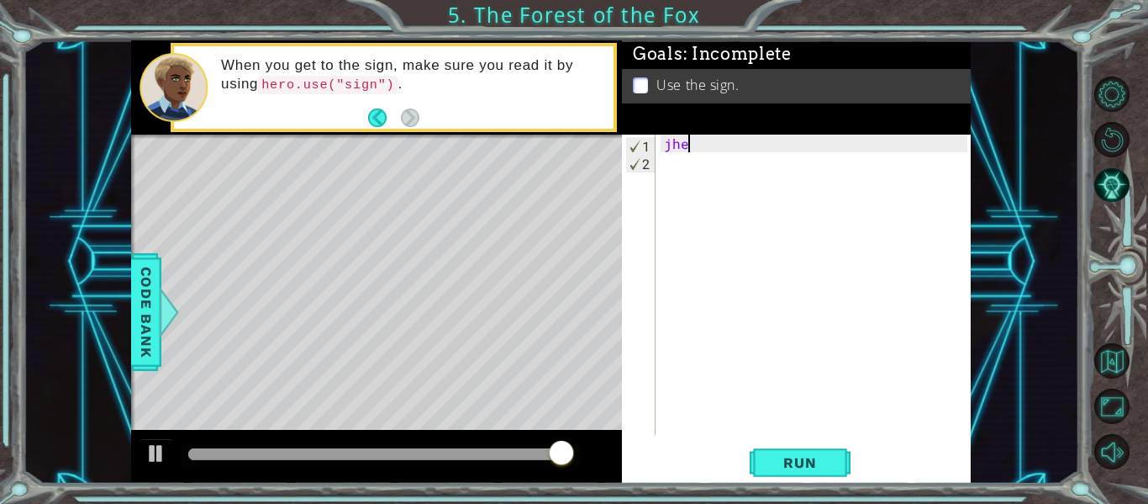
scroll to position [0, 0]
type textarea "j"
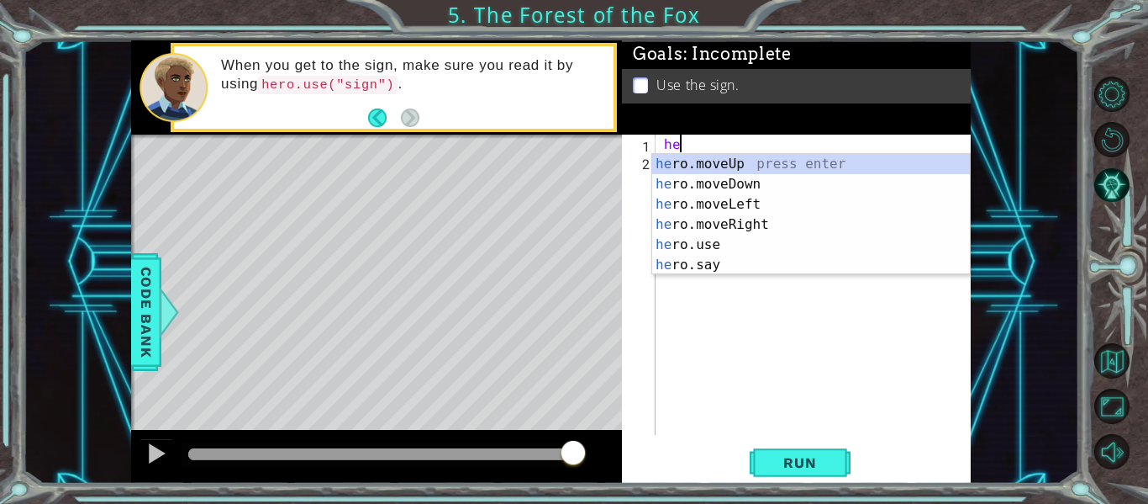
scroll to position [0, 1]
type textarea "her"
click at [786, 467] on span "Run" at bounding box center [800, 462] width 66 height 17
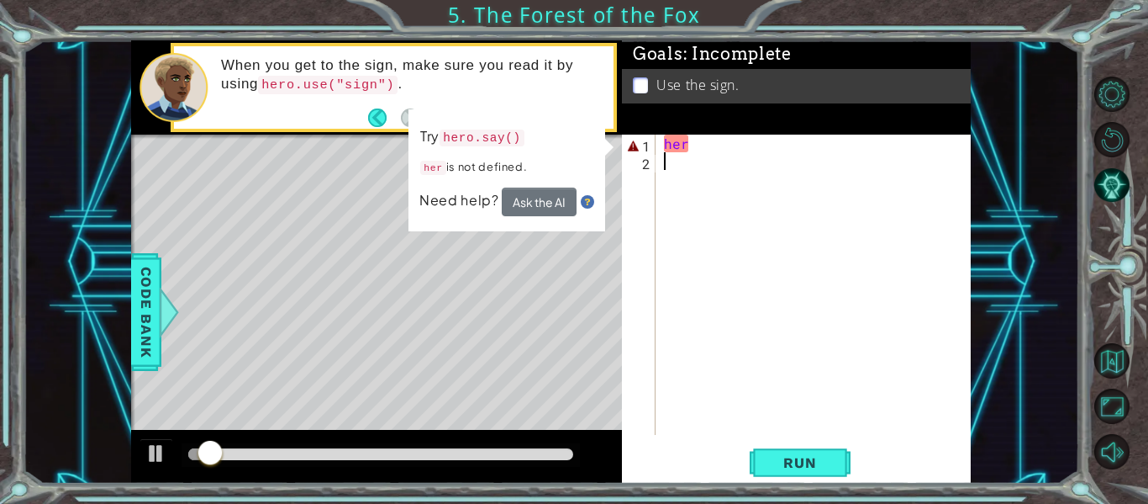
click at [688, 154] on div "her" at bounding box center [818, 302] width 315 height 335
click at [692, 149] on div "her" at bounding box center [818, 302] width 315 height 335
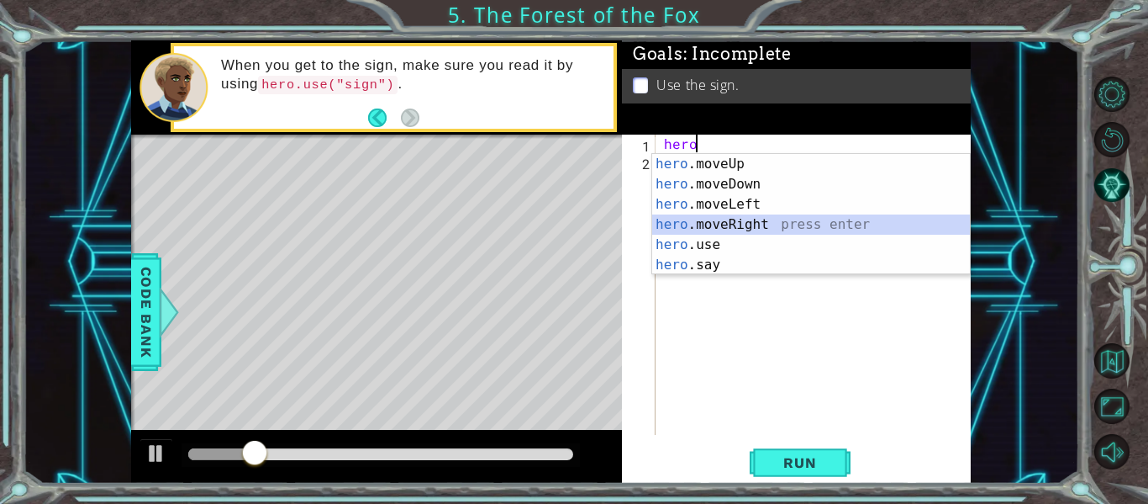
click at [727, 216] on div "hero .moveUp press enter hero .moveDown press enter hero .moveLeft press enter …" at bounding box center [811, 234] width 318 height 161
type textarea "hero.moveRight(1)"
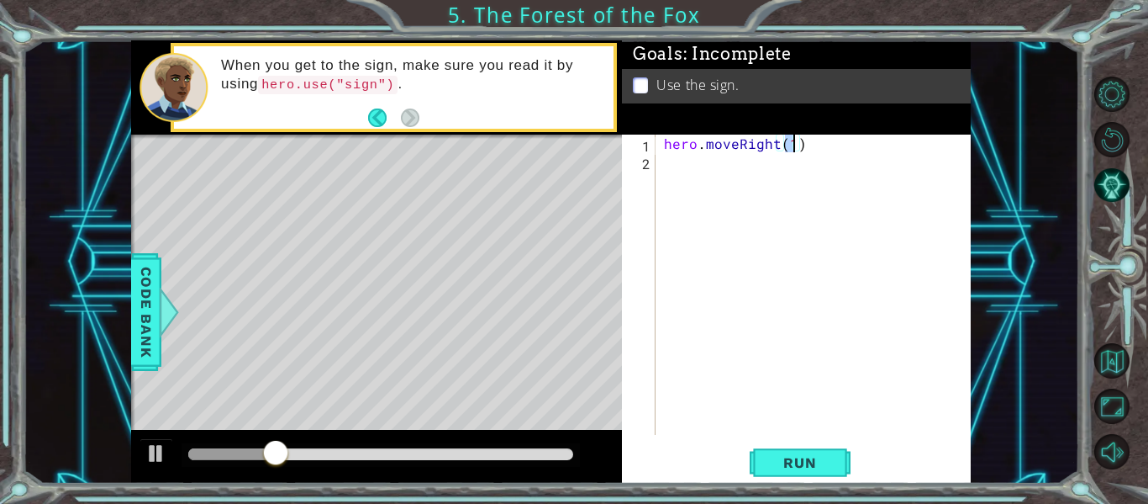
click at [755, 178] on div "hero . moveRight ( 1 )" at bounding box center [818, 302] width 315 height 335
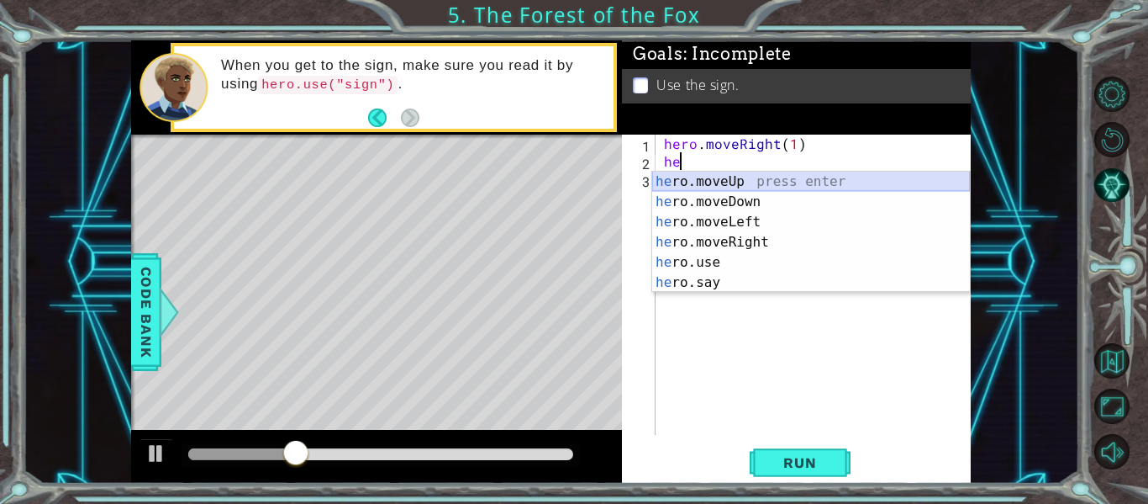
click at [763, 182] on div "he ro.moveUp press enter he ro.moveDown press enter he ro.moveLeft press enter …" at bounding box center [811, 252] width 318 height 161
type textarea "hero.moveUp(1)"
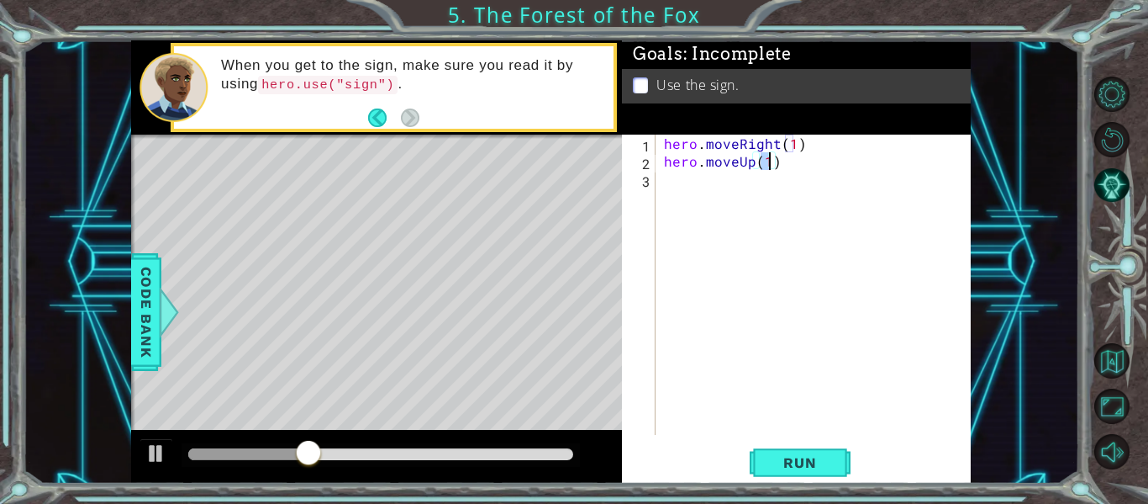
click at [745, 193] on div "hero . moveRight ( 1 ) hero . moveUp ( 1 )" at bounding box center [818, 302] width 315 height 335
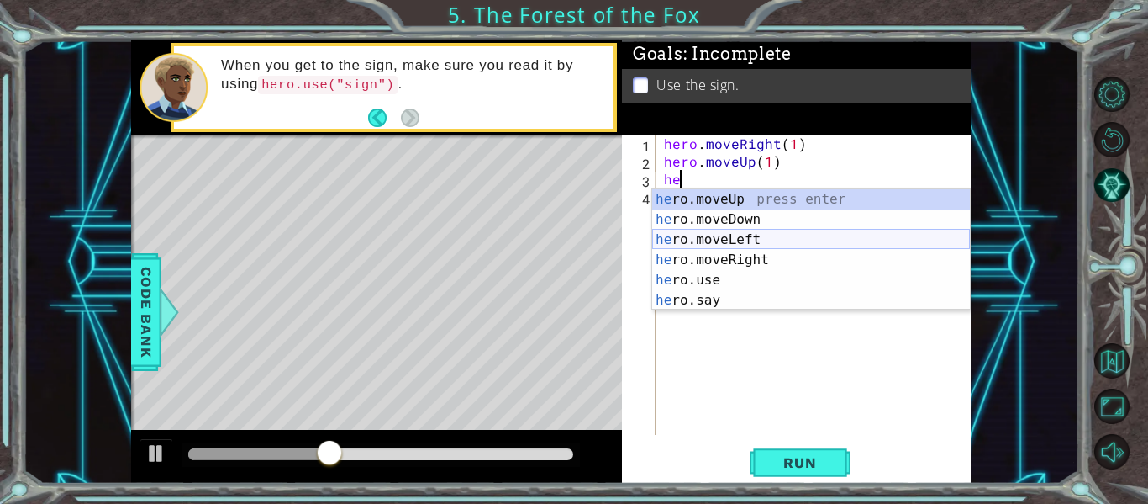
click at [745, 244] on div "he ro.moveUp press enter he ro.moveDown press enter he ro.moveLeft press enter …" at bounding box center [811, 269] width 318 height 161
type textarea "hero.moveLeft(1)"
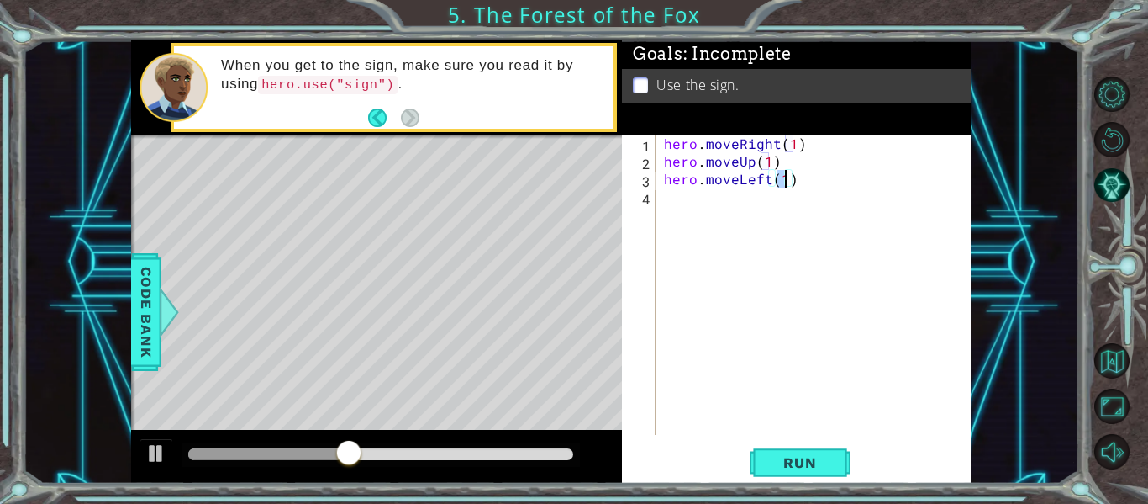
click at [745, 244] on div "hero . moveRight ( 1 ) hero . moveUp ( 1 ) hero . moveLeft ( 1 )" at bounding box center [818, 302] width 315 height 335
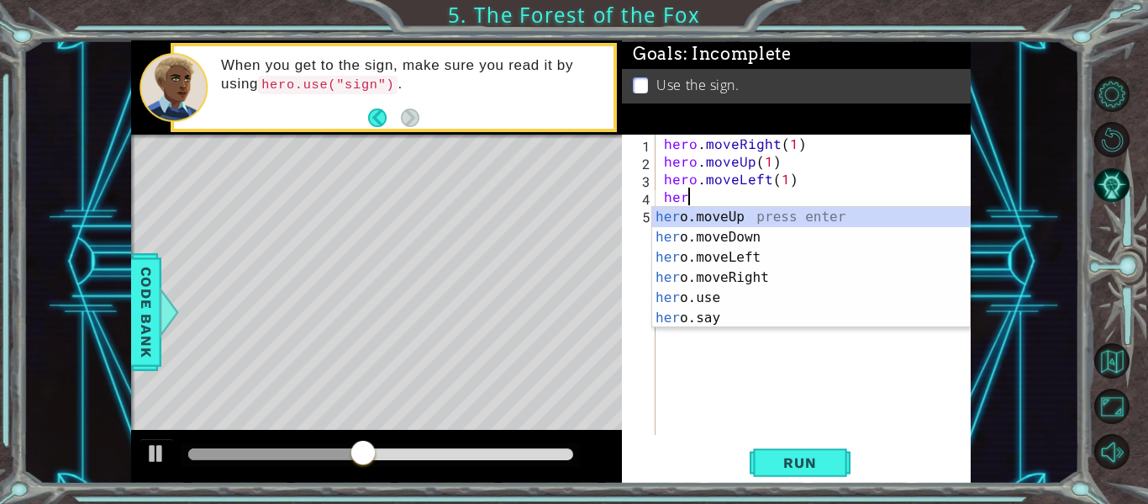
scroll to position [0, 1]
click at [737, 223] on div "her o.moveUp press enter her o.moveDown press enter her o.moveLeft press enter …" at bounding box center [811, 287] width 318 height 161
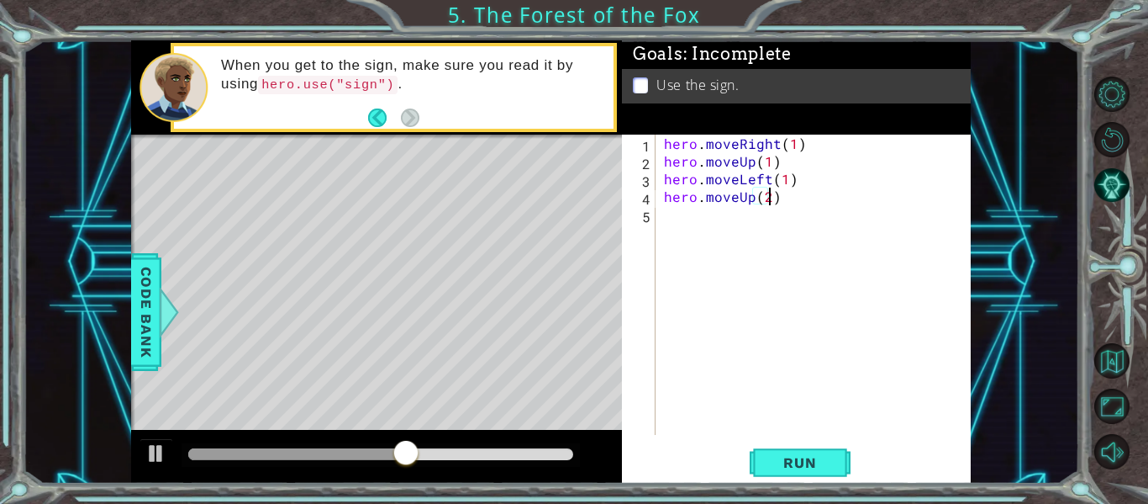
scroll to position [0, 6]
click at [800, 441] on div "hero.moveUp(2) 1 2 3 4 5 hero . moveRight ( 1 ) hero . moveUp ( 1 ) hero . move…" at bounding box center [796, 309] width 349 height 349
click at [808, 451] on button "Run" at bounding box center [800, 463] width 101 height 34
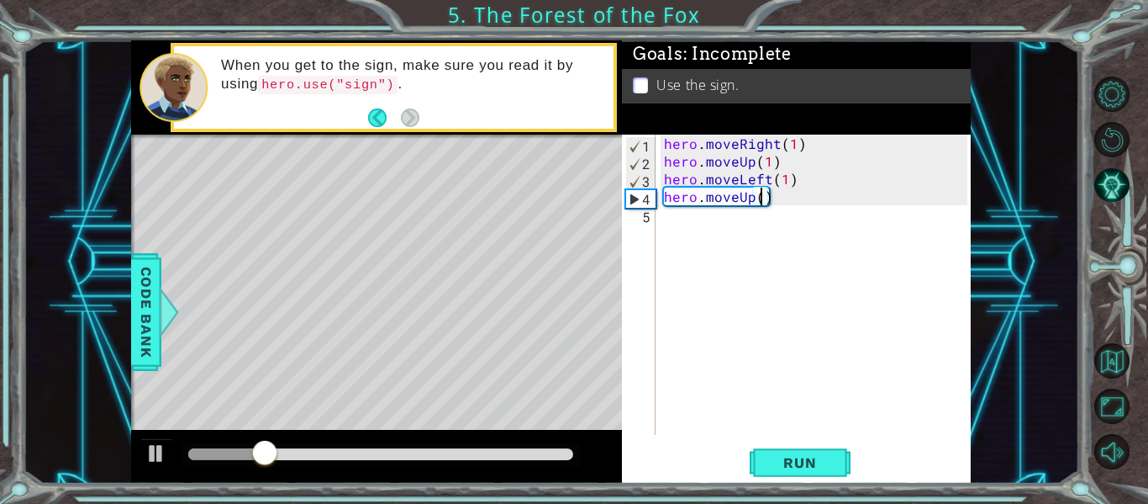
type textarea "hero.moveUp(1)"
click at [741, 209] on div "hero . moveRight ( 1 ) hero . moveUp ( 1 ) hero . moveLeft ( 1 ) hero . moveUp …" at bounding box center [818, 302] width 315 height 335
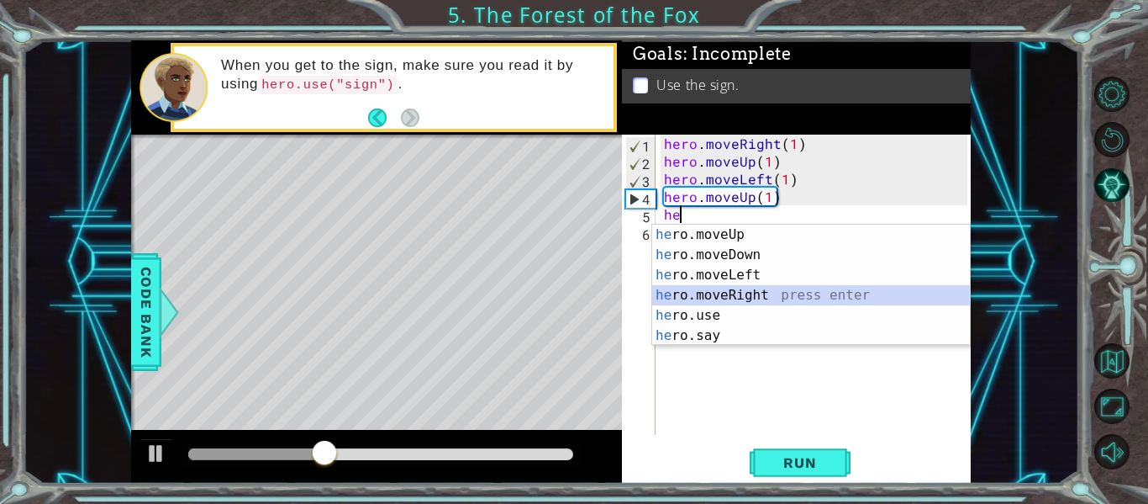
click at [766, 286] on div "he ro.moveUp press enter he ro.moveDown press enter he ro.moveLeft press enter …" at bounding box center [811, 304] width 318 height 161
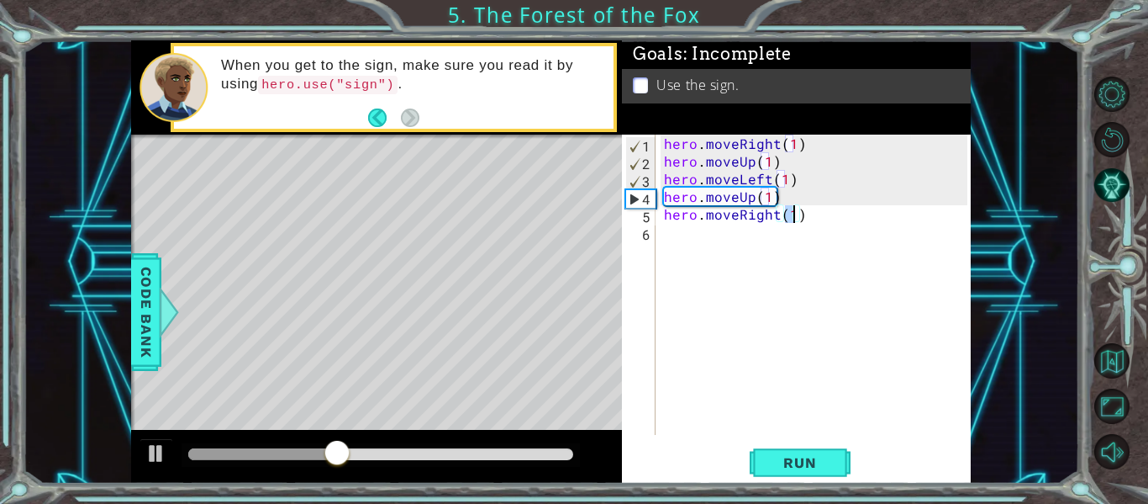
type textarea "hero.moveRight(2)"
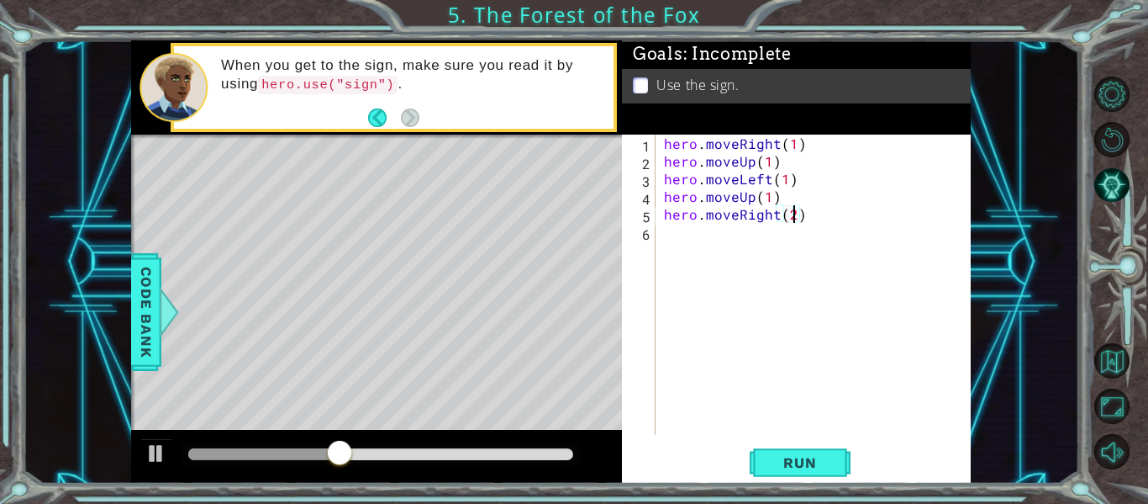
scroll to position [0, 8]
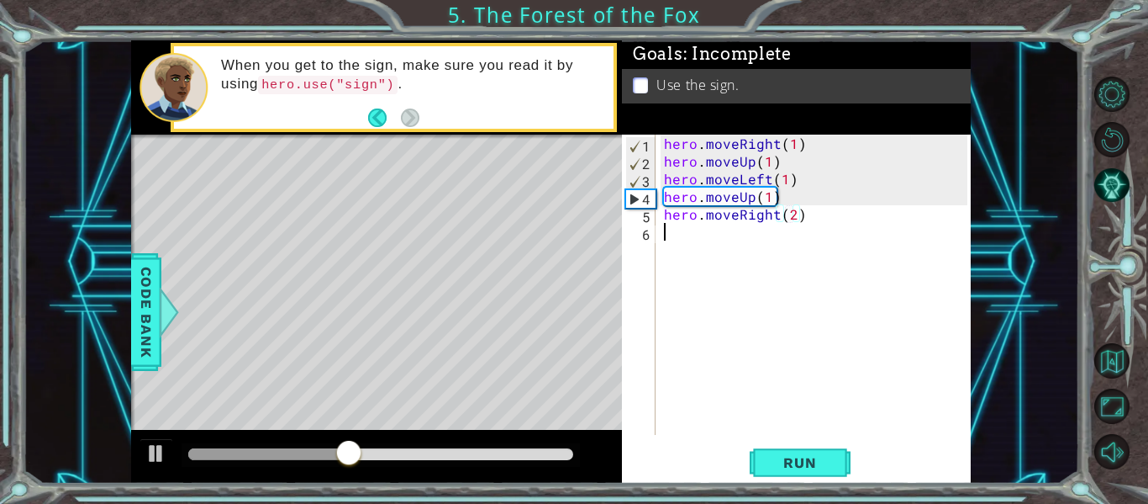
click at [737, 258] on div "hero . moveRight ( 1 ) hero . moveUp ( 1 ) hero . moveLeft ( 1 ) hero . moveUp …" at bounding box center [818, 302] width 315 height 335
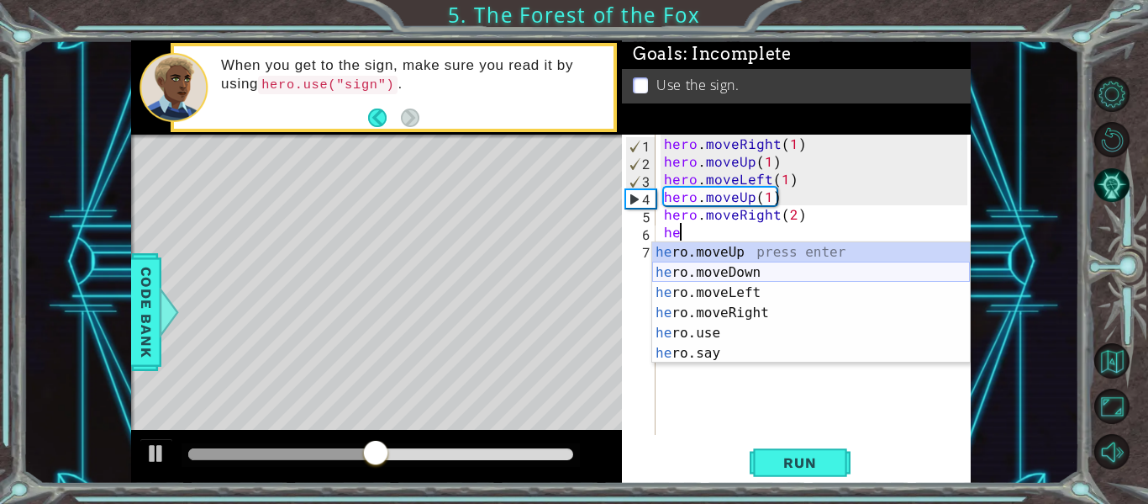
click at [747, 274] on div "he ro.moveUp press enter he ro.moveDown press enter he ro.moveLeft press enter …" at bounding box center [811, 322] width 318 height 161
type textarea "hero.moveDown(1)"
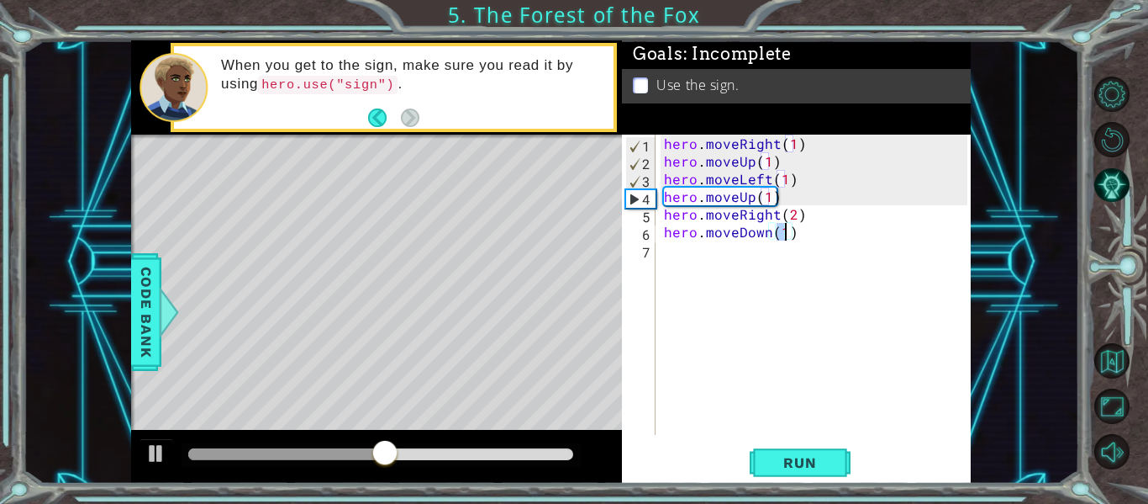
click at [733, 260] on div "hero . moveRight ( 1 ) hero . moveUp ( 1 ) hero . moveLeft ( 1 ) hero . moveUp …" at bounding box center [818, 302] width 315 height 335
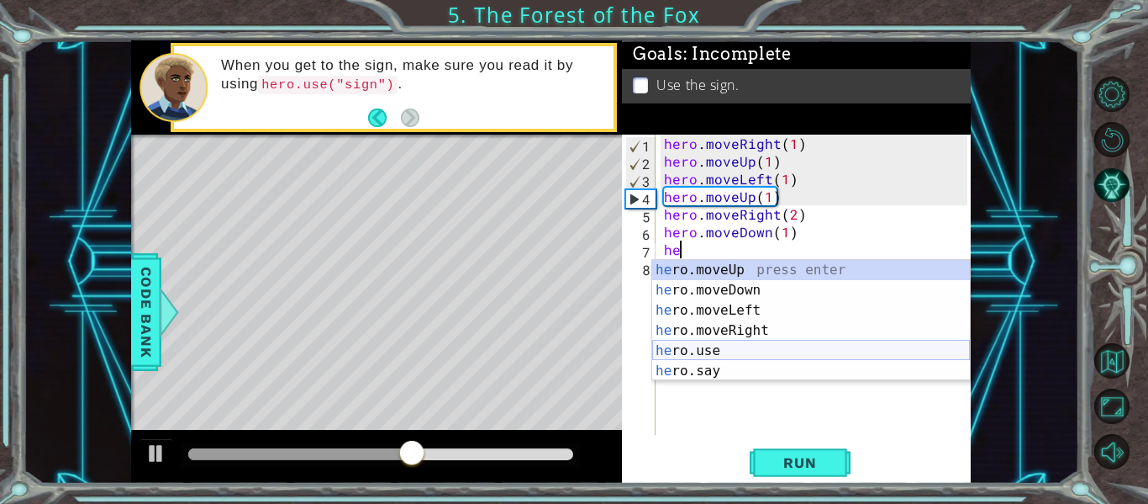
click at [757, 345] on div "he ro.moveUp press enter he ro.moveDown press enter he ro.moveLeft press enter …" at bounding box center [811, 340] width 318 height 161
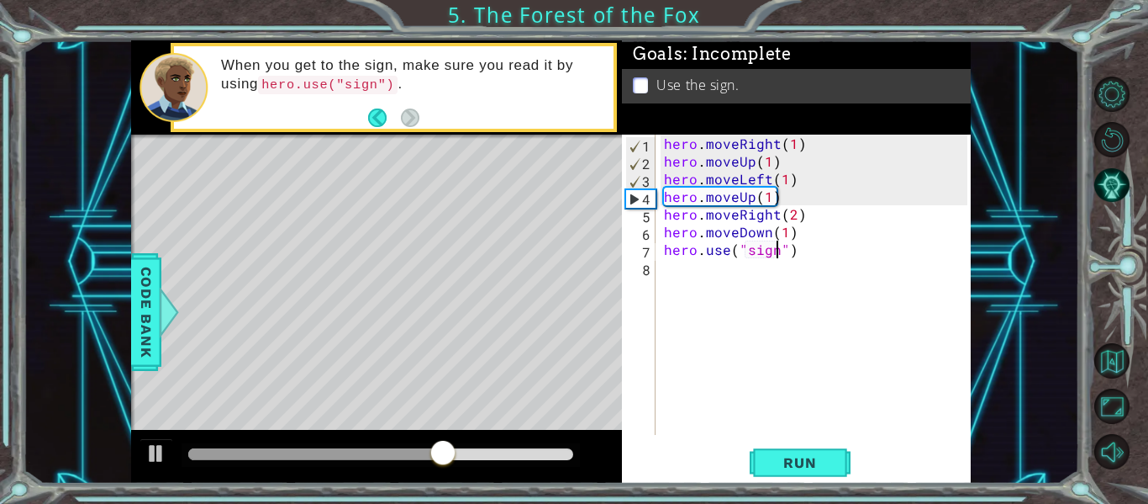
scroll to position [0, 8]
type textarea "hero.use("sign")"
click at [801, 455] on span "Run" at bounding box center [800, 462] width 66 height 17
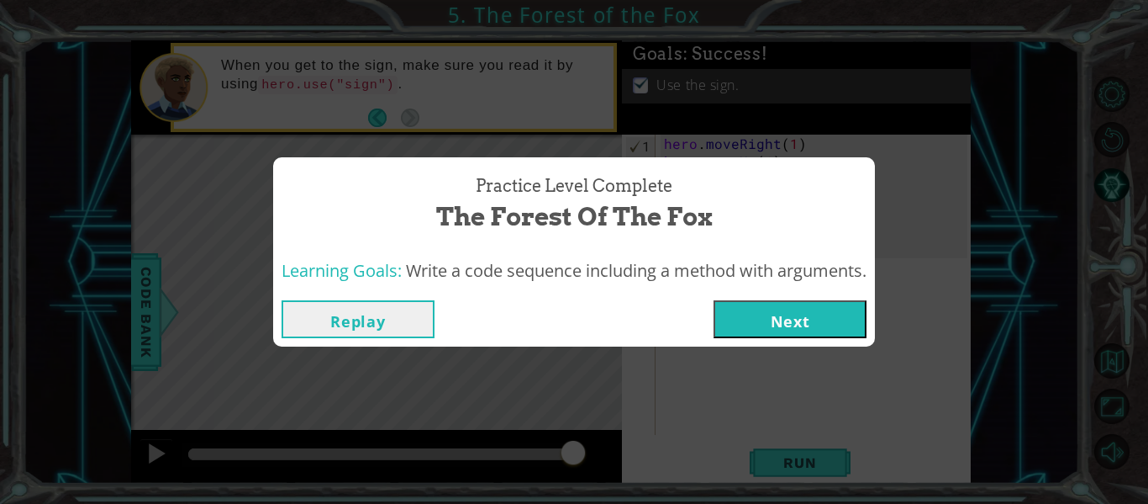
click at [779, 319] on button "Next" at bounding box center [790, 319] width 153 height 38
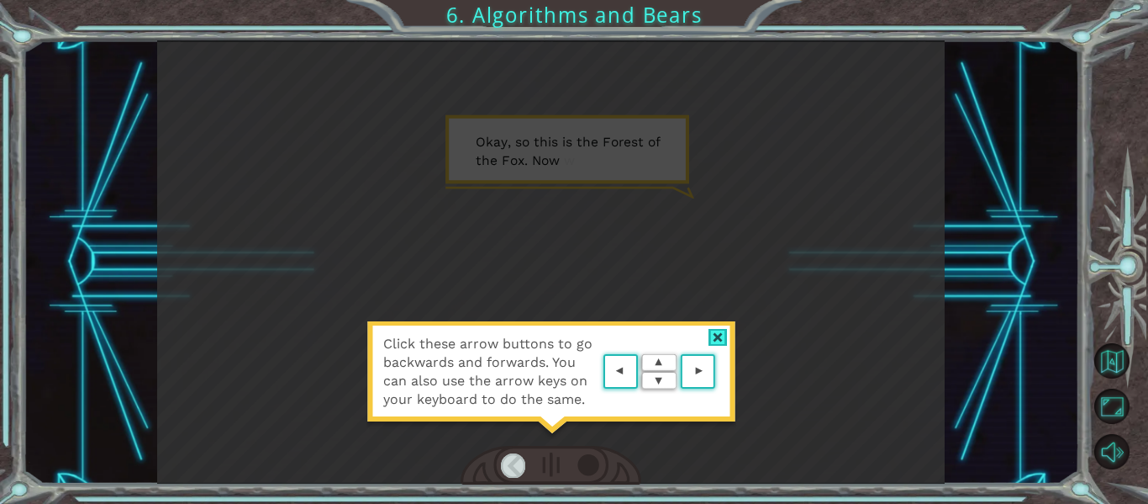
click at [717, 336] on div at bounding box center [718, 338] width 19 height 18
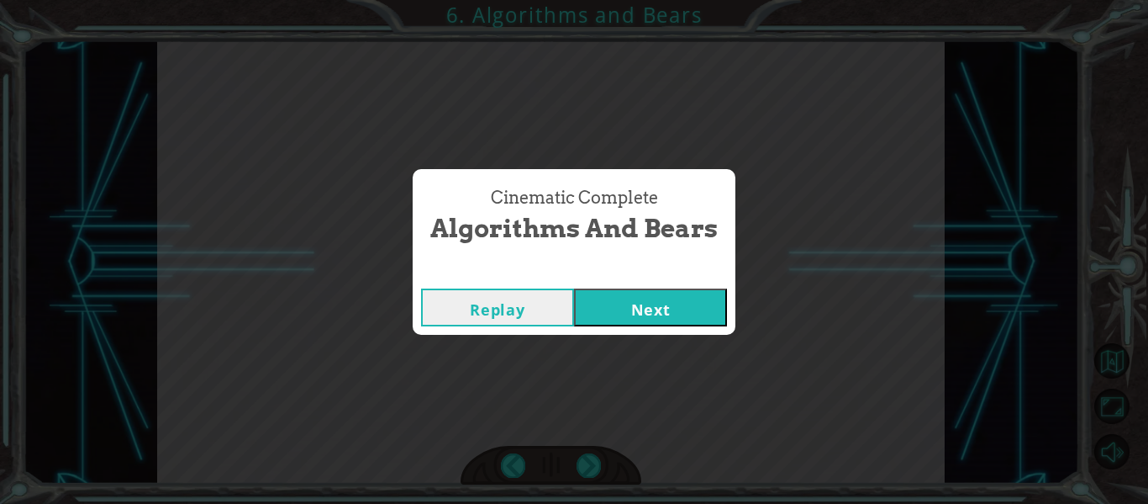
click at [630, 298] on button "Next" at bounding box center [650, 307] width 153 height 38
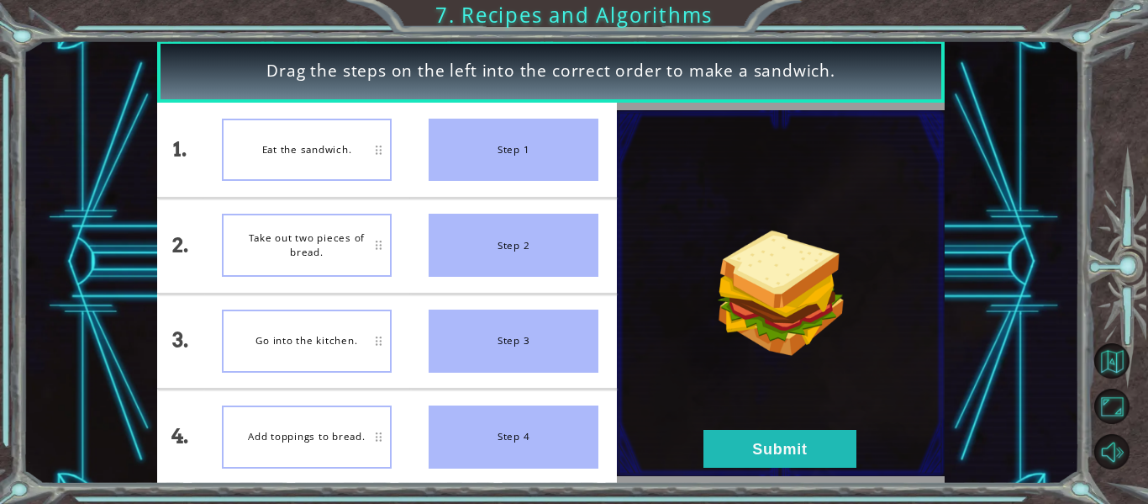
click at [342, 151] on div "Eat the sandwich." at bounding box center [307, 150] width 170 height 63
click at [773, 438] on button "Submit" at bounding box center [780, 449] width 153 height 38
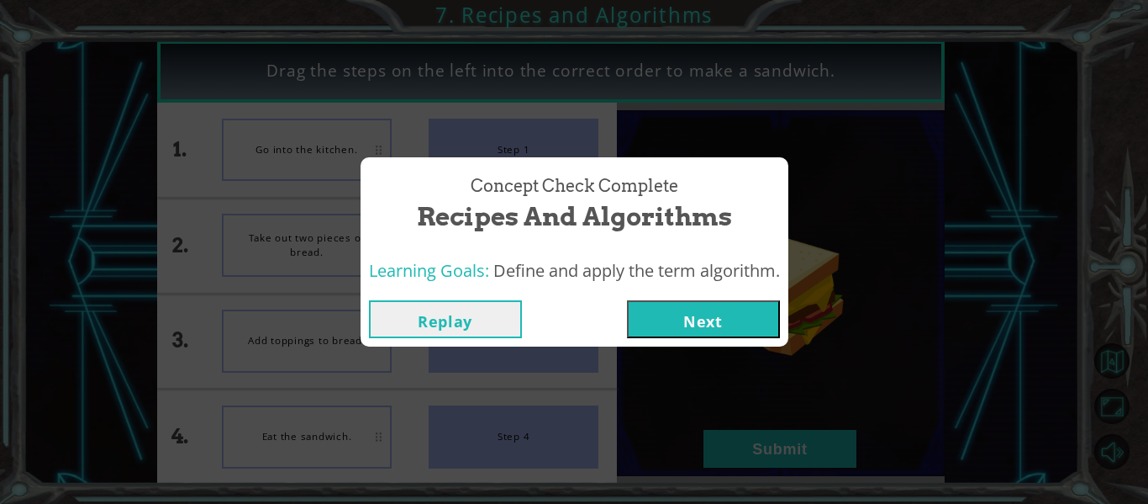
click at [703, 326] on button "Next" at bounding box center [703, 319] width 153 height 38
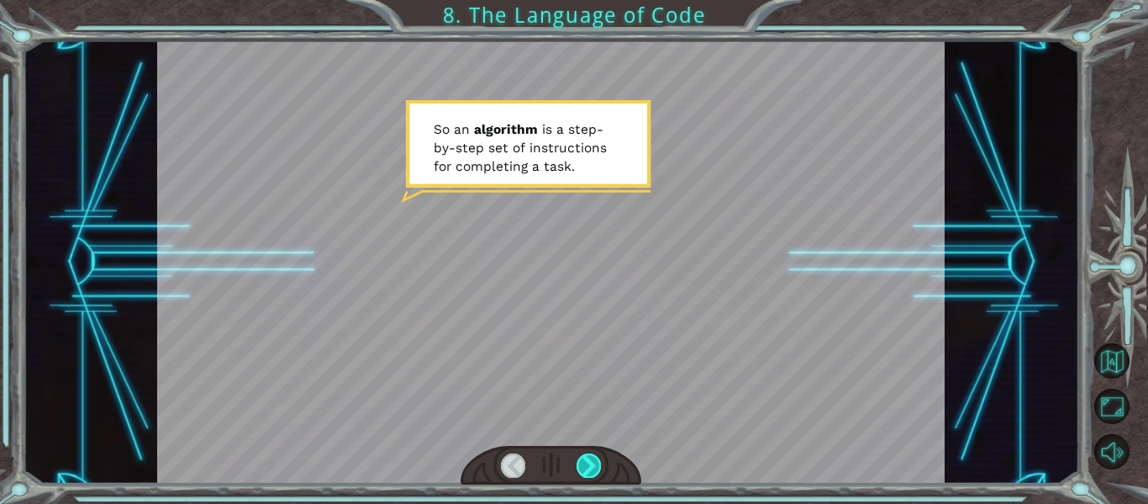
click at [588, 461] on div at bounding box center [589, 465] width 24 height 24
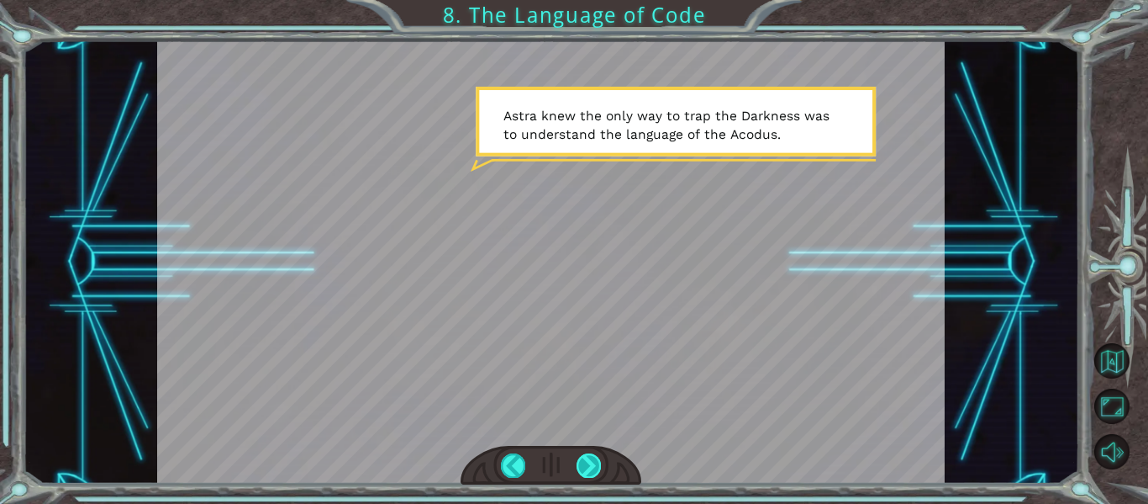
click at [596, 469] on div at bounding box center [589, 465] width 24 height 24
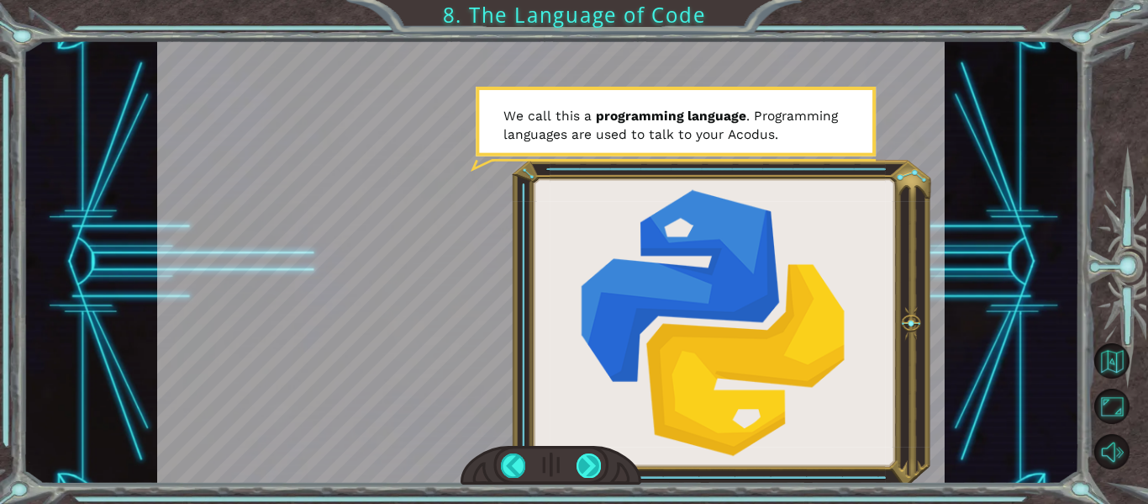
click at [592, 462] on div at bounding box center [589, 465] width 24 height 24
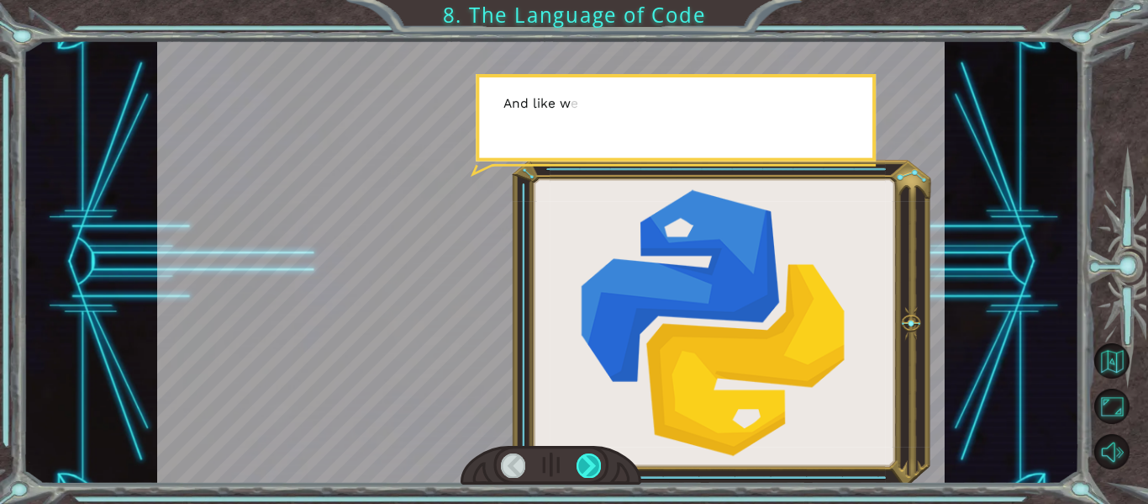
click at [590, 462] on div at bounding box center [589, 465] width 24 height 24
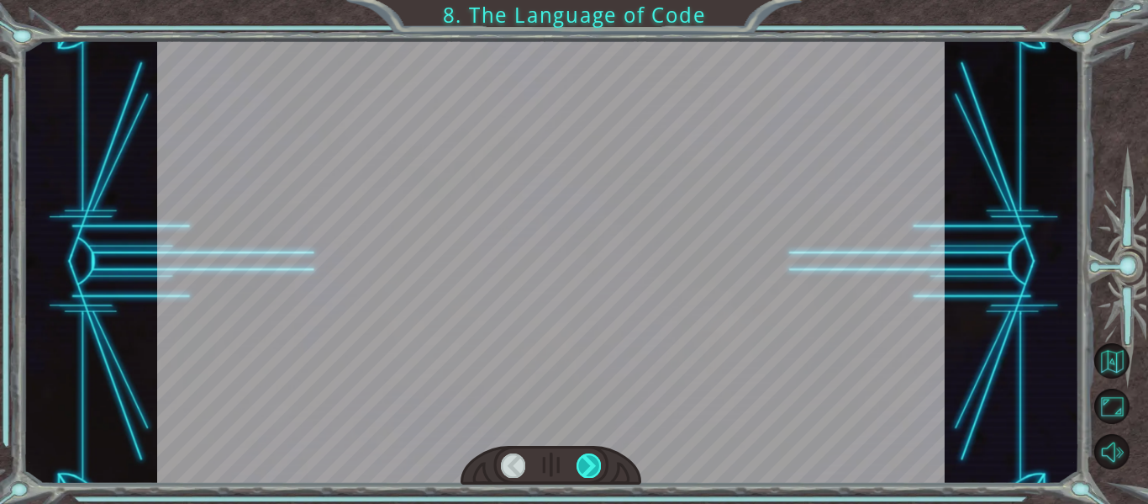
click at [590, 462] on div at bounding box center [589, 465] width 24 height 24
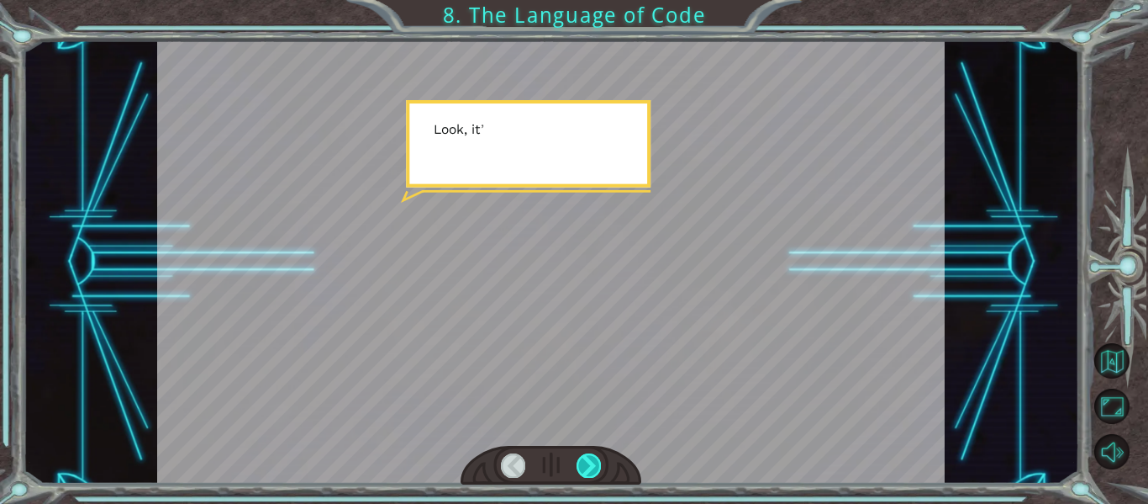
click at [590, 462] on div at bounding box center [589, 465] width 24 height 24
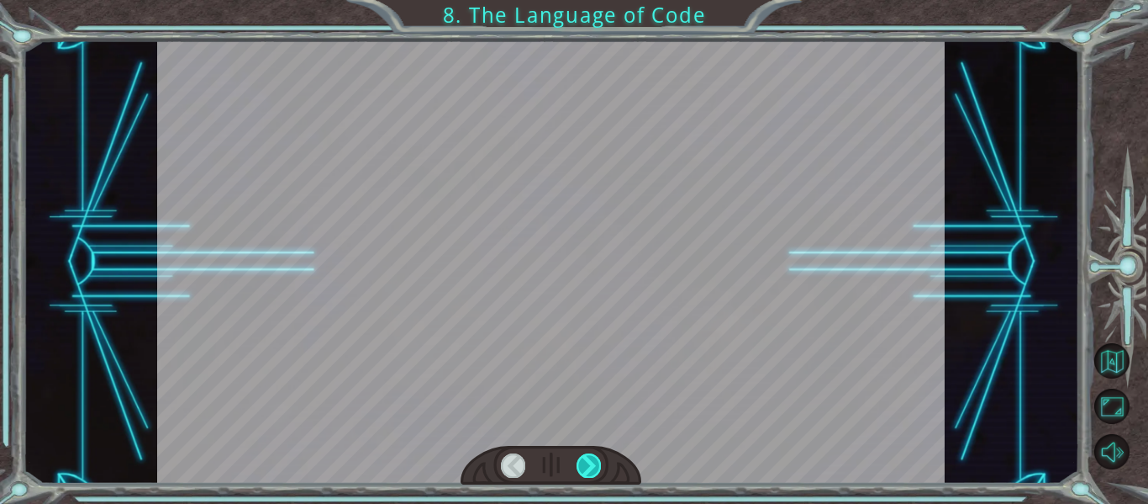
click at [590, 462] on div at bounding box center [589, 465] width 24 height 24
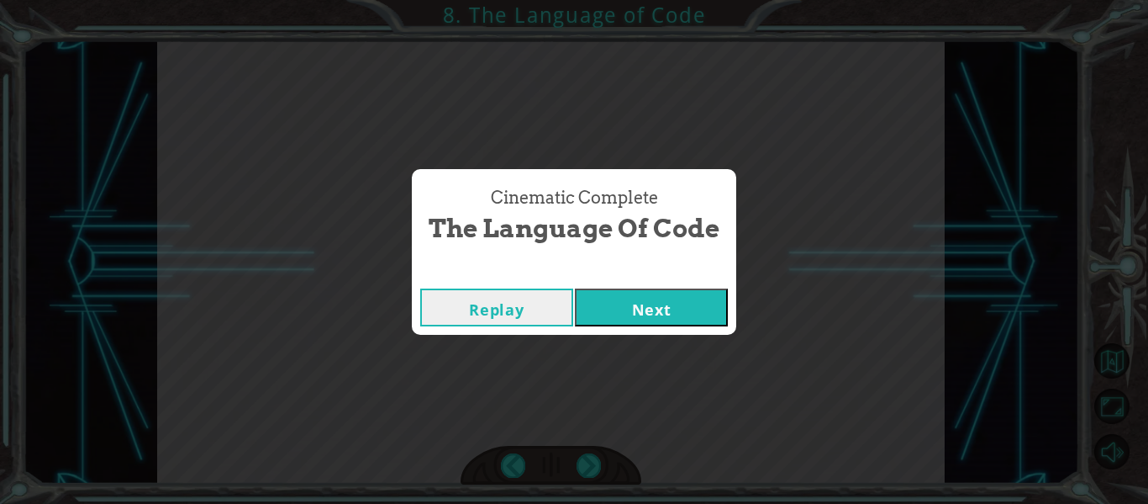
click at [664, 314] on button "Next" at bounding box center [651, 307] width 153 height 38
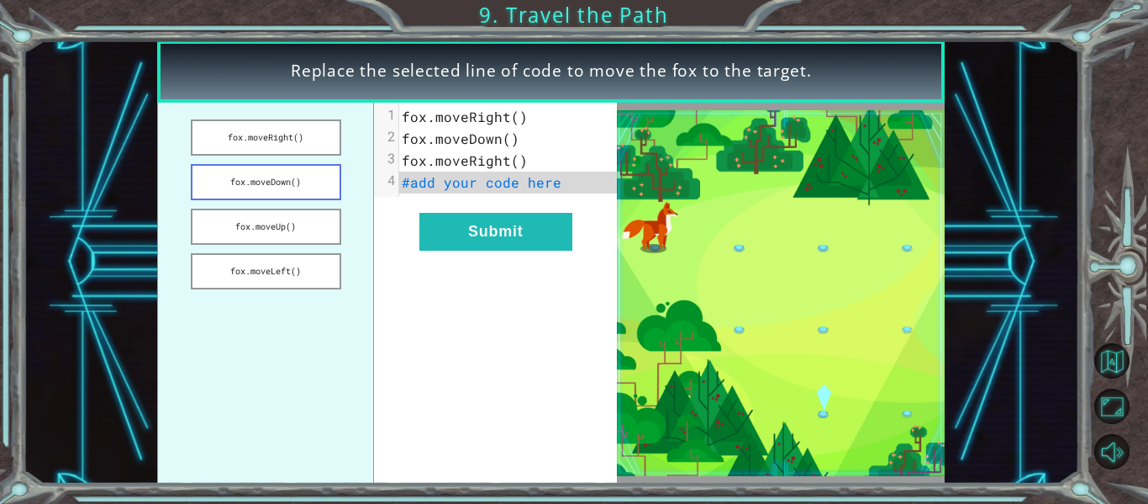
click at [330, 181] on button "fox.moveDown()" at bounding box center [266, 182] width 150 height 36
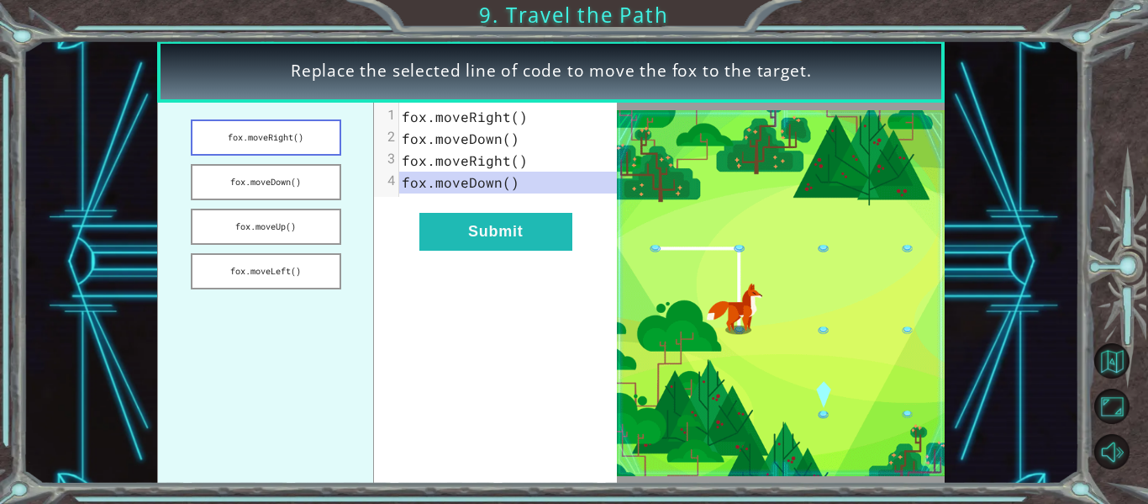
click at [297, 150] on button "fox.moveRight()" at bounding box center [266, 137] width 150 height 36
click at [292, 146] on button "fox.moveRight()" at bounding box center [266, 137] width 150 height 36
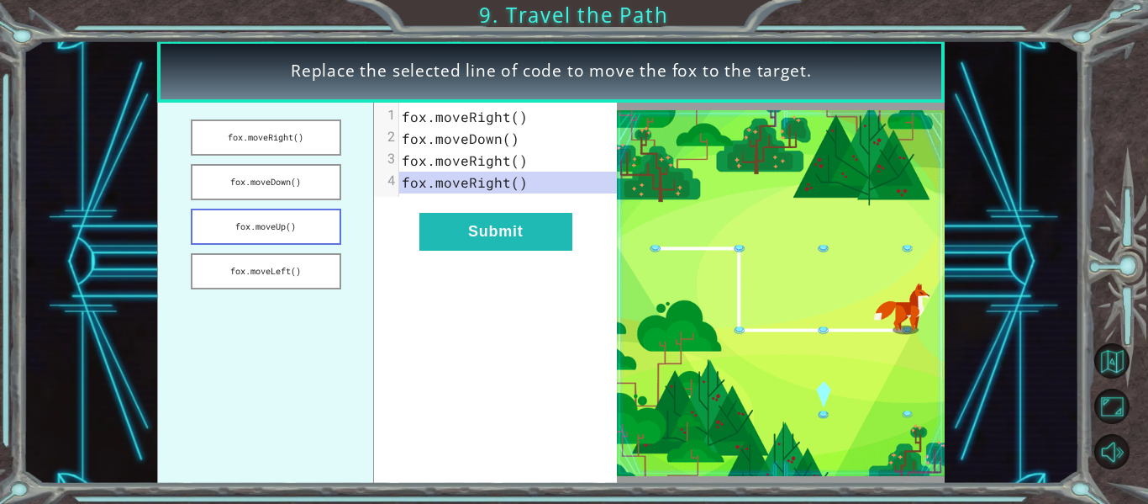
click at [305, 225] on button "fox.moveUp()" at bounding box center [266, 226] width 150 height 36
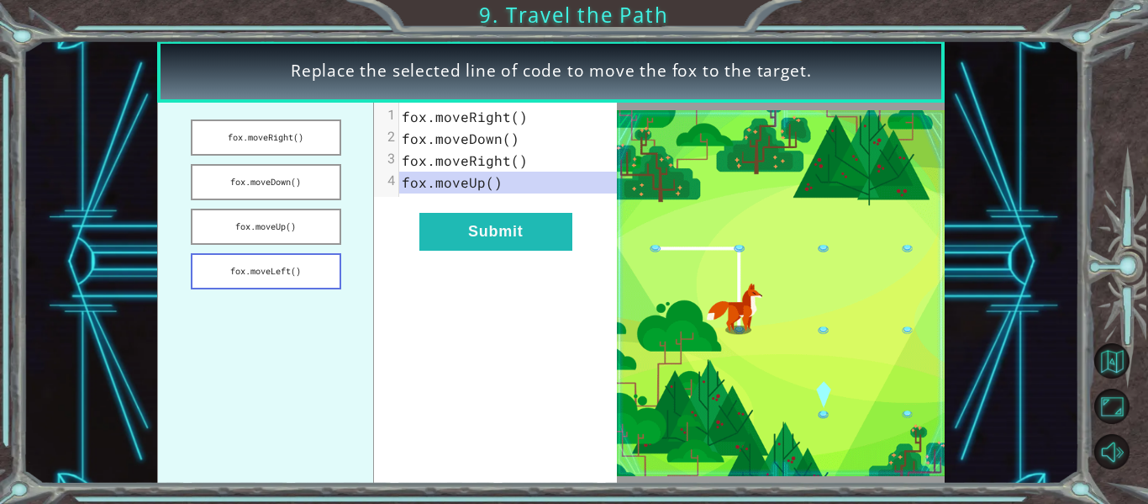
click at [309, 267] on button "fox.moveLeft()" at bounding box center [266, 271] width 150 height 36
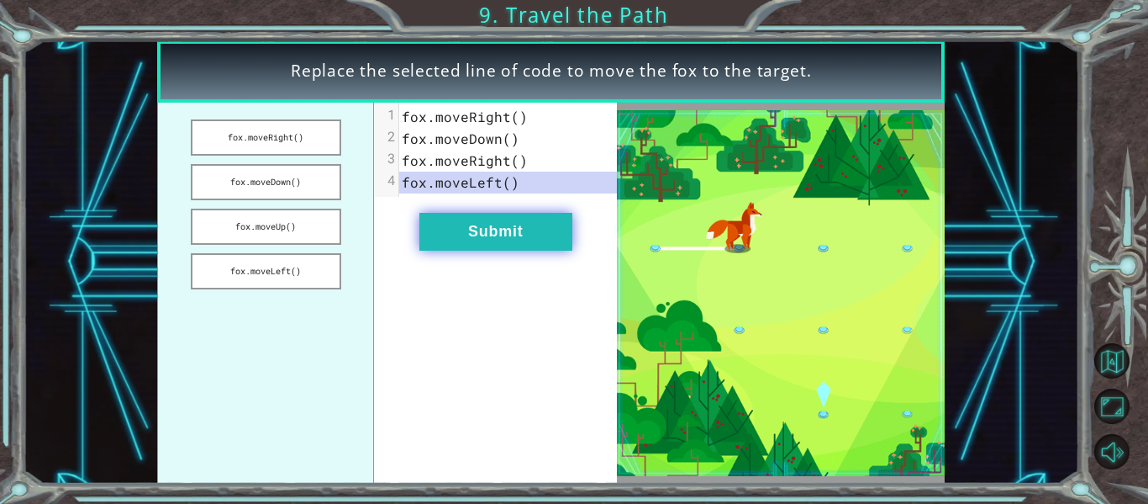
click at [483, 227] on button "Submit" at bounding box center [496, 232] width 153 height 38
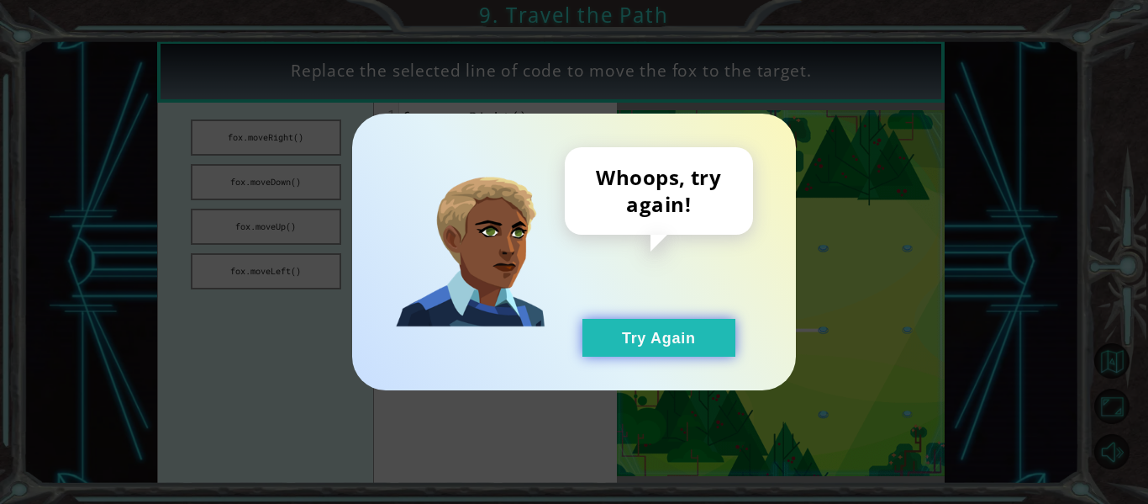
click at [620, 330] on button "Try Again" at bounding box center [659, 338] width 153 height 38
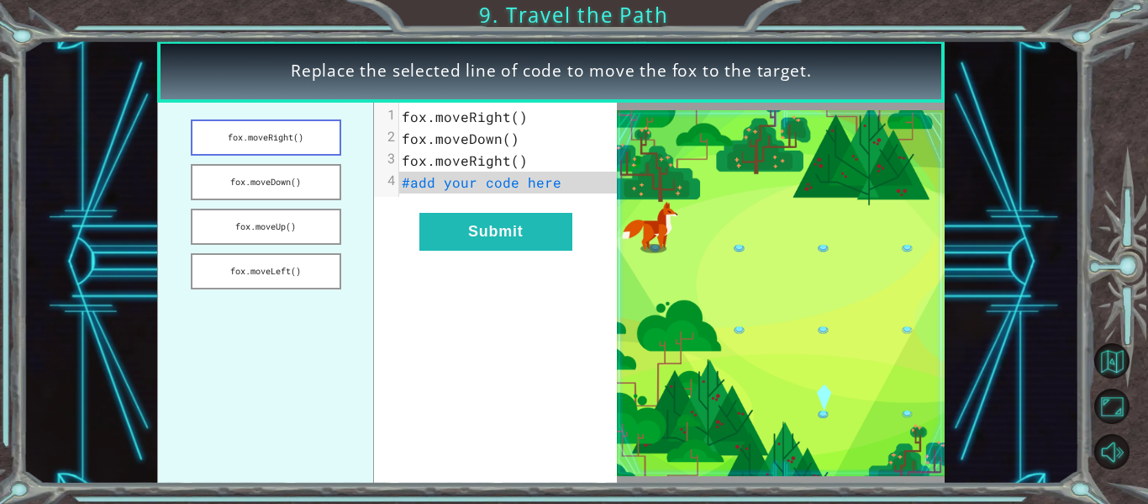
click at [260, 135] on button "fox.moveRight()" at bounding box center [266, 137] width 150 height 36
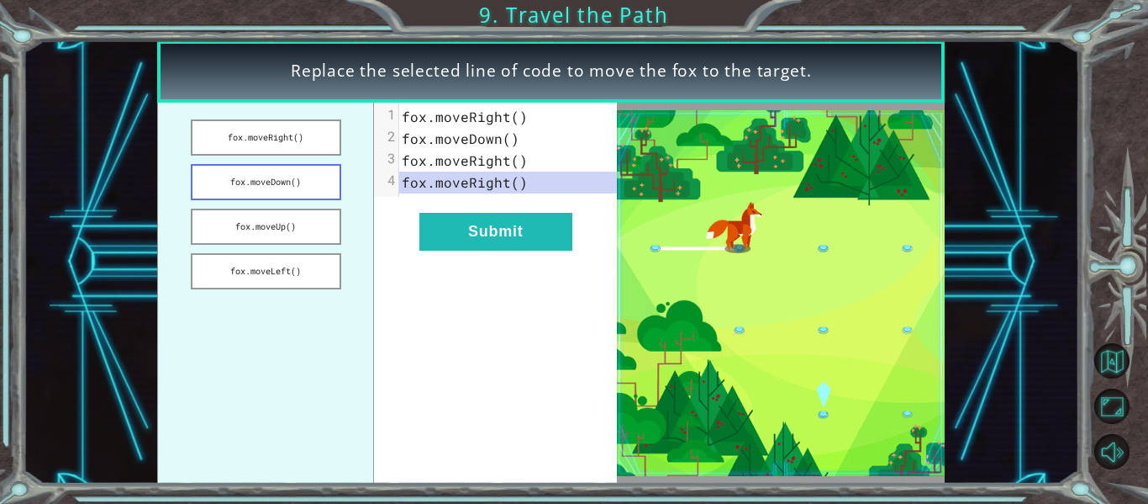
click at [261, 183] on button "fox.moveDown()" at bounding box center [266, 182] width 150 height 36
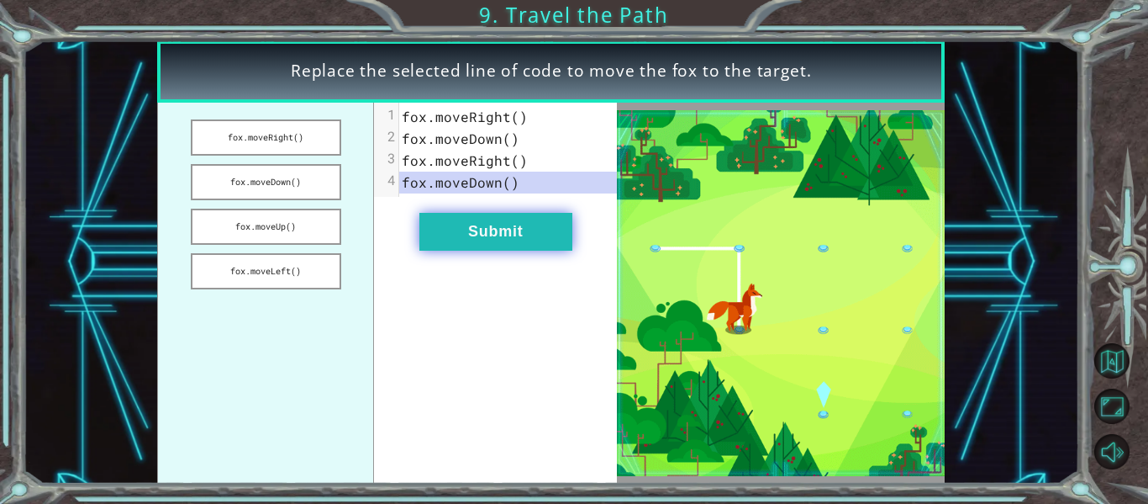
click at [519, 215] on button "Submit" at bounding box center [496, 232] width 153 height 38
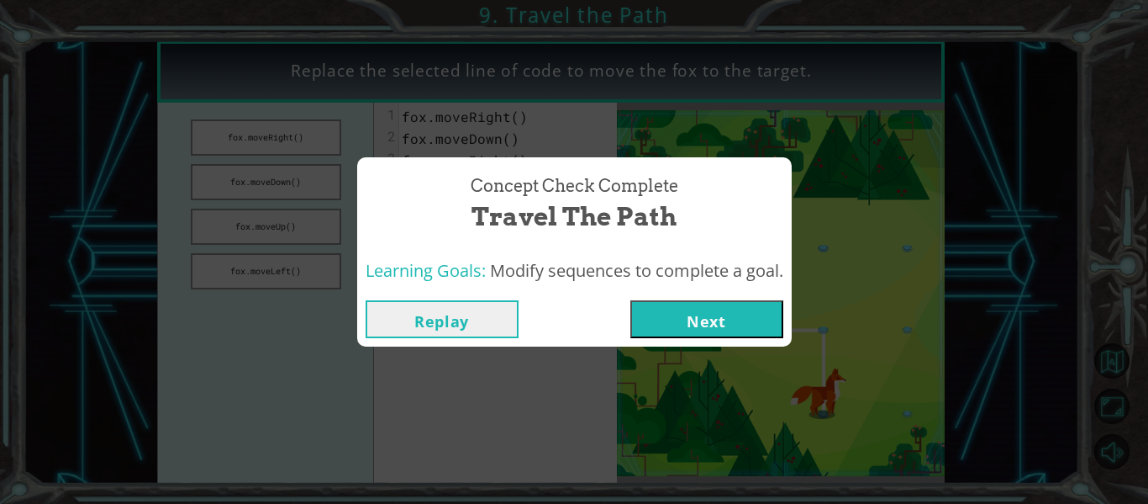
click at [768, 305] on button "Next" at bounding box center [707, 319] width 153 height 38
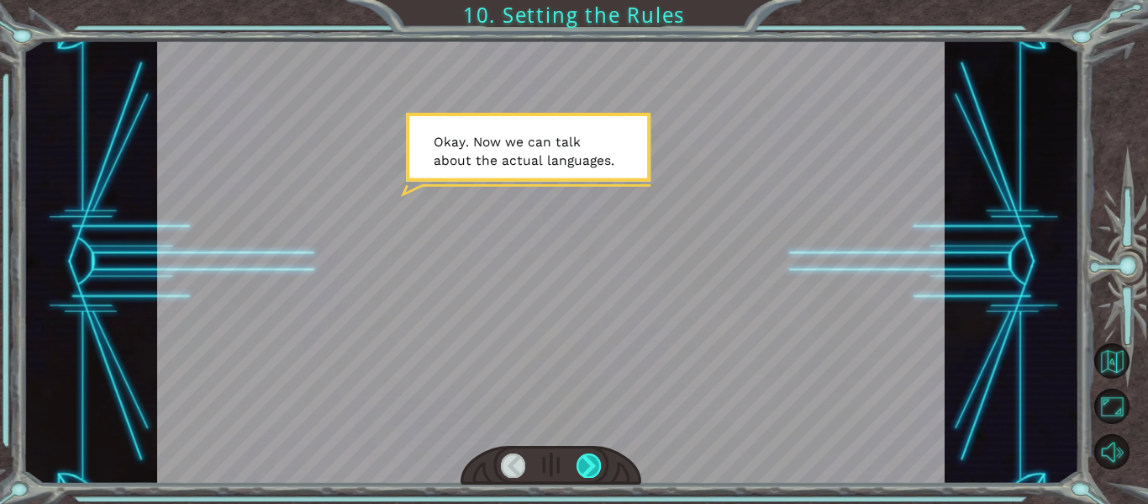
click at [590, 470] on div at bounding box center [589, 465] width 24 height 24
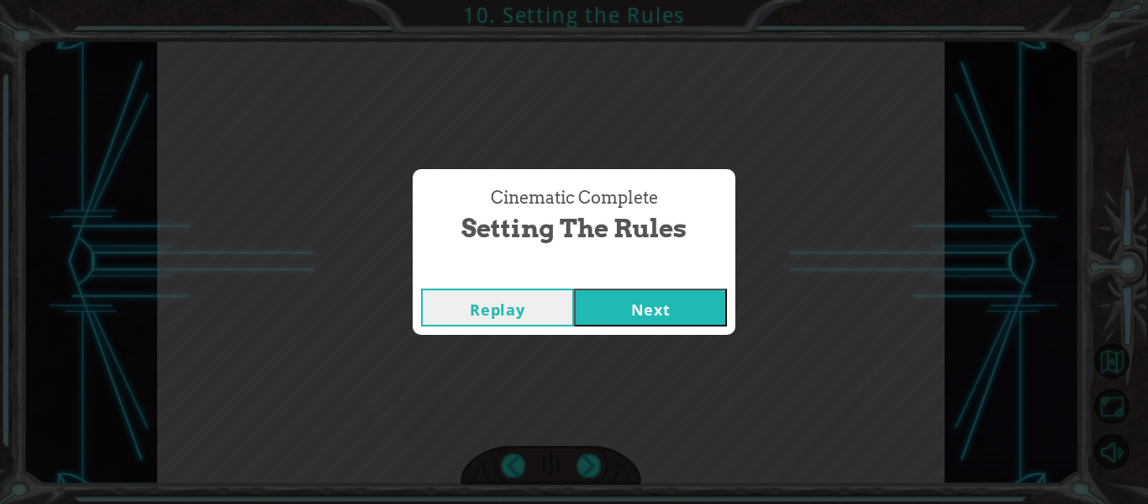
click at [671, 277] on div "Cinematic Complete" at bounding box center [574, 271] width 323 height 17
click at [679, 314] on button "Next" at bounding box center [650, 307] width 153 height 38
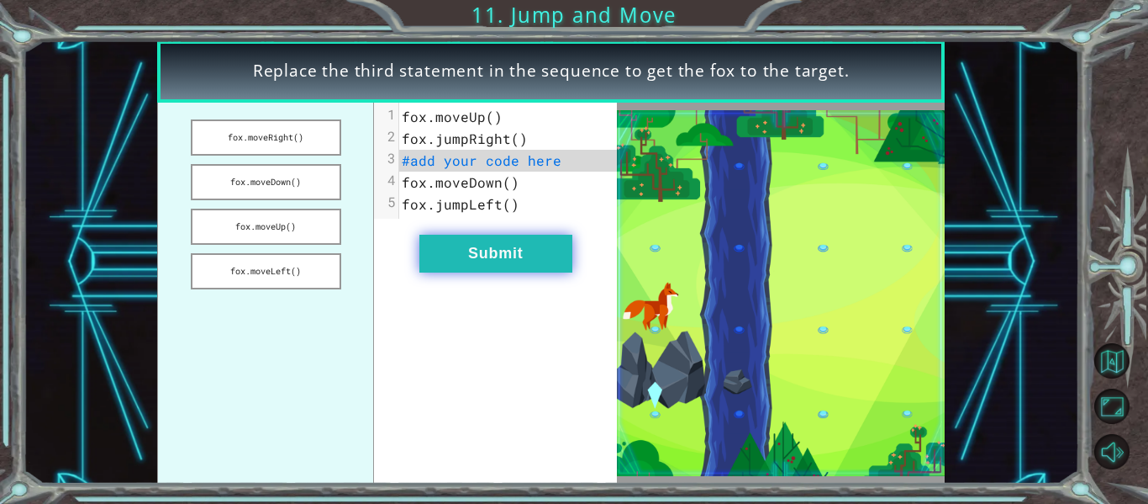
click at [484, 260] on button "Submit" at bounding box center [496, 254] width 153 height 38
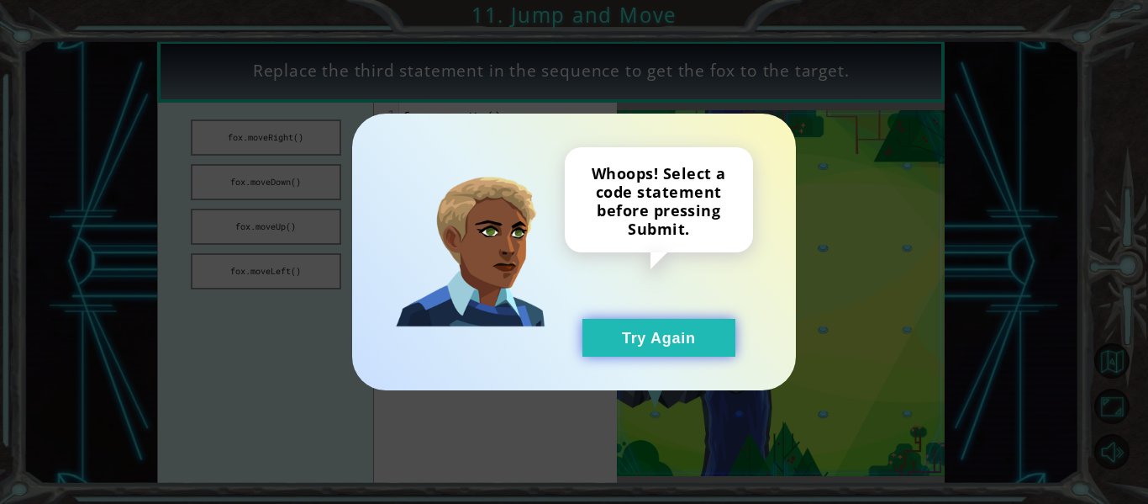
click at [617, 352] on button "Try Again" at bounding box center [659, 338] width 153 height 38
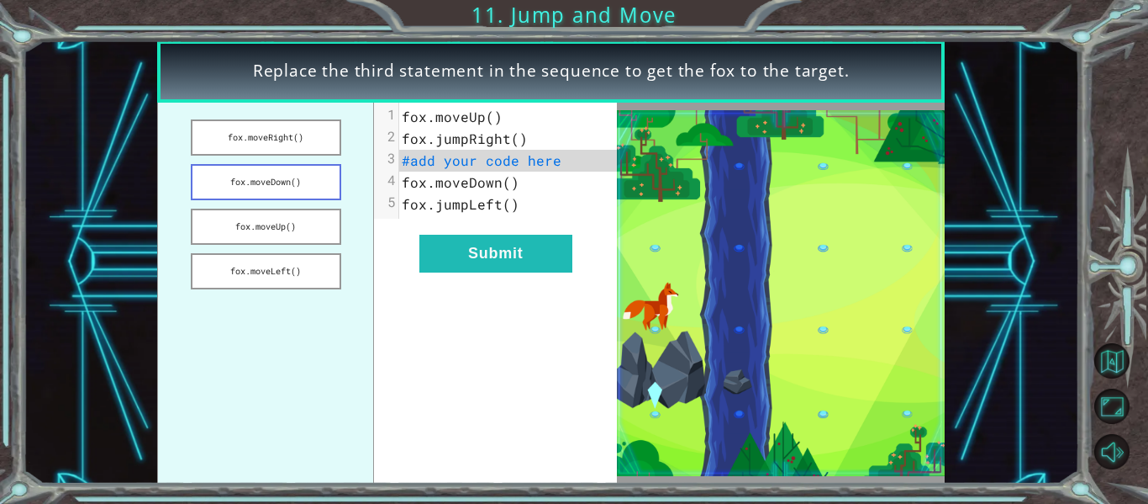
click at [303, 170] on button "fox.moveDown()" at bounding box center [266, 182] width 150 height 36
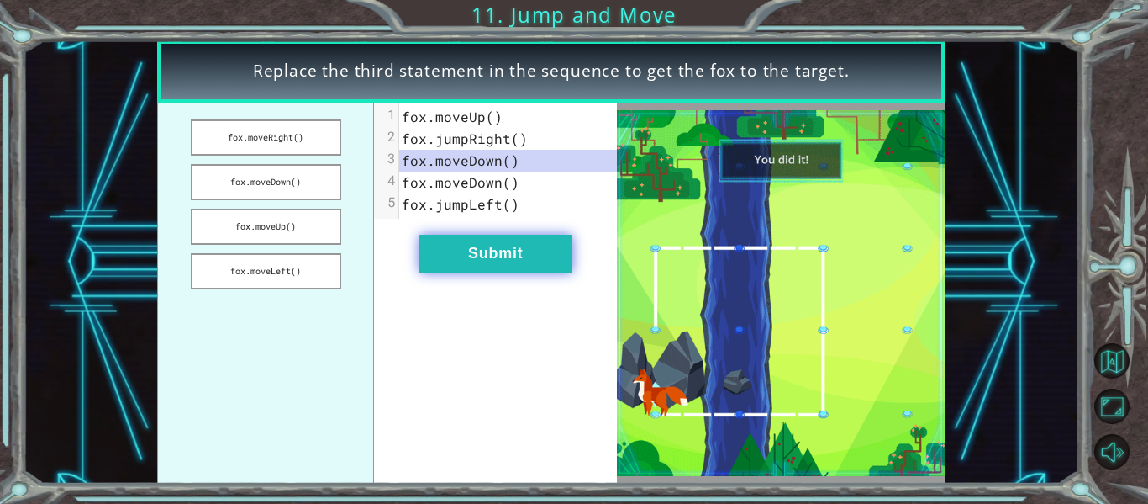
click at [442, 251] on button "Submit" at bounding box center [496, 254] width 153 height 38
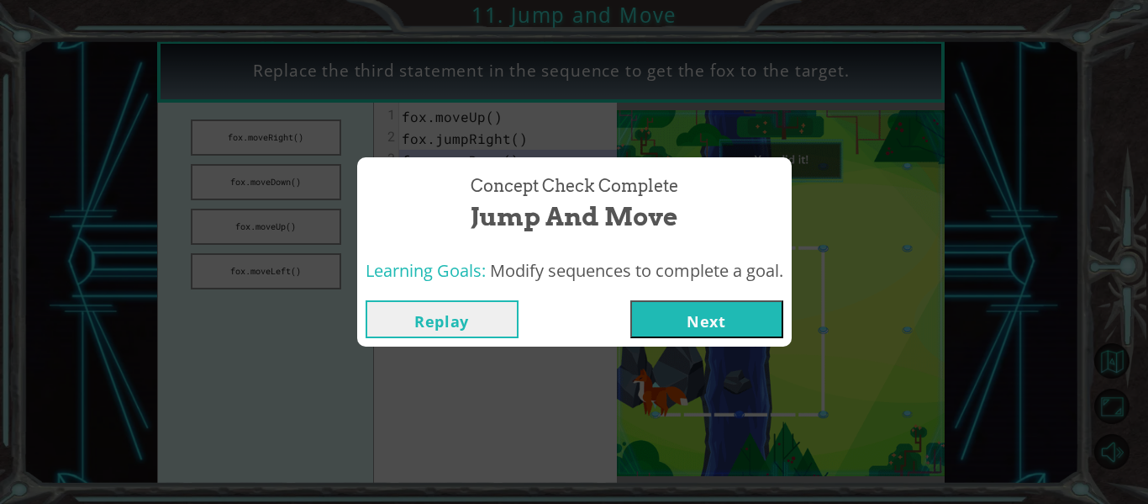
click at [659, 330] on button "Next" at bounding box center [707, 319] width 153 height 38
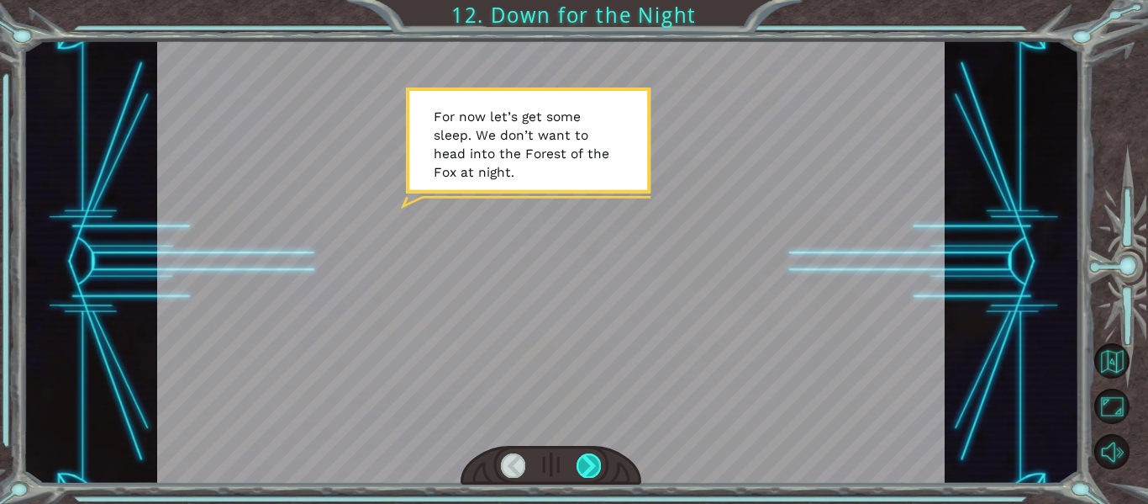
click at [591, 470] on div at bounding box center [589, 465] width 24 height 24
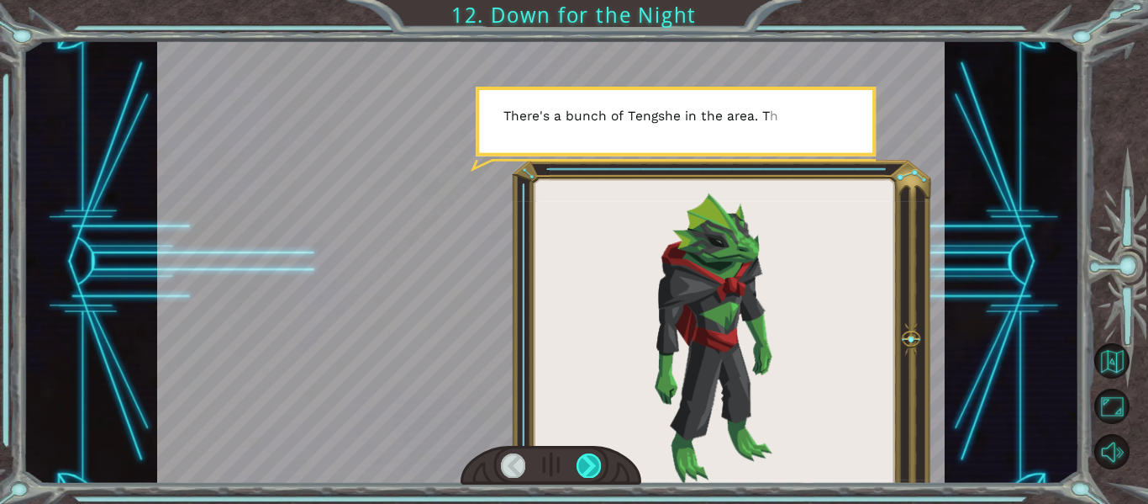
click at [590, 470] on div at bounding box center [589, 465] width 24 height 24
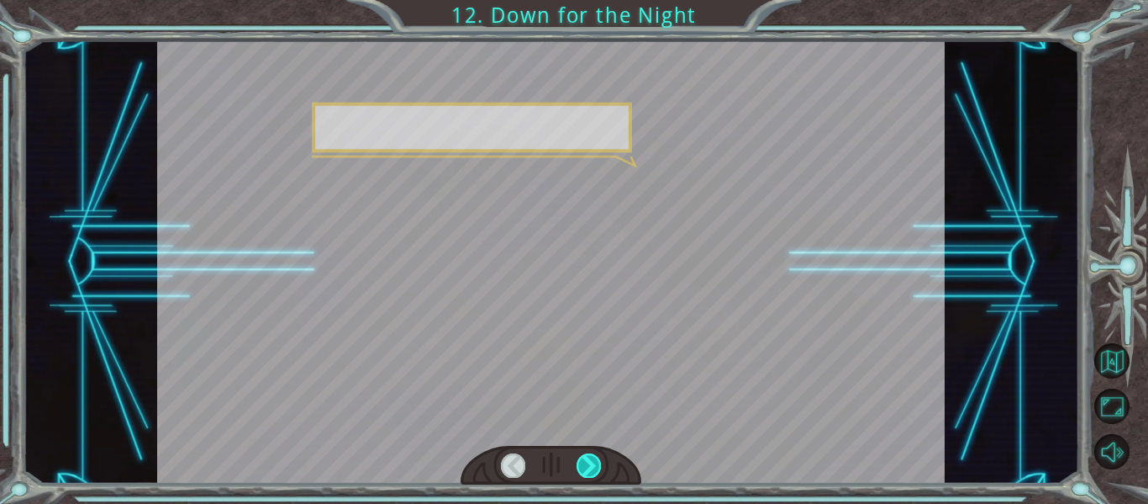
click at [590, 470] on div at bounding box center [589, 465] width 24 height 24
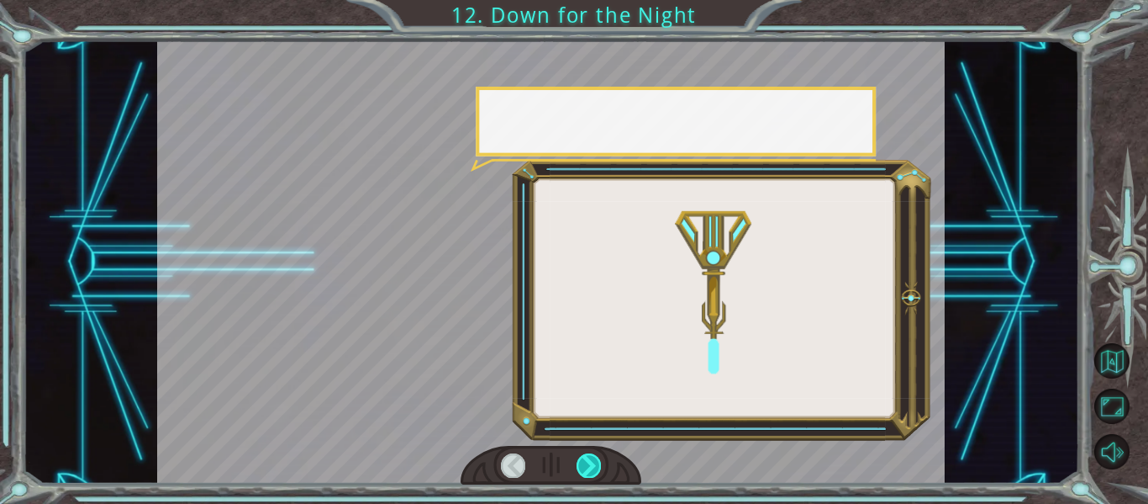
click at [590, 470] on div at bounding box center [589, 465] width 24 height 24
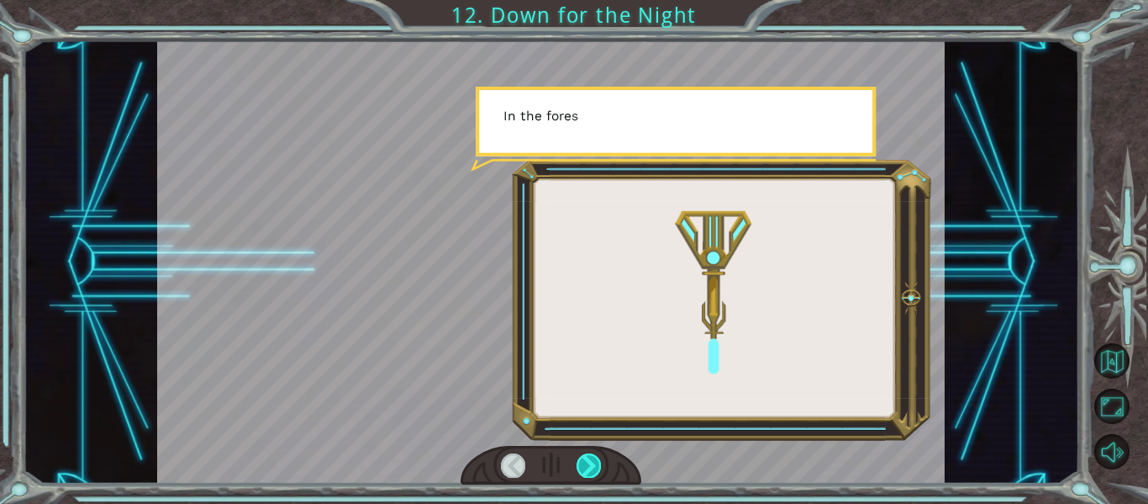
click at [590, 470] on div at bounding box center [589, 465] width 24 height 24
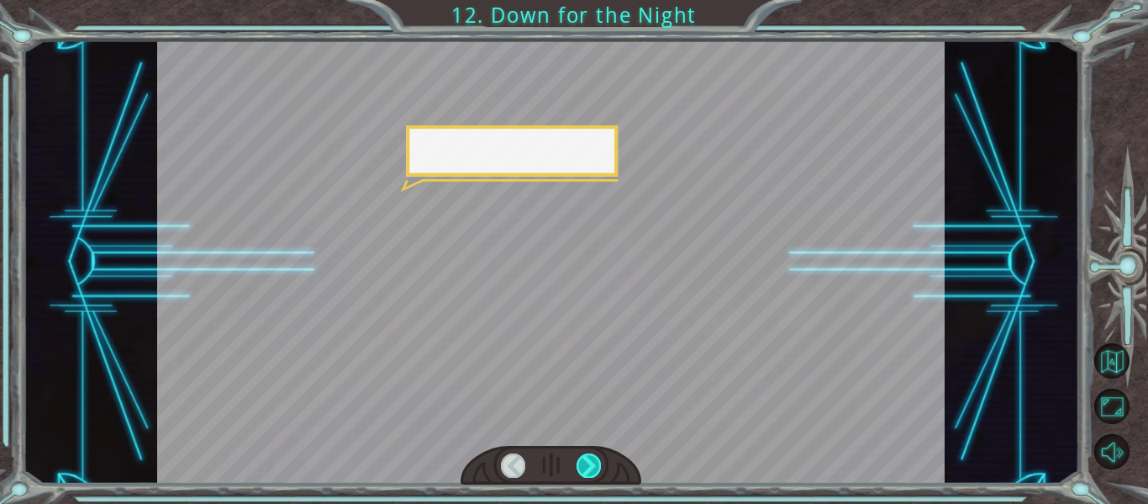
click at [590, 470] on div at bounding box center [589, 465] width 24 height 24
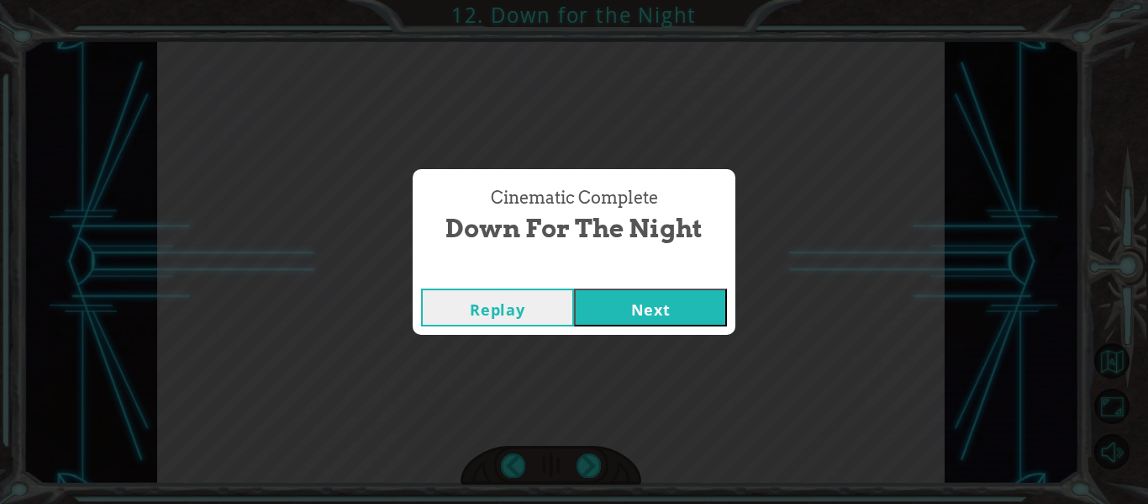
click at [710, 310] on button "Next" at bounding box center [650, 307] width 153 height 38
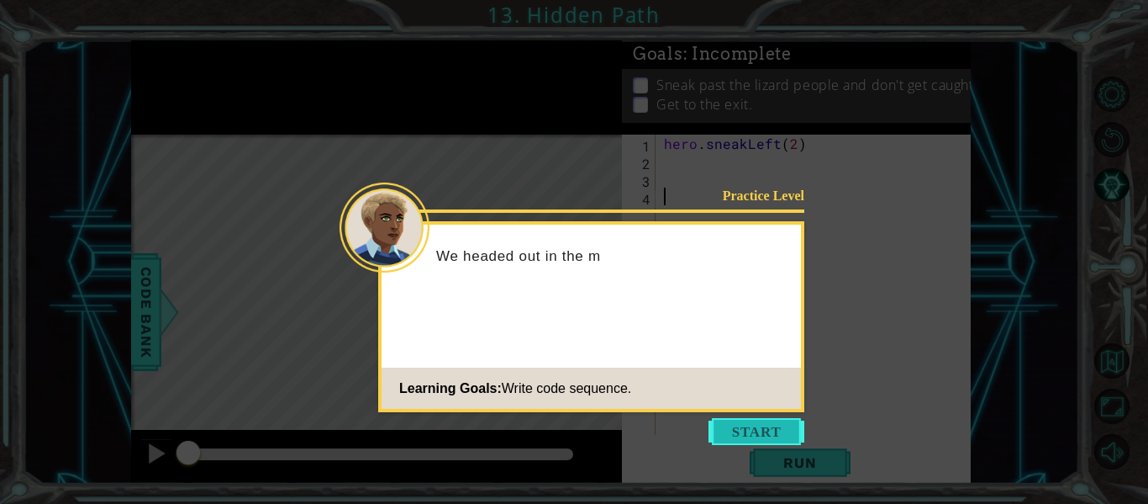
click at [717, 423] on button "Start" at bounding box center [757, 431] width 96 height 27
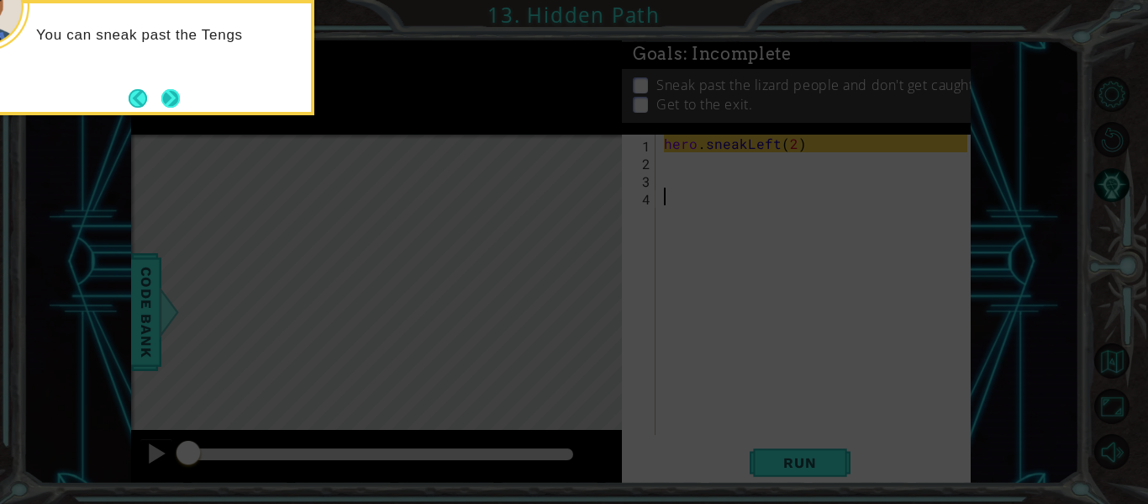
click at [166, 95] on button "Next" at bounding box center [170, 98] width 18 height 18
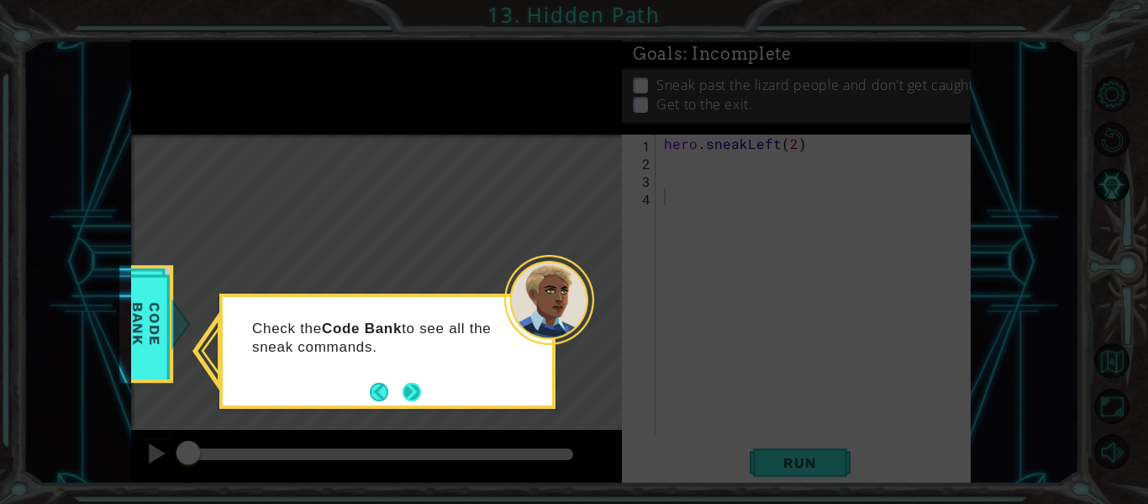
click at [414, 395] on button "Next" at bounding box center [412, 392] width 18 height 18
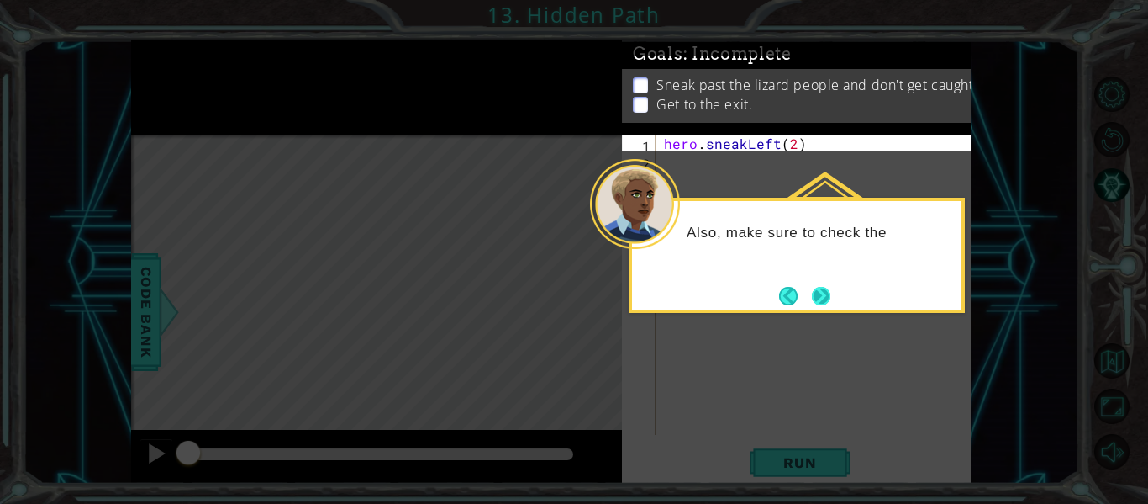
click at [814, 303] on button "Next" at bounding box center [821, 296] width 18 height 18
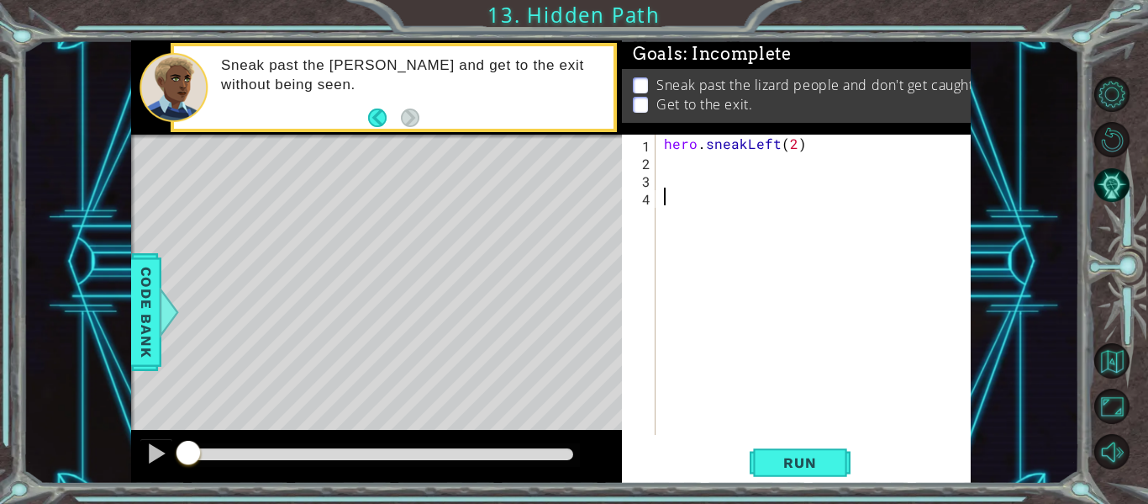
click at [700, 175] on div "hero . sneakLeft ( 2 )" at bounding box center [818, 302] width 315 height 335
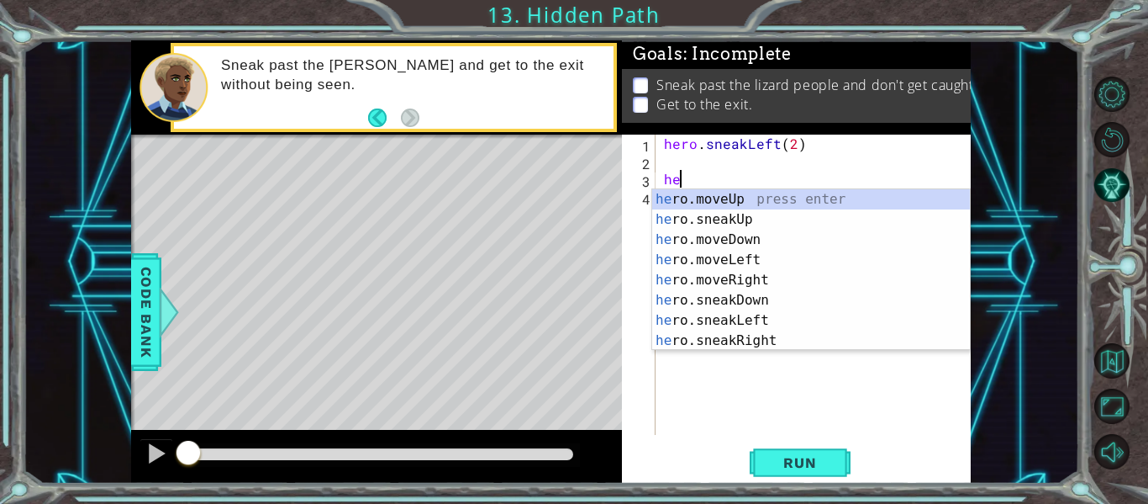
scroll to position [0, 1]
click at [714, 199] on div "her o.moveUp press enter her o.sneakUp press enter her o.moveDown press enter h…" at bounding box center [811, 290] width 318 height 202
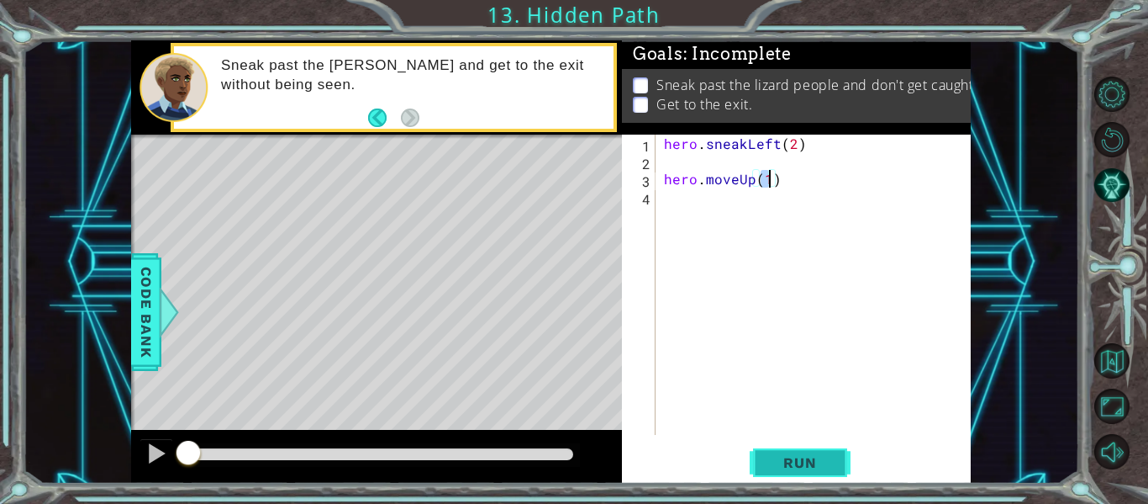
click at [811, 478] on button "Run" at bounding box center [800, 463] width 101 height 34
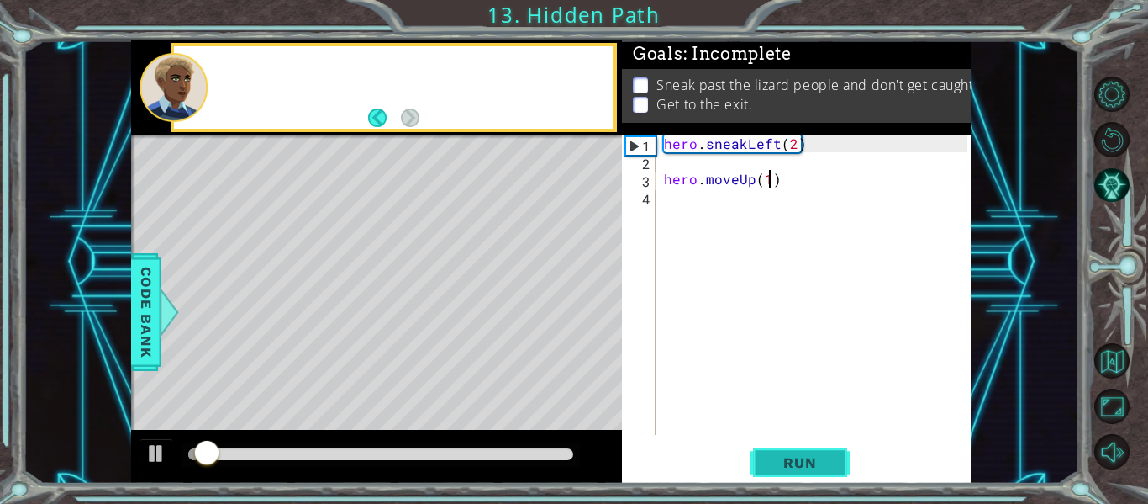
click at [807, 469] on span "Run" at bounding box center [800, 462] width 66 height 17
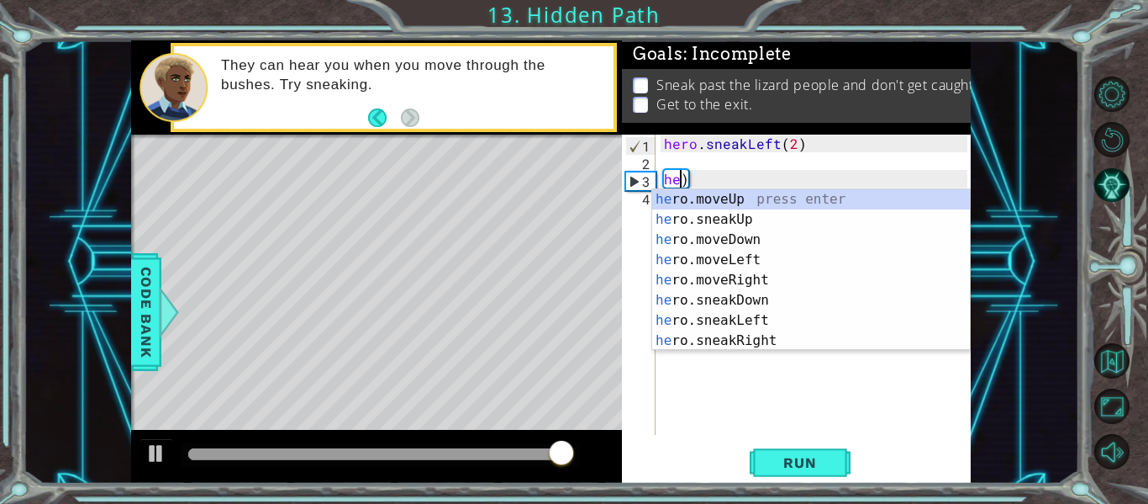
scroll to position [0, 0]
type textarea ")"
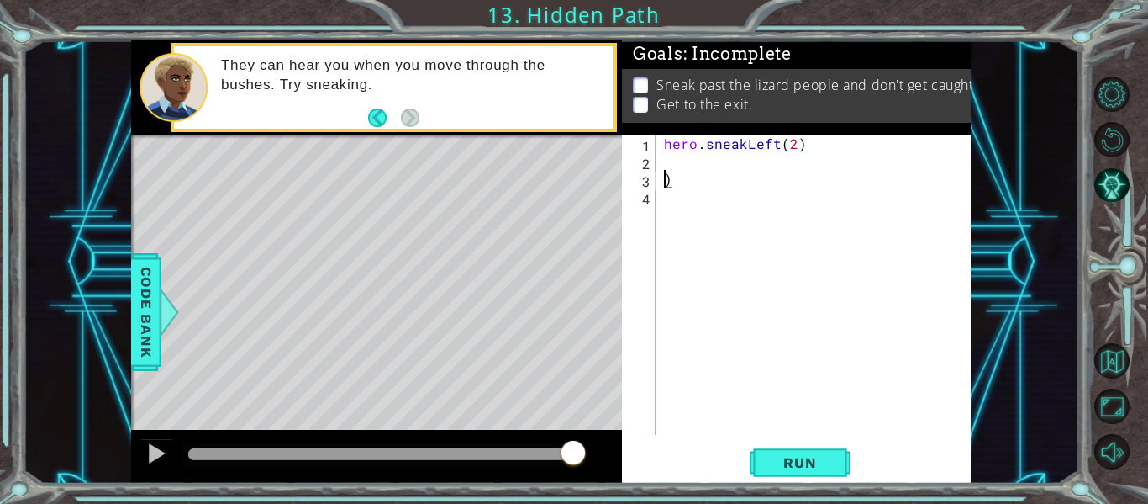
click at [767, 187] on div "hero . sneakLeft ( 2 ) )" at bounding box center [818, 302] width 315 height 335
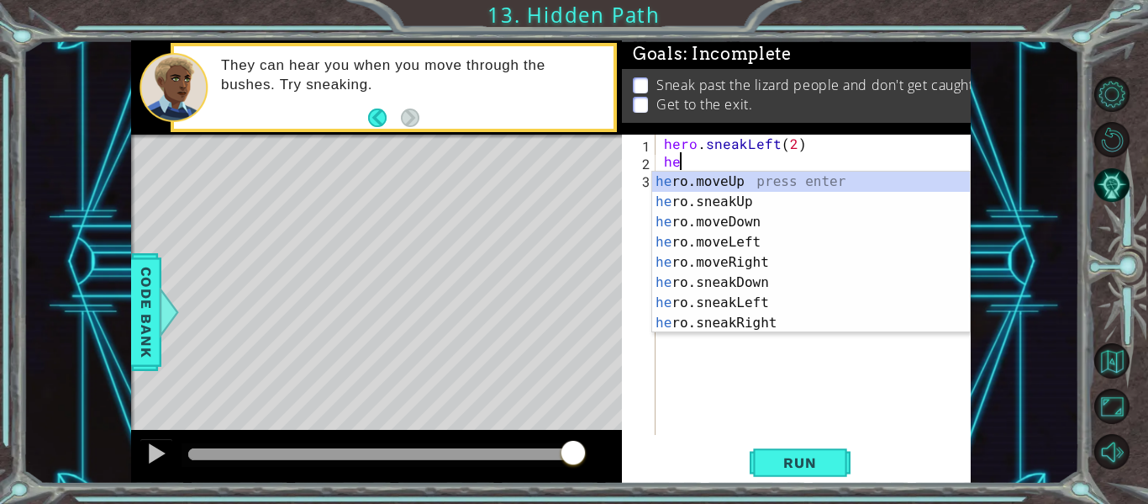
scroll to position [0, 1]
click at [873, 184] on div "hero .moveUp press enter hero .sneakUp press enter hero .moveDown press enter h…" at bounding box center [811, 273] width 318 height 202
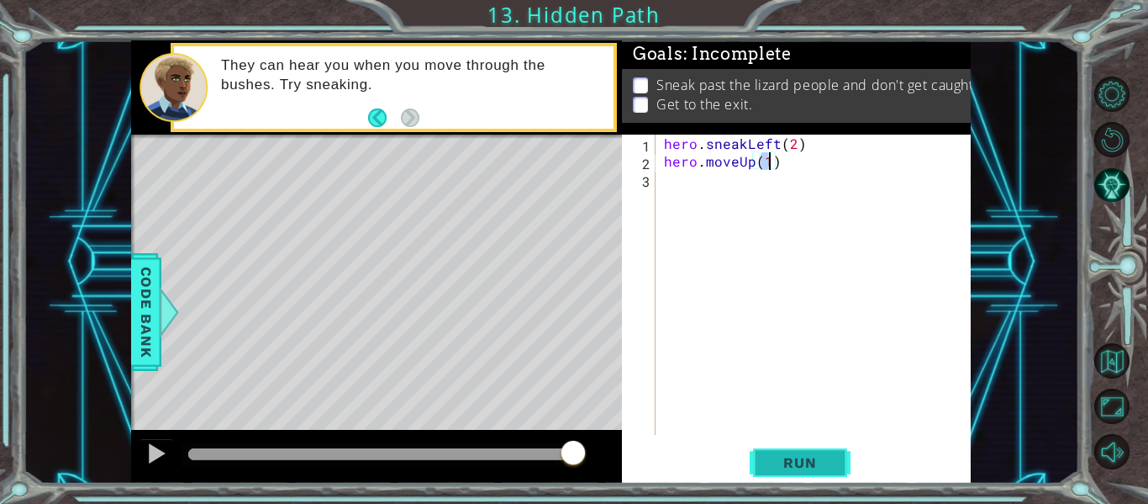
click at [778, 469] on span "Run" at bounding box center [800, 462] width 66 height 17
click at [751, 159] on div "hero . sneakLeft ( 2 ) hero . moveUp ( )" at bounding box center [818, 302] width 315 height 335
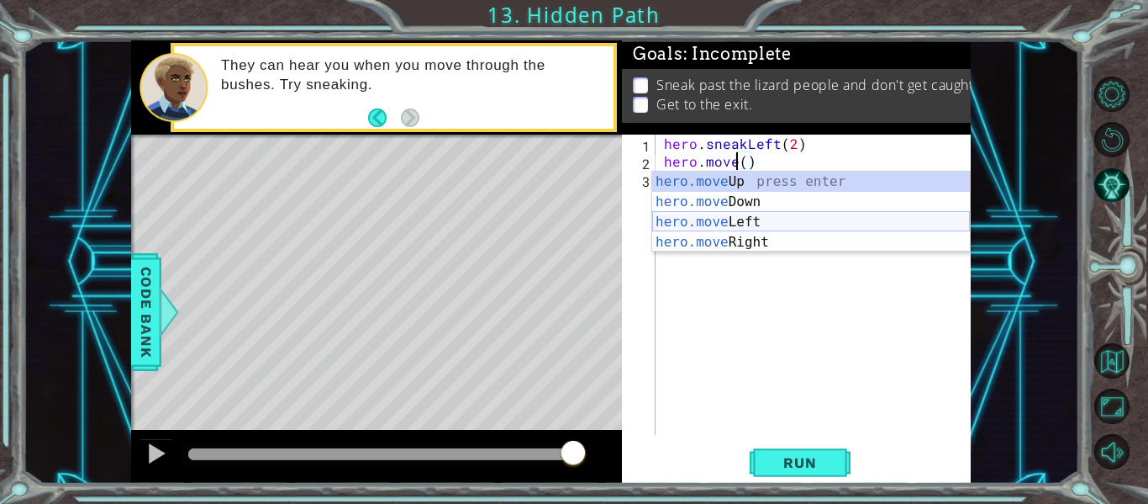
click at [769, 225] on div "hero.move Up press enter hero.move Down press enter hero.move Left press enter …" at bounding box center [811, 232] width 318 height 121
type textarea "hero.moveLeft(1)"
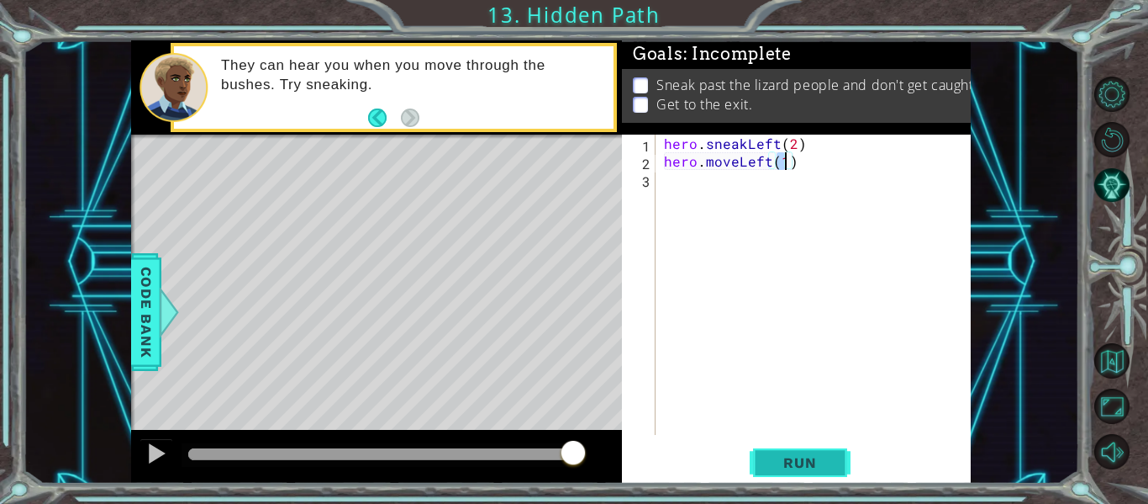
click at [784, 462] on span "Run" at bounding box center [800, 462] width 66 height 17
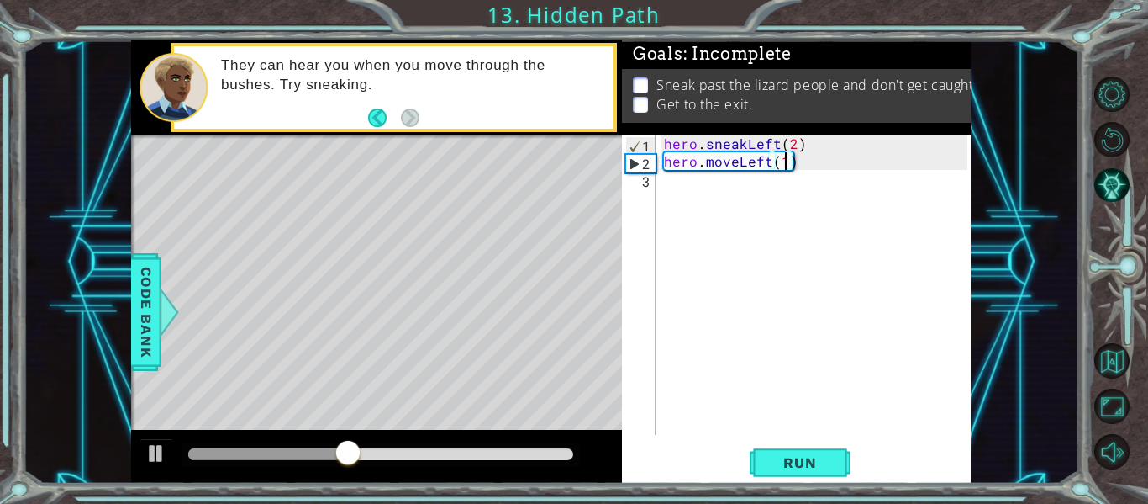
click at [715, 198] on div "hero . sneakLeft ( 2 ) hero . moveLeft ( 1 )" at bounding box center [818, 302] width 315 height 335
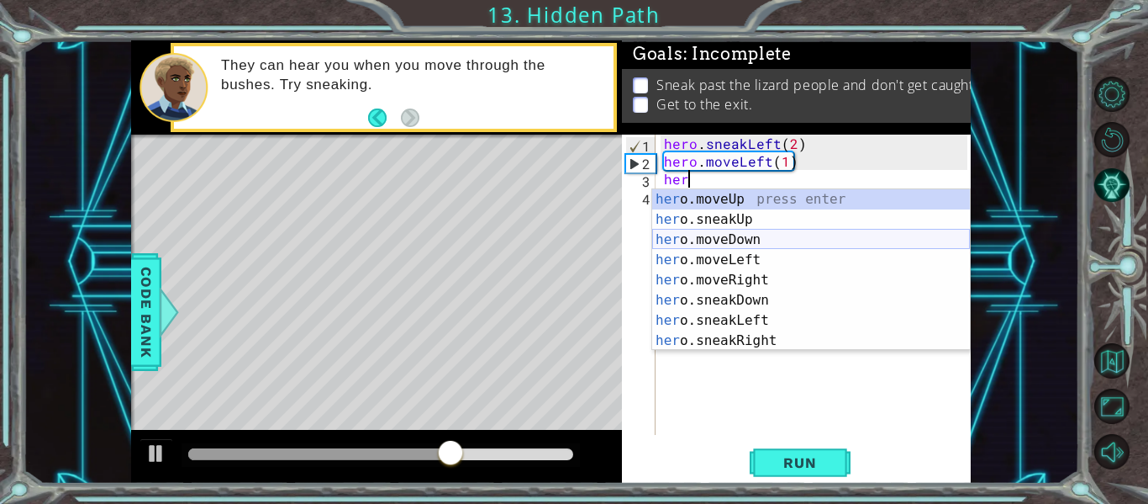
click at [807, 240] on div "her o.moveUp press enter her o.sneakUp press enter her o.moveDown press enter h…" at bounding box center [811, 290] width 318 height 202
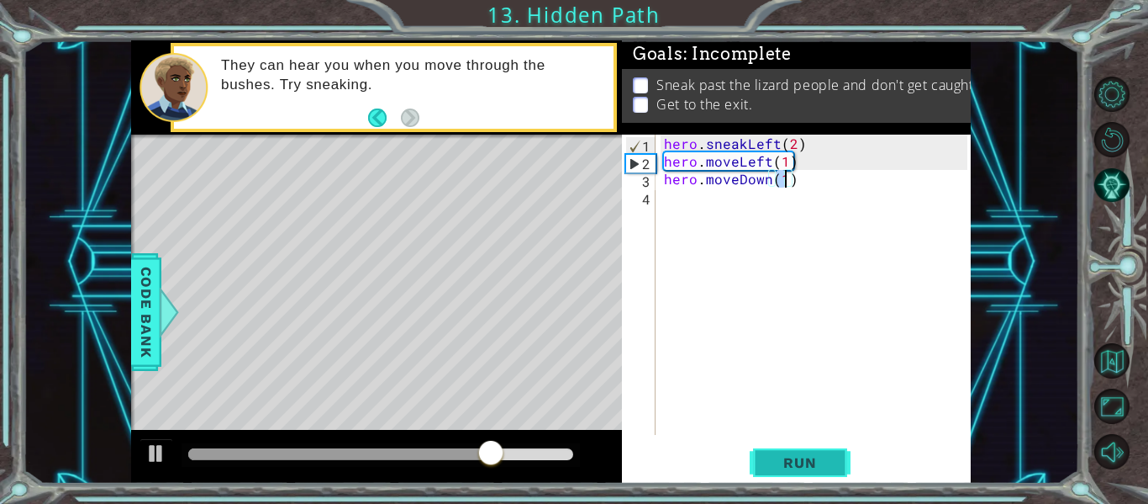
click at [799, 459] on span "Run" at bounding box center [800, 462] width 66 height 17
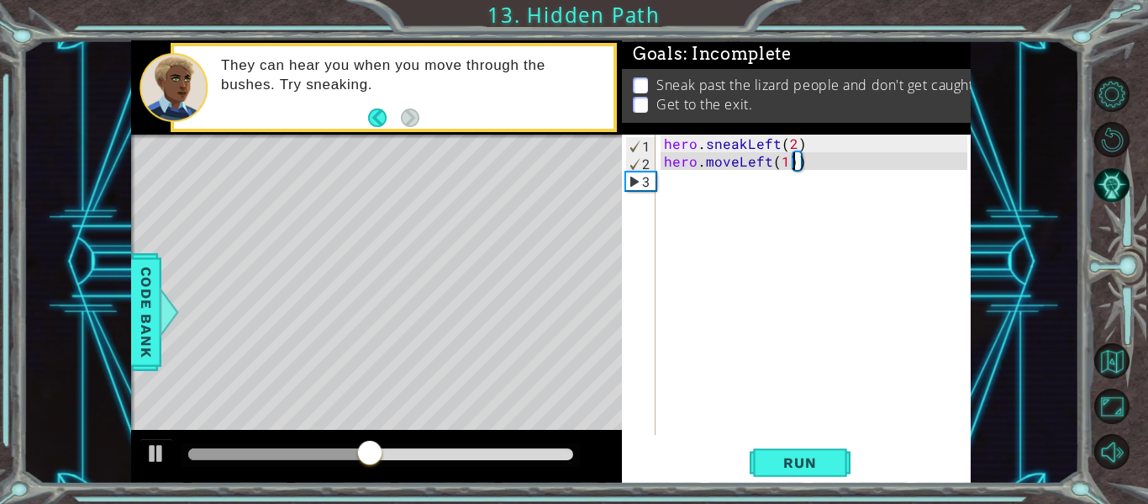
scroll to position [0, 0]
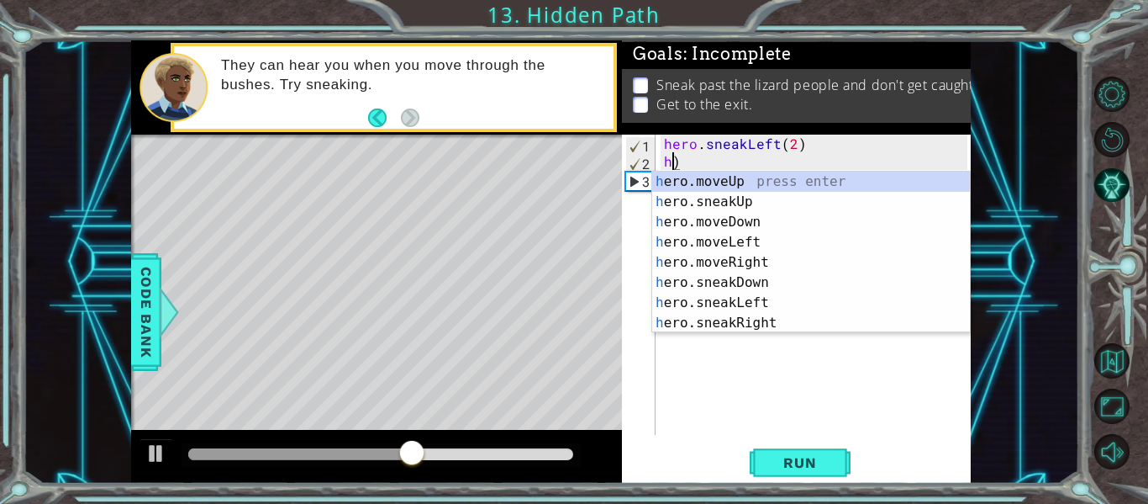
type textarea ")"
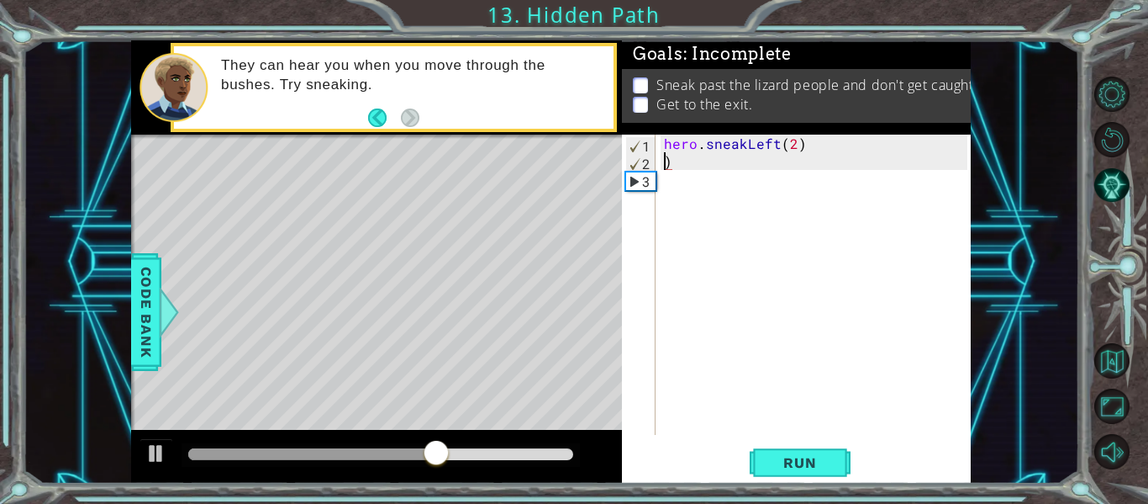
click at [809, 169] on div "hero . sneakLeft ( 2 ) )" at bounding box center [818, 302] width 315 height 335
click at [773, 130] on div "Goals : Incomplete Sneak past the lizard people and don't get caught. Get to th…" at bounding box center [796, 87] width 349 height 94
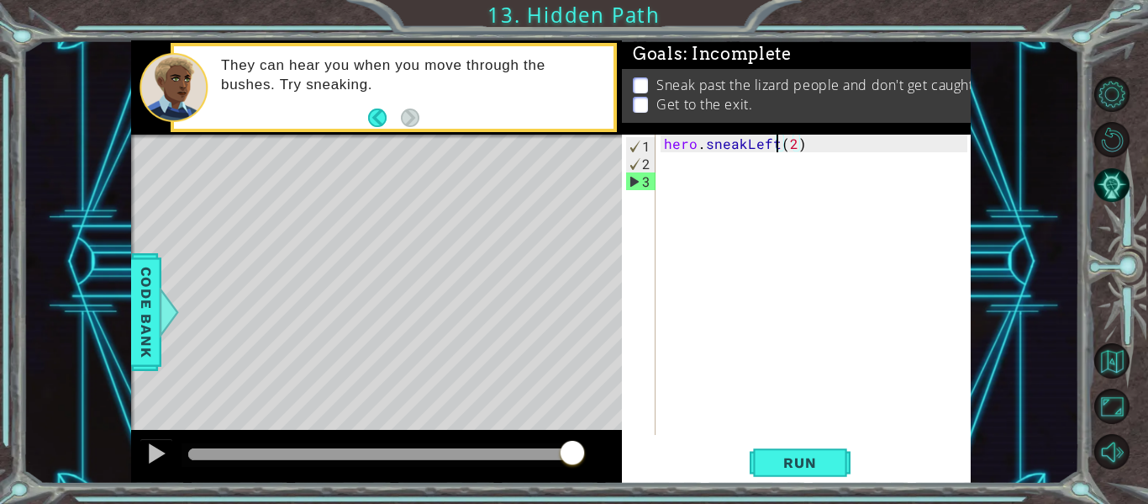
click at [779, 143] on div "hero . sneakLeft ( 2 )" at bounding box center [818, 302] width 315 height 335
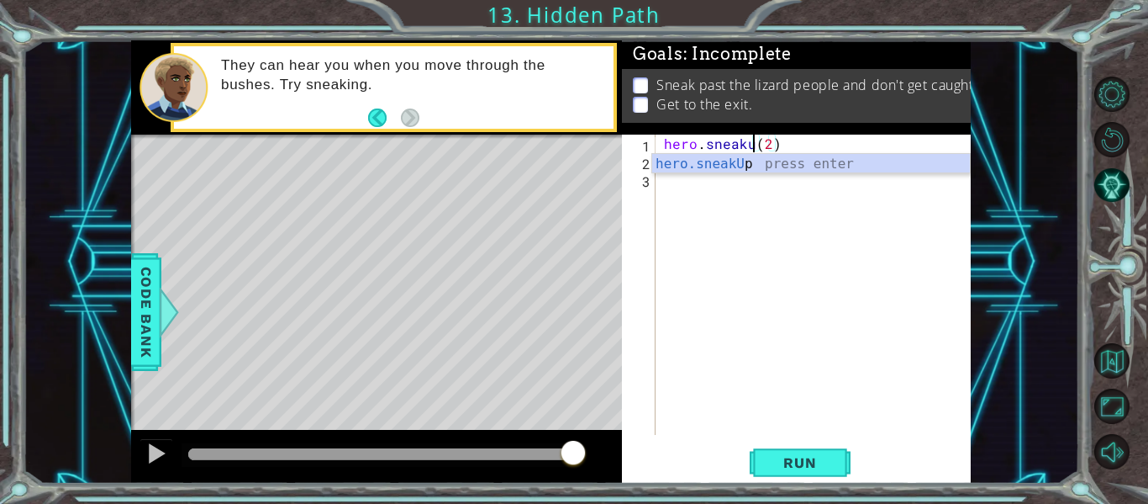
scroll to position [0, 7]
click at [797, 455] on span "Run" at bounding box center [800, 462] width 66 height 17
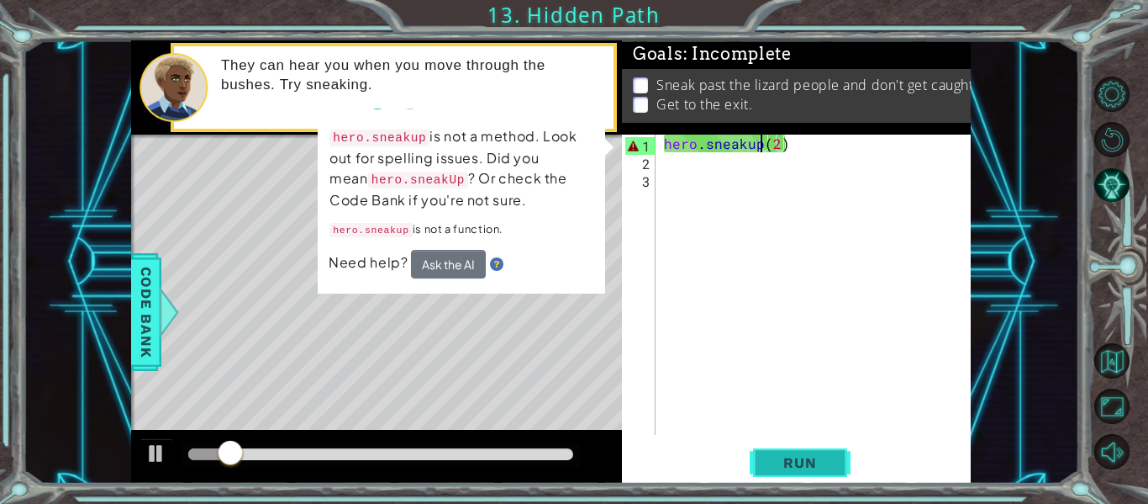
click at [781, 457] on span "Run" at bounding box center [800, 462] width 66 height 17
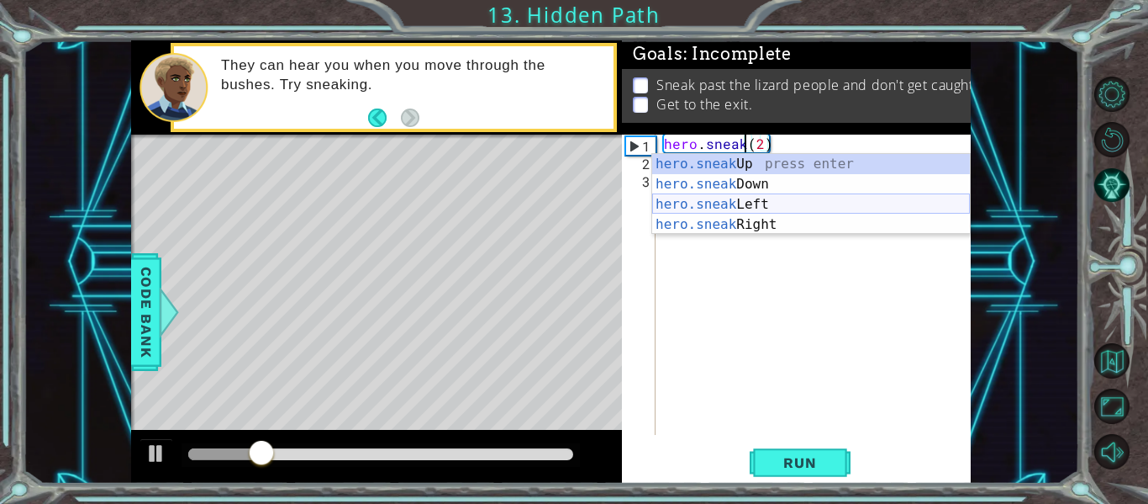
click at [762, 206] on div "hero.sneak Up press enter hero.sneak Down press enter hero.sneak Left press ent…" at bounding box center [811, 214] width 318 height 121
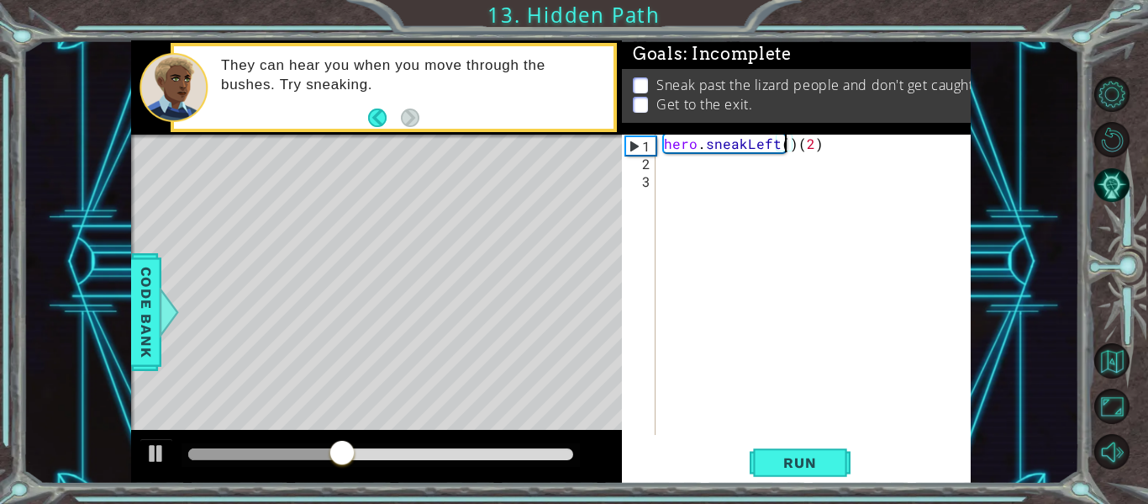
scroll to position [0, 8]
click at [809, 139] on div "hero . sneakLeft ( 2 ) ( 2 )" at bounding box center [818, 302] width 315 height 335
click at [826, 145] on div "hero . sneakLeft ( 2 ) ( 2 )" at bounding box center [818, 302] width 315 height 335
type textarea "hero.sneakLeft(2)"
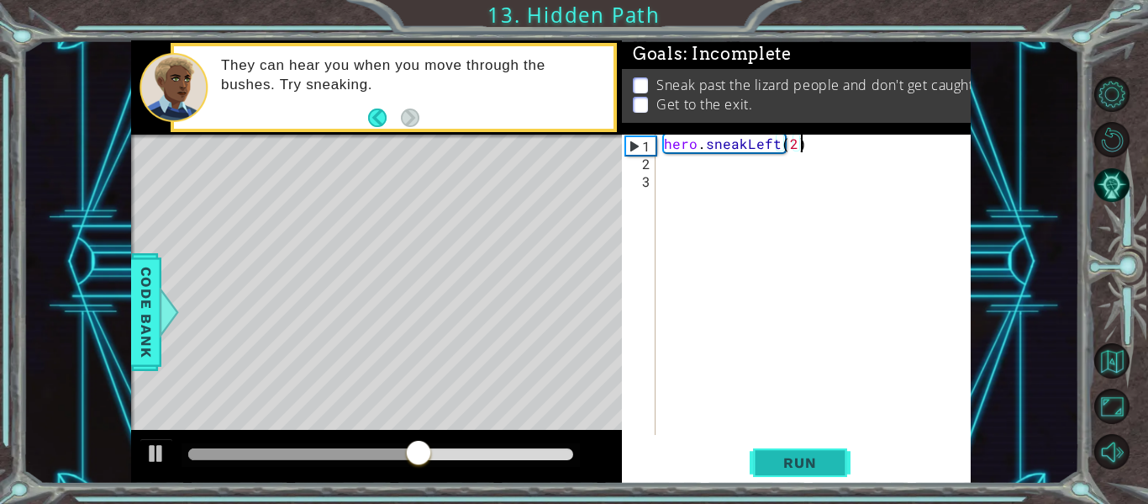
click at [839, 451] on button "Run" at bounding box center [800, 463] width 101 height 34
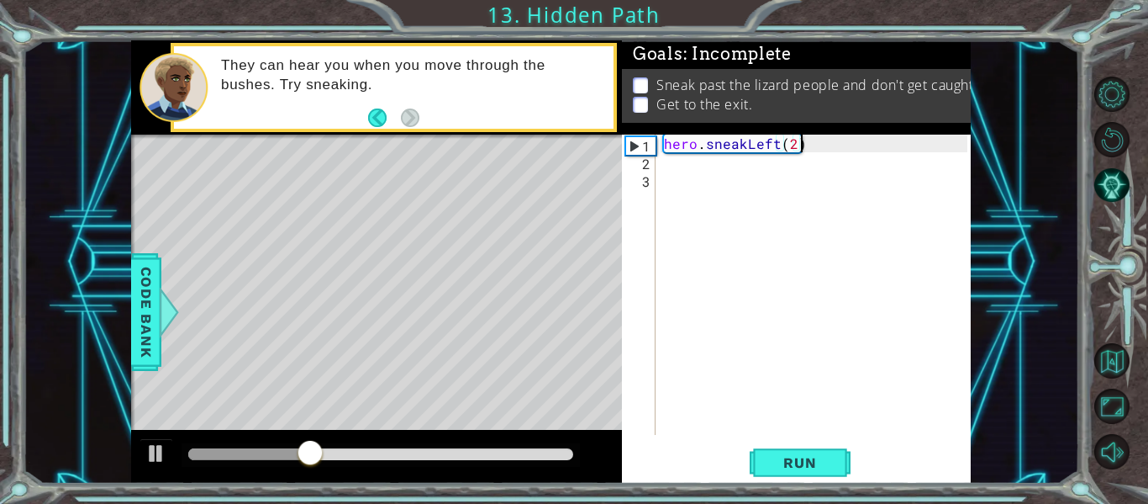
click at [685, 161] on div "hero . sneakLeft ( 2 )" at bounding box center [818, 302] width 315 height 335
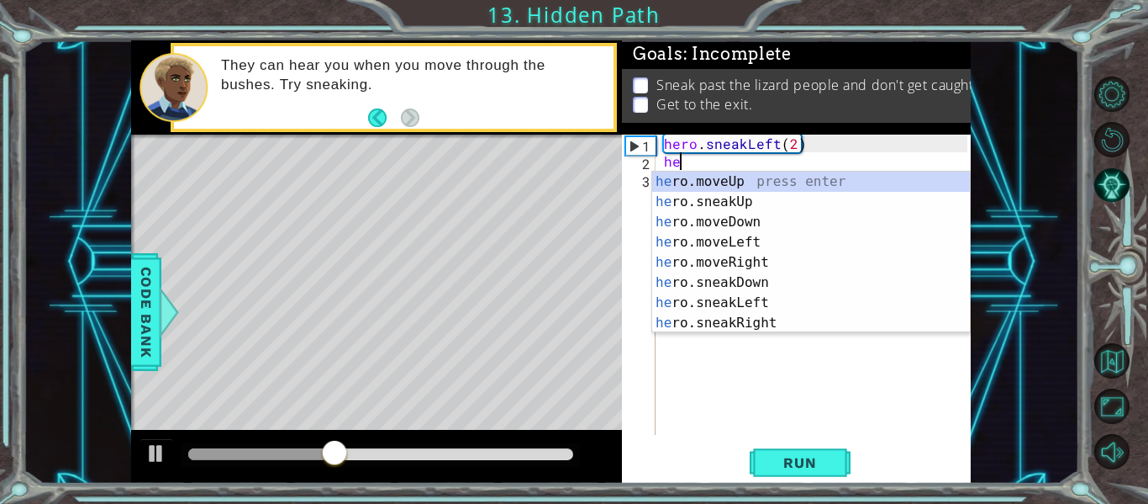
scroll to position [0, 1]
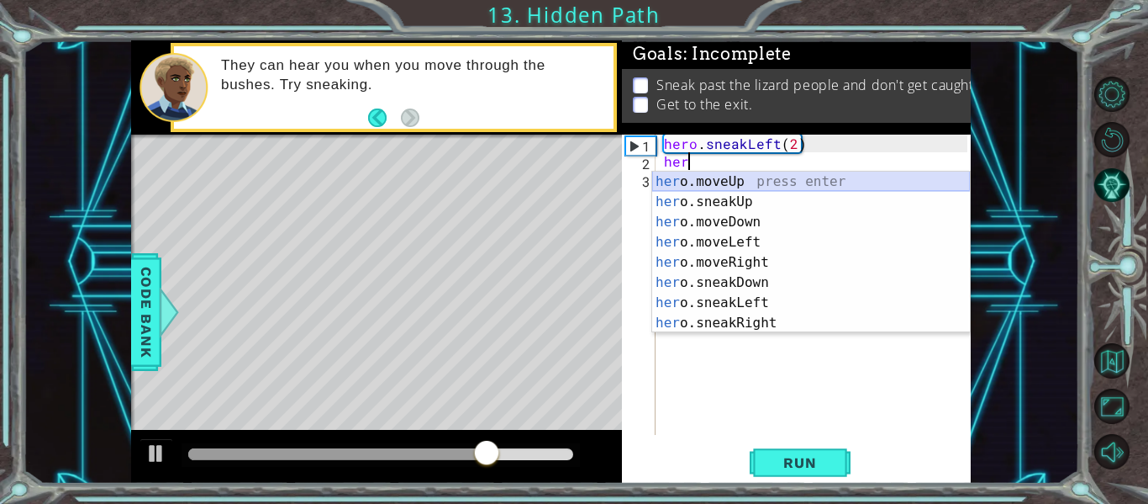
click at [789, 191] on div "her o.moveUp press enter her o.sneakUp press enter her o.moveDown press enter h…" at bounding box center [811, 273] width 318 height 202
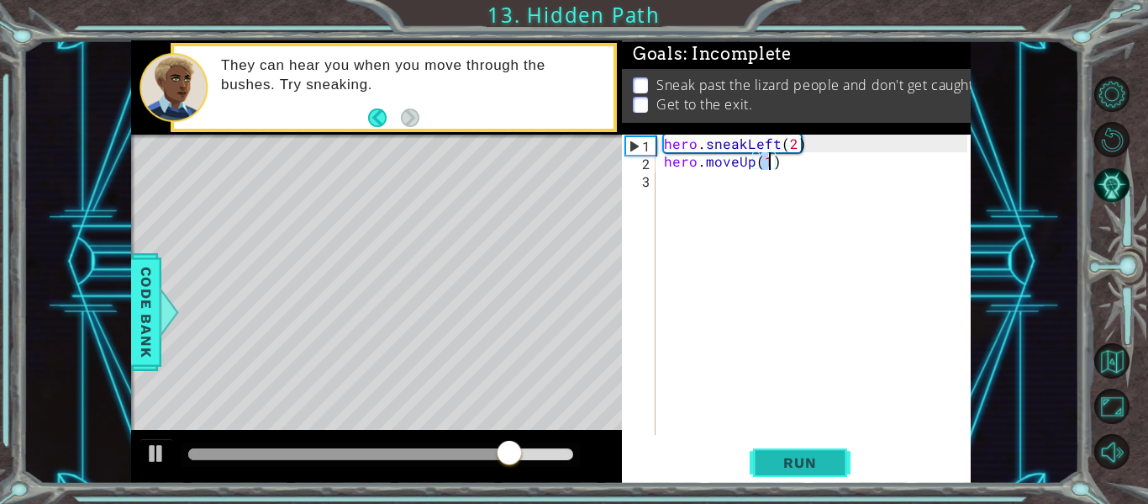
click at [817, 460] on span "Run" at bounding box center [800, 462] width 66 height 17
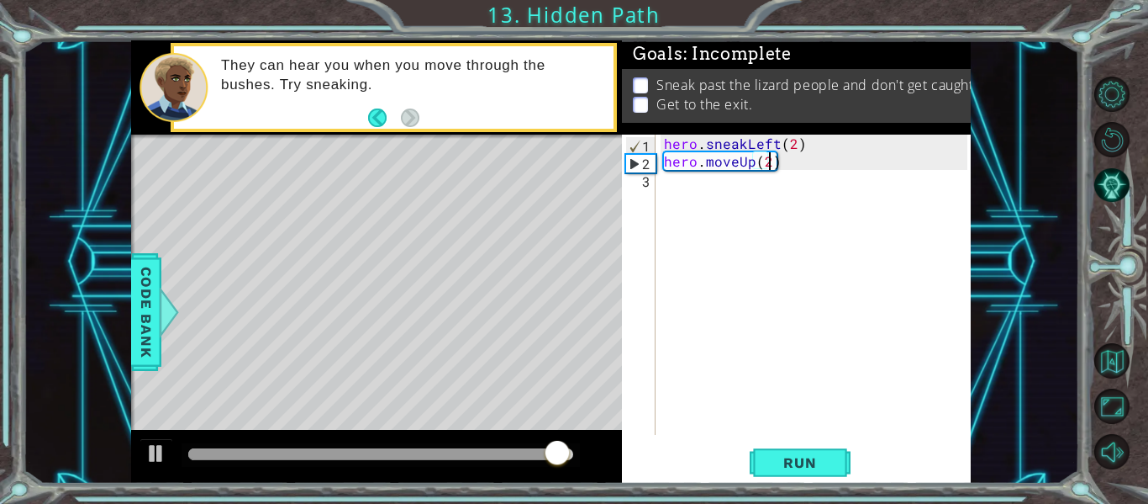
scroll to position [0, 6]
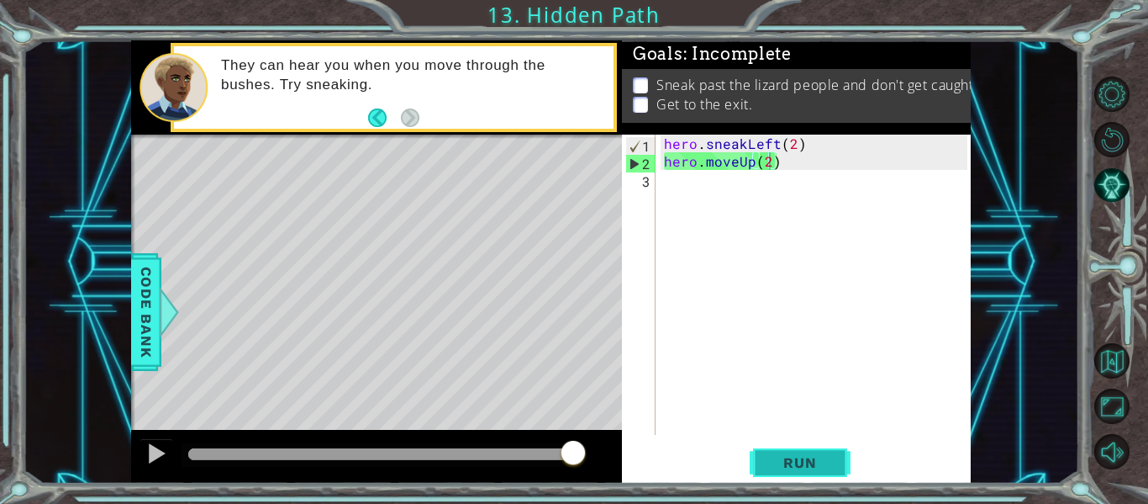
click at [840, 456] on button "Run" at bounding box center [800, 463] width 101 height 34
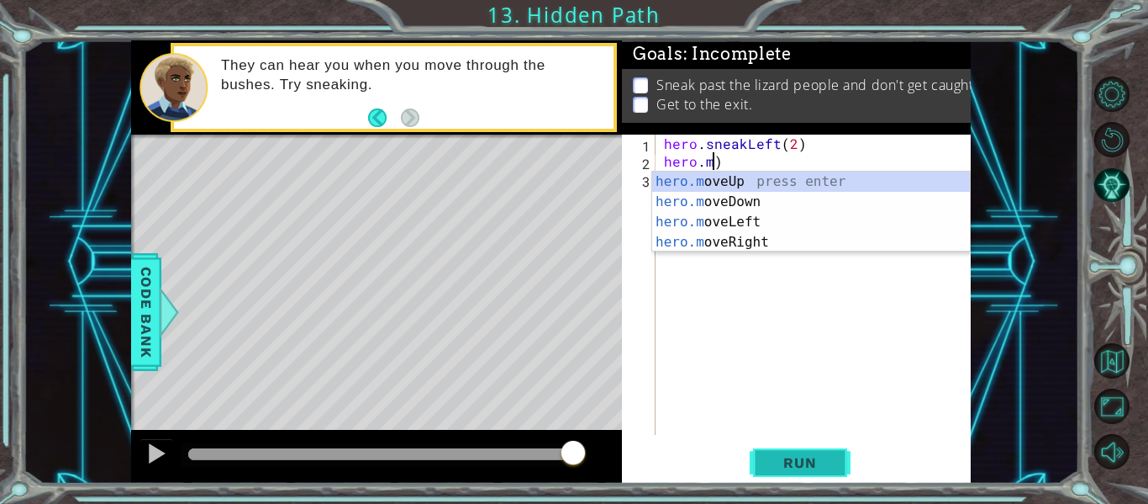
scroll to position [0, 3]
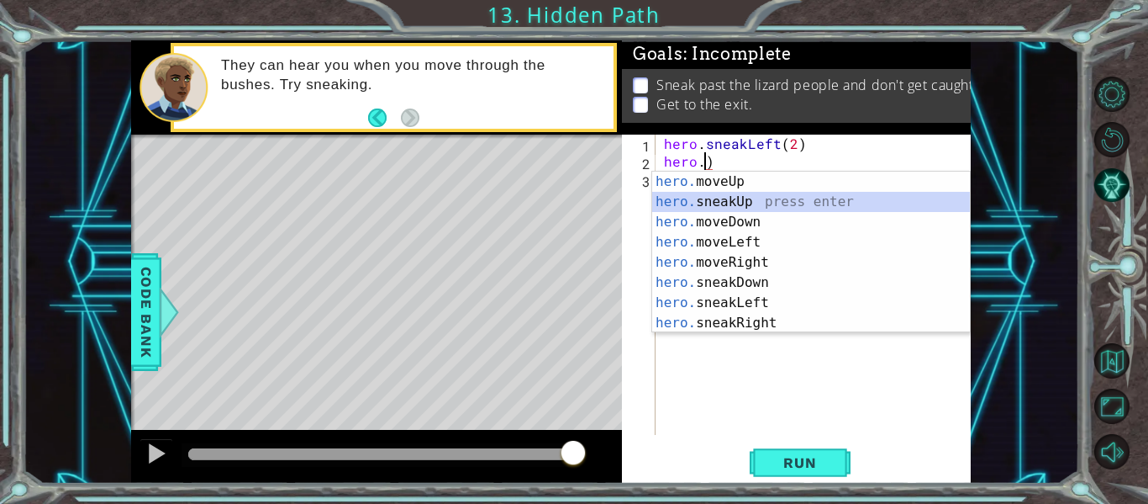
click at [725, 211] on div "hero. moveUp press enter hero. sneakUp press enter hero. moveDown press enter h…" at bounding box center [811, 273] width 318 height 202
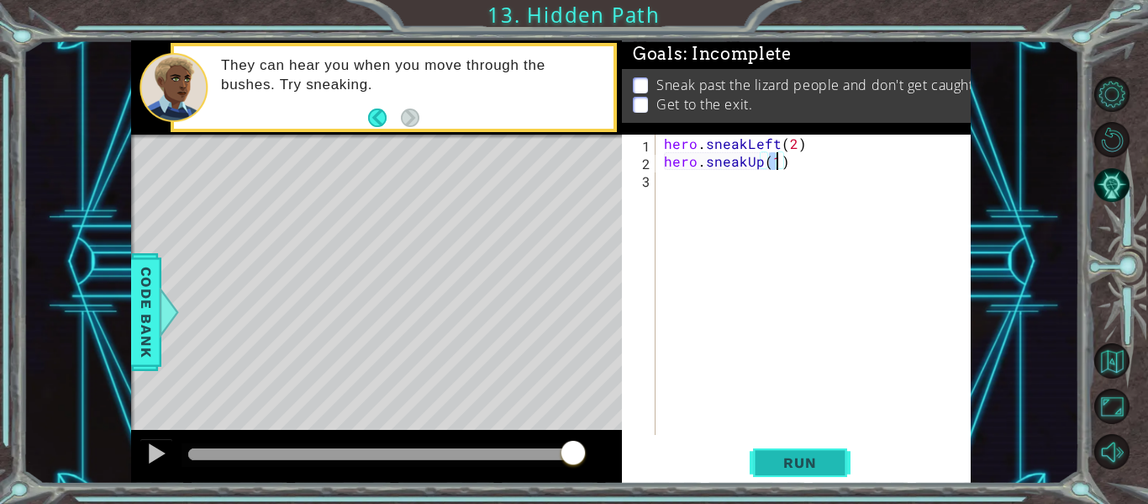
click at [779, 461] on span "Run" at bounding box center [800, 462] width 66 height 17
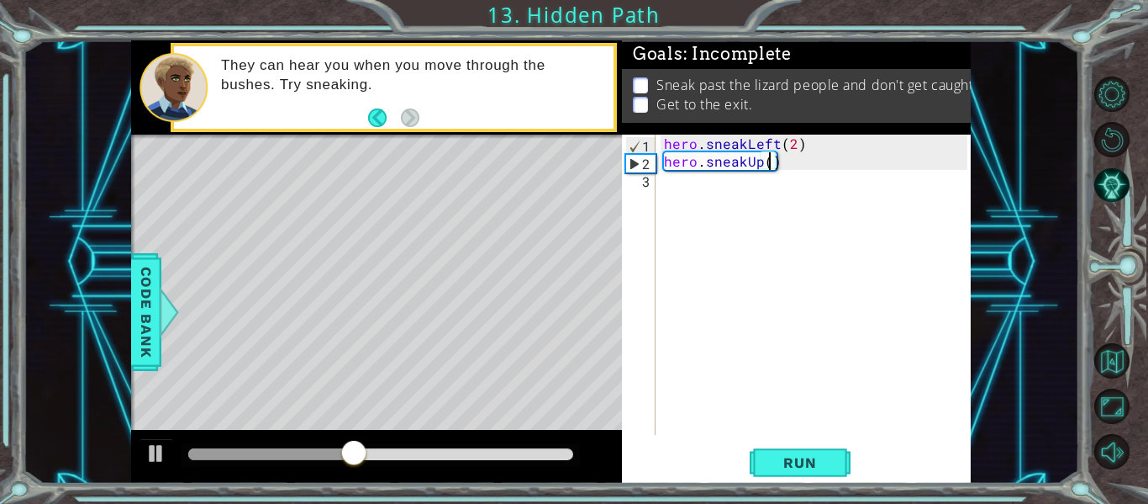
type textarea "hero.sneakUp(2)"
click at [761, 468] on button "Run" at bounding box center [800, 463] width 101 height 34
